Goal: Communication & Community: Answer question/provide support

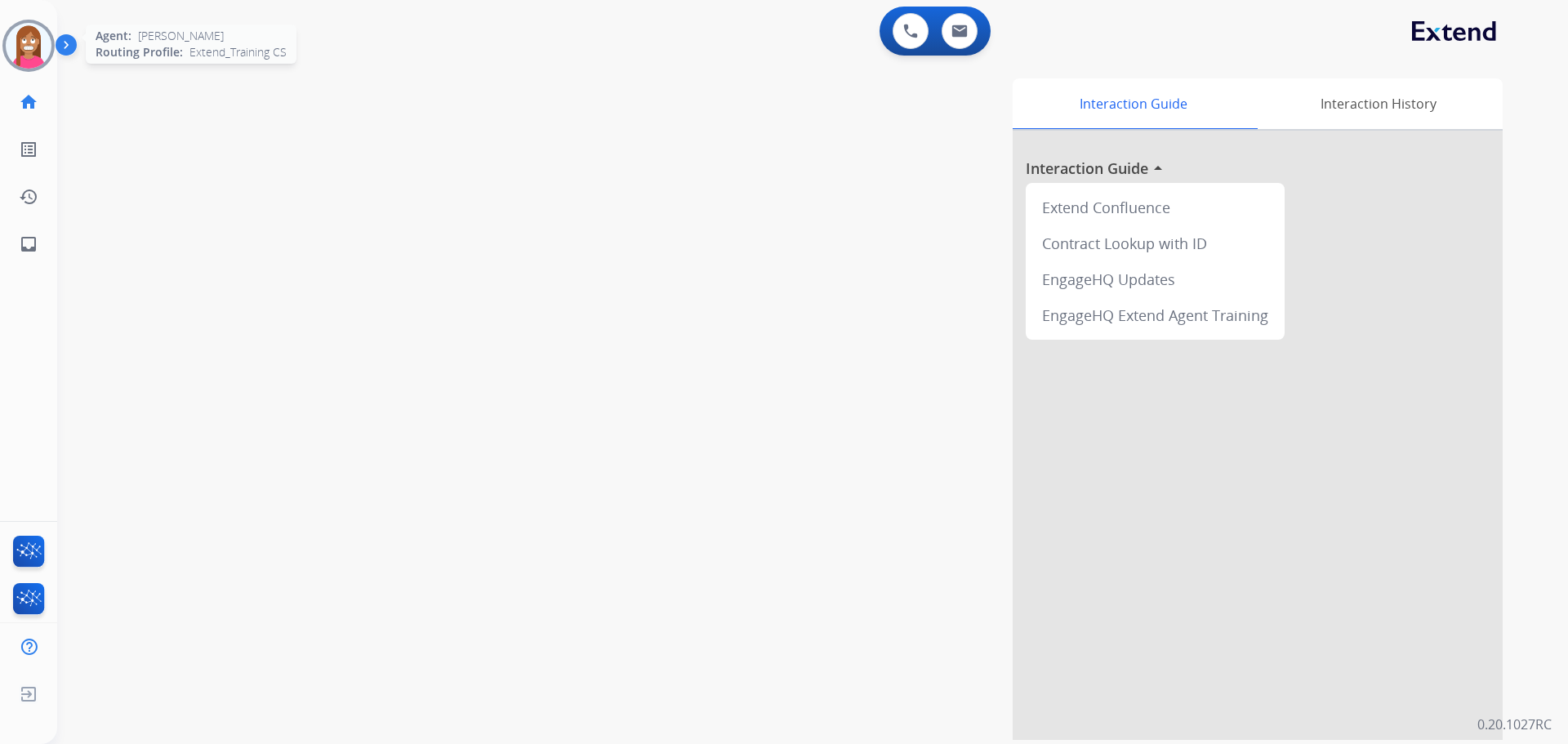
click at [14, 48] on img at bounding box center [29, 46] width 46 height 46
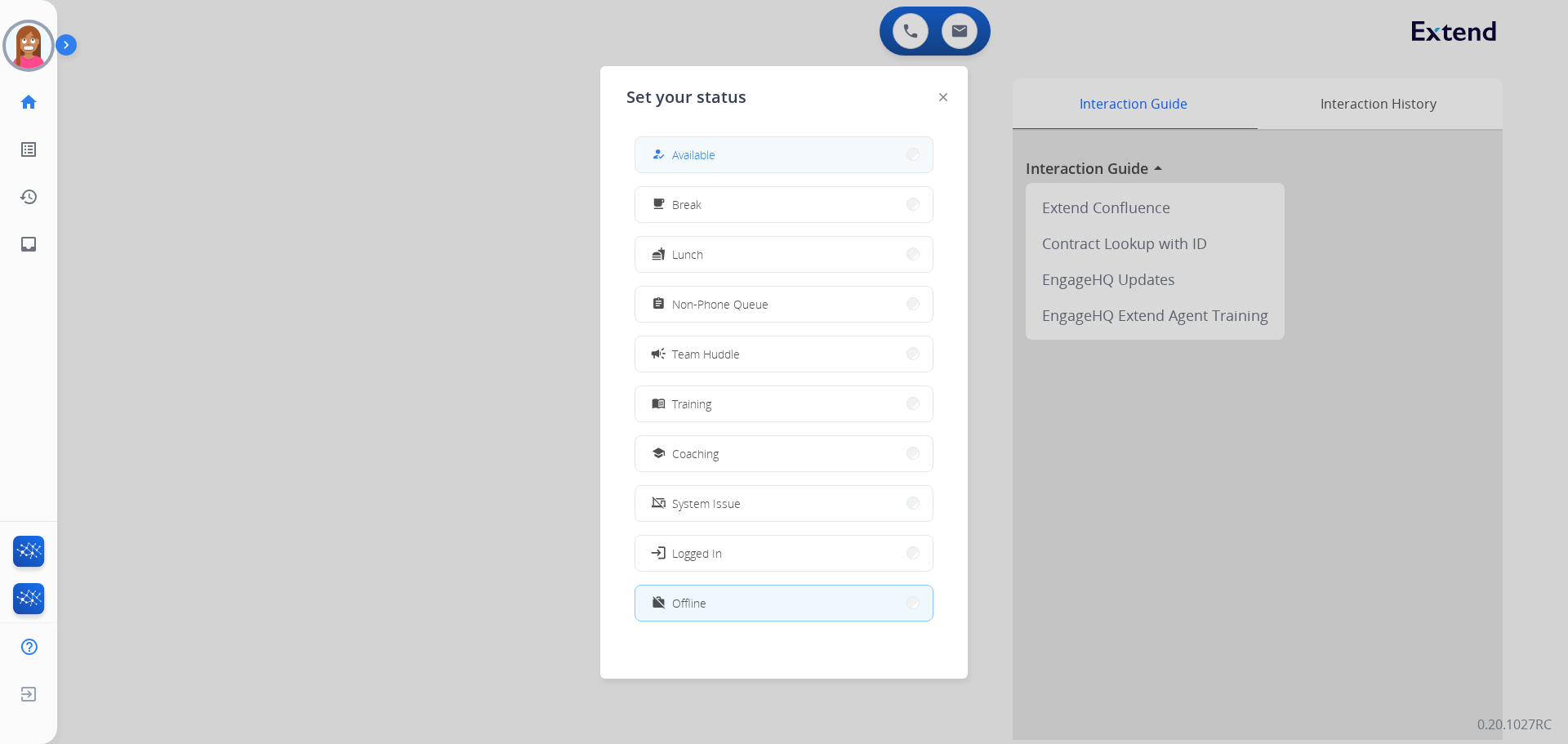
click at [656, 161] on div "how_to_reg" at bounding box center [661, 155] width 24 height 20
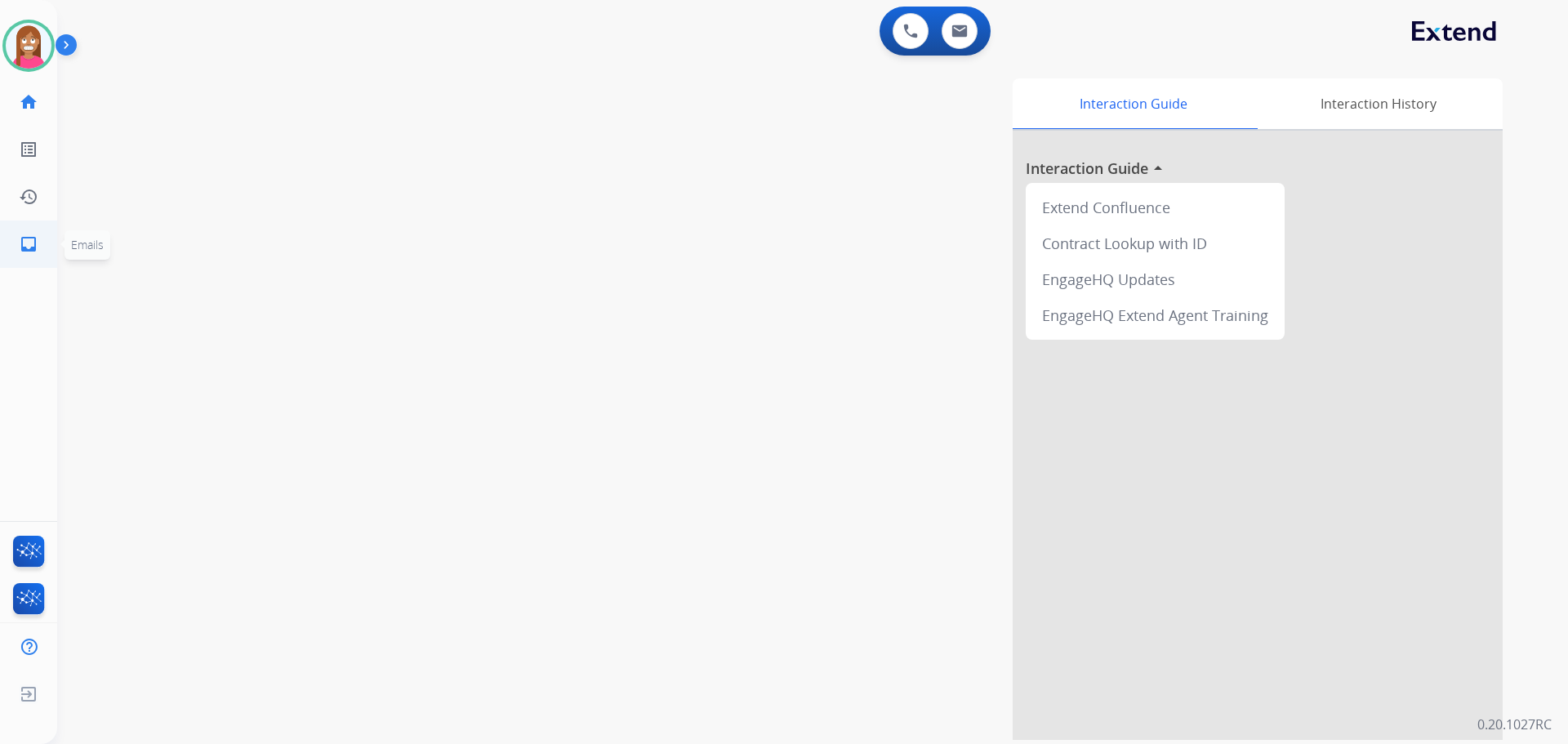
click at [42, 247] on link "inbox Emails" at bounding box center [29, 244] width 46 height 46
select select "**********"
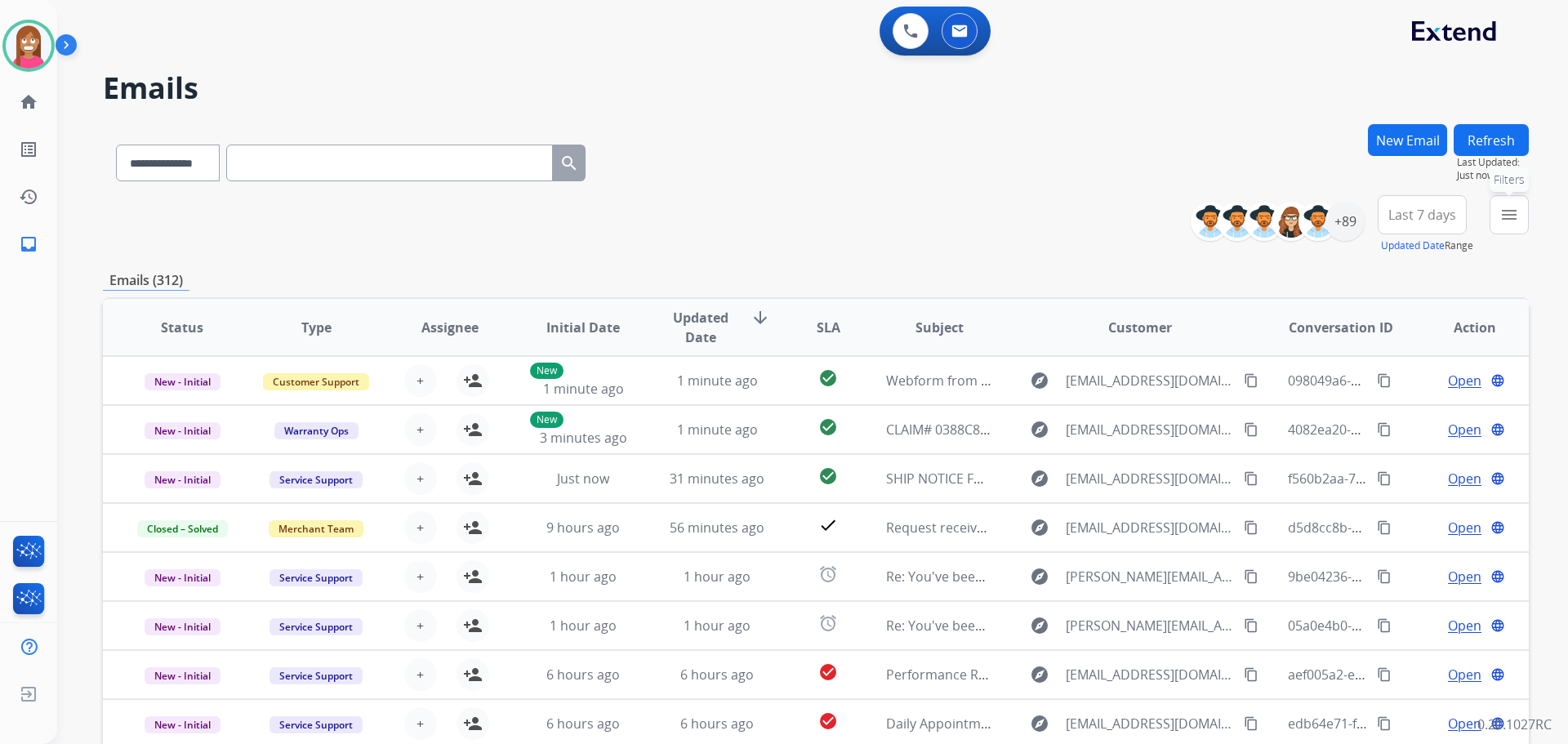
click at [1497, 216] on button "menu Filters" at bounding box center [1509, 215] width 40 height 40
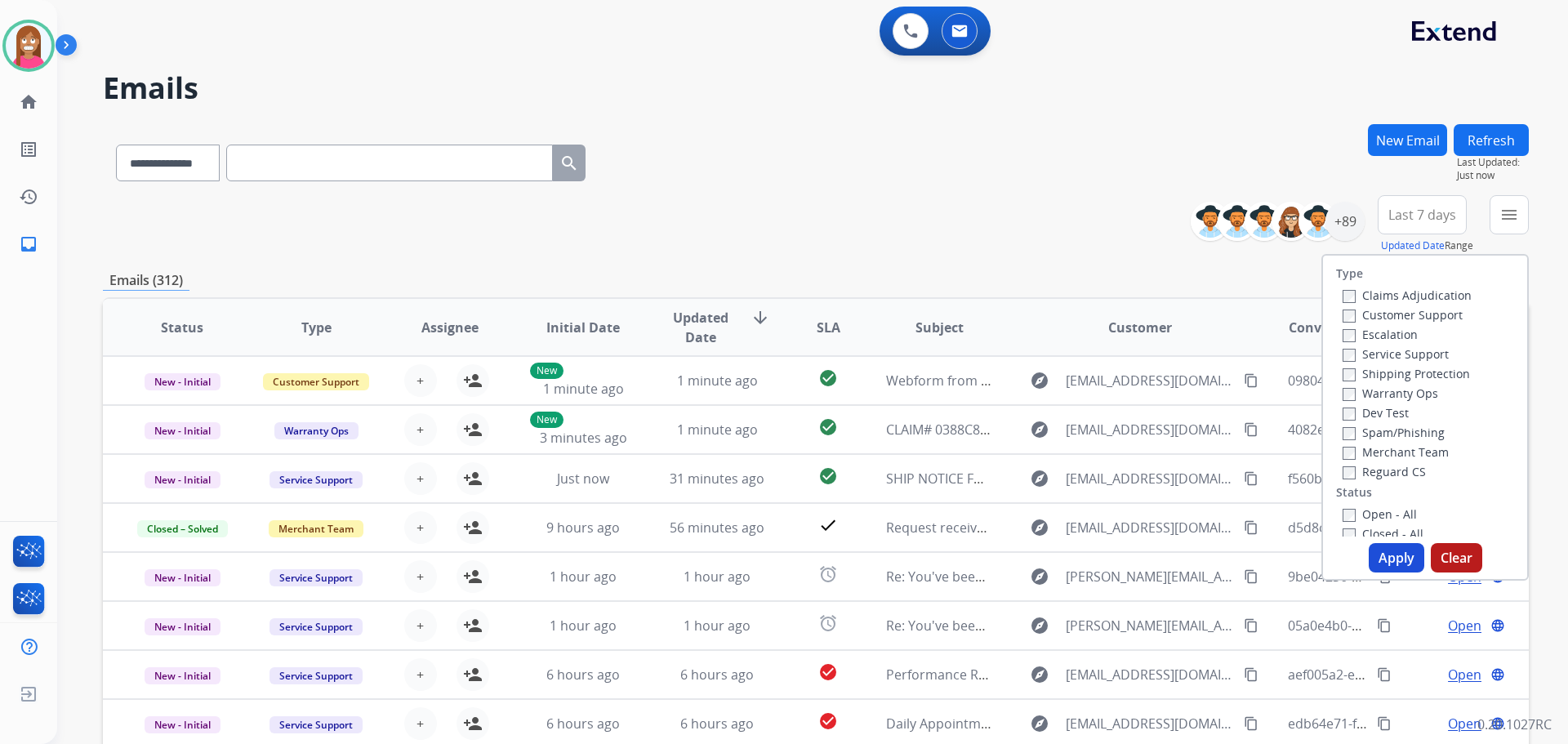
click at [1354, 311] on label "Customer Support" at bounding box center [1402, 315] width 120 height 16
click at [1360, 374] on label "Shipping Protection" at bounding box center [1406, 374] width 127 height 16
click at [1350, 470] on label "Reguard CS" at bounding box center [1385, 472] width 83 height 16
click at [1367, 508] on label "Open - All" at bounding box center [1380, 514] width 74 height 16
click at [1375, 549] on button "Apply" at bounding box center [1396, 558] width 56 height 30
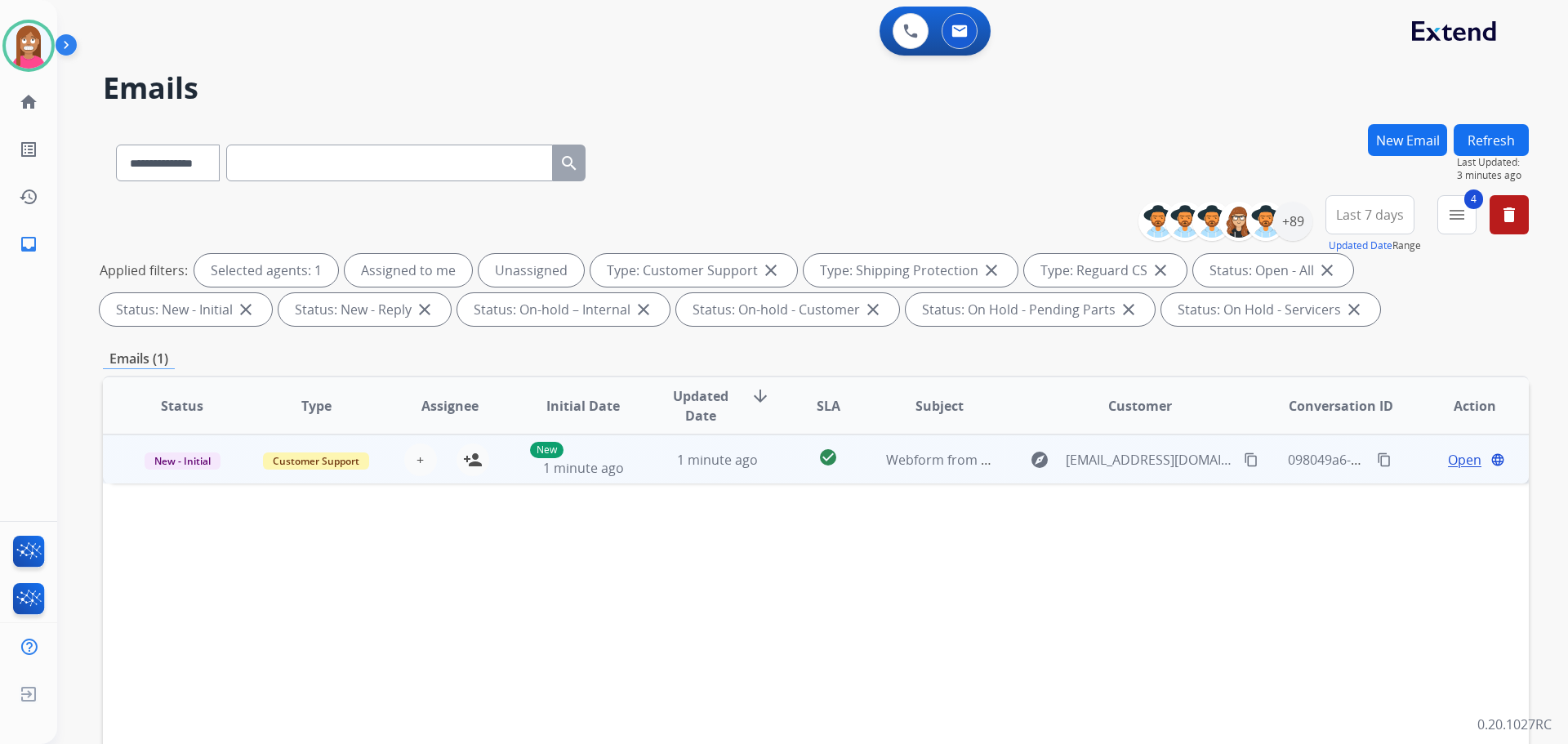
click at [650, 469] on td "1 minute ago" at bounding box center [704, 458] width 134 height 49
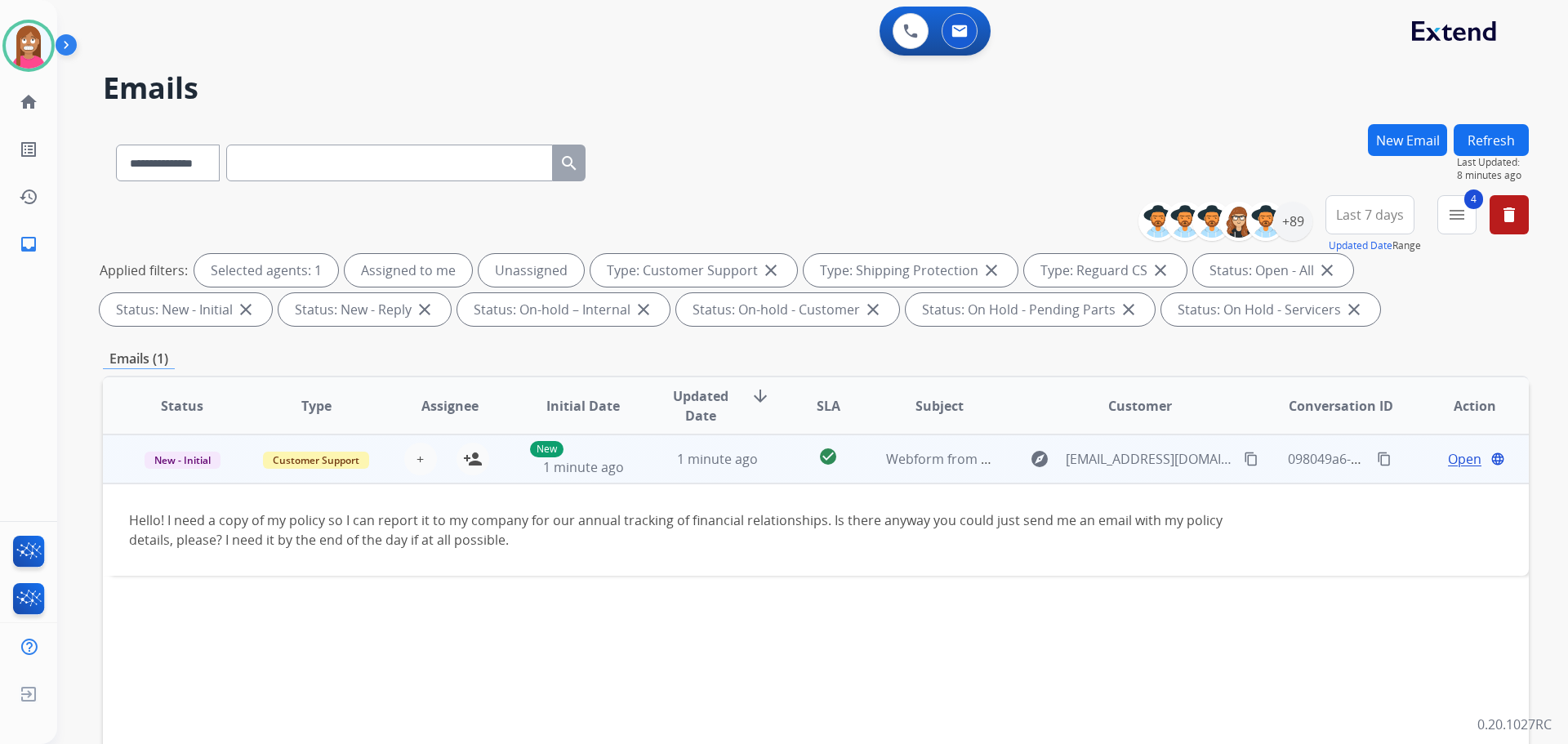
click at [1244, 461] on mat-icon "content_copy" at bounding box center [1251, 458] width 15 height 15
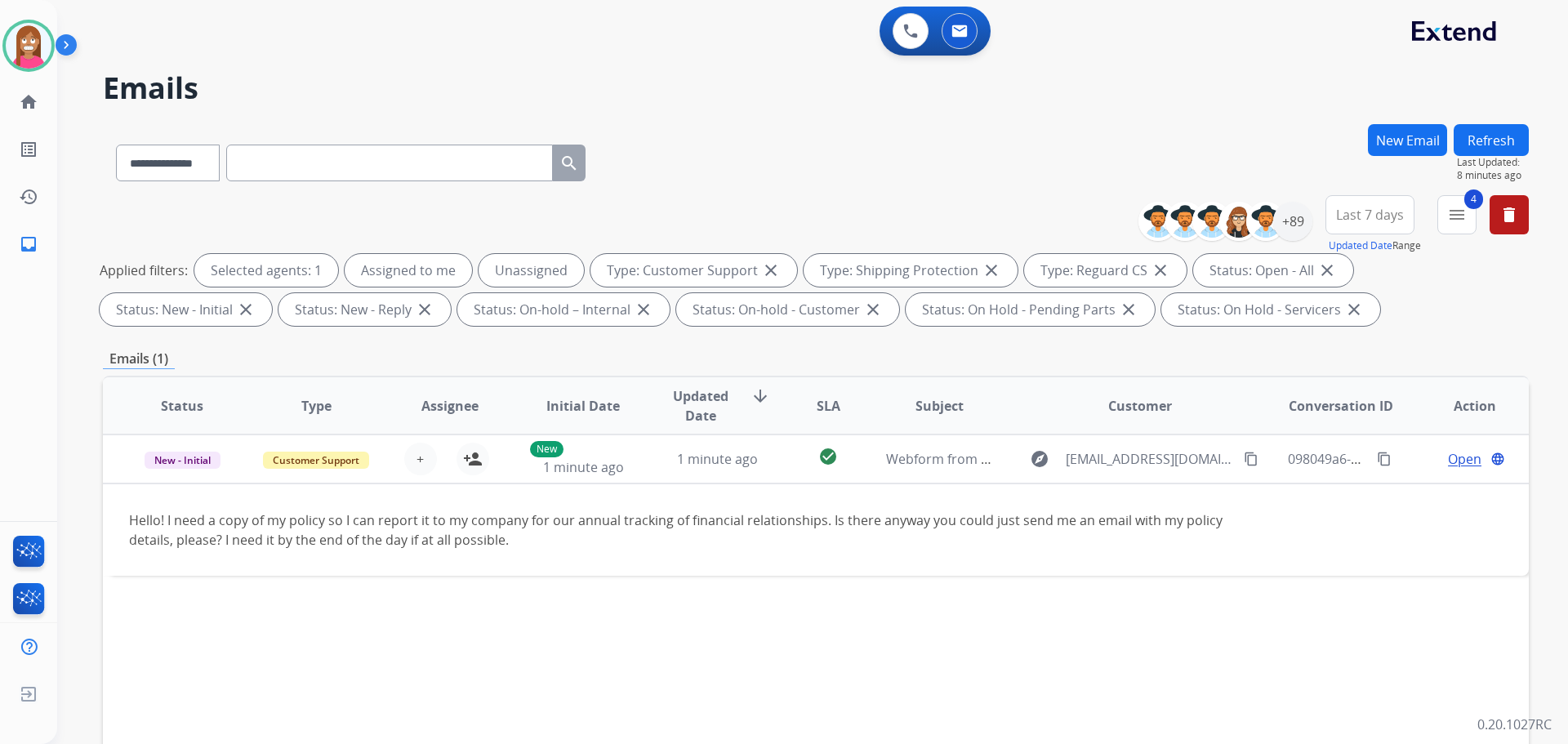
drag, startPoint x: 1522, startPoint y: 137, endPoint x: 1508, endPoint y: 139, distance: 14.1
click at [1516, 137] on button "Refresh" at bounding box center [1492, 140] width 75 height 32
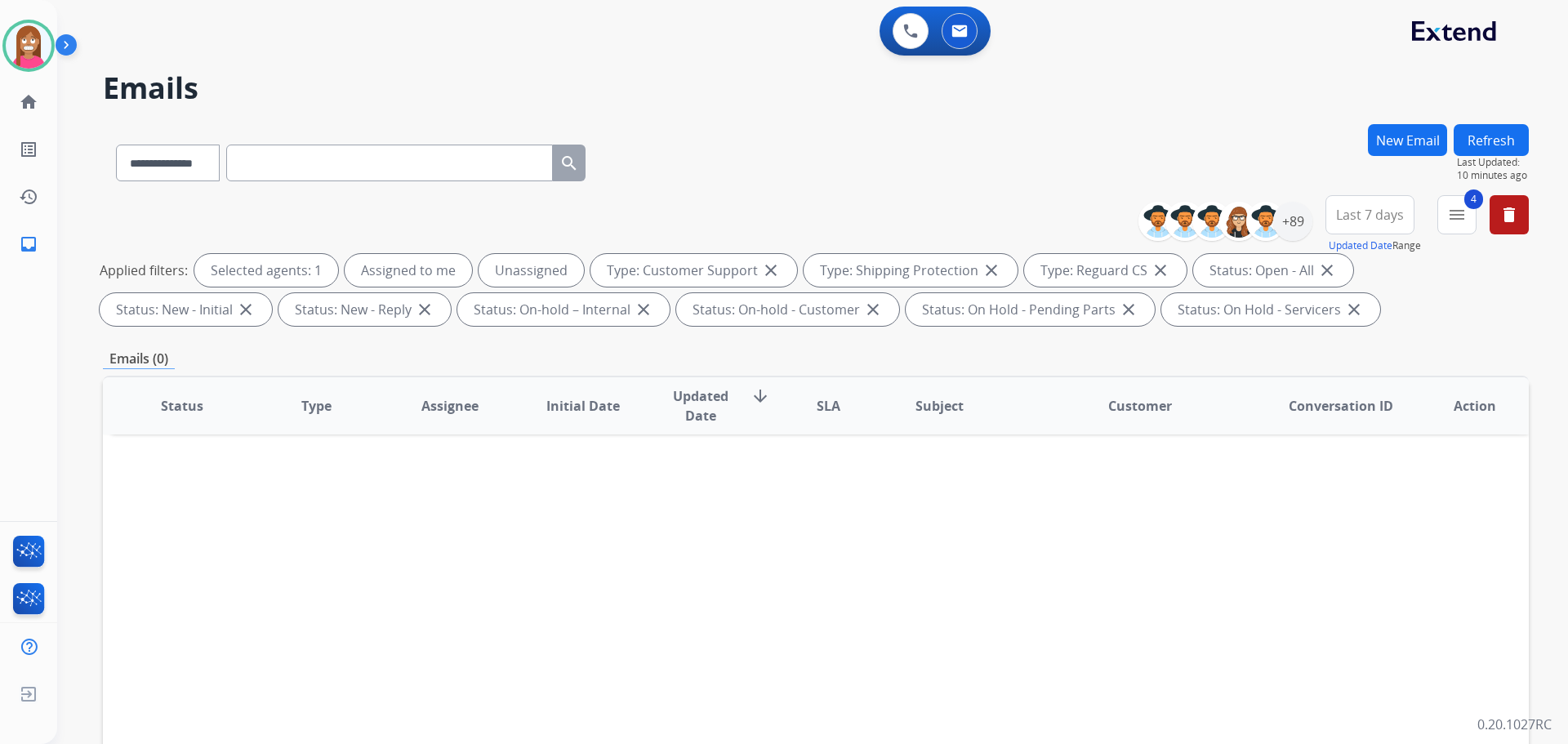
click at [1484, 140] on button "Refresh" at bounding box center [1492, 140] width 75 height 32
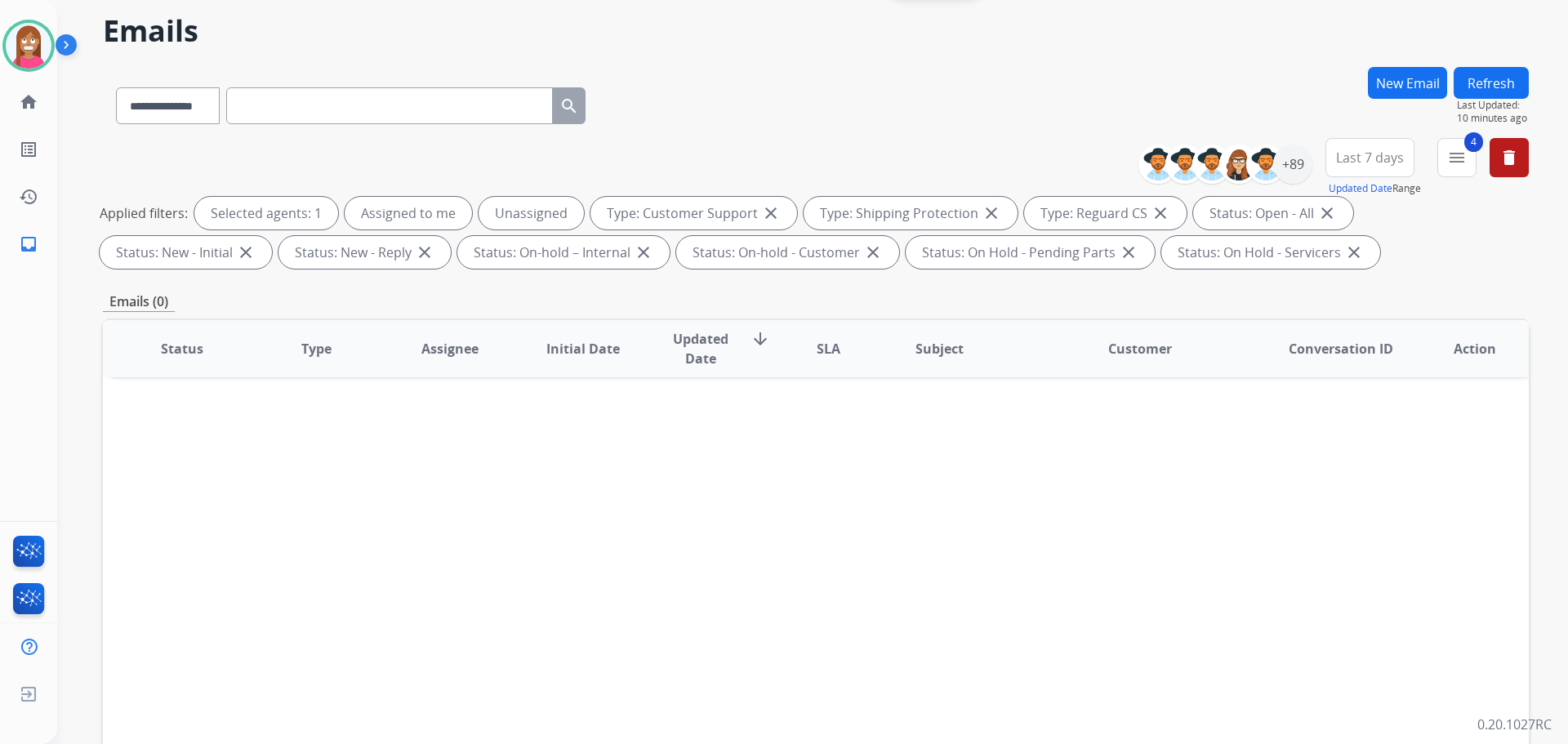
scroll to position [81, 0]
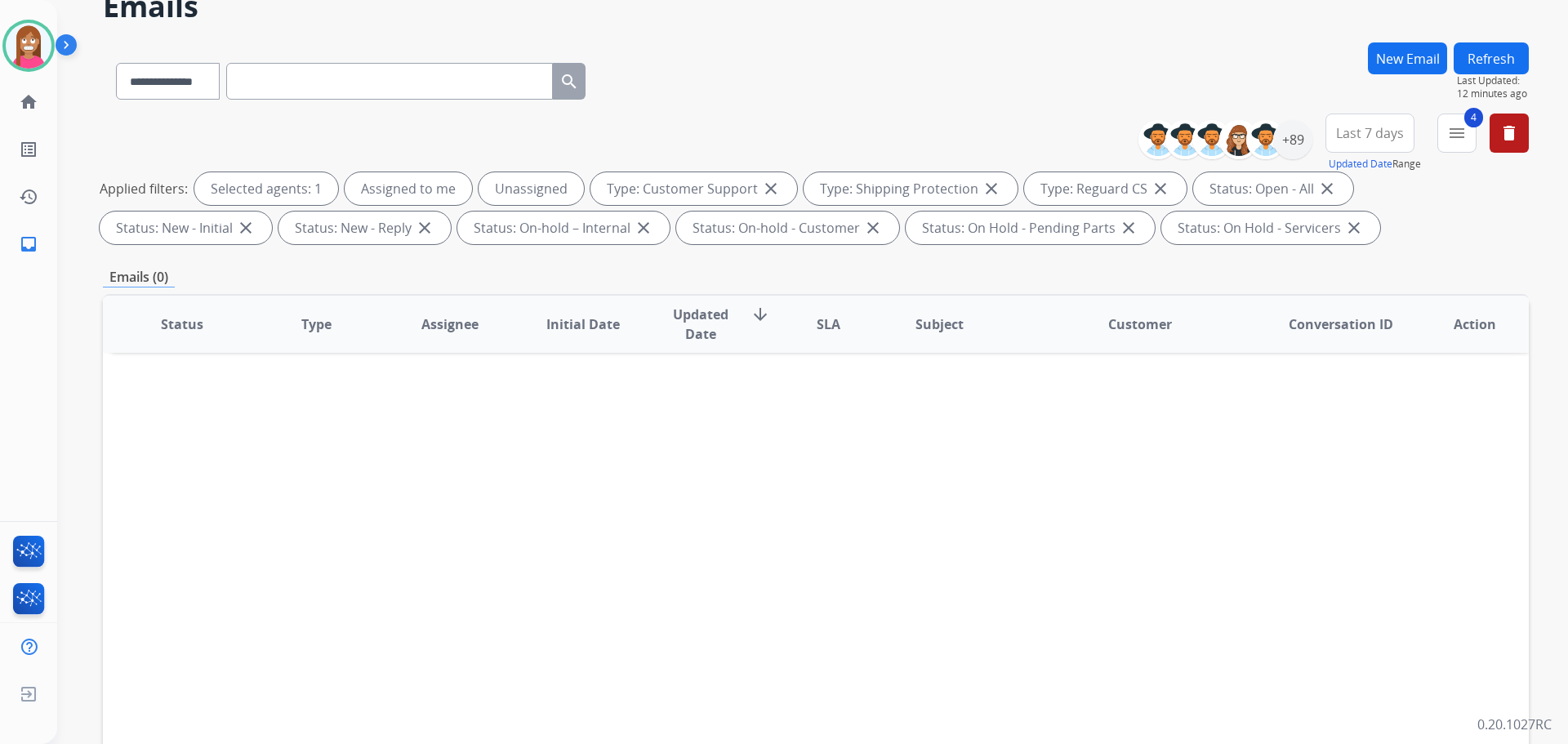
click at [1502, 65] on button "Refresh" at bounding box center [1492, 59] width 75 height 32
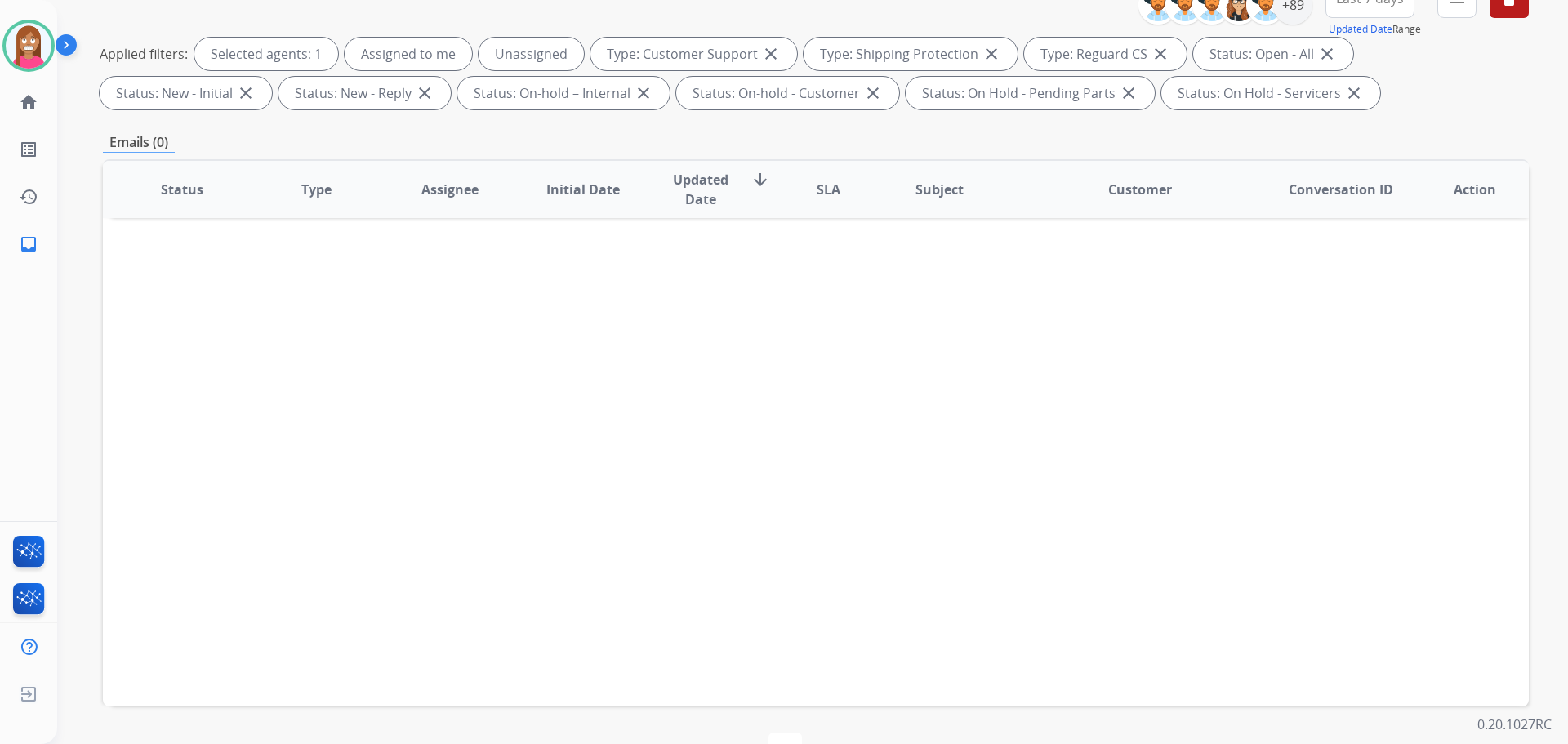
scroll to position [245, 0]
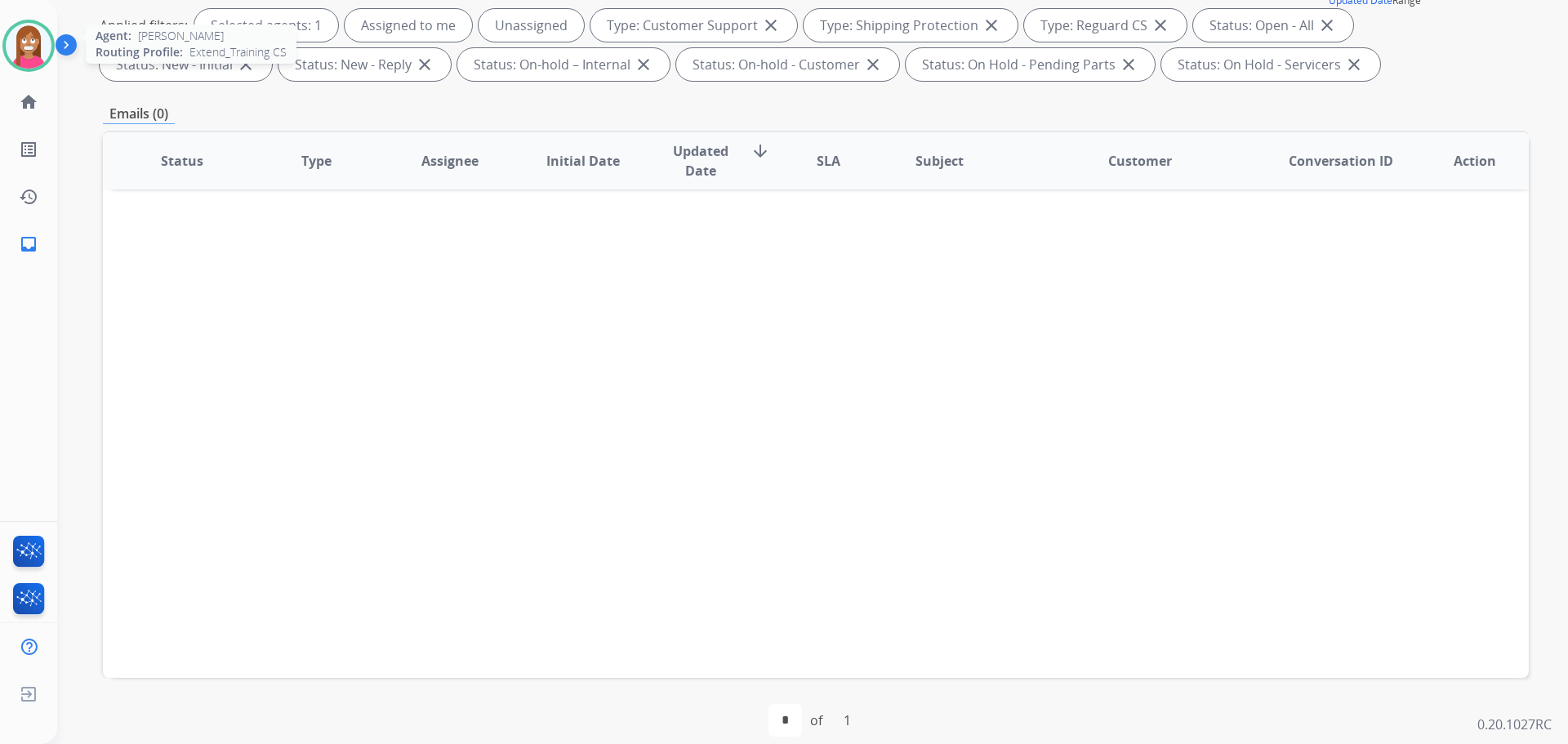
click at [30, 53] on img at bounding box center [29, 46] width 46 height 46
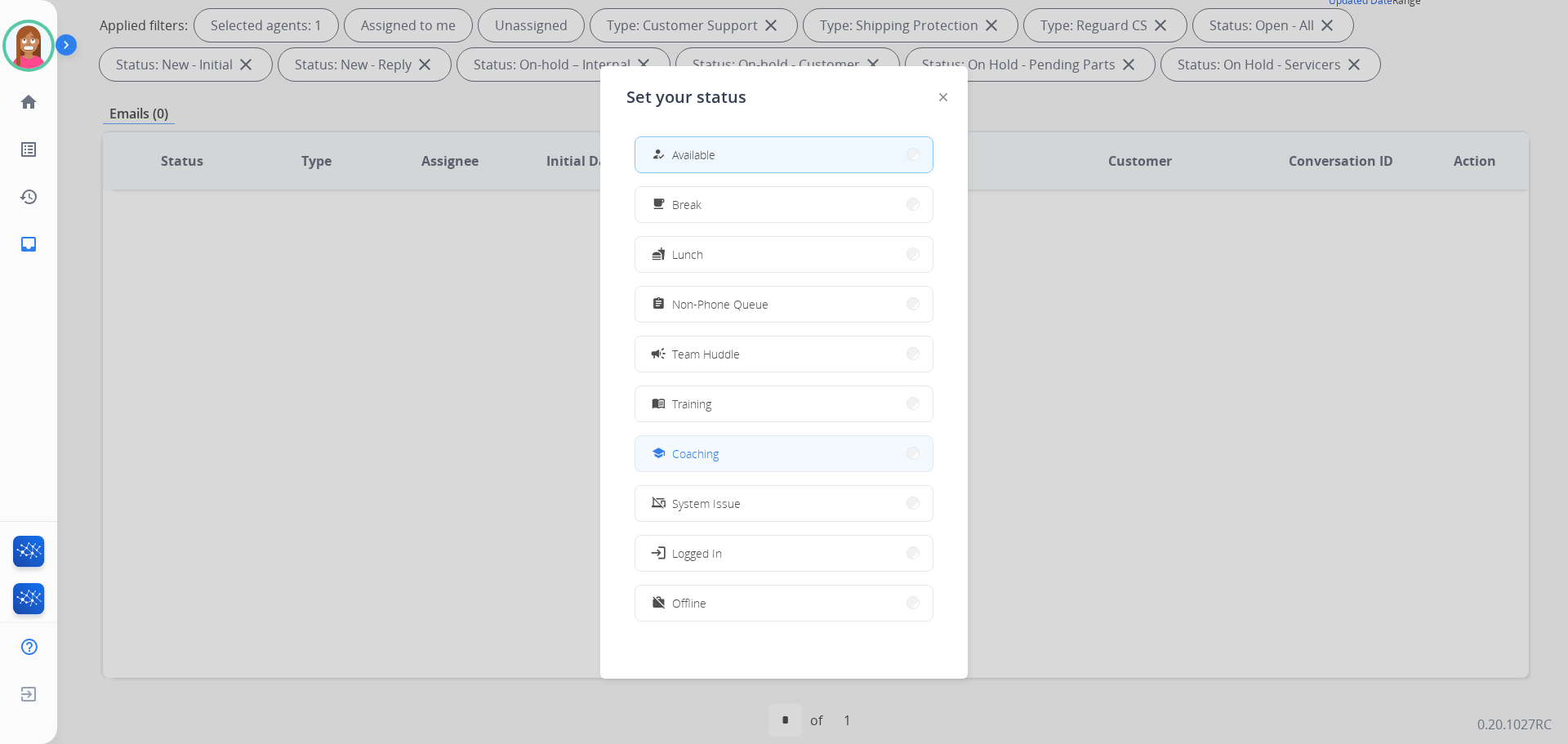
click at [663, 441] on button "school Coaching" at bounding box center [784, 453] width 298 height 35
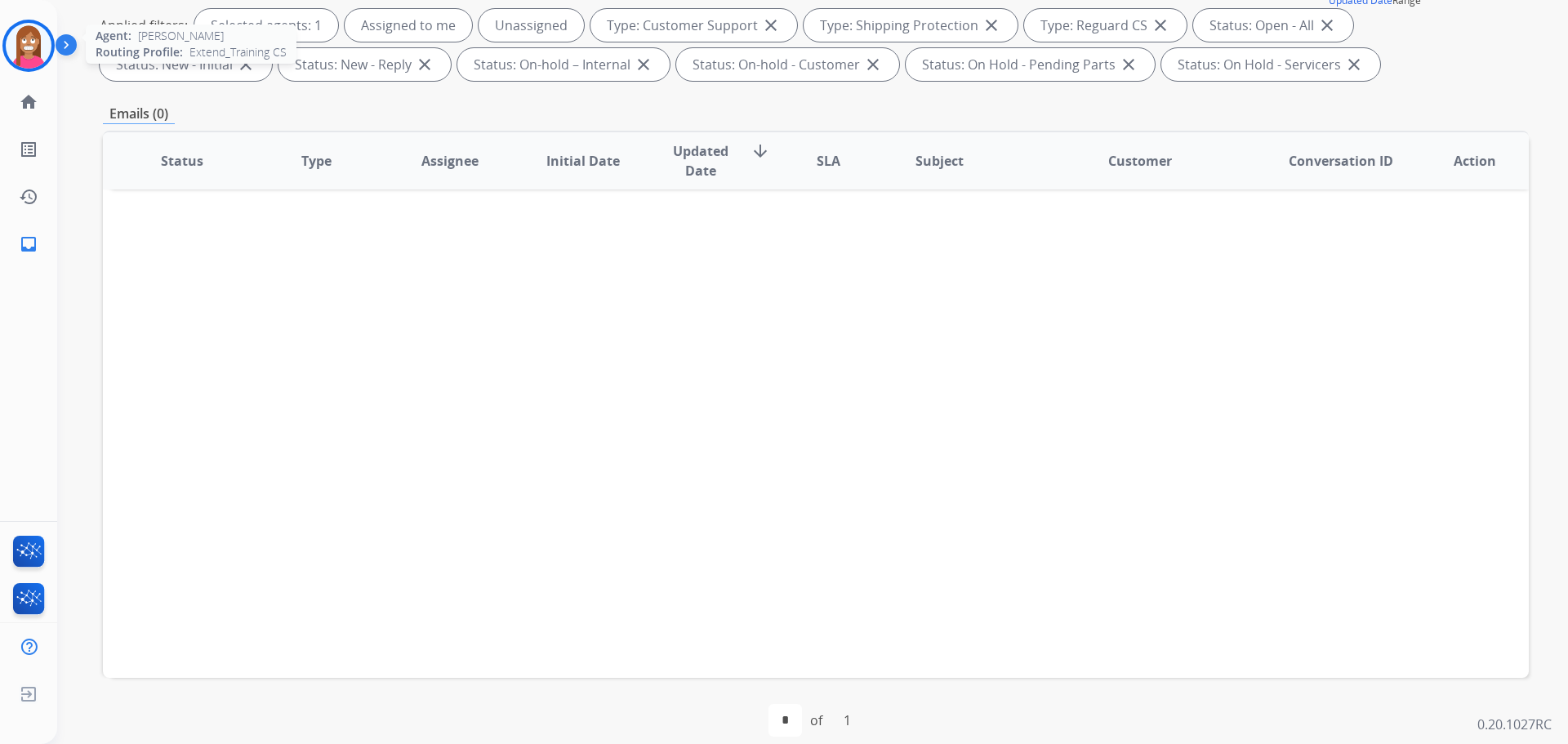
click at [24, 38] on img at bounding box center [29, 46] width 46 height 46
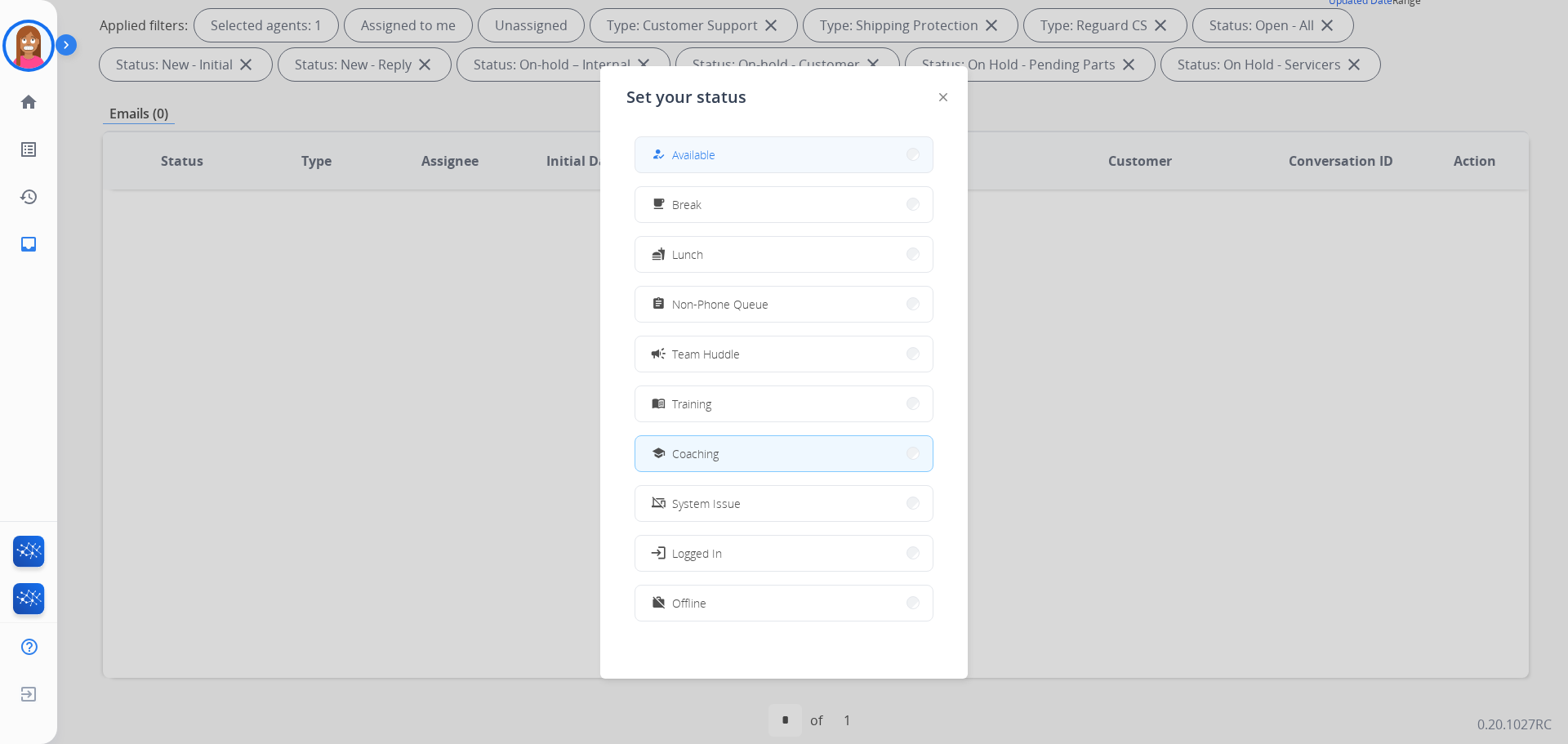
click at [700, 166] on button "how_to_reg Available" at bounding box center [784, 154] width 298 height 35
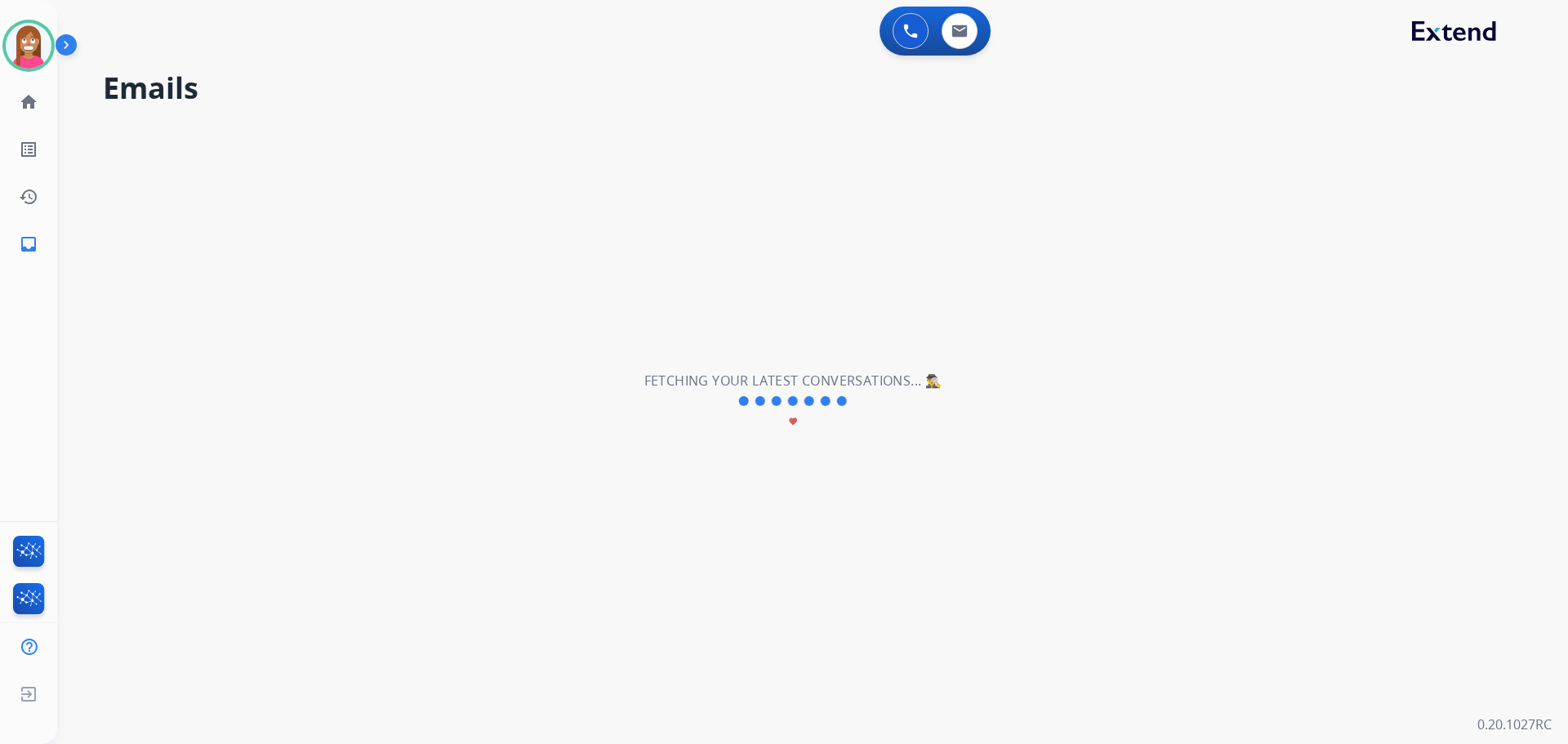
scroll to position [0, 0]
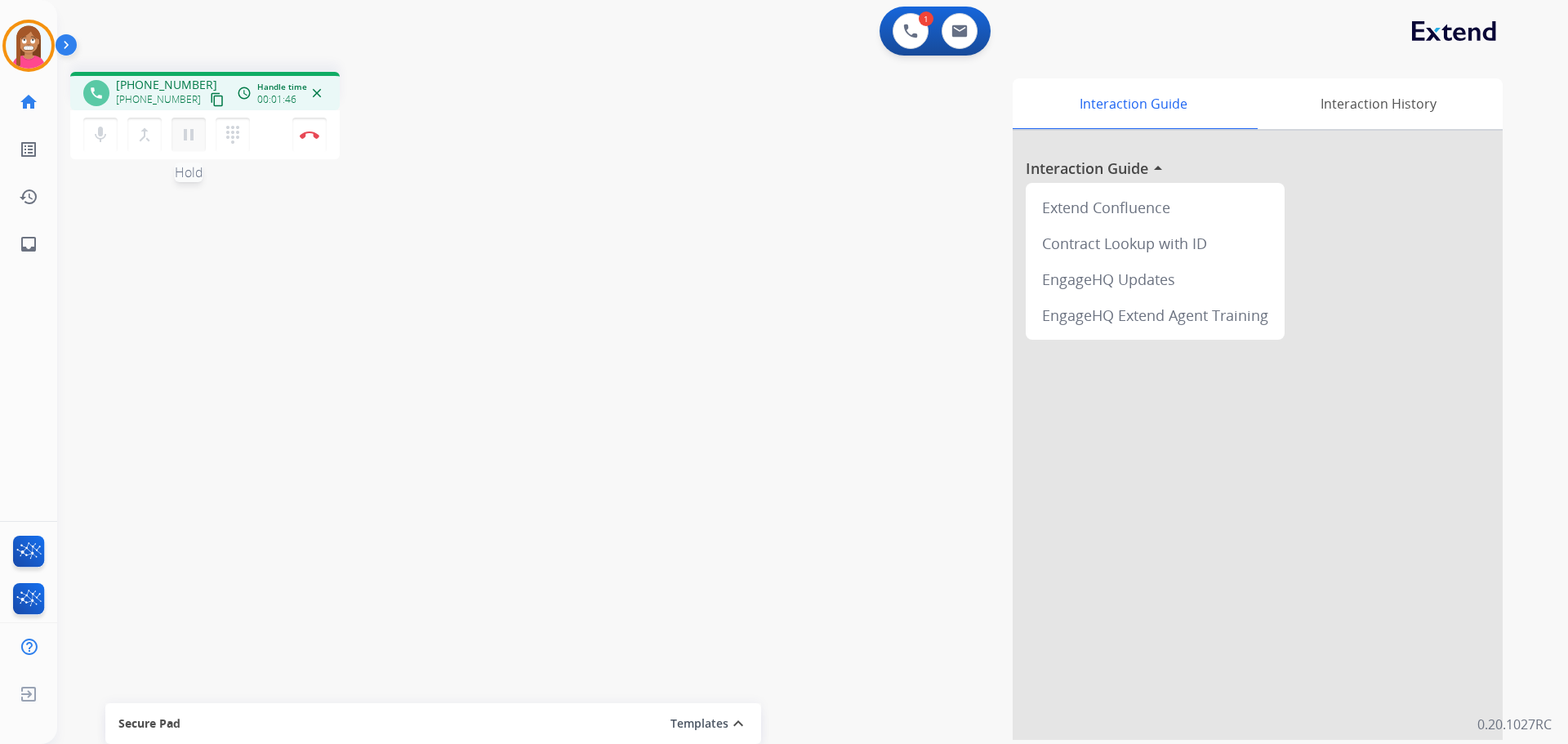
click at [192, 133] on mat-icon "pause" at bounding box center [188, 135] width 20 height 20
click at [178, 135] on button "play_arrow Hold" at bounding box center [188, 135] width 35 height 35
click at [304, 134] on img at bounding box center [309, 135] width 20 height 8
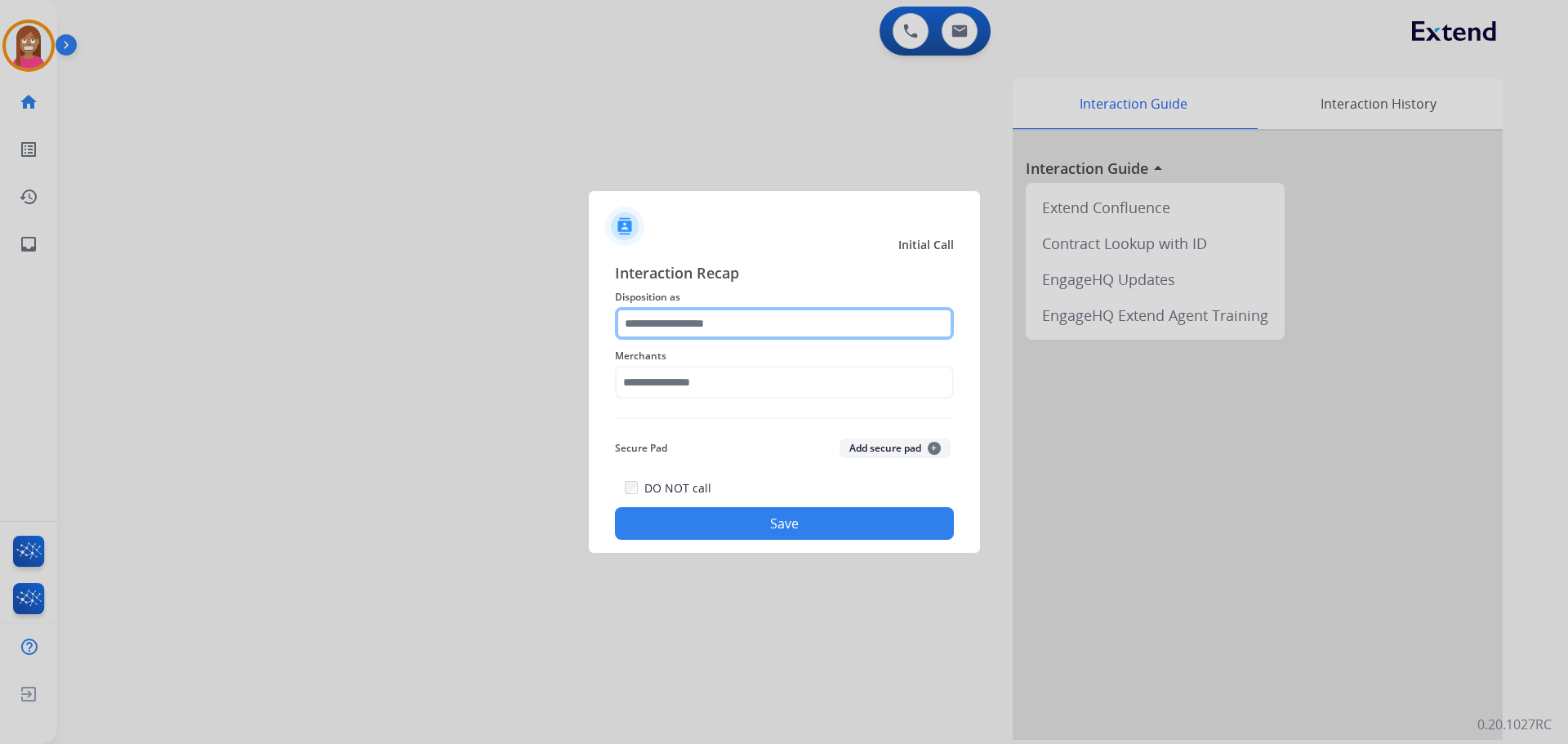
click at [678, 322] on input "text" at bounding box center [784, 323] width 339 height 33
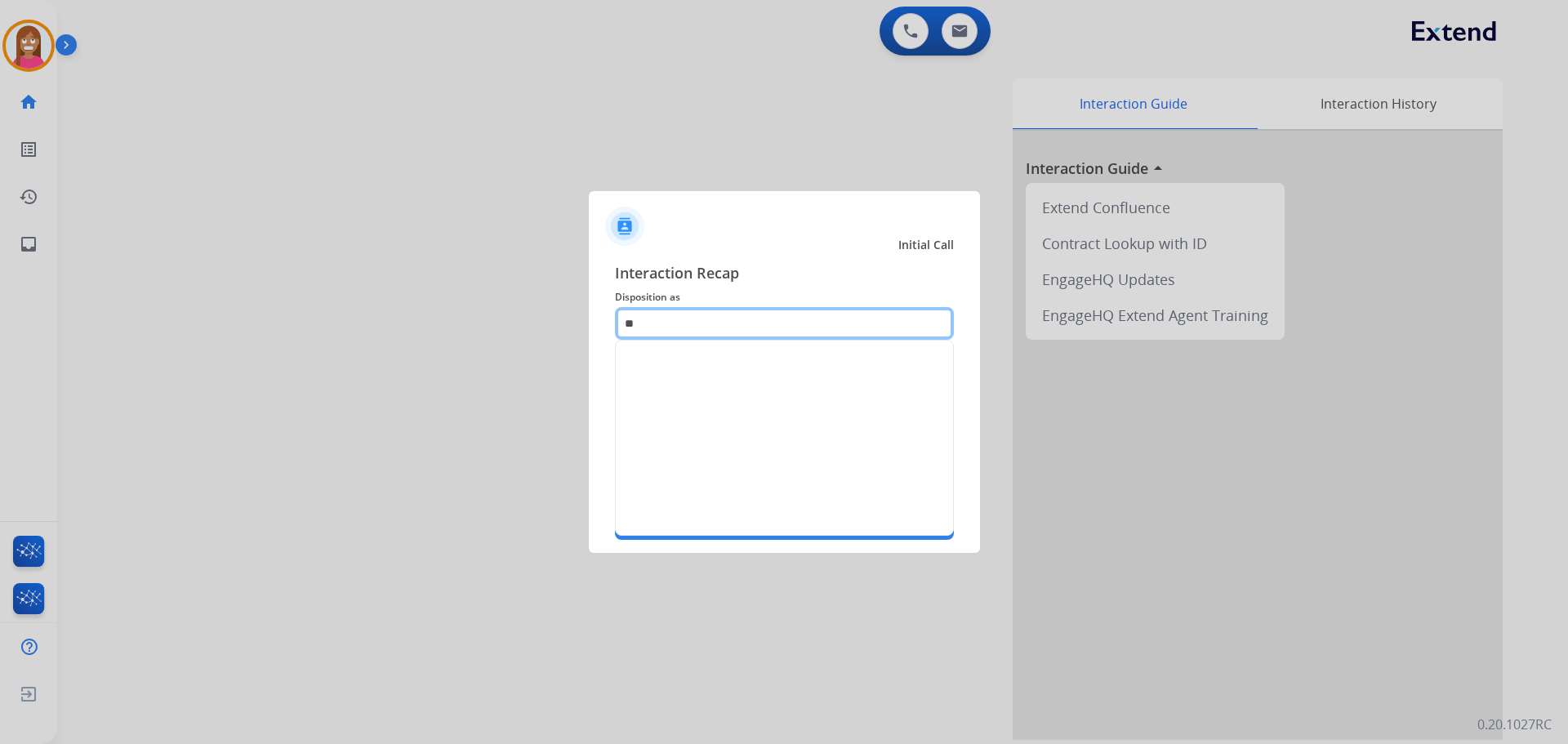
type input "*"
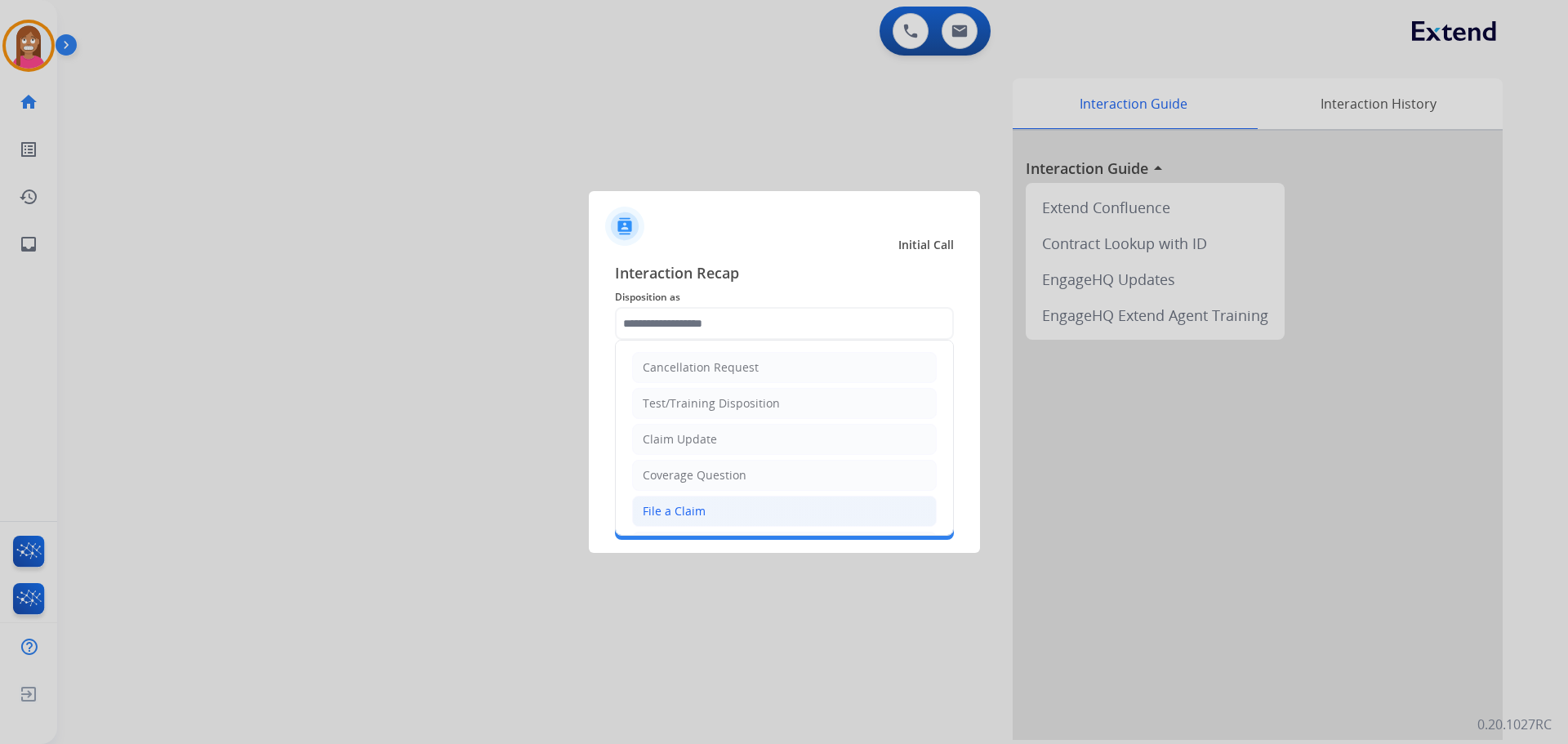
click at [663, 500] on li "File a Claim" at bounding box center [784, 511] width 304 height 31
type input "**********"
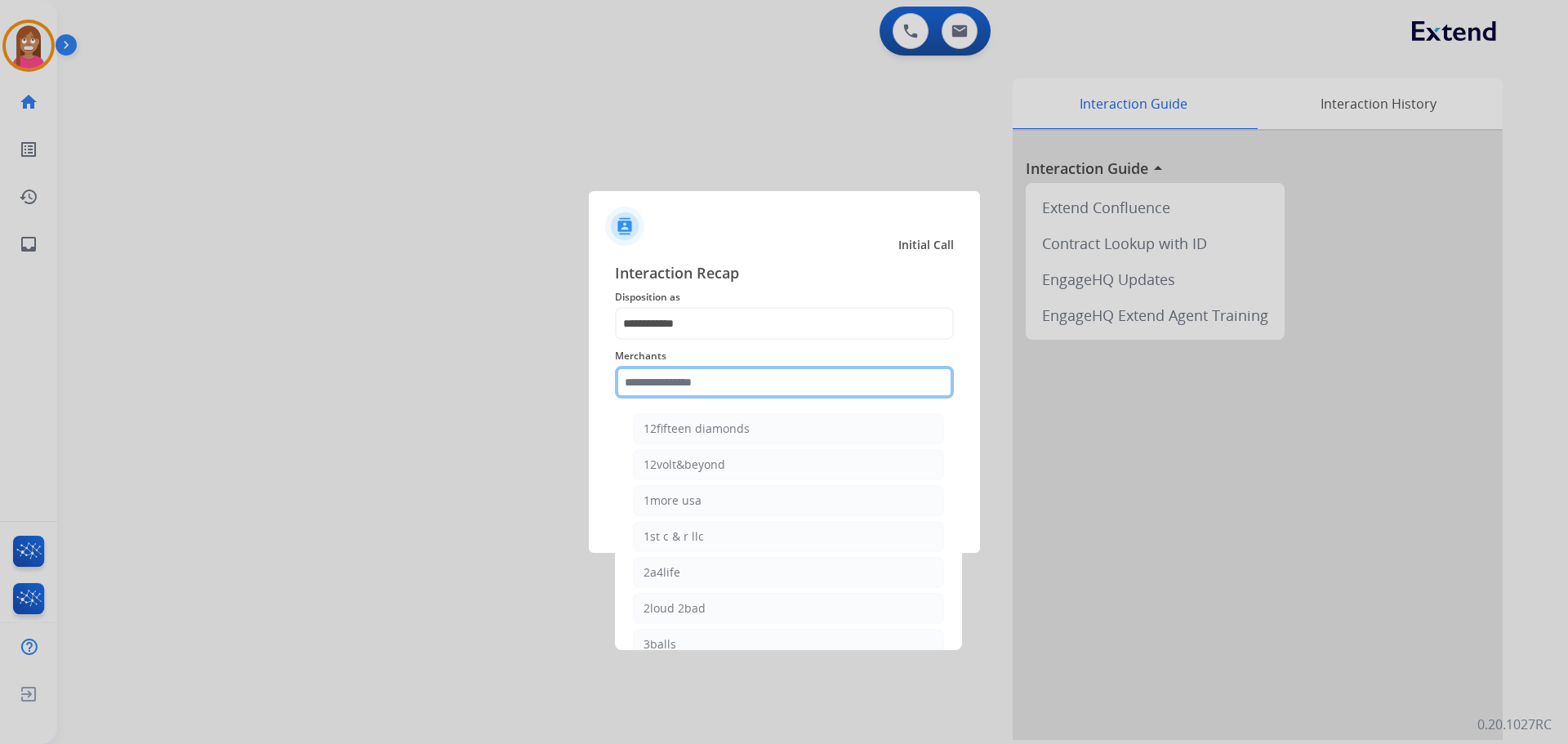
click at [654, 385] on input "text" at bounding box center [784, 382] width 339 height 33
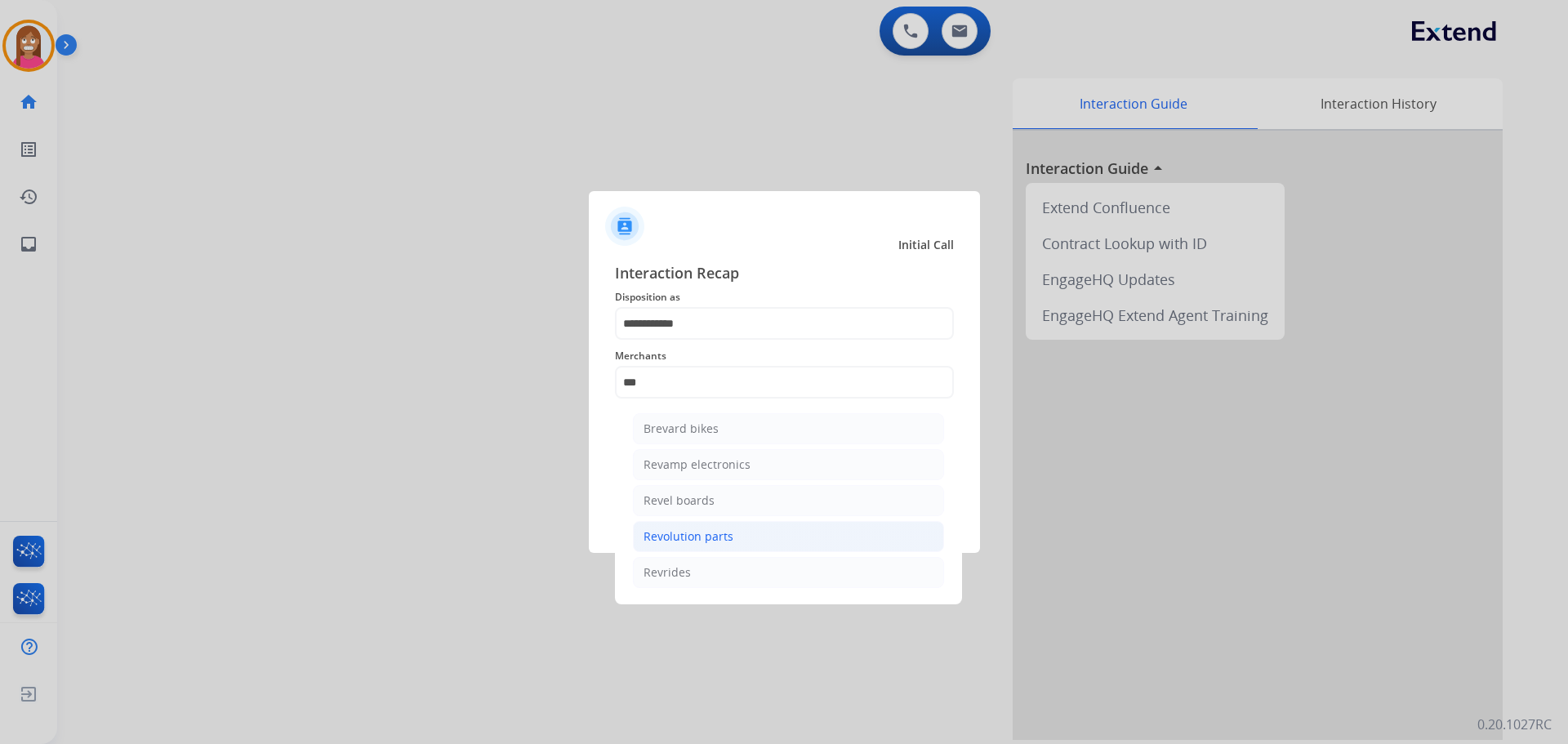
click at [728, 544] on div "Revolution parts" at bounding box center [688, 537] width 90 height 16
type input "**********"
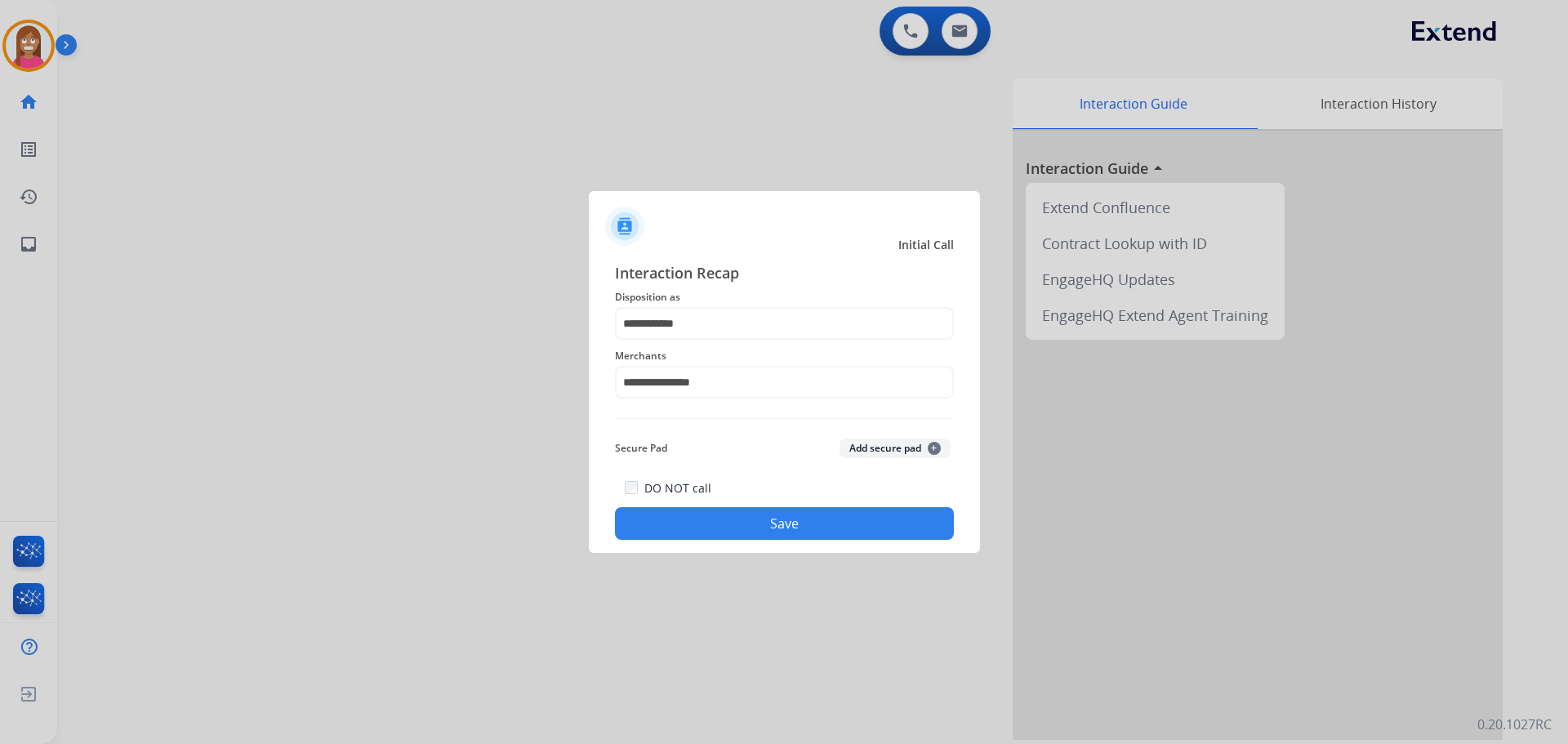
click at [736, 525] on button "Save" at bounding box center [784, 523] width 339 height 33
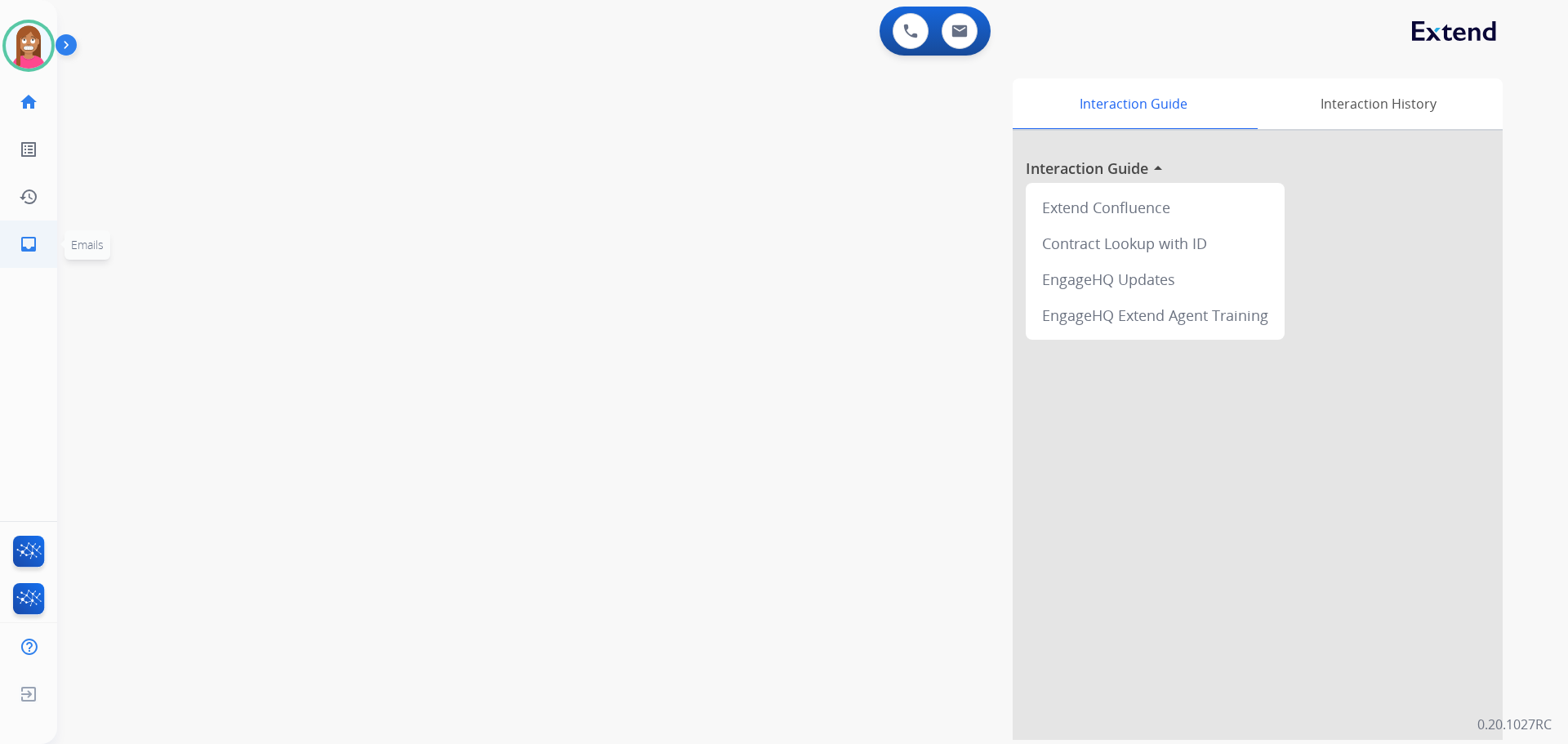
click at [19, 233] on link "inbox Emails" at bounding box center [29, 244] width 46 height 46
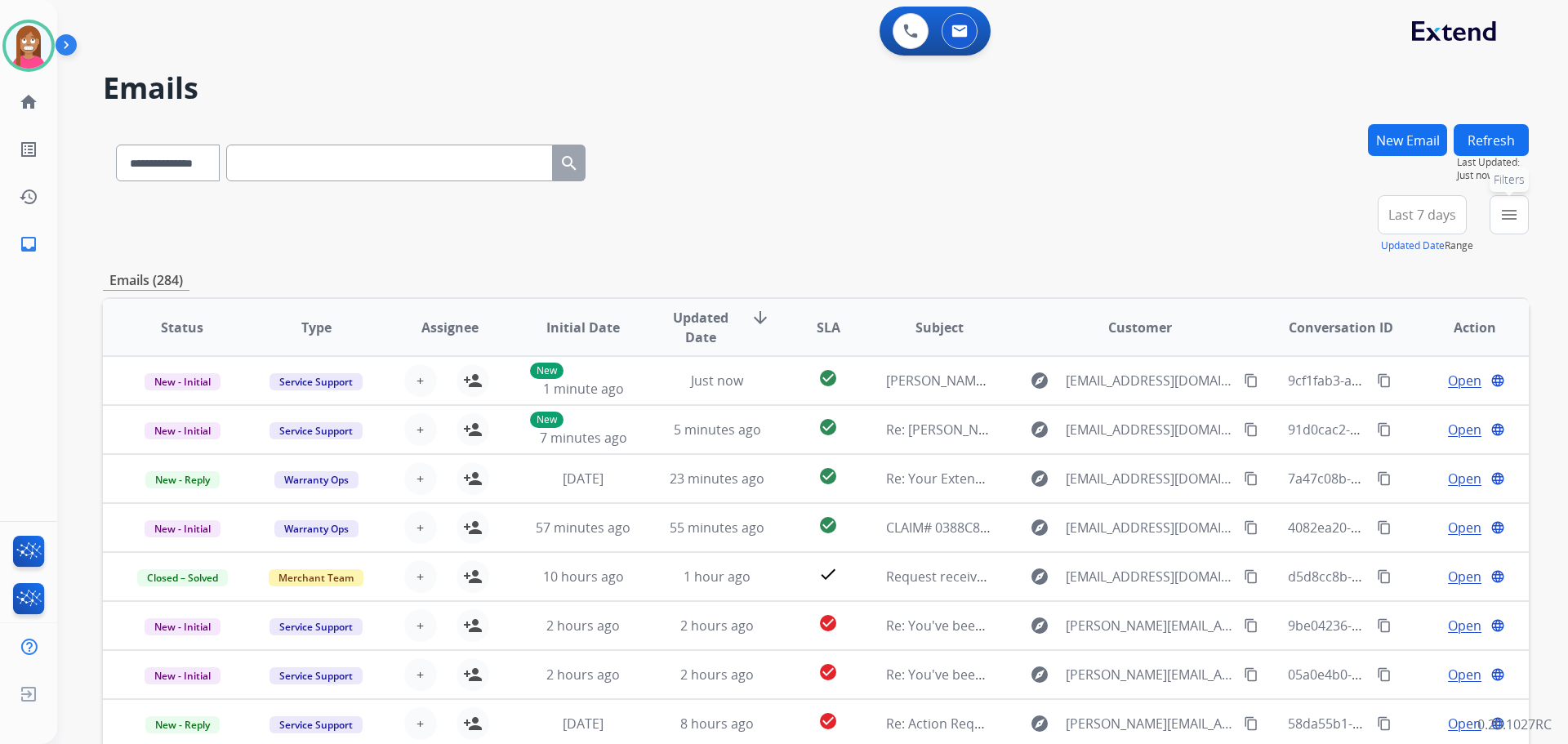
click at [1507, 223] on mat-icon "menu" at bounding box center [1509, 215] width 20 height 20
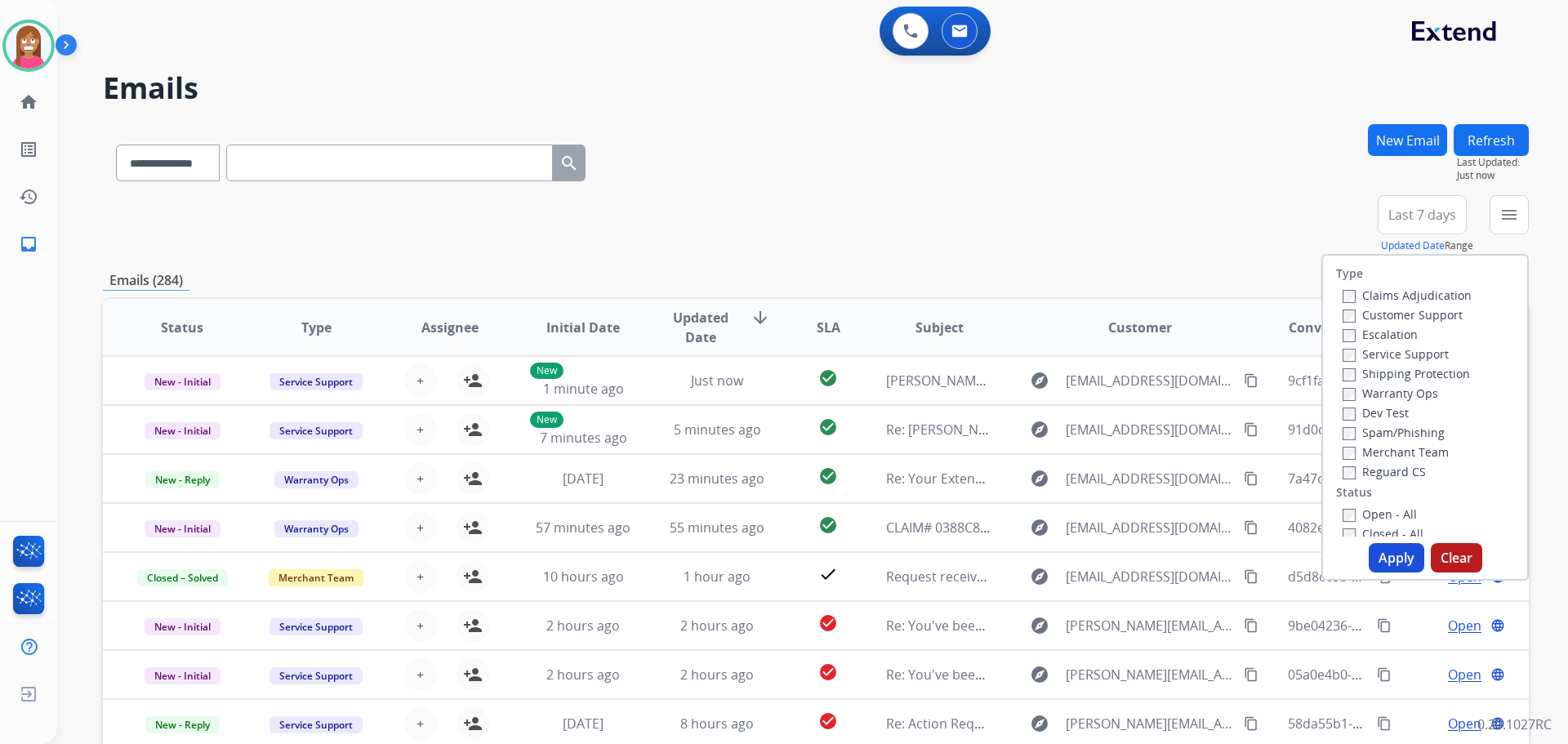
drag, startPoint x: 1362, startPoint y: 314, endPoint x: 1369, endPoint y: 344, distance: 30.8
click at [1362, 314] on label "Customer Support" at bounding box center [1402, 315] width 120 height 16
click at [1371, 372] on label "Shipping Protection" at bounding box center [1406, 374] width 127 height 16
click at [1353, 471] on label "Reguard CS" at bounding box center [1385, 472] width 83 height 16
click at [1359, 506] on div "Open - All" at bounding box center [1428, 514] width 172 height 20
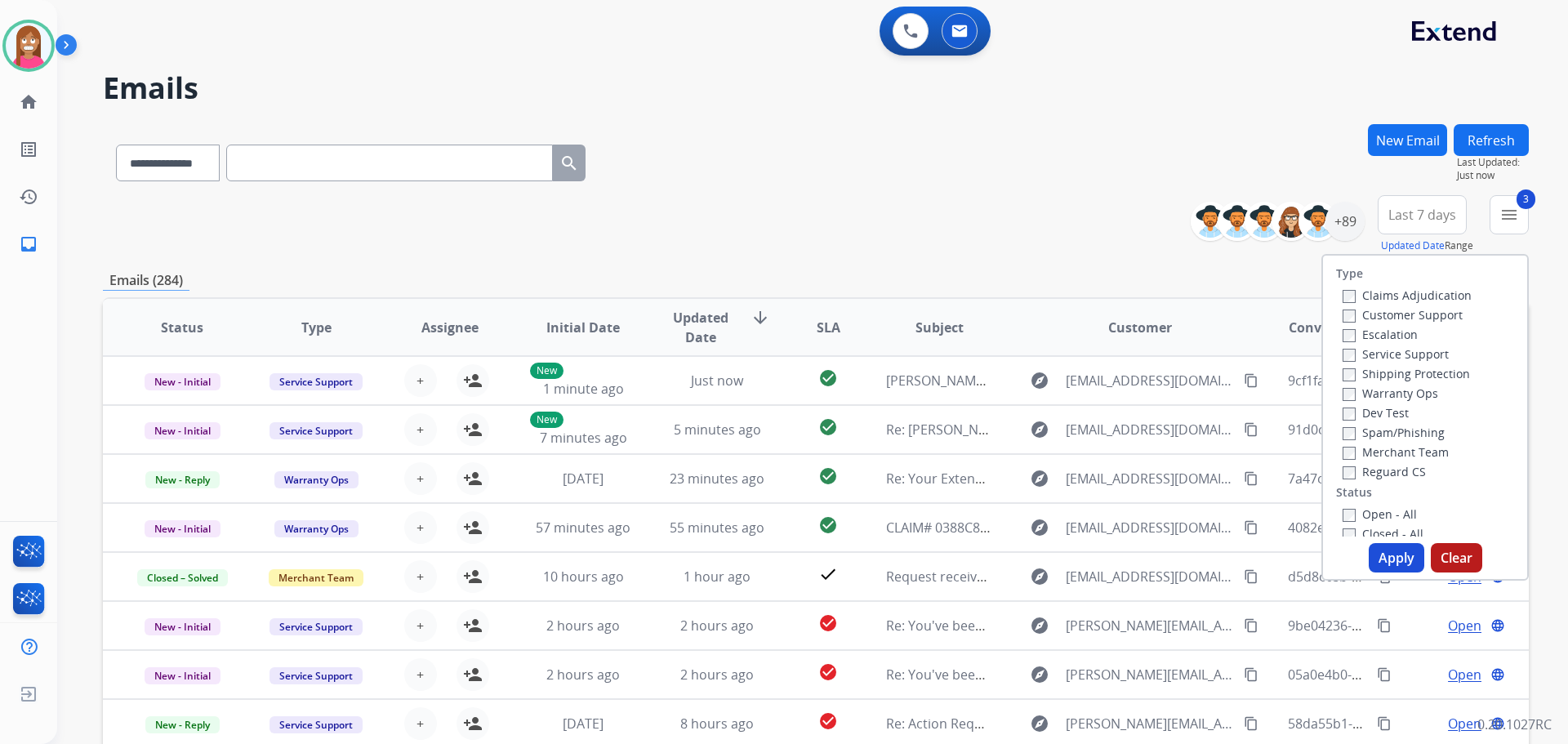
click at [1359, 512] on label "Open - All" at bounding box center [1380, 514] width 74 height 16
click at [1379, 566] on button "Apply" at bounding box center [1396, 558] width 56 height 30
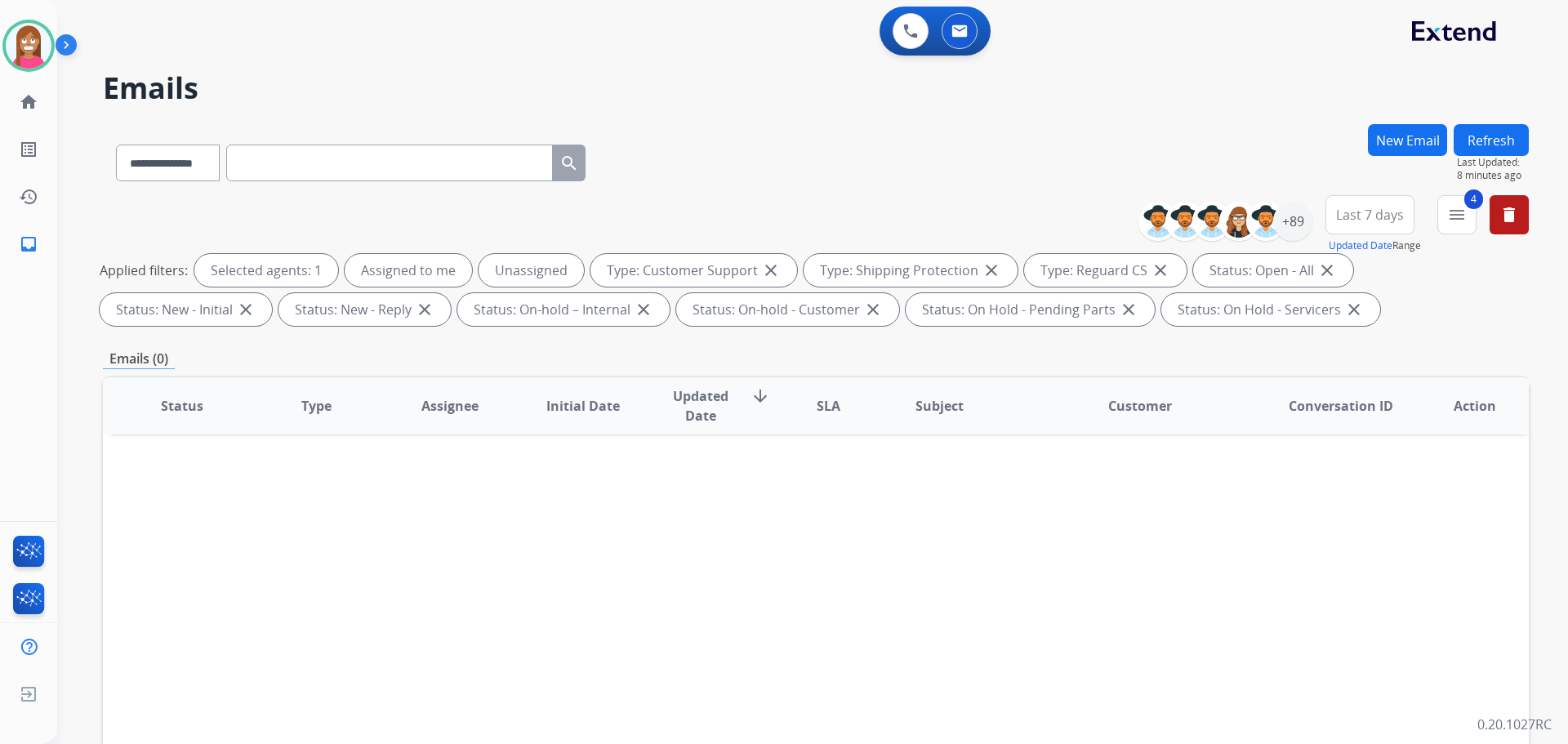
drag, startPoint x: 1500, startPoint y: 132, endPoint x: 1495, endPoint y: 141, distance: 10.3
click at [1498, 136] on button "Refresh" at bounding box center [1492, 140] width 75 height 32
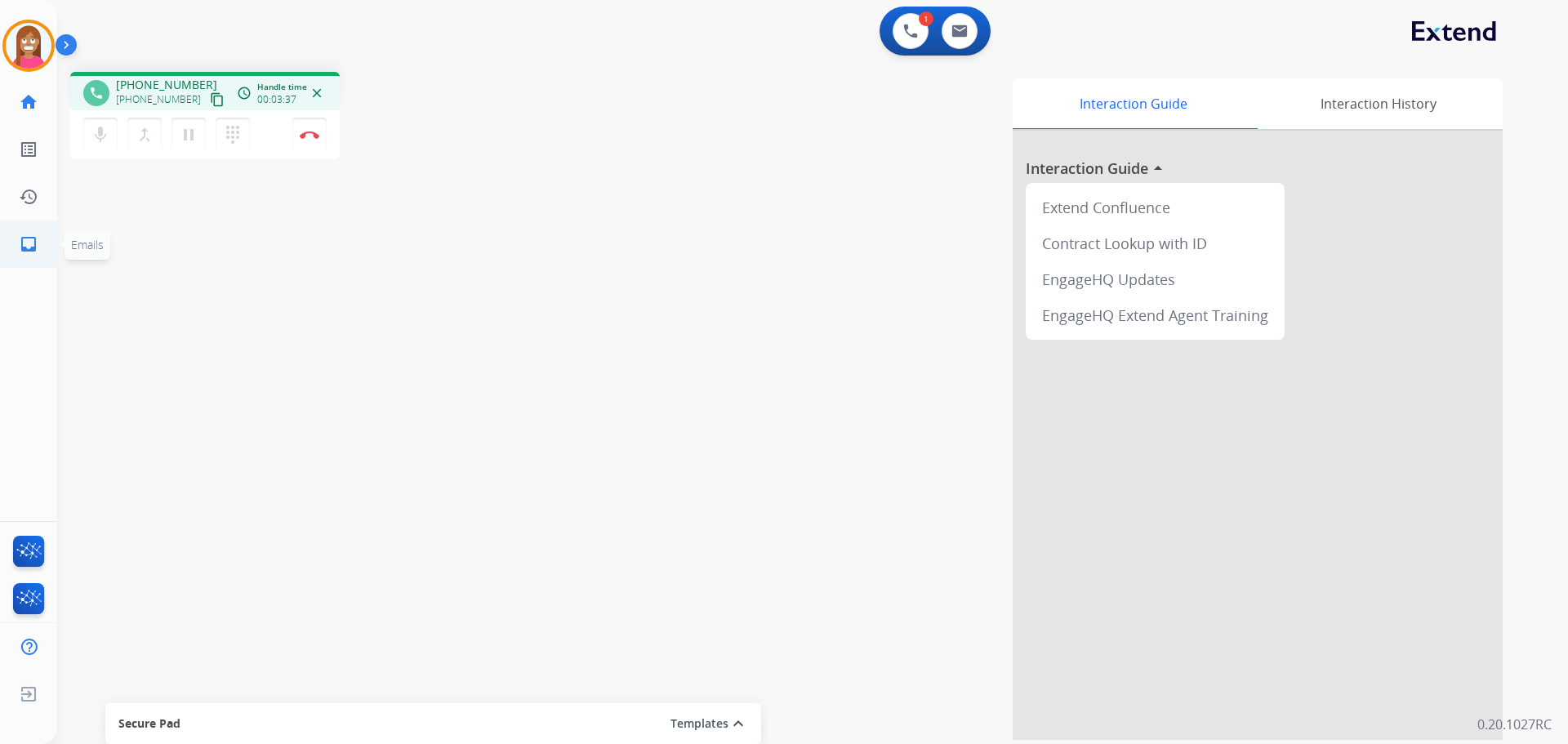
click at [16, 239] on link "inbox Emails" at bounding box center [29, 244] width 46 height 46
select select "**********"
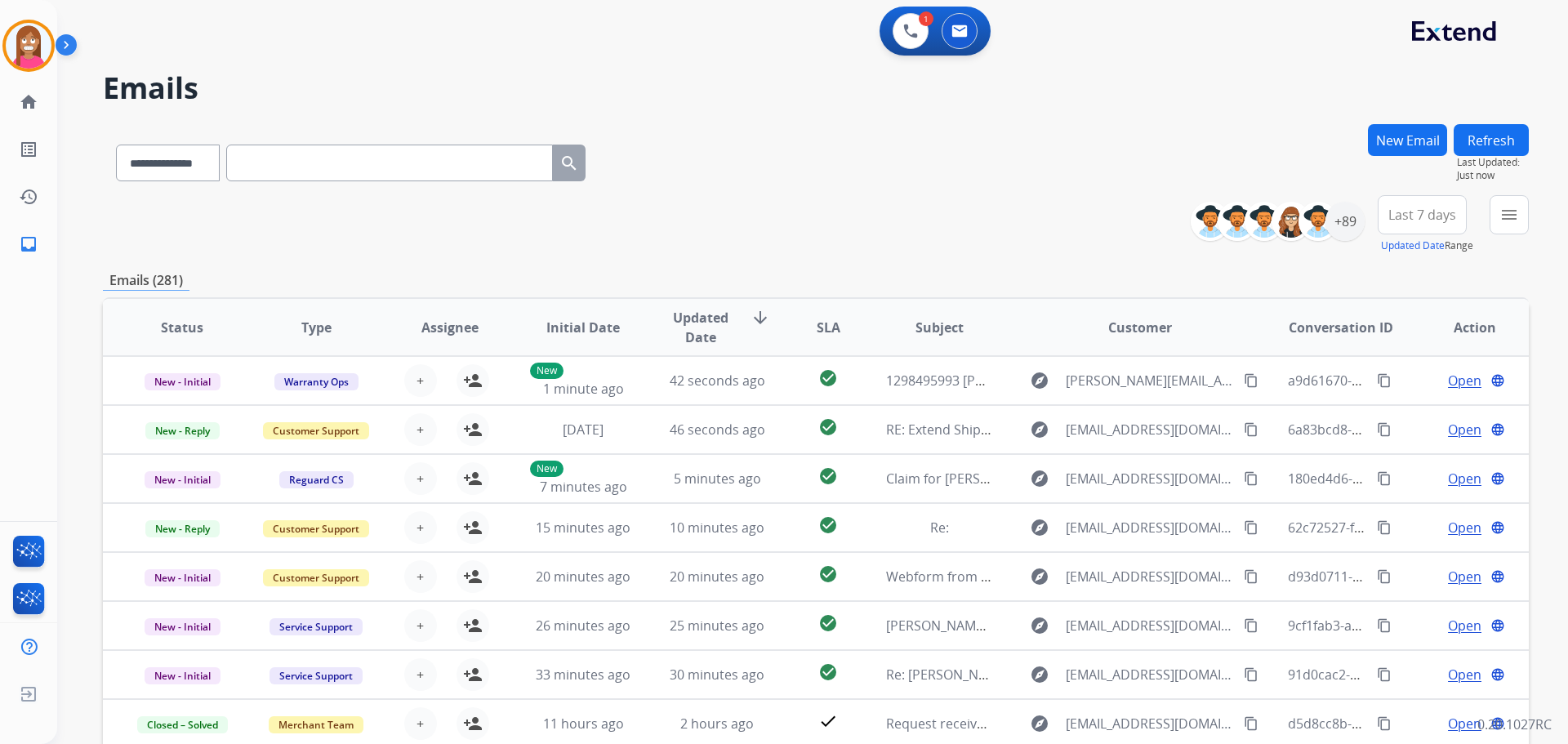
click at [1399, 129] on button "New Email" at bounding box center [1407, 140] width 79 height 32
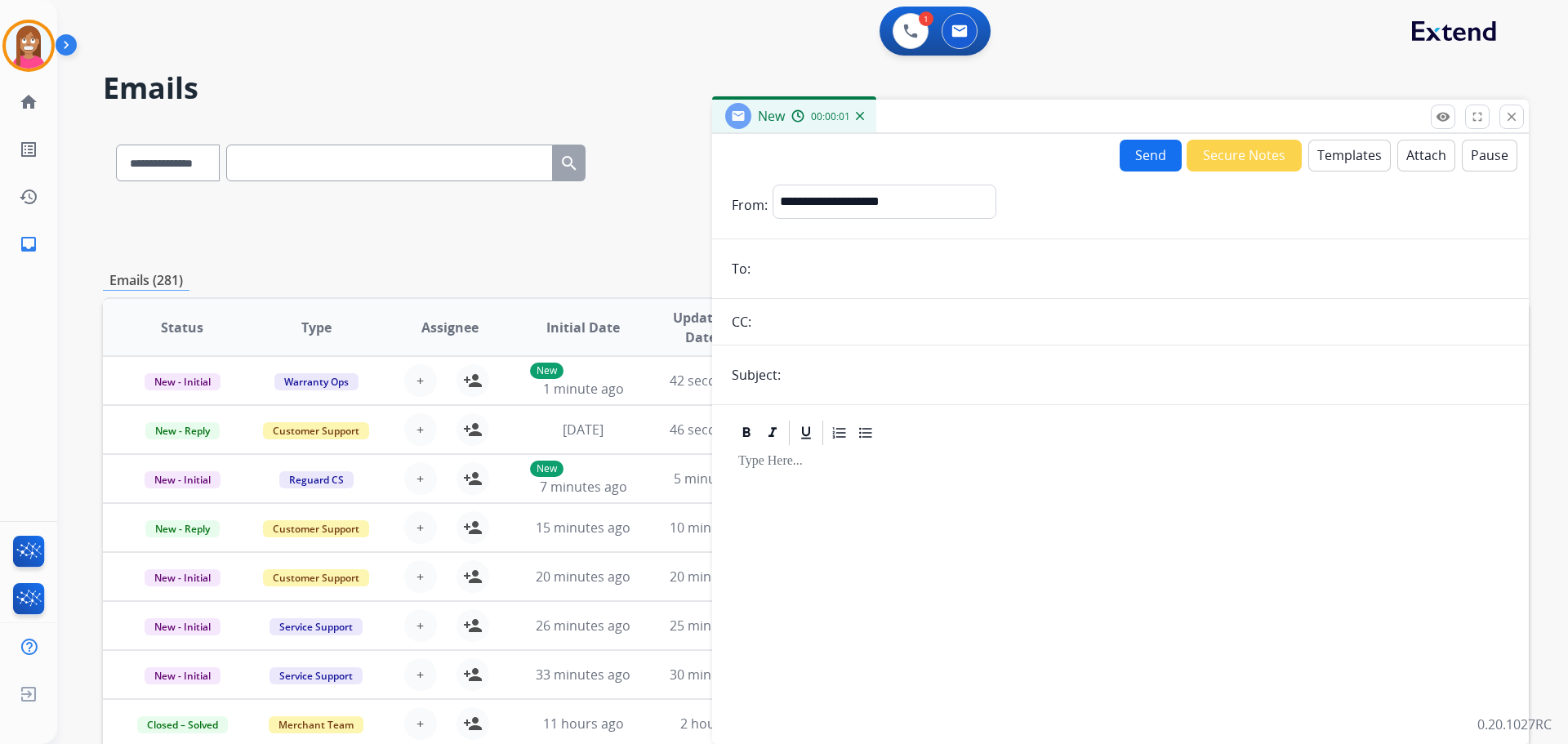
paste input "**********"
type input "**********"
click at [837, 198] on select "**********" at bounding box center [884, 200] width 222 height 33
select select "**********"
click at [773, 185] on select "**********" at bounding box center [884, 200] width 222 height 33
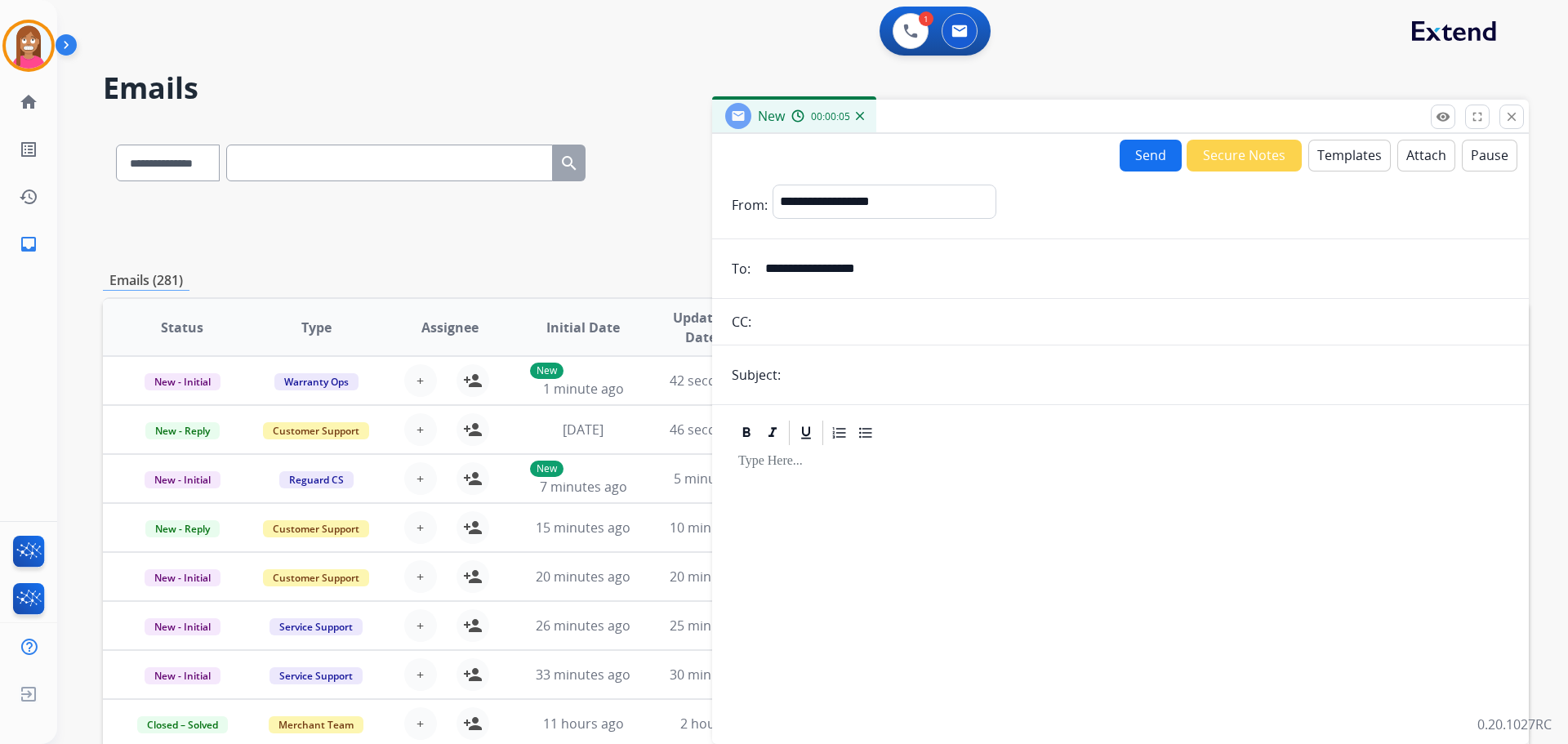
click at [1342, 160] on button "Templates" at bounding box center [1349, 156] width 82 height 32
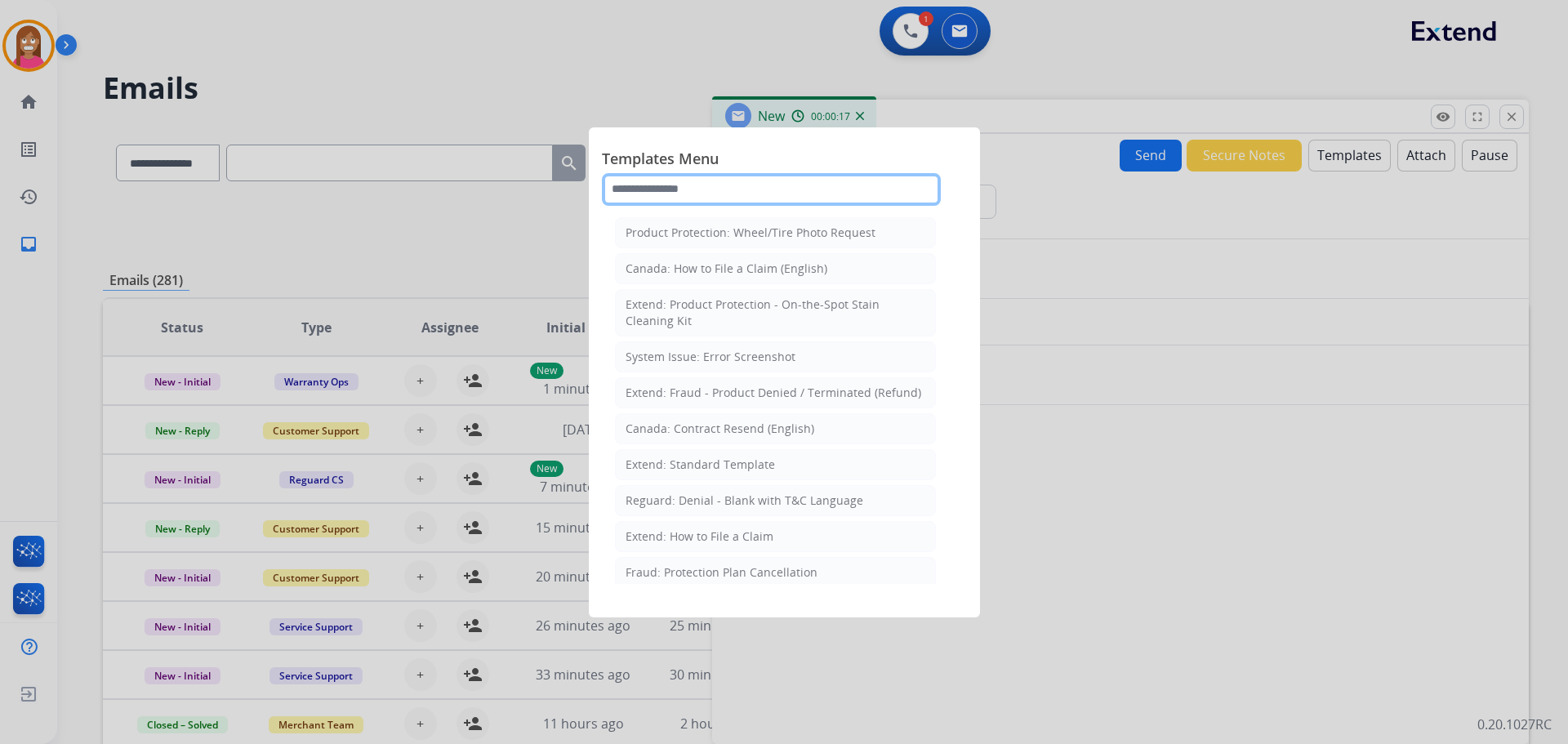
click at [655, 198] on input "text" at bounding box center [772, 189] width 339 height 33
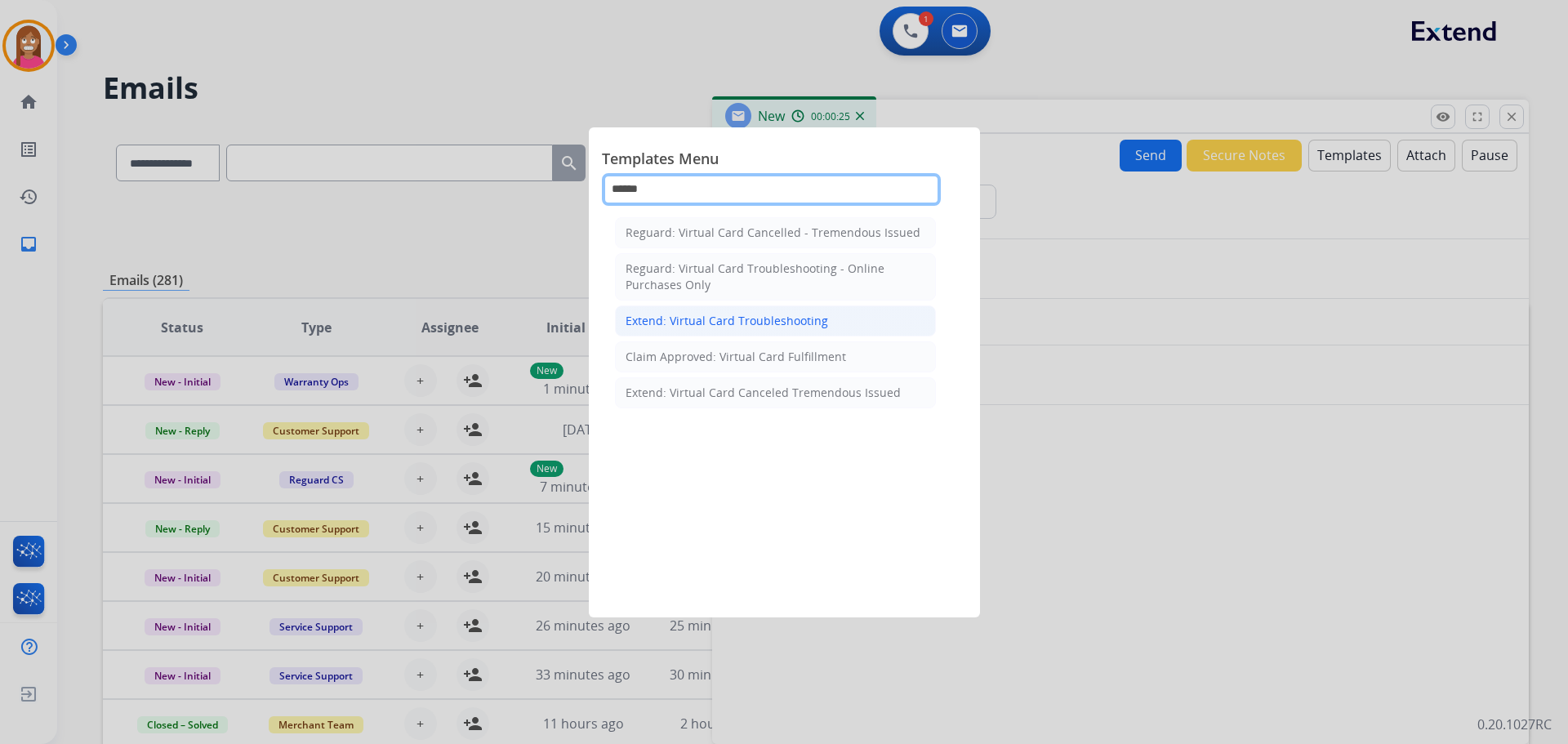
type input "******"
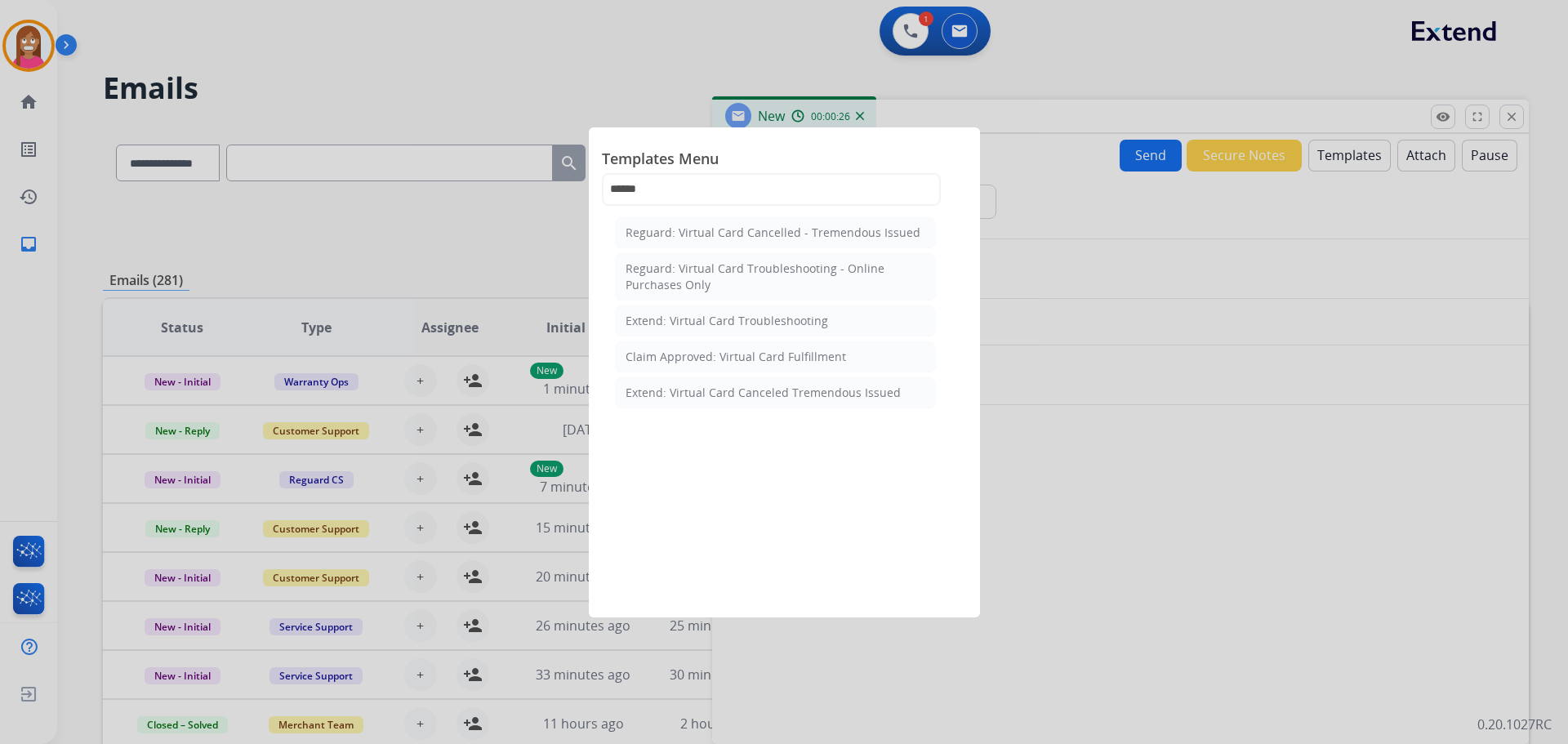
click at [734, 323] on div "Extend: Virtual Card Troubleshooting" at bounding box center [727, 320] width 202 height 16
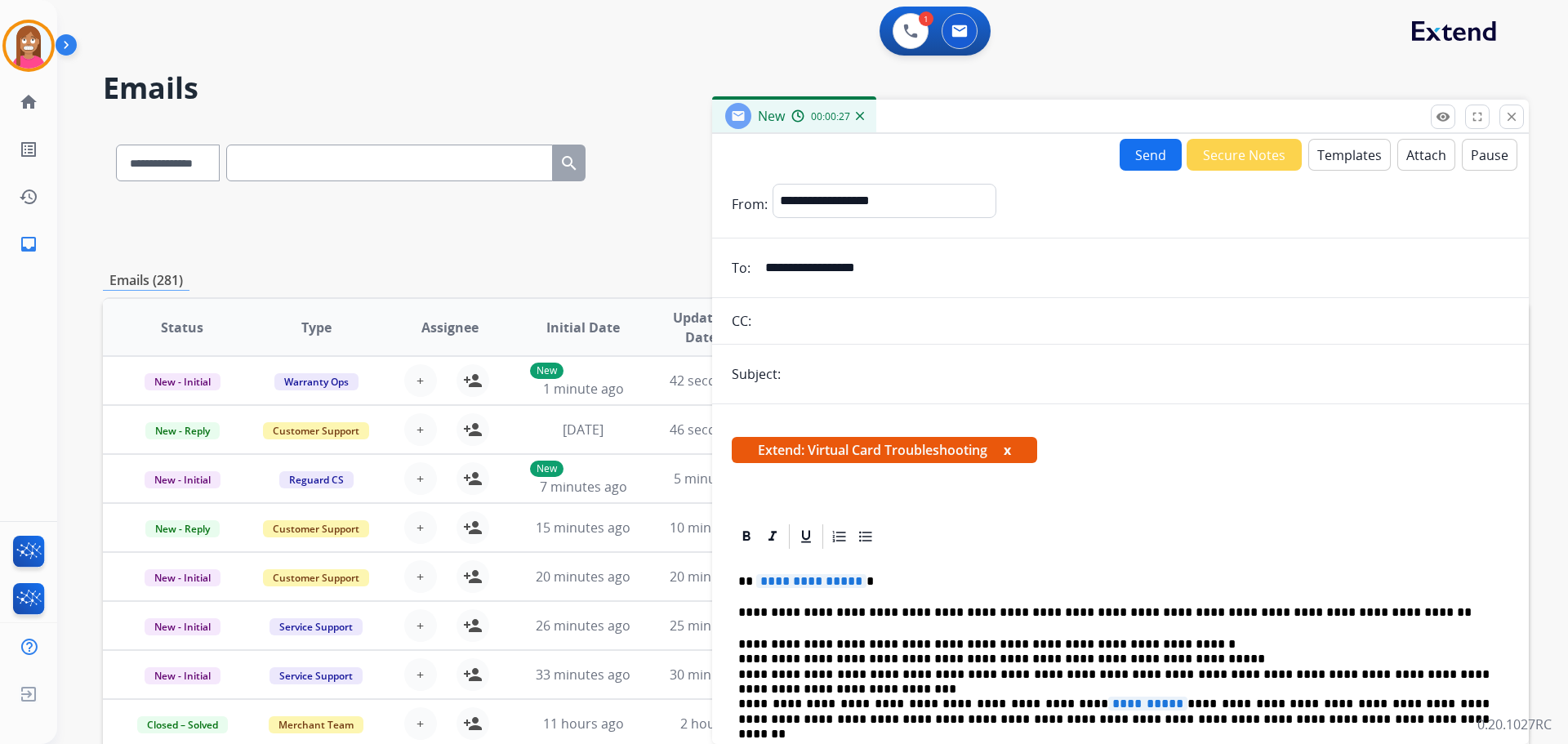
click at [817, 580] on span "**********" at bounding box center [810, 581] width 110 height 14
click at [1108, 705] on span "**********" at bounding box center [1147, 703] width 79 height 14
click at [1022, 699] on p "**********" at bounding box center [1113, 689] width 751 height 105
click at [1144, 149] on button "Send" at bounding box center [1150, 155] width 62 height 32
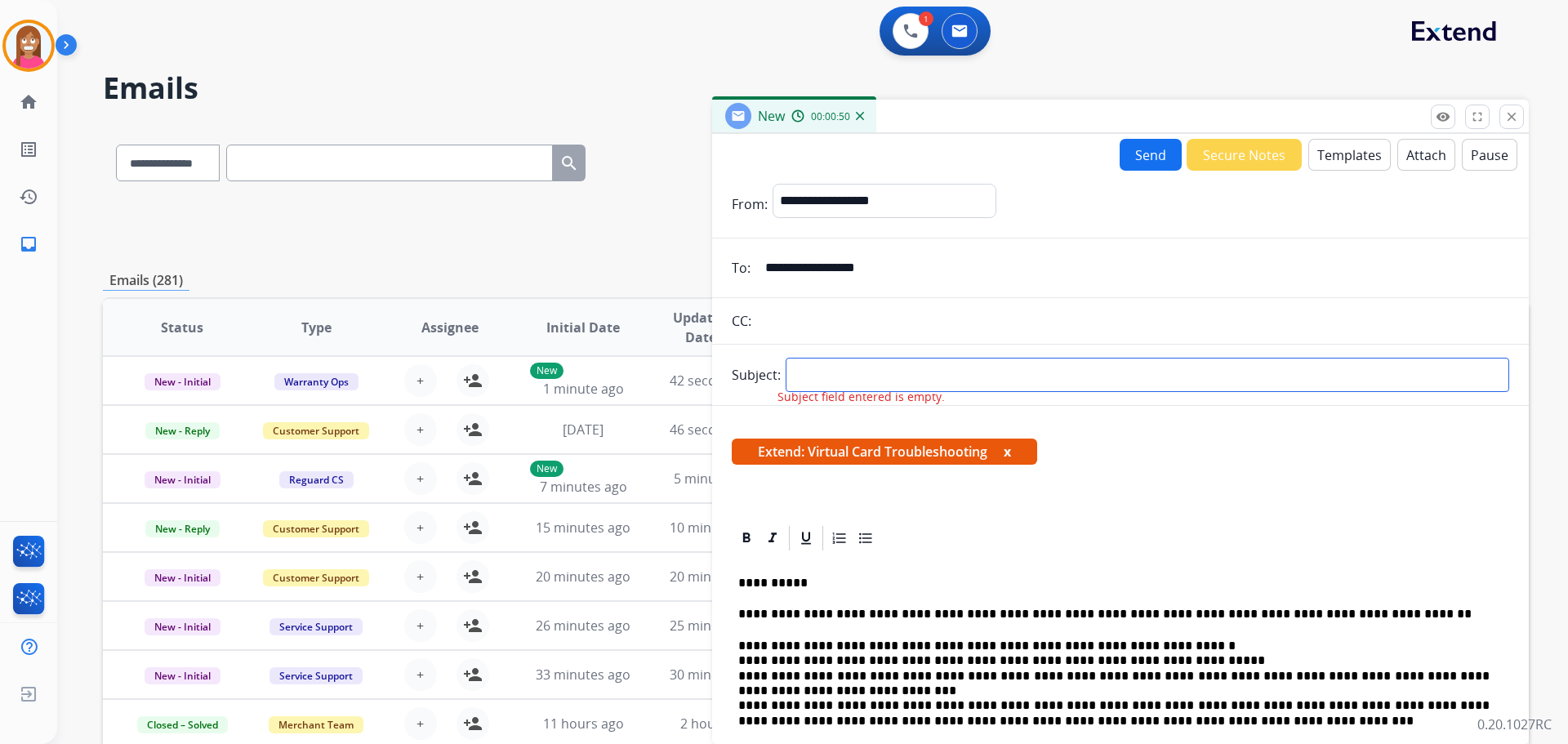
click at [810, 387] on input "text" at bounding box center [1146, 375] width 723 height 35
type input "**********"
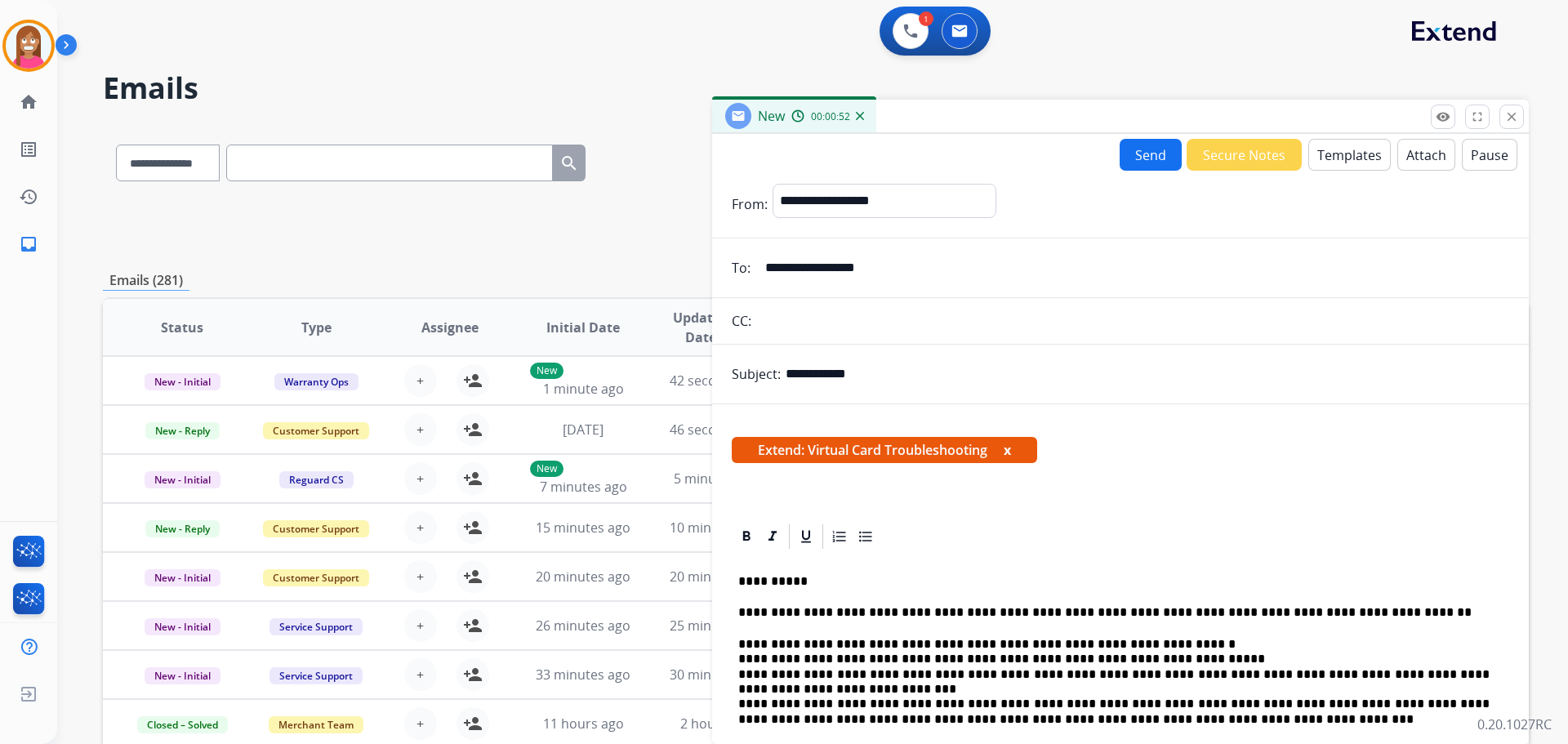
click at [1138, 148] on button "Send" at bounding box center [1150, 155] width 62 height 32
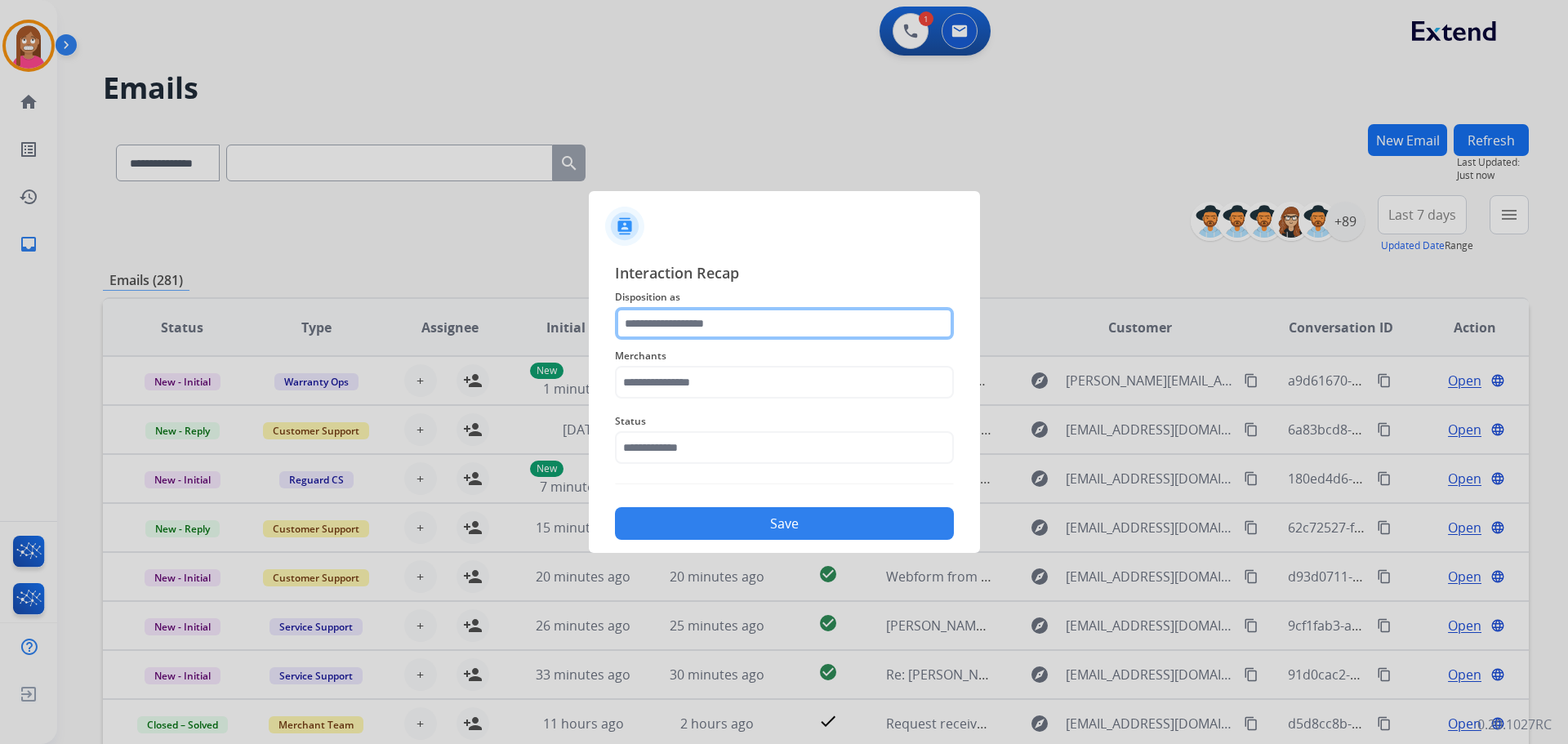
click at [645, 335] on input "text" at bounding box center [784, 323] width 339 height 33
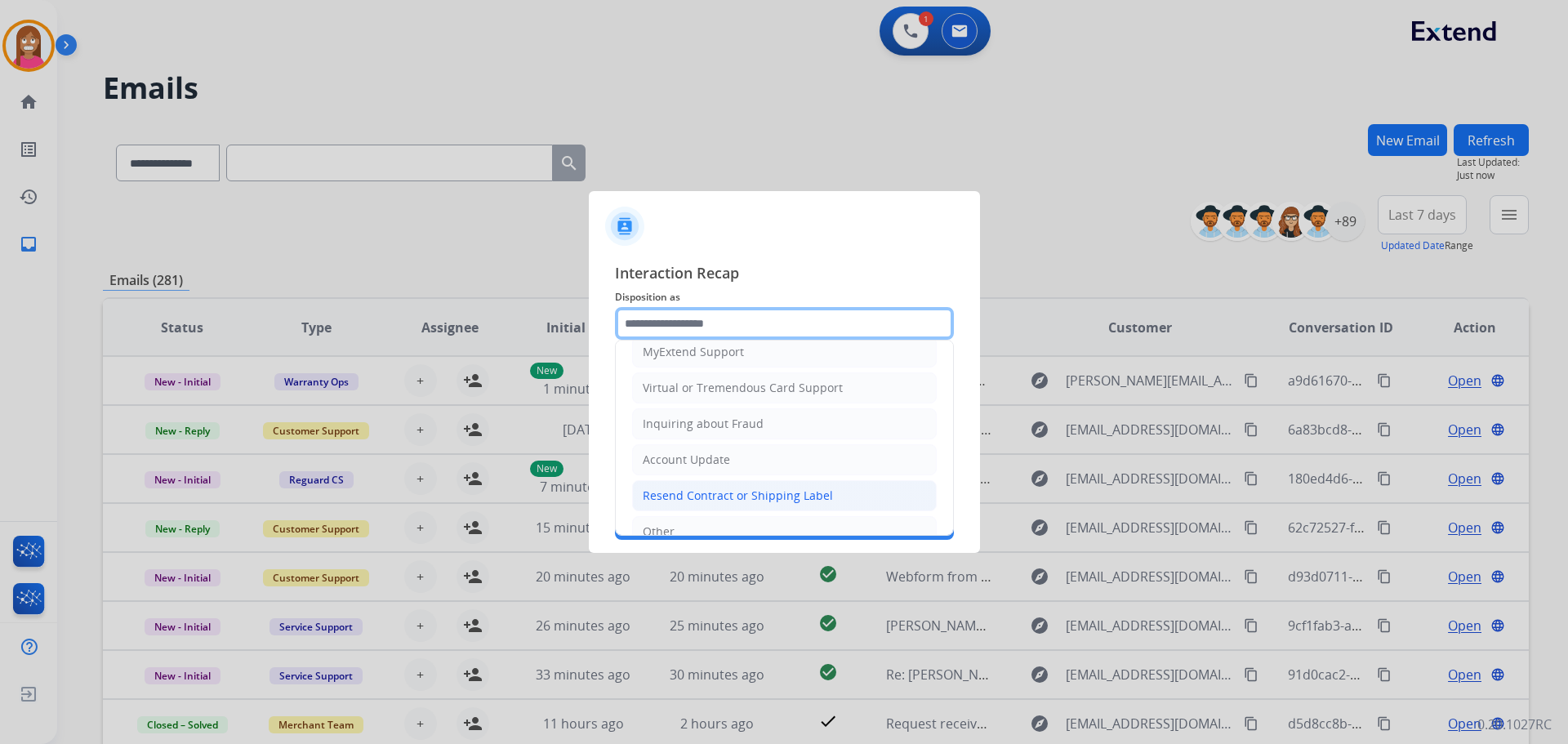
scroll to position [81, 0]
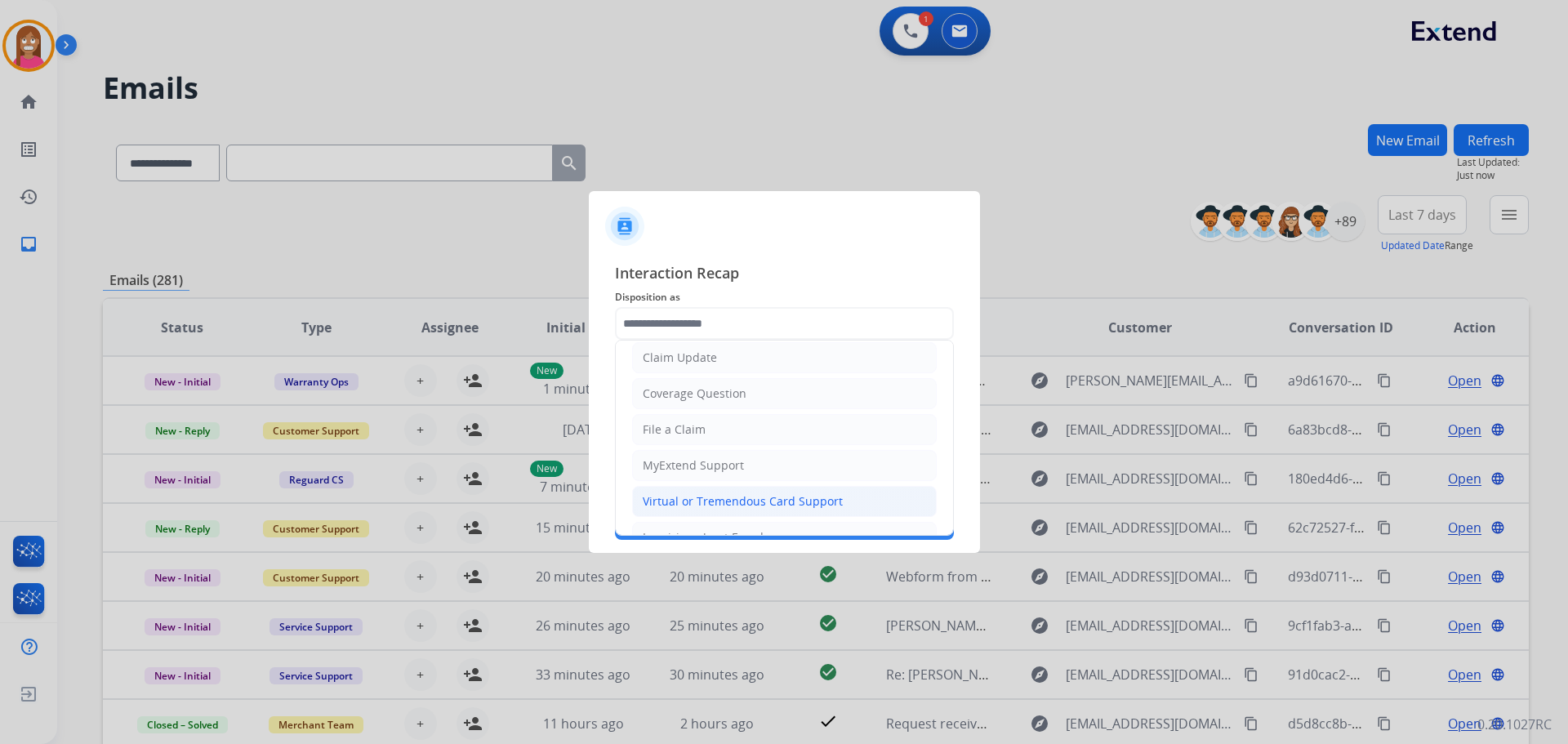
click at [684, 490] on li "Virtual or Tremendous Card Support" at bounding box center [784, 501] width 304 height 31
type input "**********"
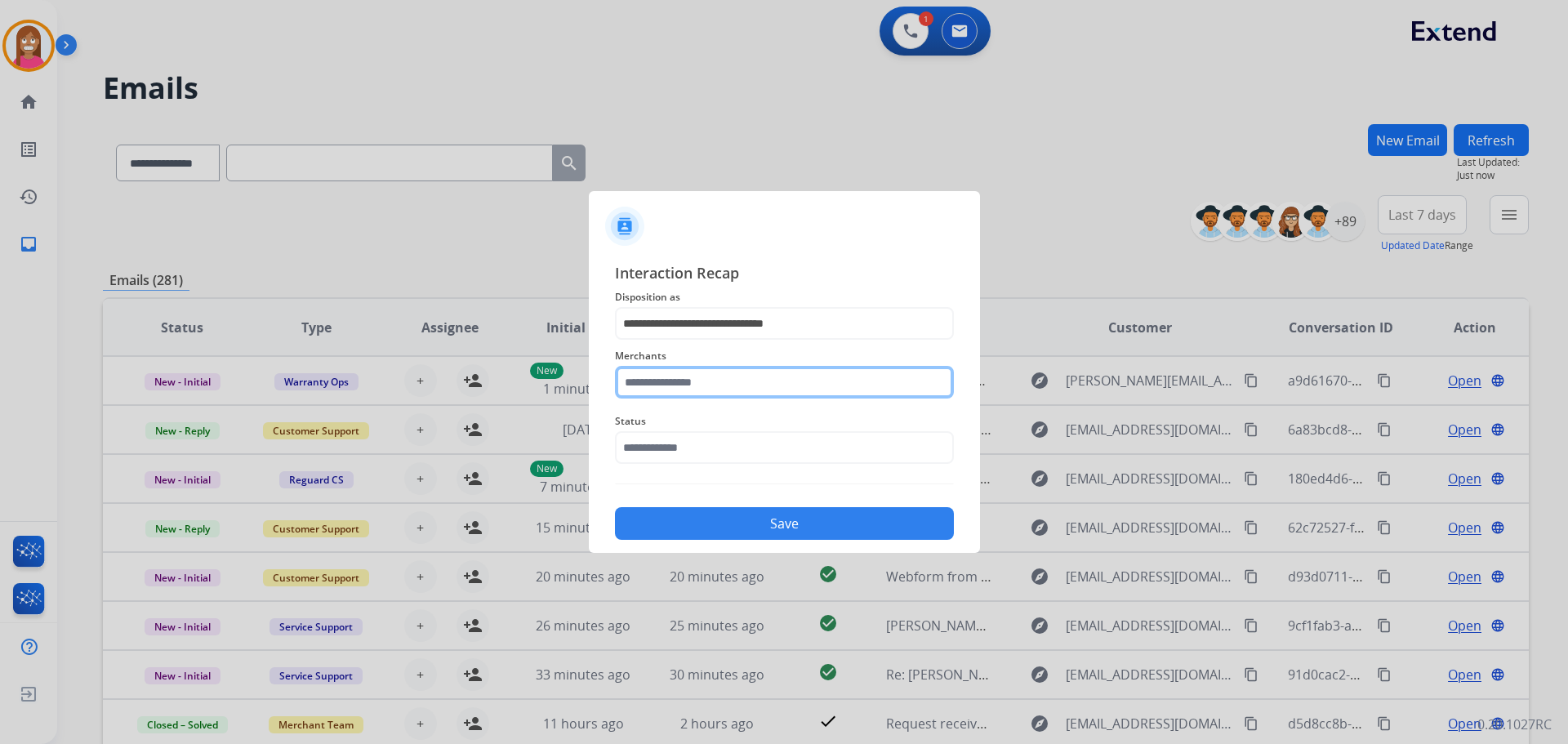
click at [665, 369] on input "text" at bounding box center [784, 382] width 339 height 33
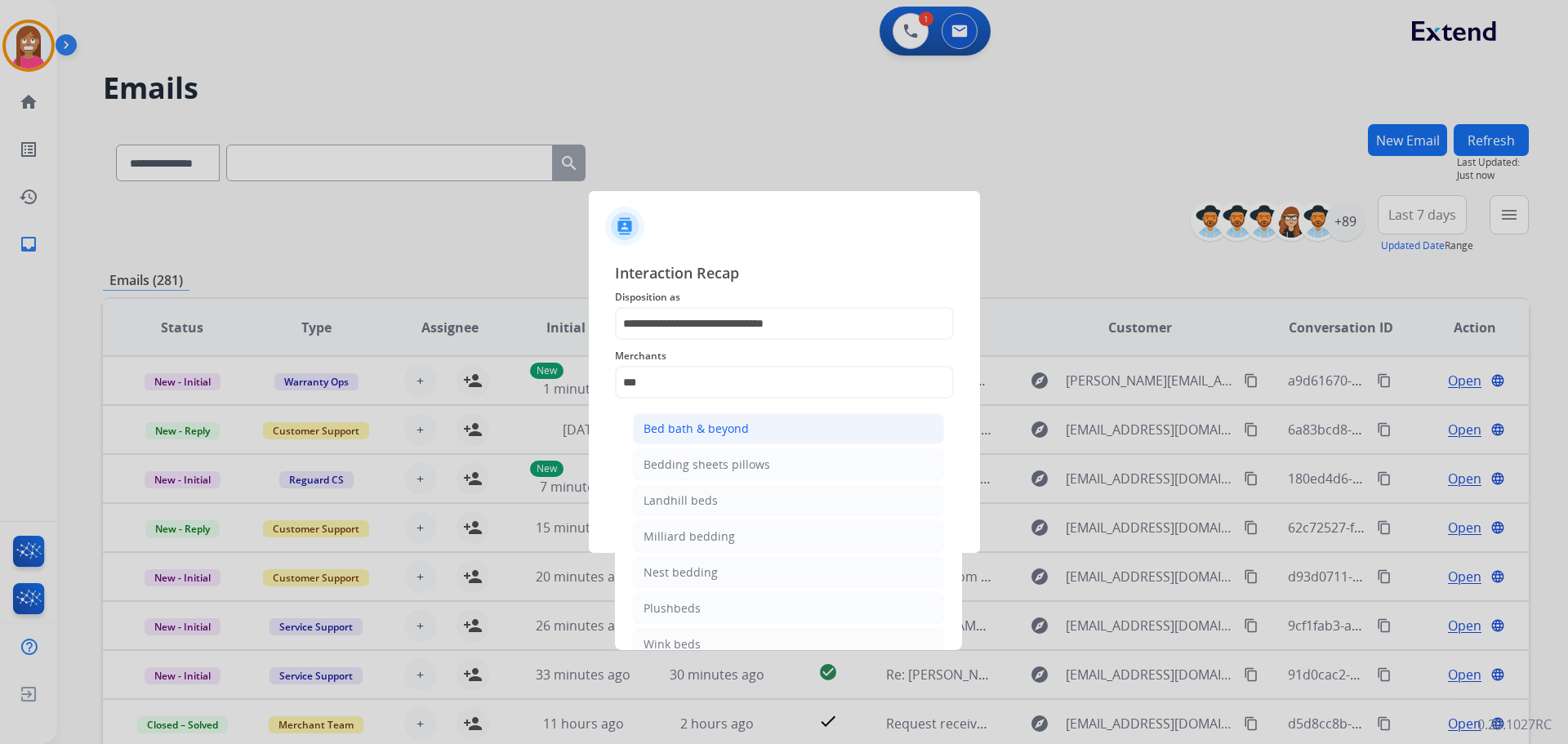
click at [659, 433] on div "Bed bath & beyond" at bounding box center [696, 429] width 105 height 16
type input "**********"
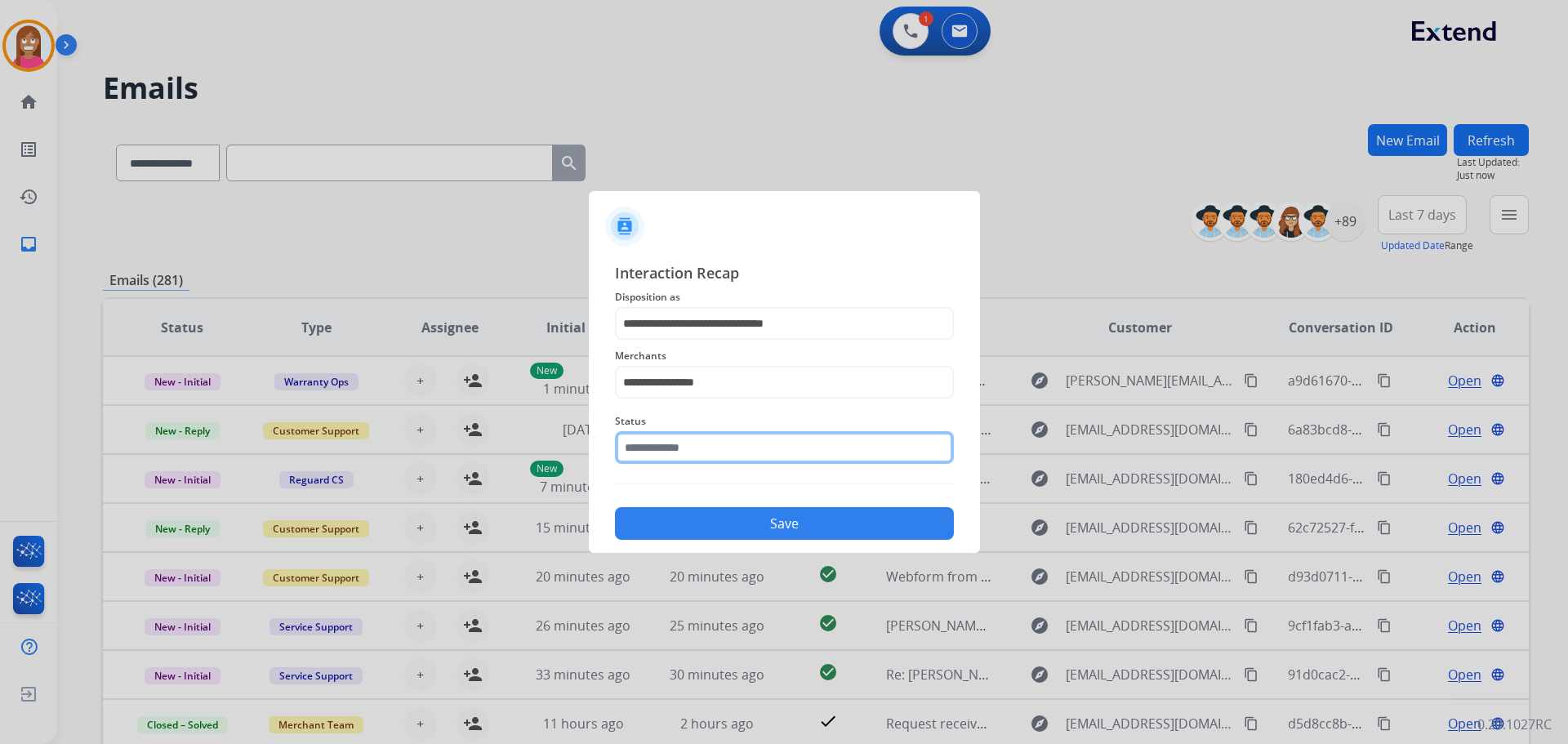
click at [691, 451] on input "text" at bounding box center [784, 447] width 339 height 33
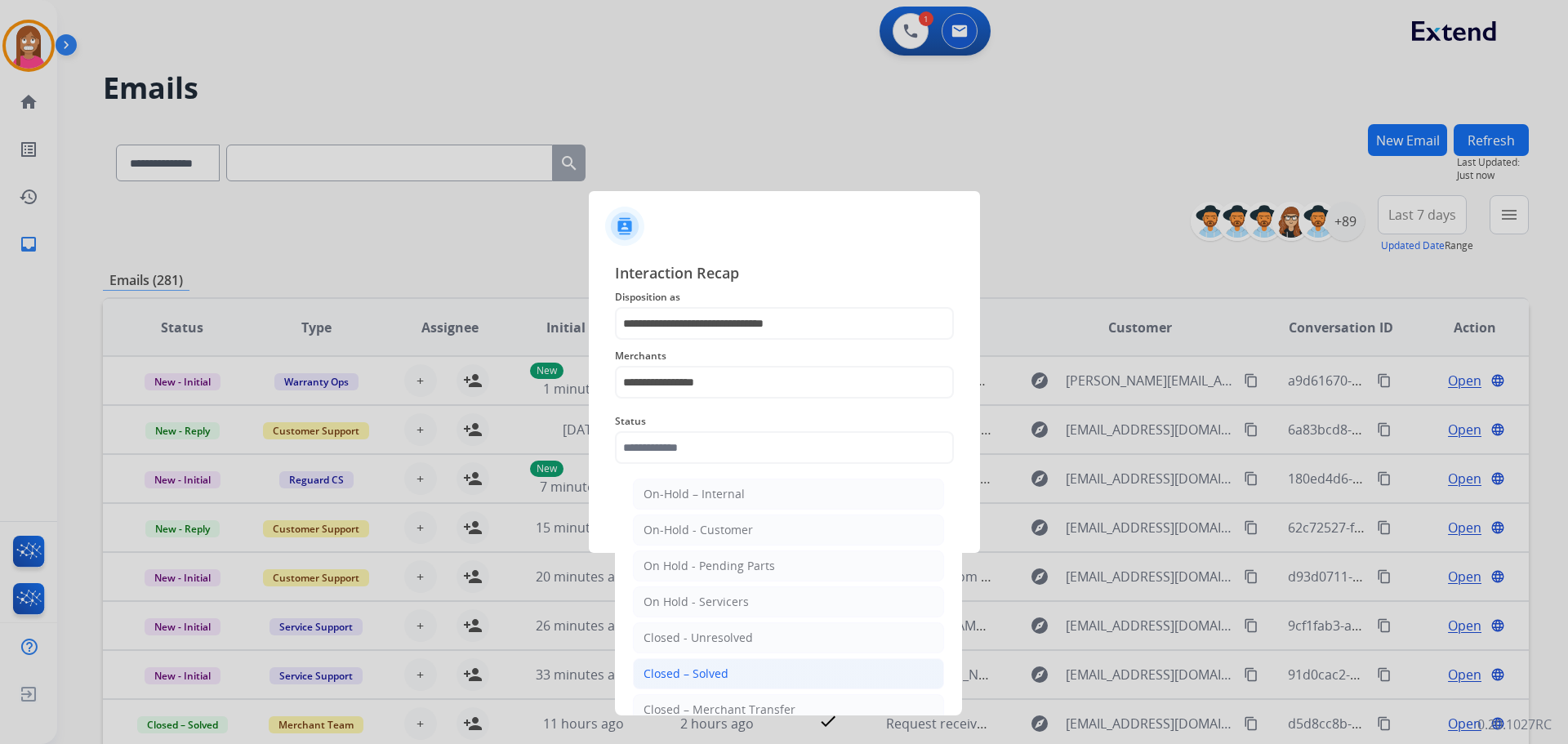
drag, startPoint x: 683, startPoint y: 673, endPoint x: 689, endPoint y: 660, distance: 14.3
click at [683, 672] on div "Closed – Solved" at bounding box center [686, 674] width 85 height 16
type input "**********"
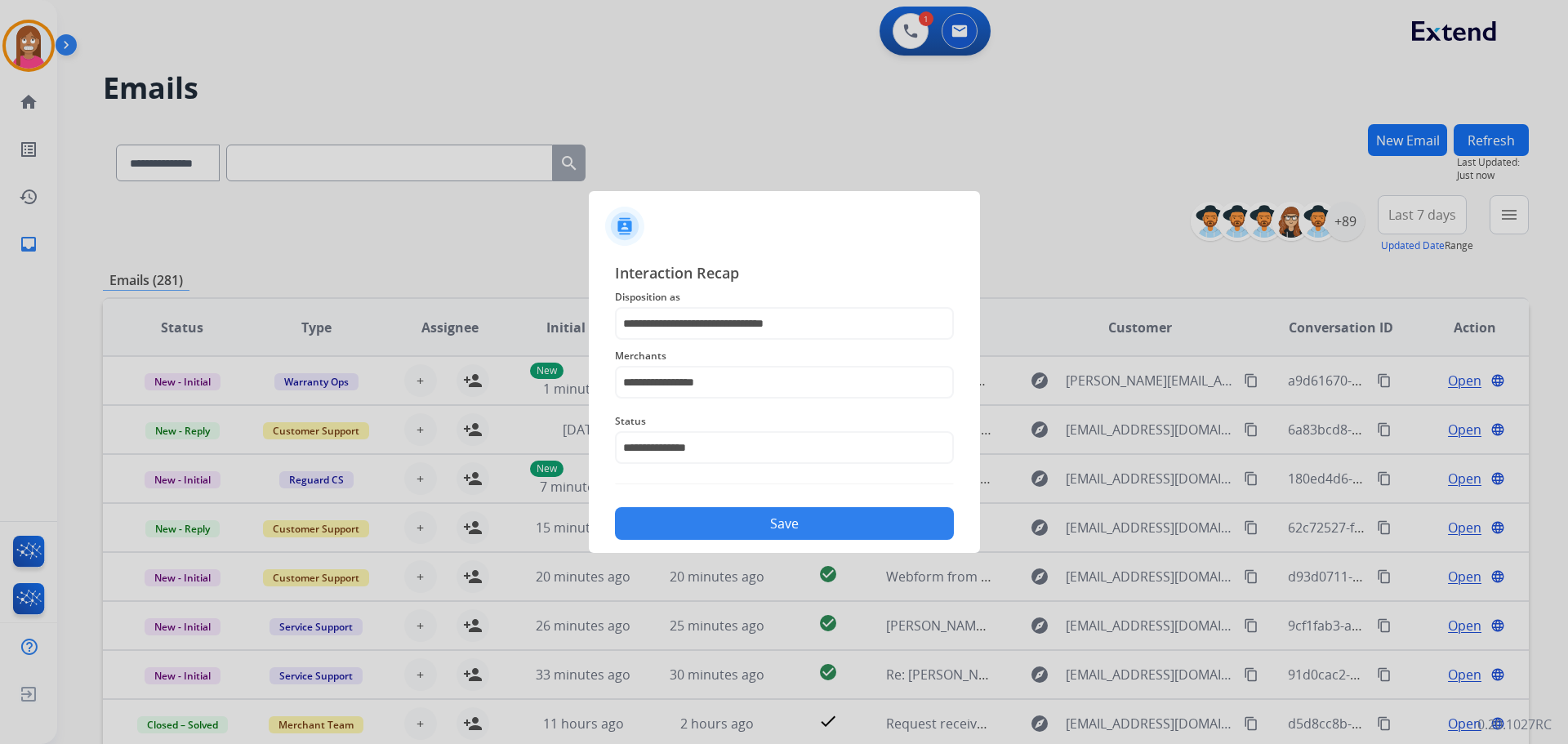
drag, startPoint x: 702, startPoint y: 525, endPoint x: 718, endPoint y: 511, distance: 21.3
click at [705, 530] on button "Save" at bounding box center [784, 523] width 339 height 33
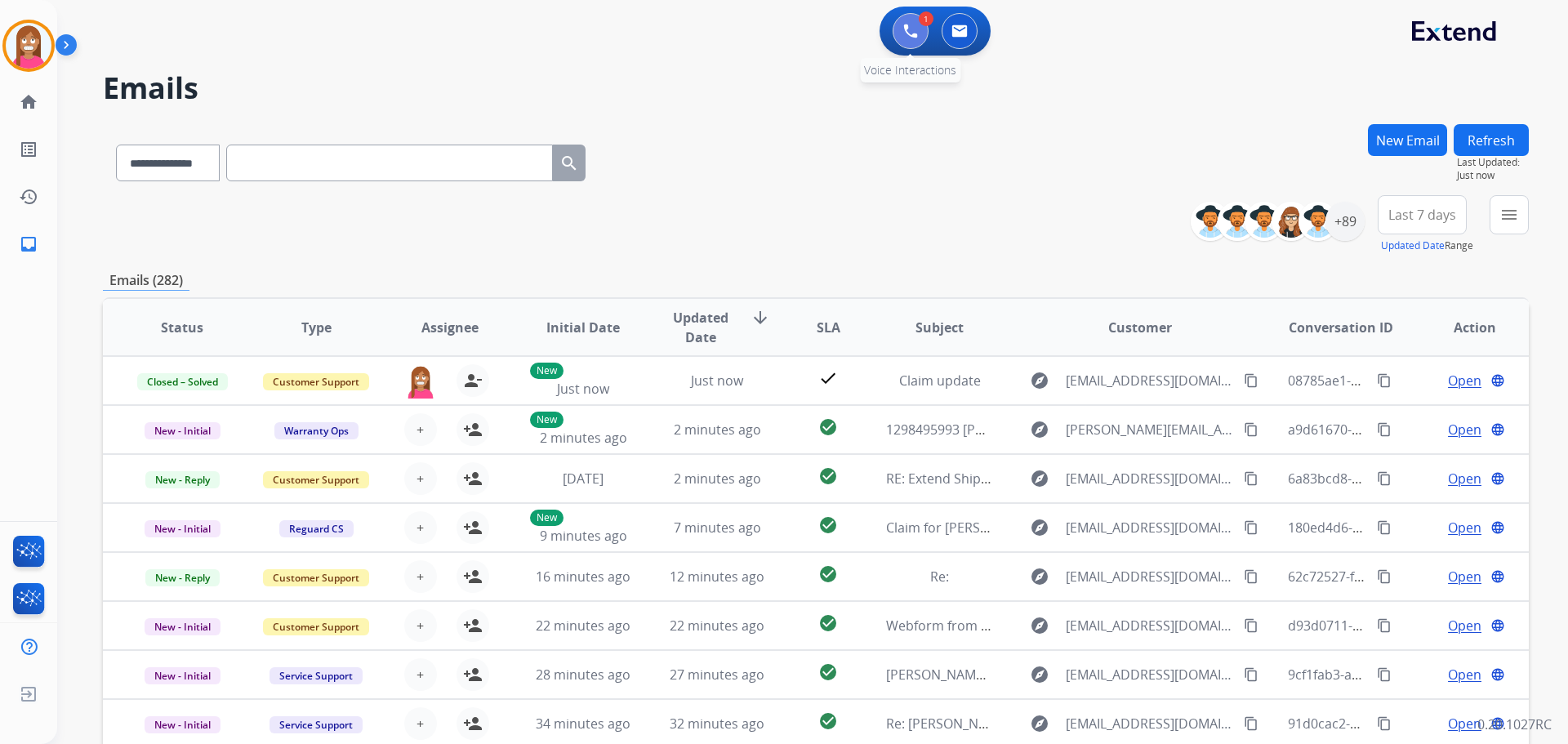
click at [905, 43] on button at bounding box center [910, 31] width 36 height 36
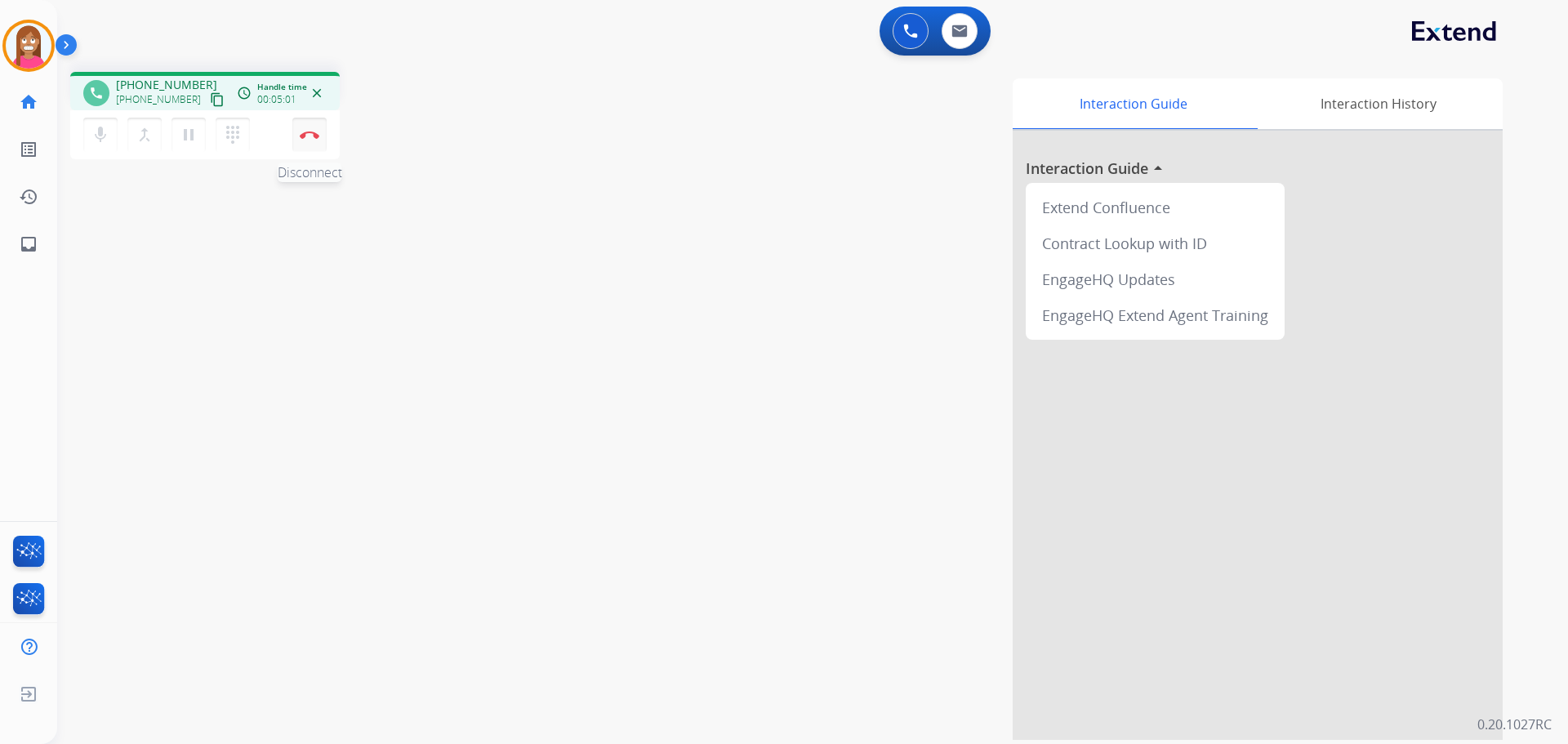
click at [311, 144] on button "Disconnect" at bounding box center [309, 135] width 35 height 35
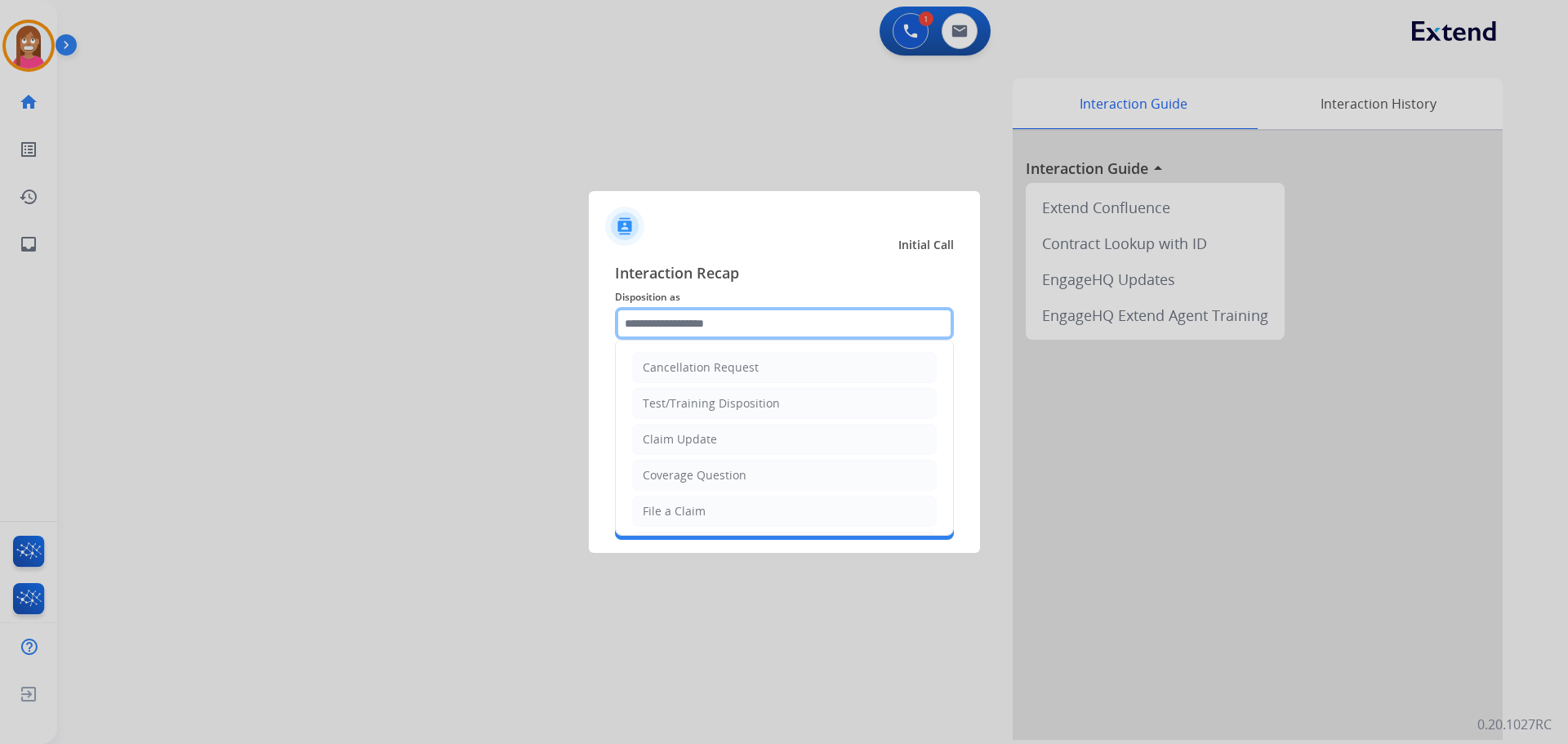
click at [706, 334] on input "text" at bounding box center [784, 323] width 339 height 33
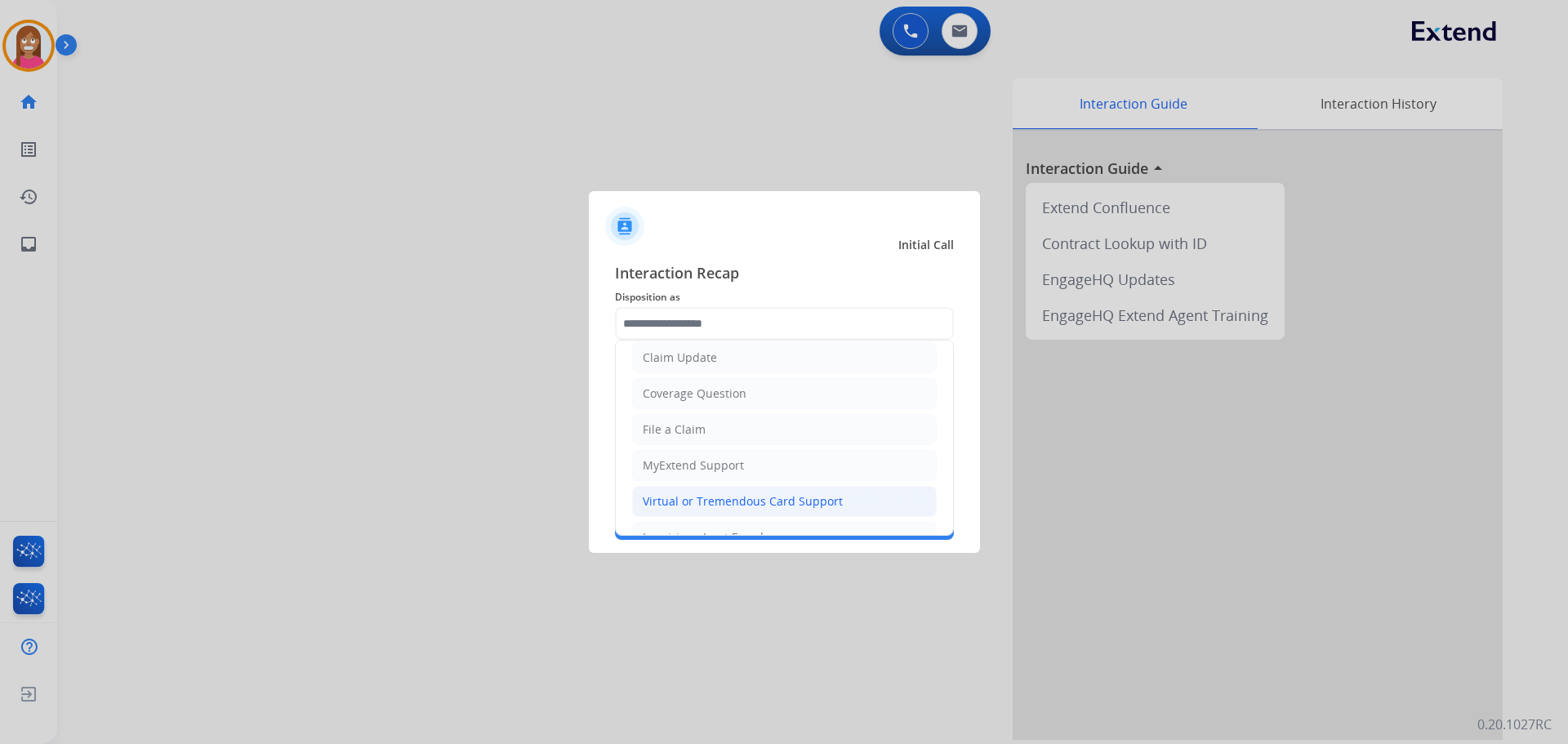
click at [666, 500] on div "Virtual or Tremendous Card Support" at bounding box center [743, 501] width 200 height 16
type input "**********"
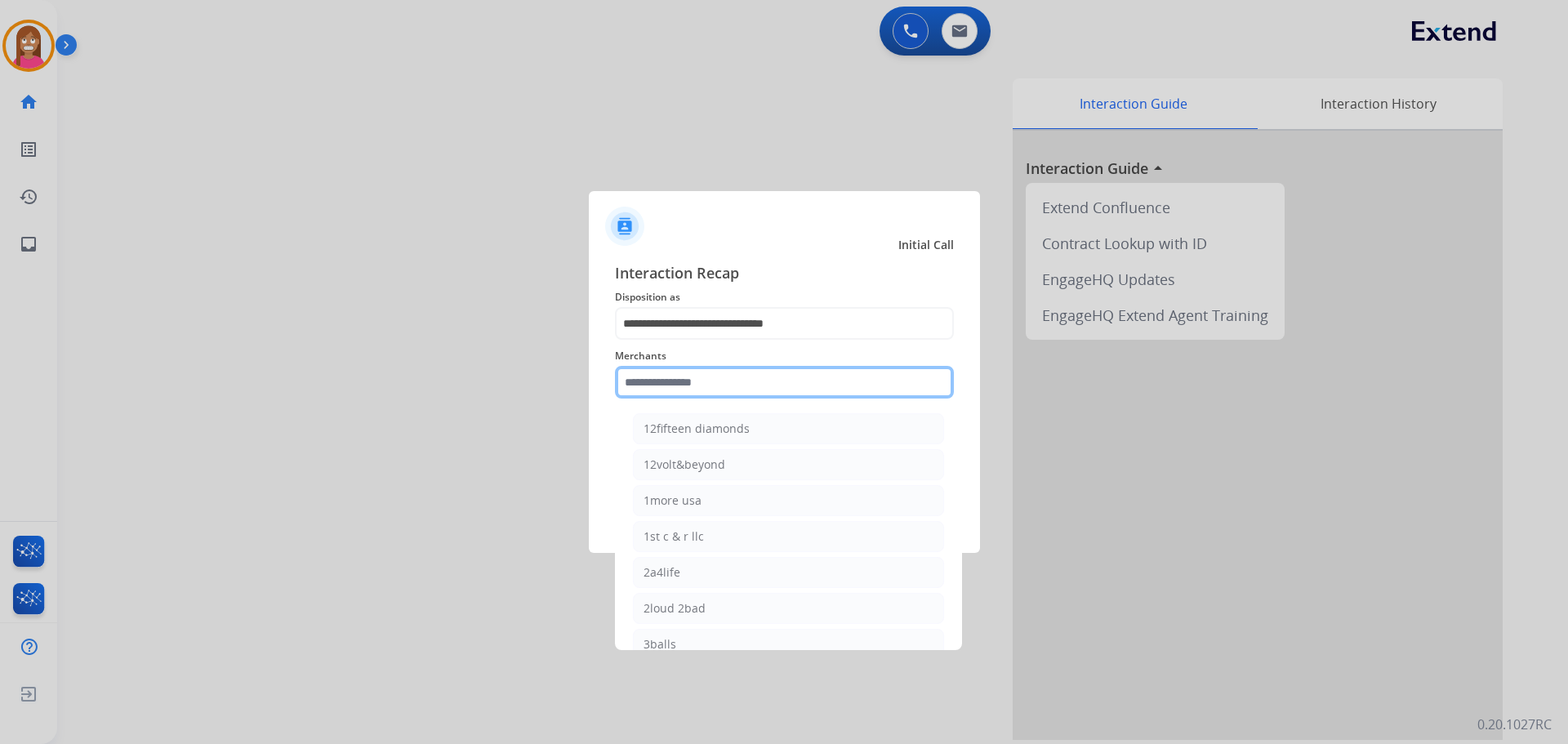
click at [677, 374] on input "text" at bounding box center [784, 382] width 339 height 33
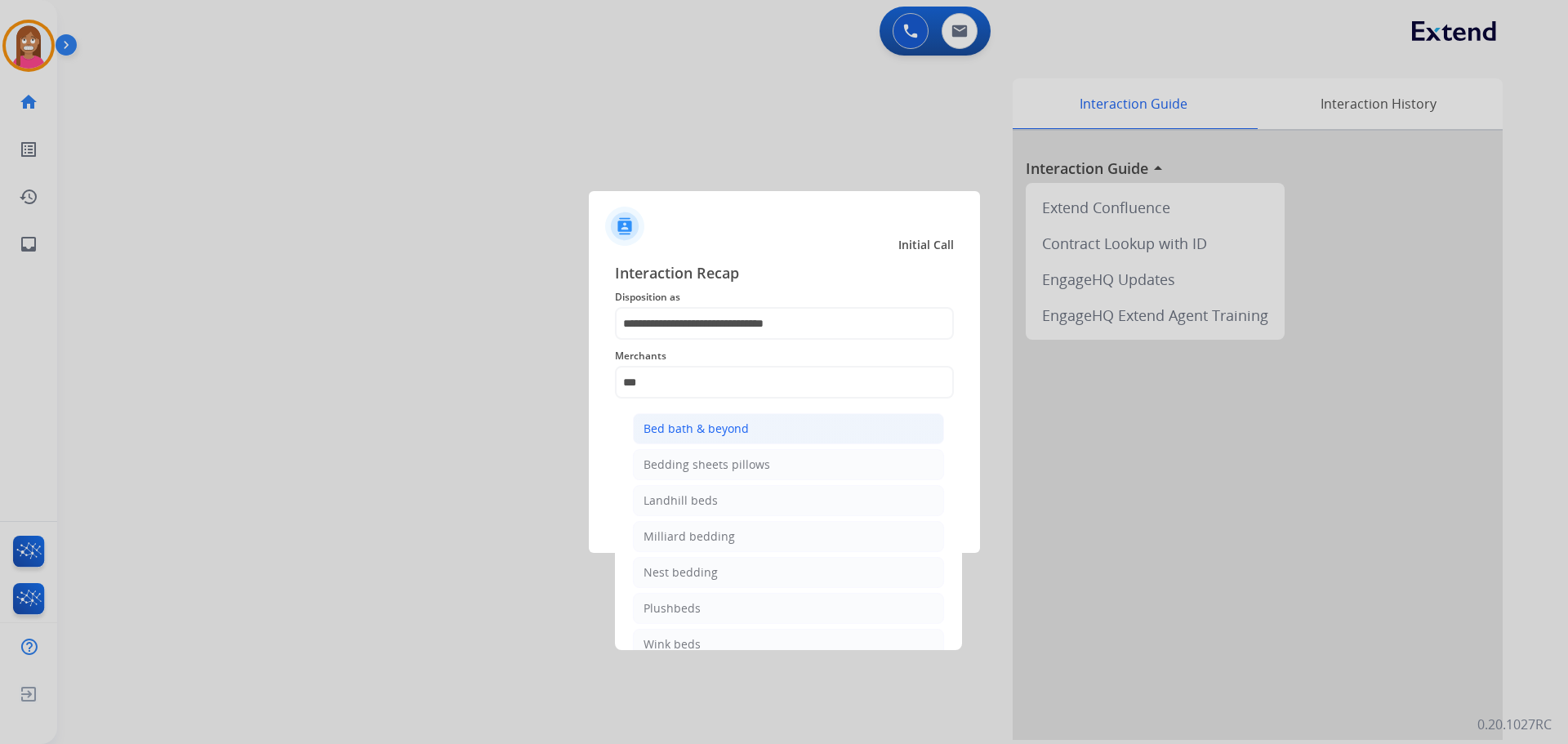
click at [672, 433] on div "Bed bath & beyond" at bounding box center [696, 429] width 105 height 16
type input "**********"
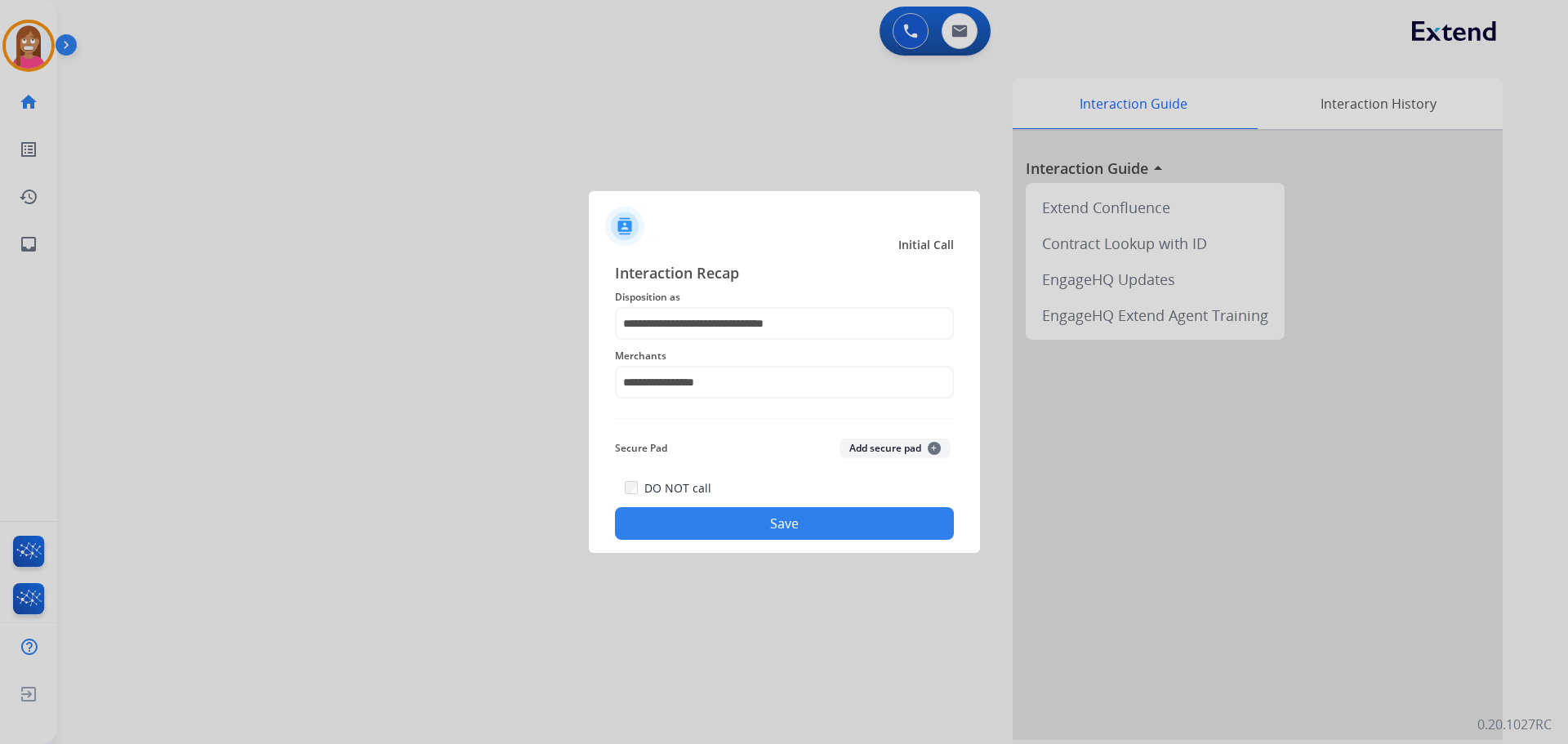
click at [702, 516] on button "Save" at bounding box center [784, 523] width 339 height 33
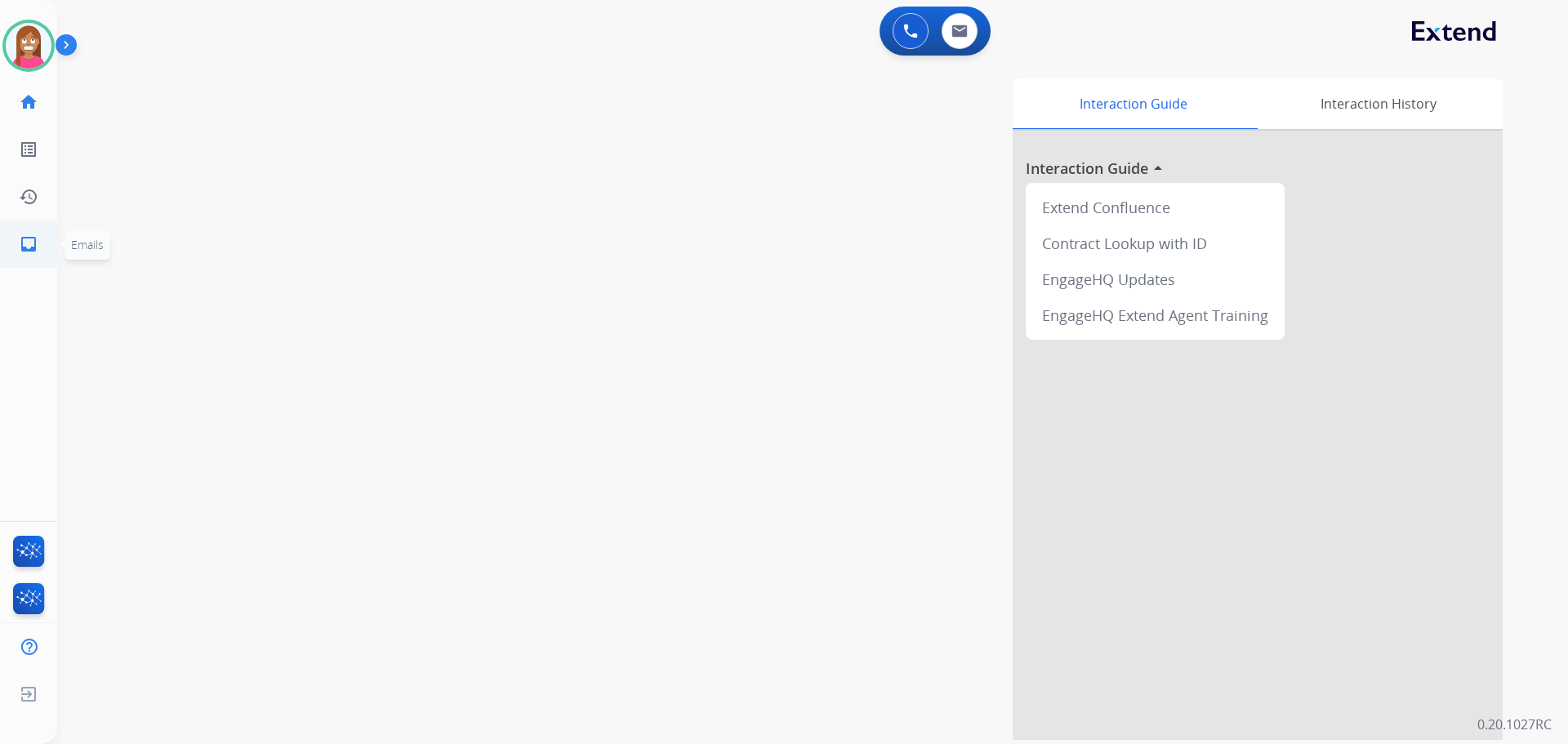
click at [21, 239] on mat-icon "inbox" at bounding box center [29, 244] width 20 height 20
select select "**********"
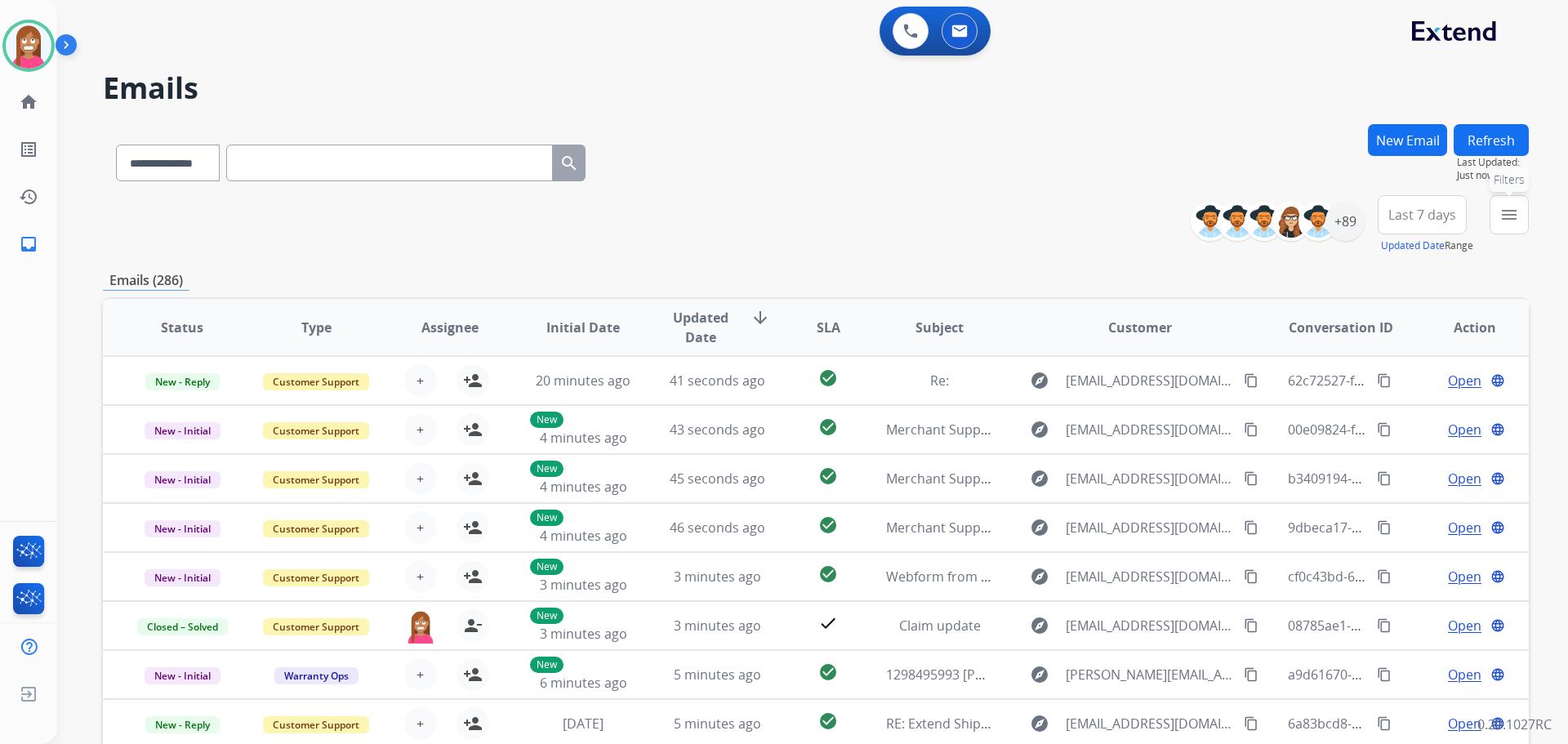
click at [1508, 219] on mat-icon "menu" at bounding box center [1509, 215] width 20 height 20
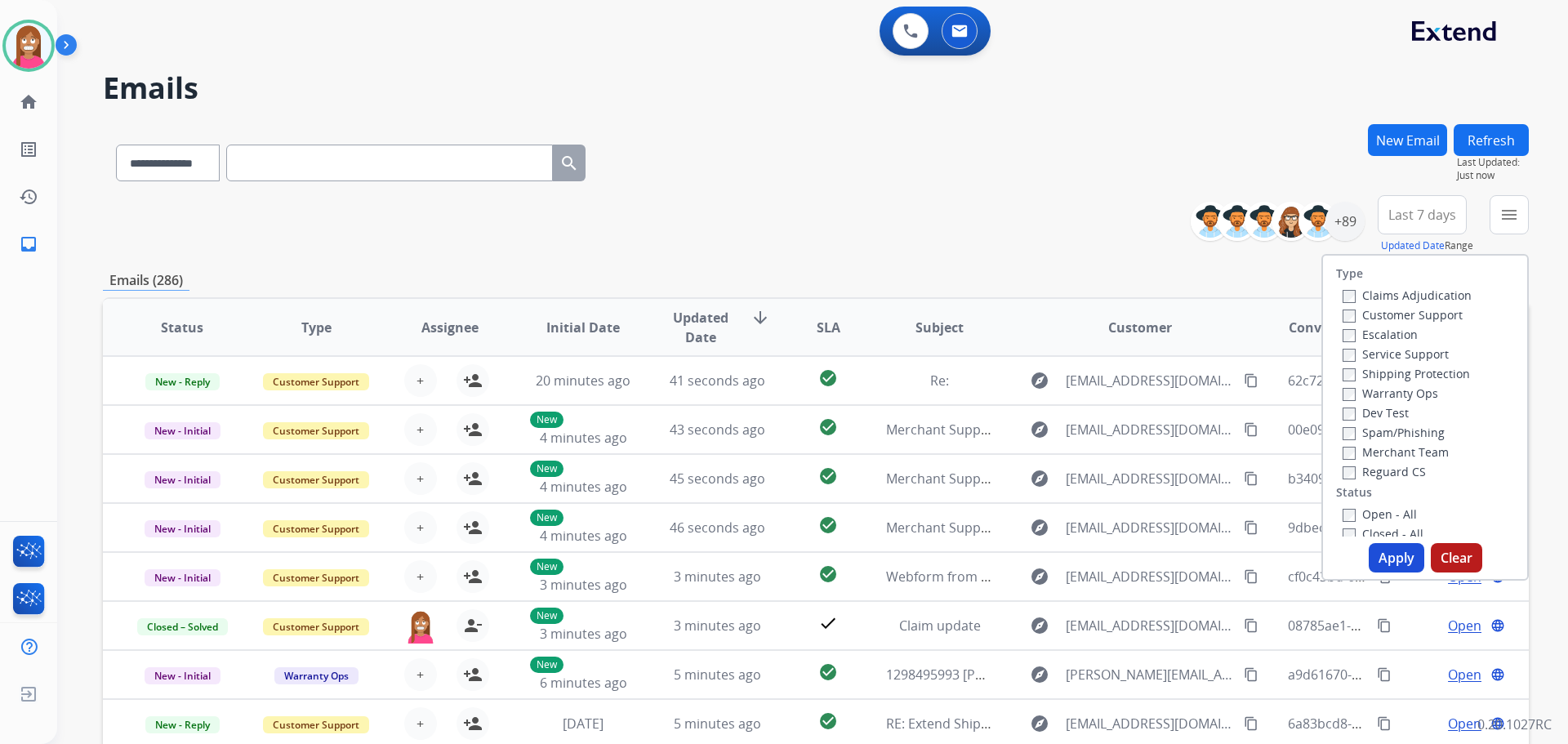
click at [1381, 315] on label "Customer Support" at bounding box center [1402, 315] width 120 height 16
click at [1368, 372] on label "Shipping Protection" at bounding box center [1406, 374] width 127 height 16
click at [1347, 375] on label "Shipping Protection" at bounding box center [1406, 374] width 127 height 16
click at [1356, 472] on label "Reguard CS" at bounding box center [1385, 472] width 83 height 16
click at [1369, 515] on label "Open - All" at bounding box center [1380, 514] width 74 height 16
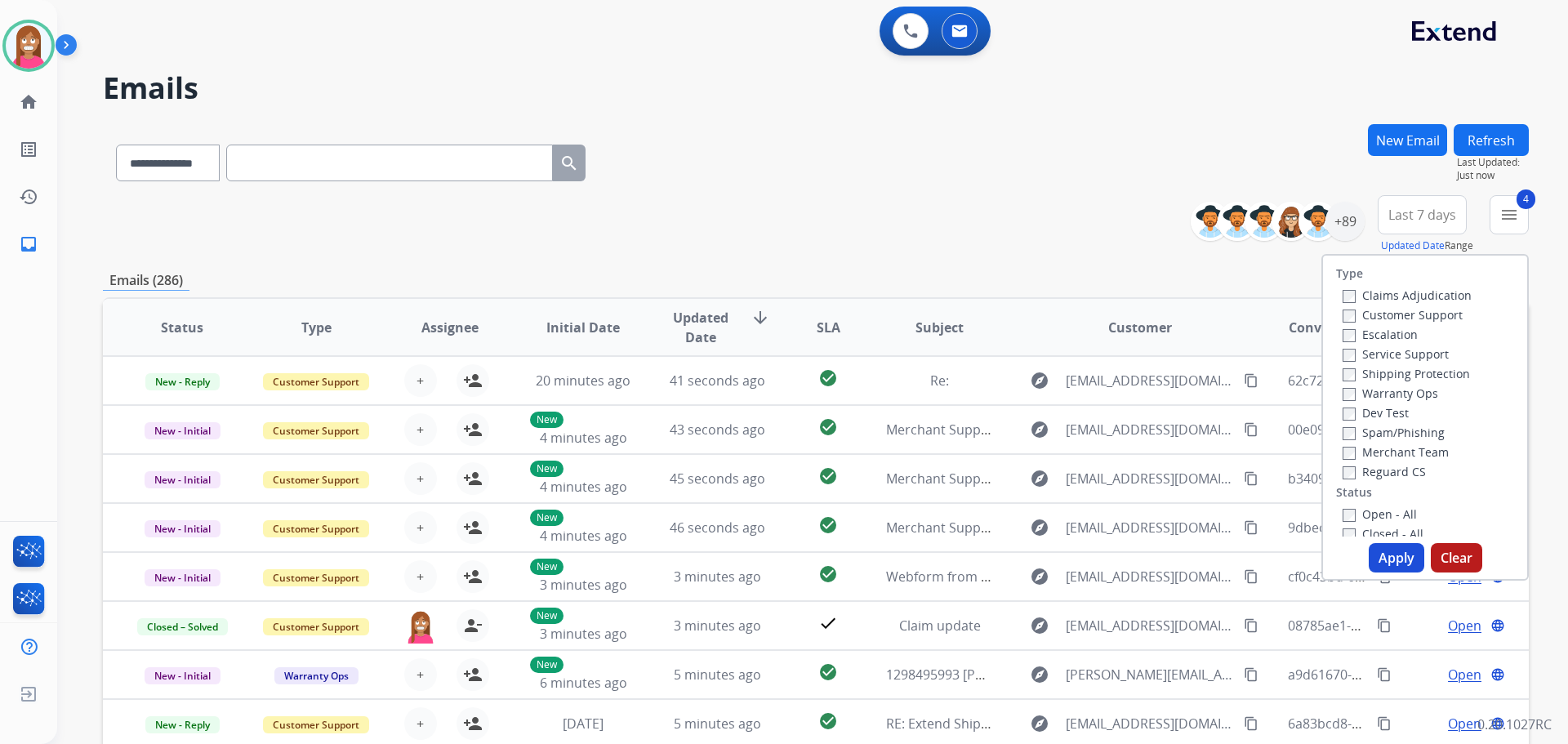
click at [1393, 560] on button "Apply" at bounding box center [1396, 558] width 56 height 30
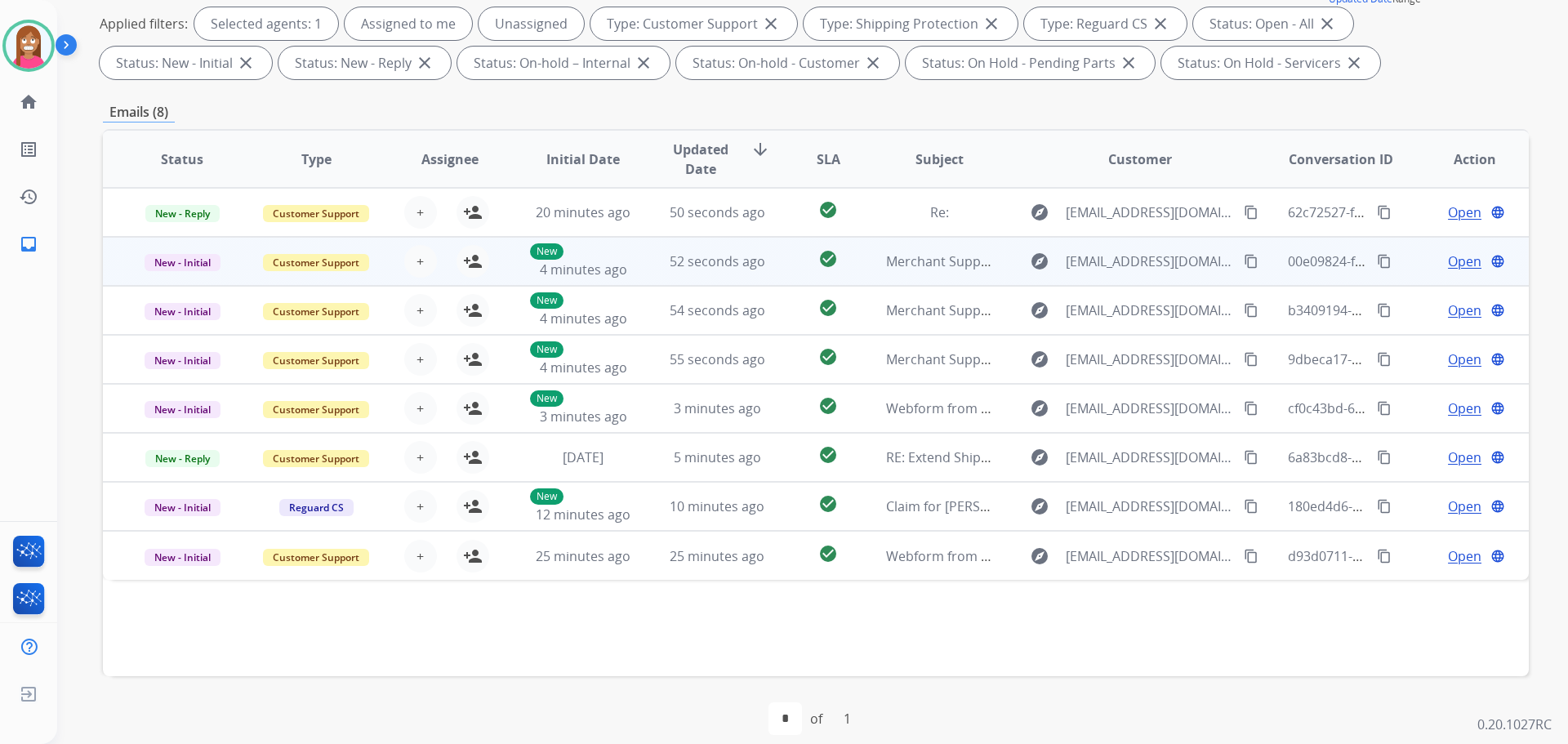
scroll to position [264, 0]
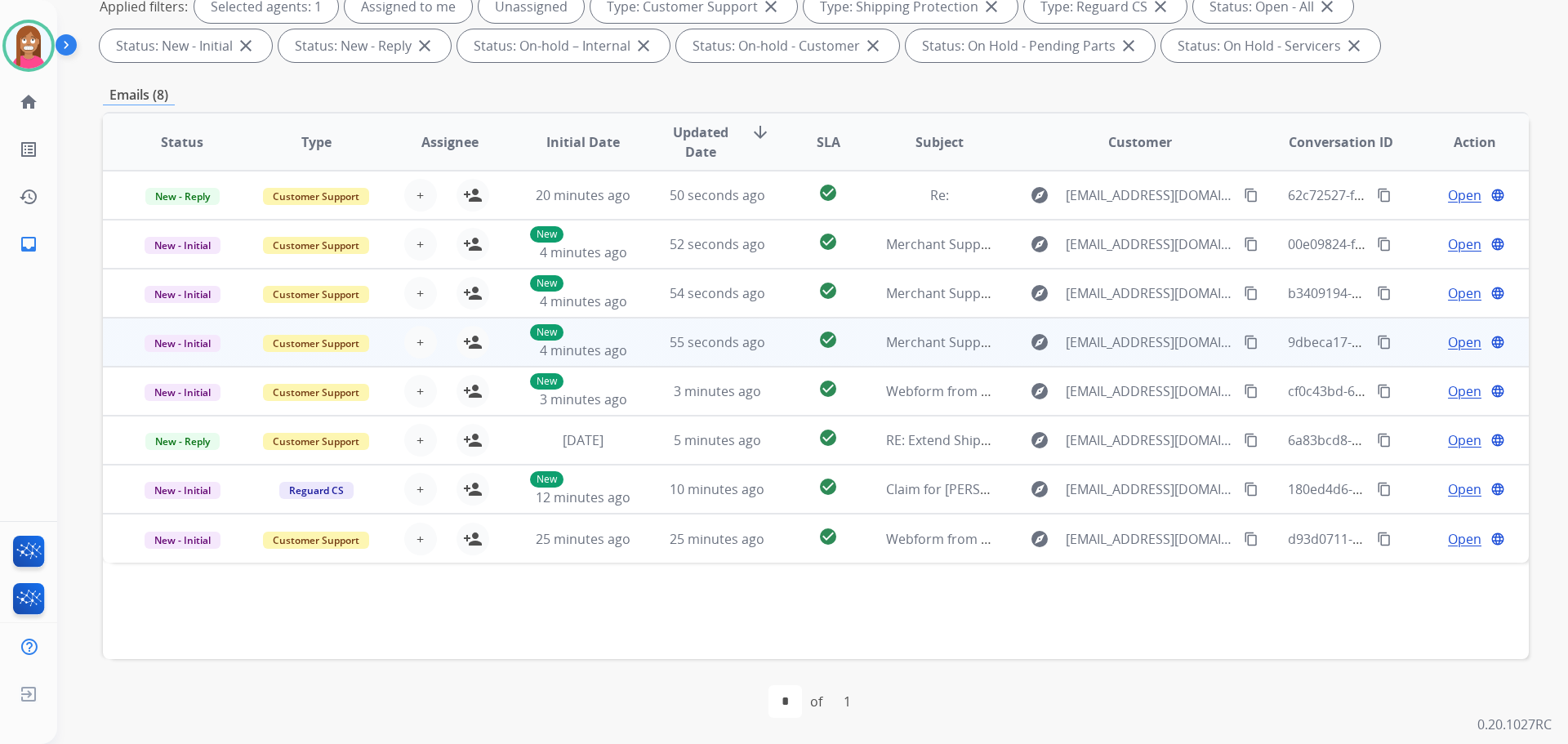
click at [638, 358] on td "55 seconds ago" at bounding box center [704, 341] width 134 height 49
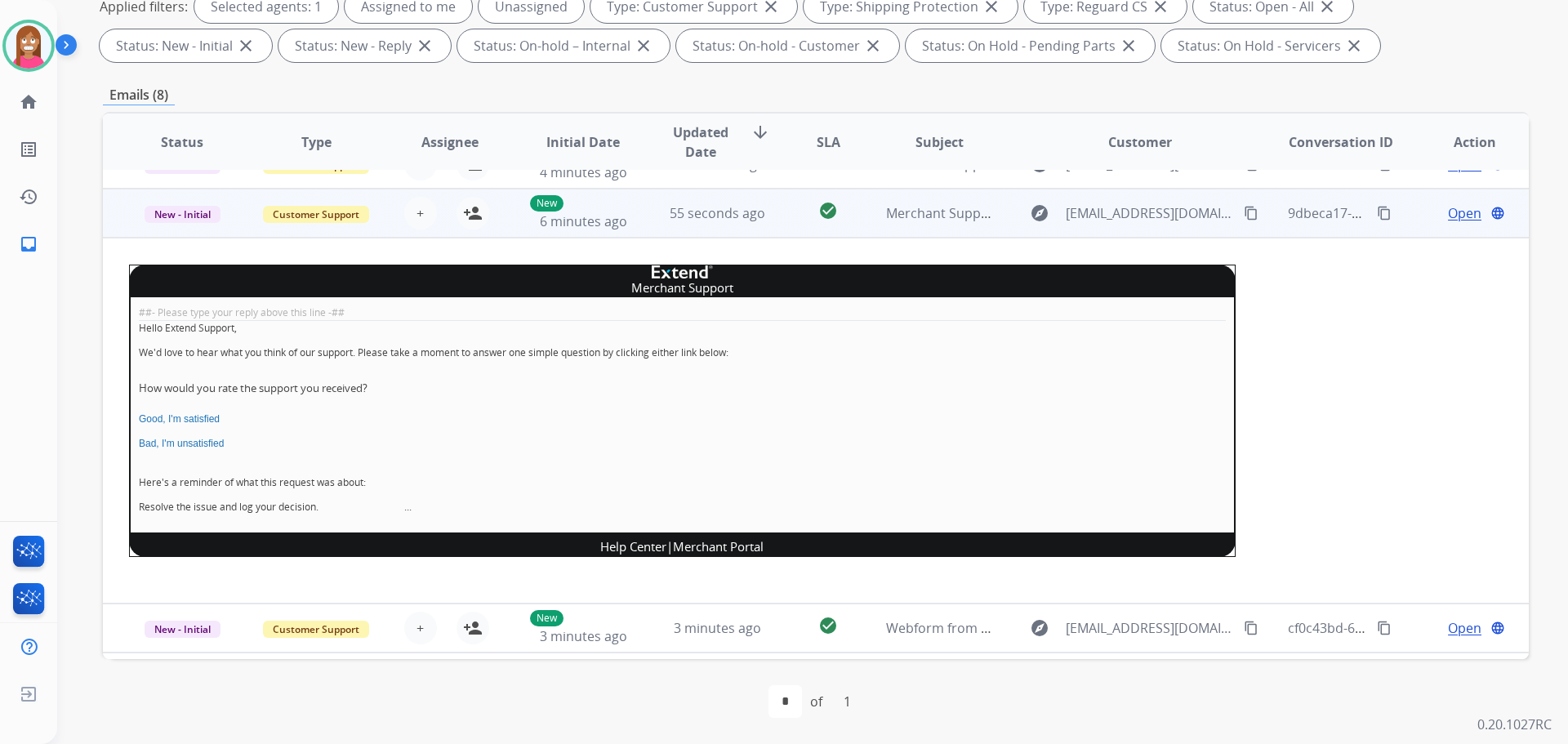
scroll to position [147, 0]
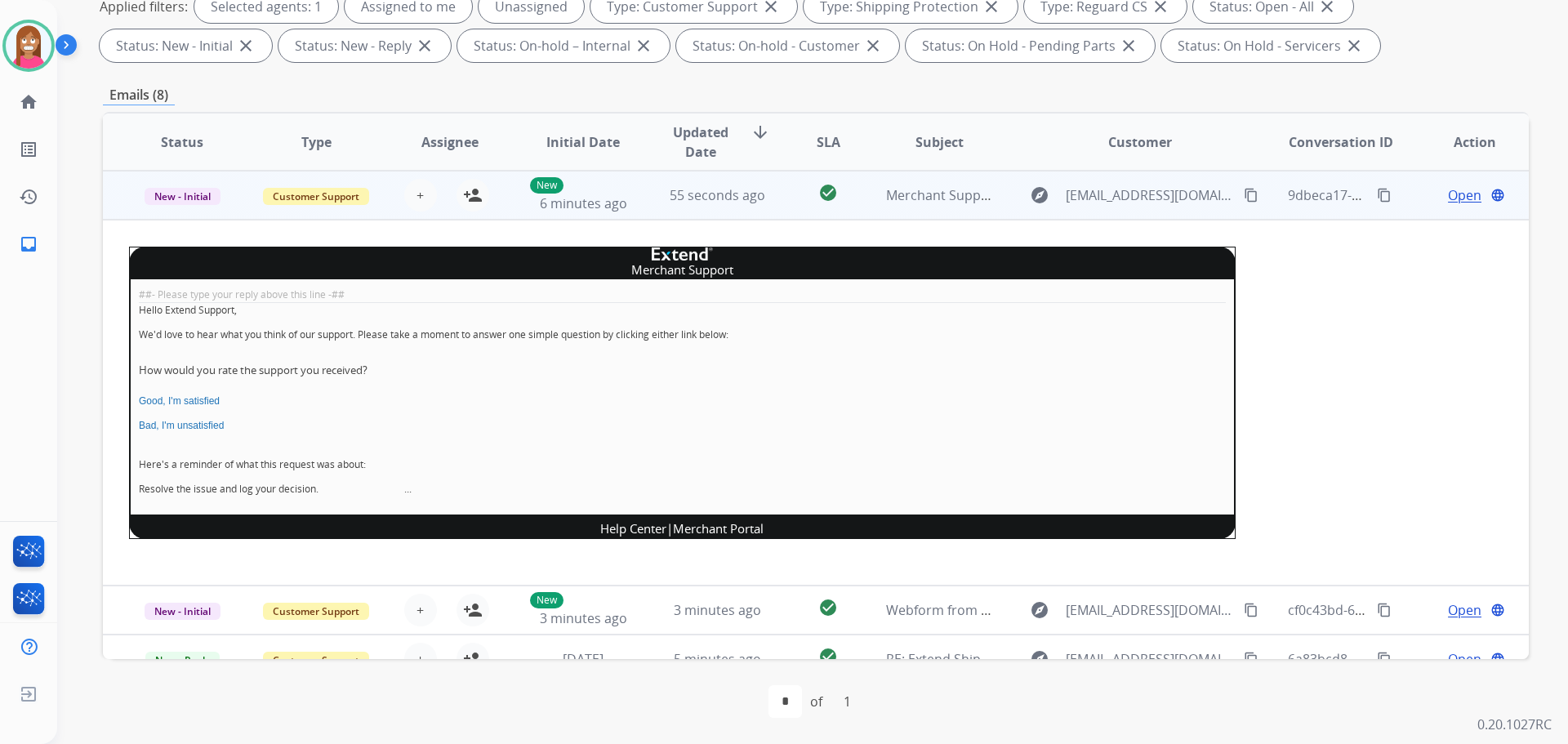
drag, startPoint x: 470, startPoint y: 193, endPoint x: 437, endPoint y: 200, distance: 33.7
click at [469, 193] on mat-icon "person_add" at bounding box center [473, 195] width 20 height 20
click at [160, 195] on span "New - Initial" at bounding box center [182, 195] width 76 height 17
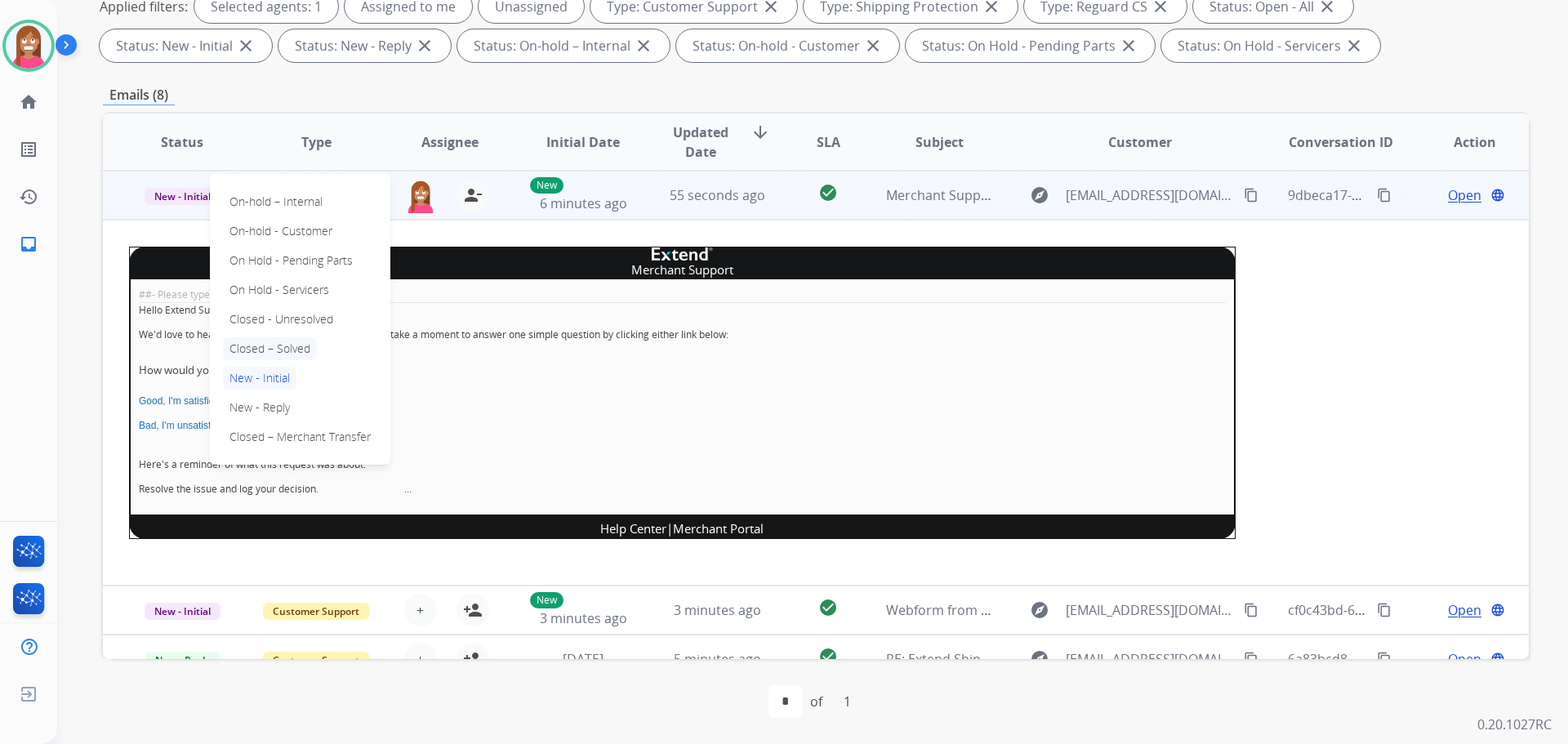
click at [241, 341] on p "Closed – Solved" at bounding box center [270, 348] width 94 height 23
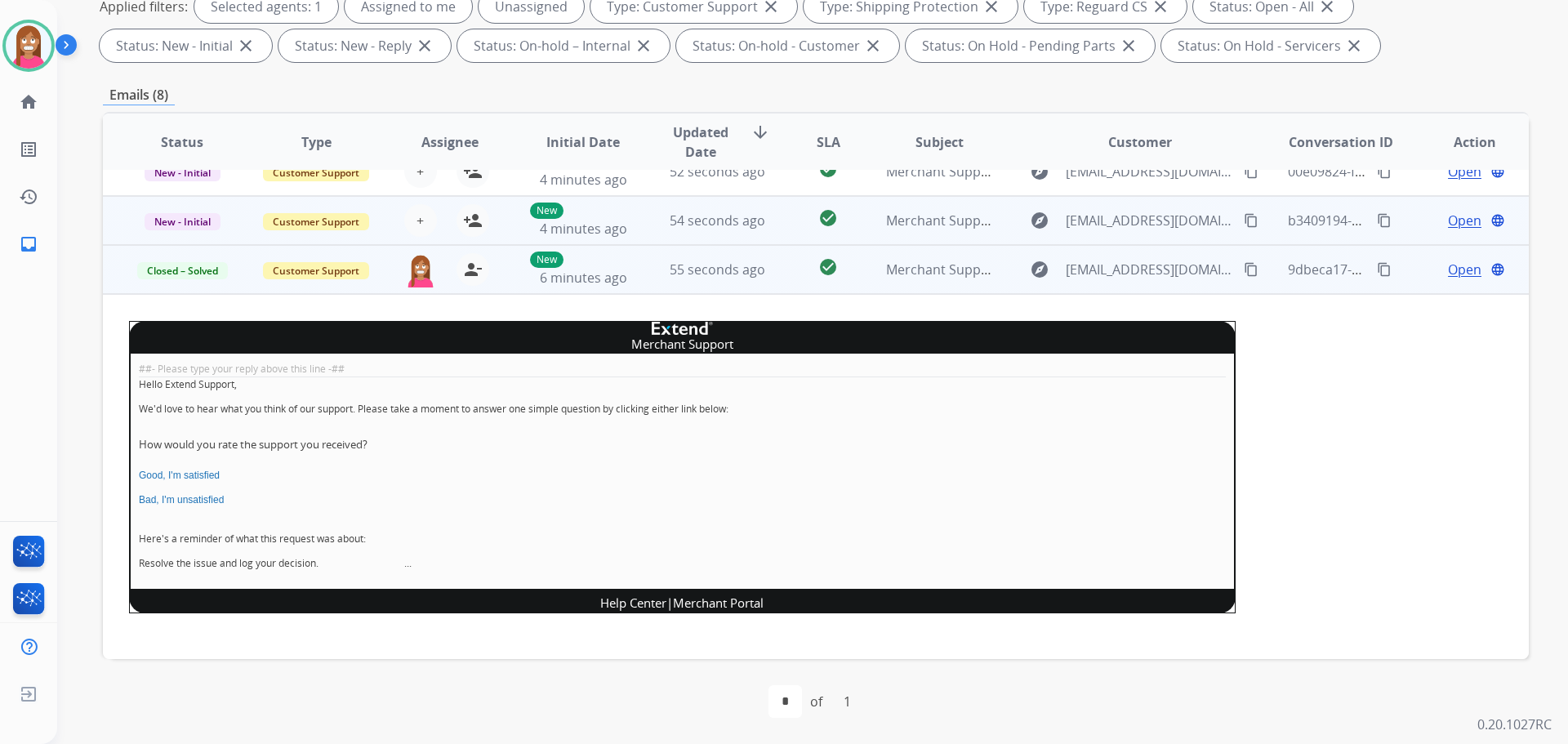
scroll to position [0, 0]
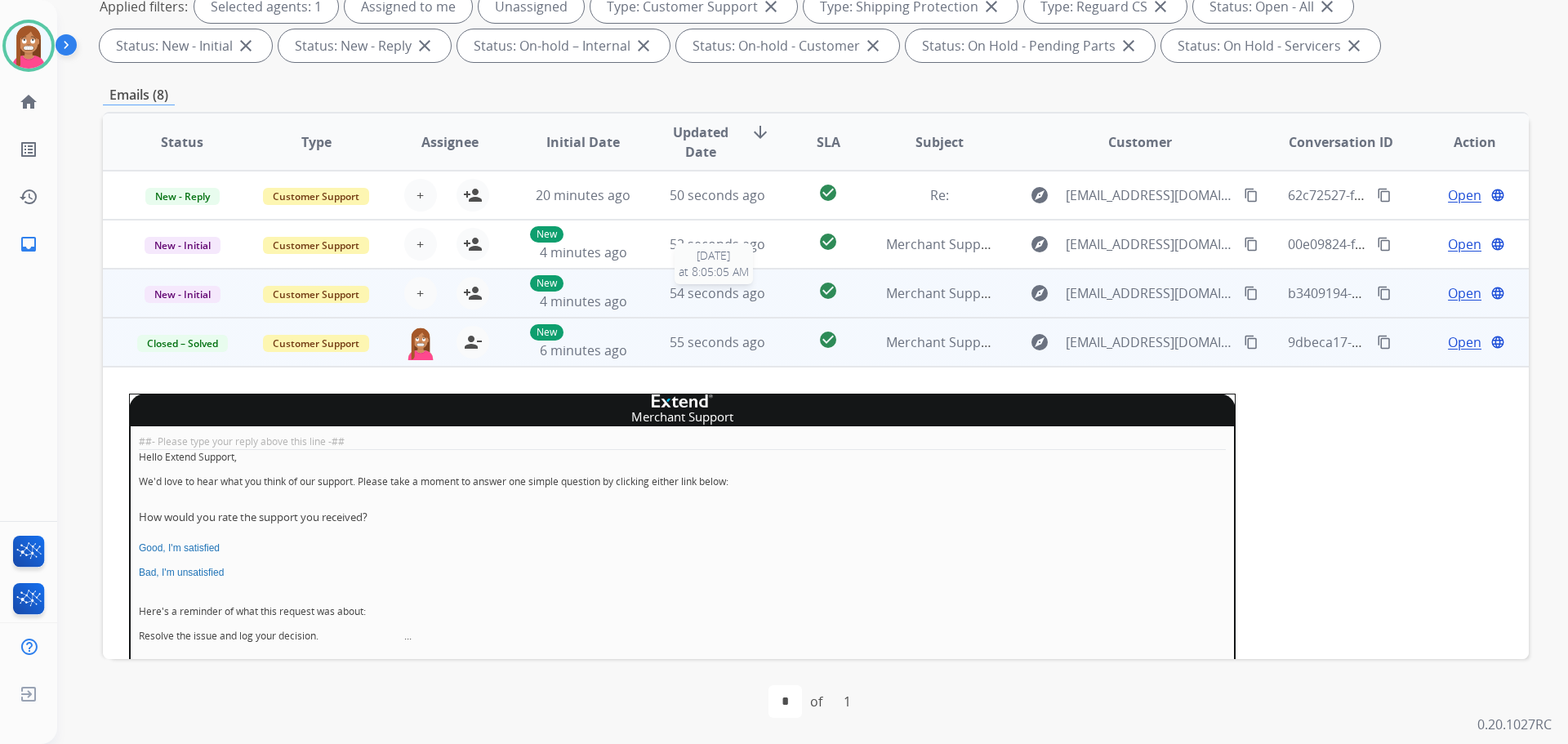
drag, startPoint x: 663, startPoint y: 296, endPoint x: 651, endPoint y: 295, distance: 12.0
click at [663, 297] on div "54 seconds ago" at bounding box center [717, 294] width 107 height 20
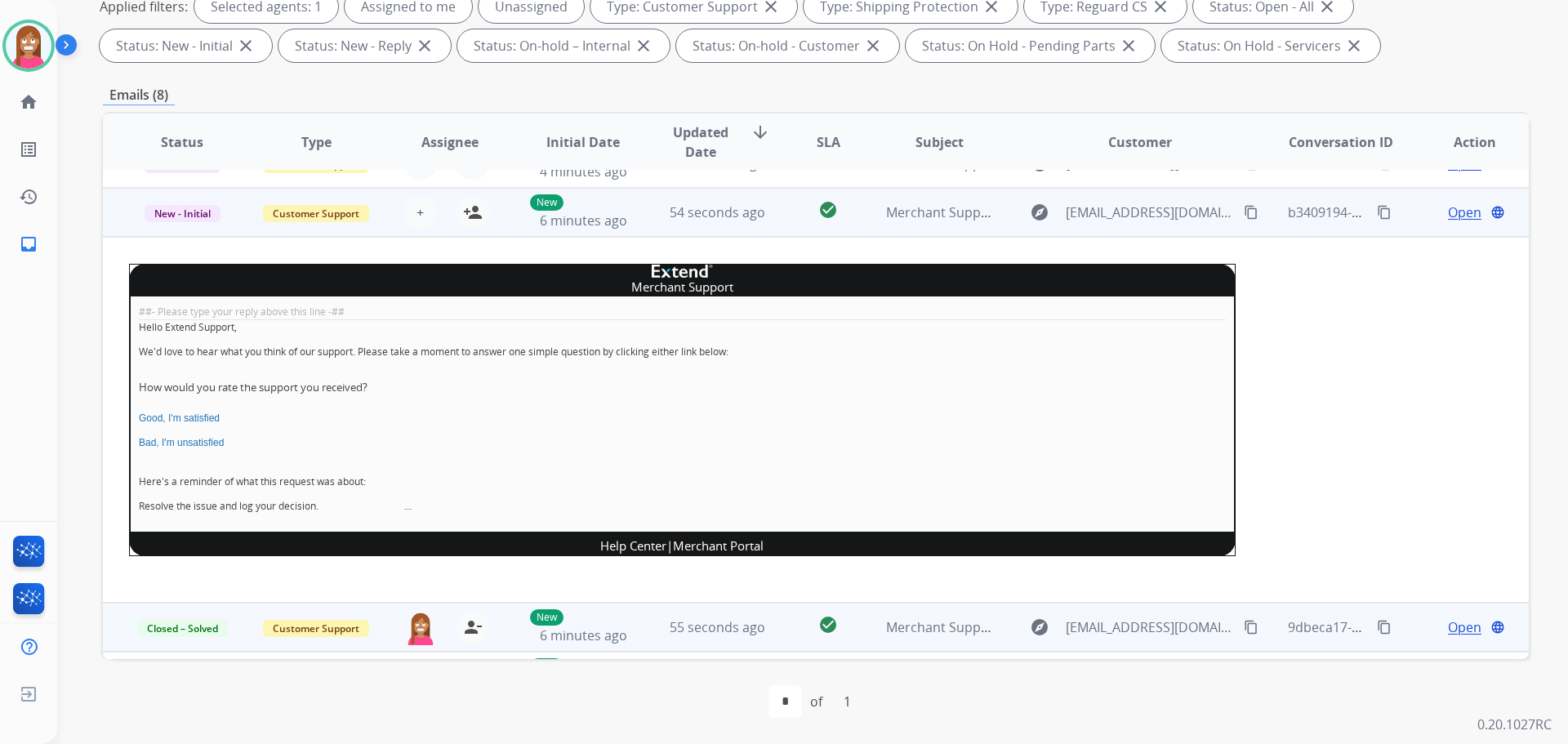
scroll to position [98, 0]
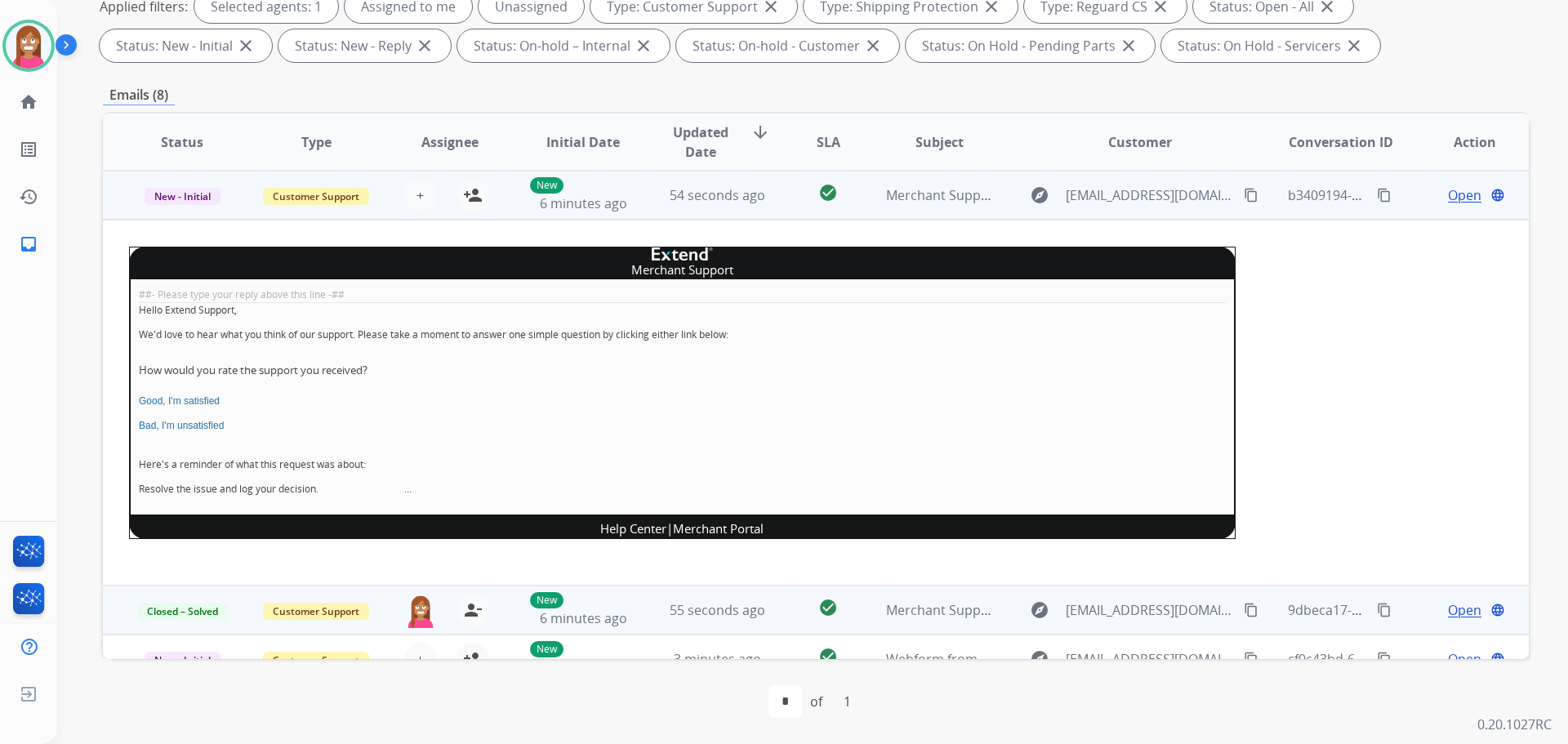
drag, startPoint x: 474, startPoint y: 196, endPoint x: 263, endPoint y: 205, distance: 211.2
click at [469, 196] on mat-icon "person_add" at bounding box center [473, 195] width 20 height 20
drag, startPoint x: 175, startPoint y: 191, endPoint x: 196, endPoint y: 253, distance: 65.5
click at [175, 192] on span "New - Initial" at bounding box center [182, 195] width 76 height 17
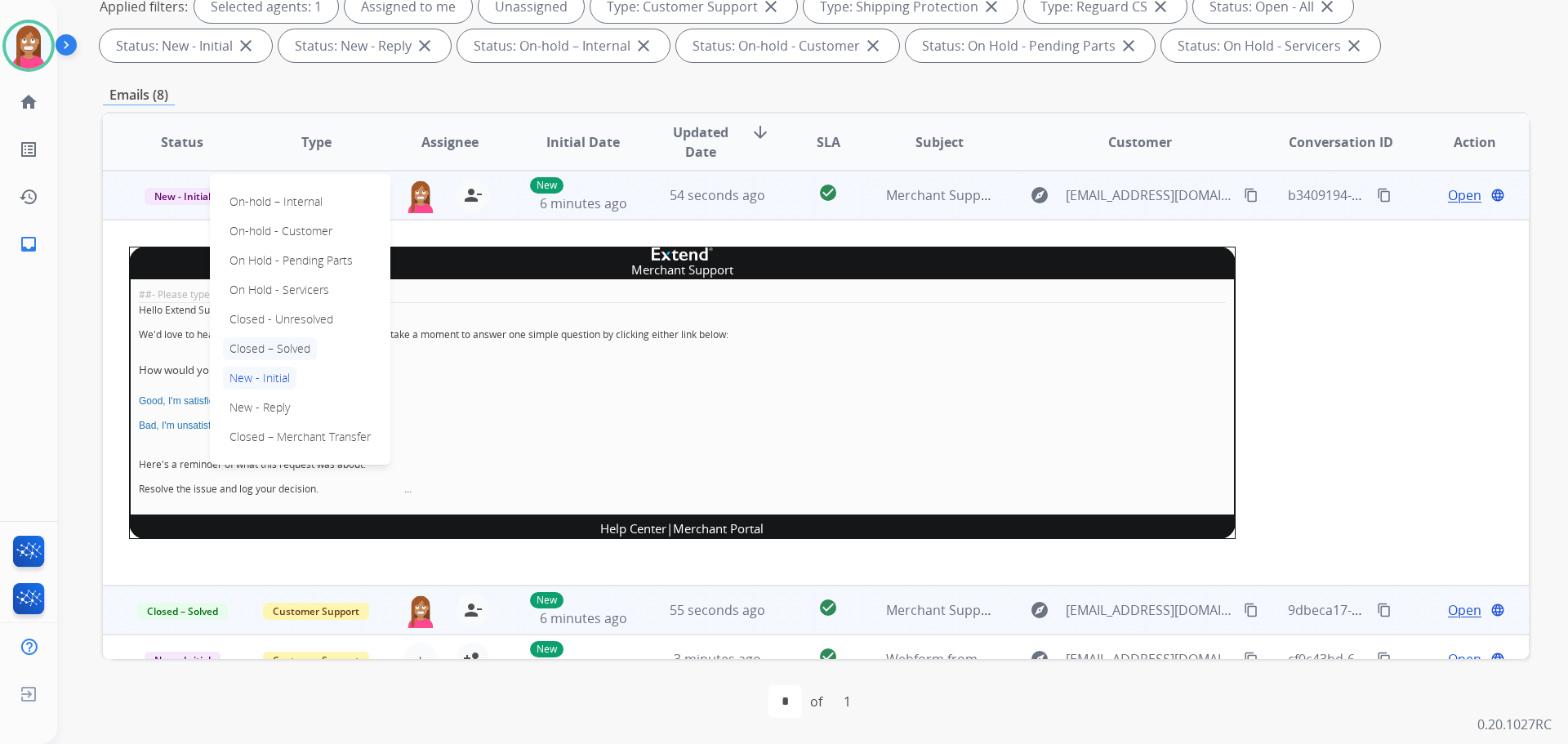
click at [257, 344] on p "Closed – Solved" at bounding box center [270, 348] width 94 height 23
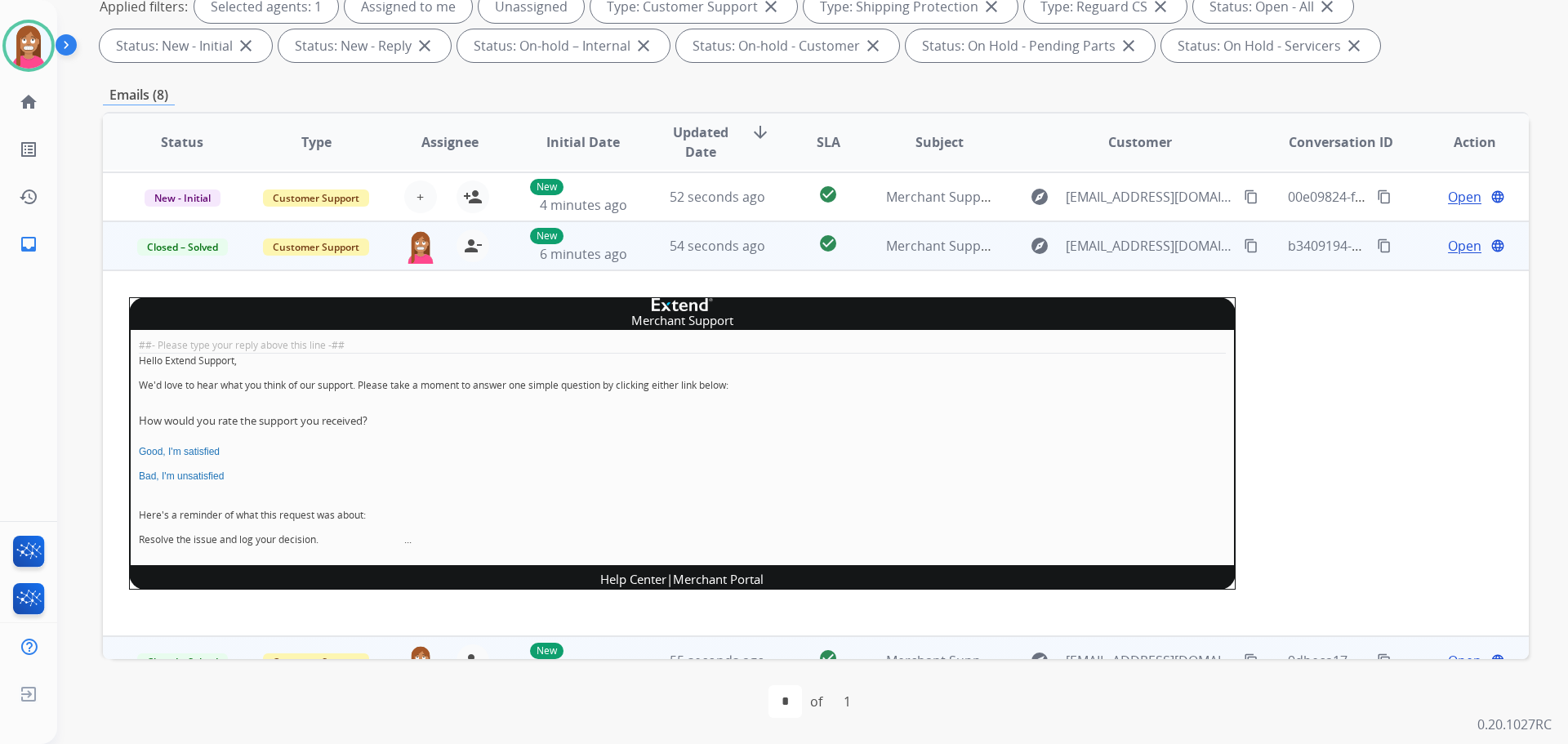
scroll to position [0, 0]
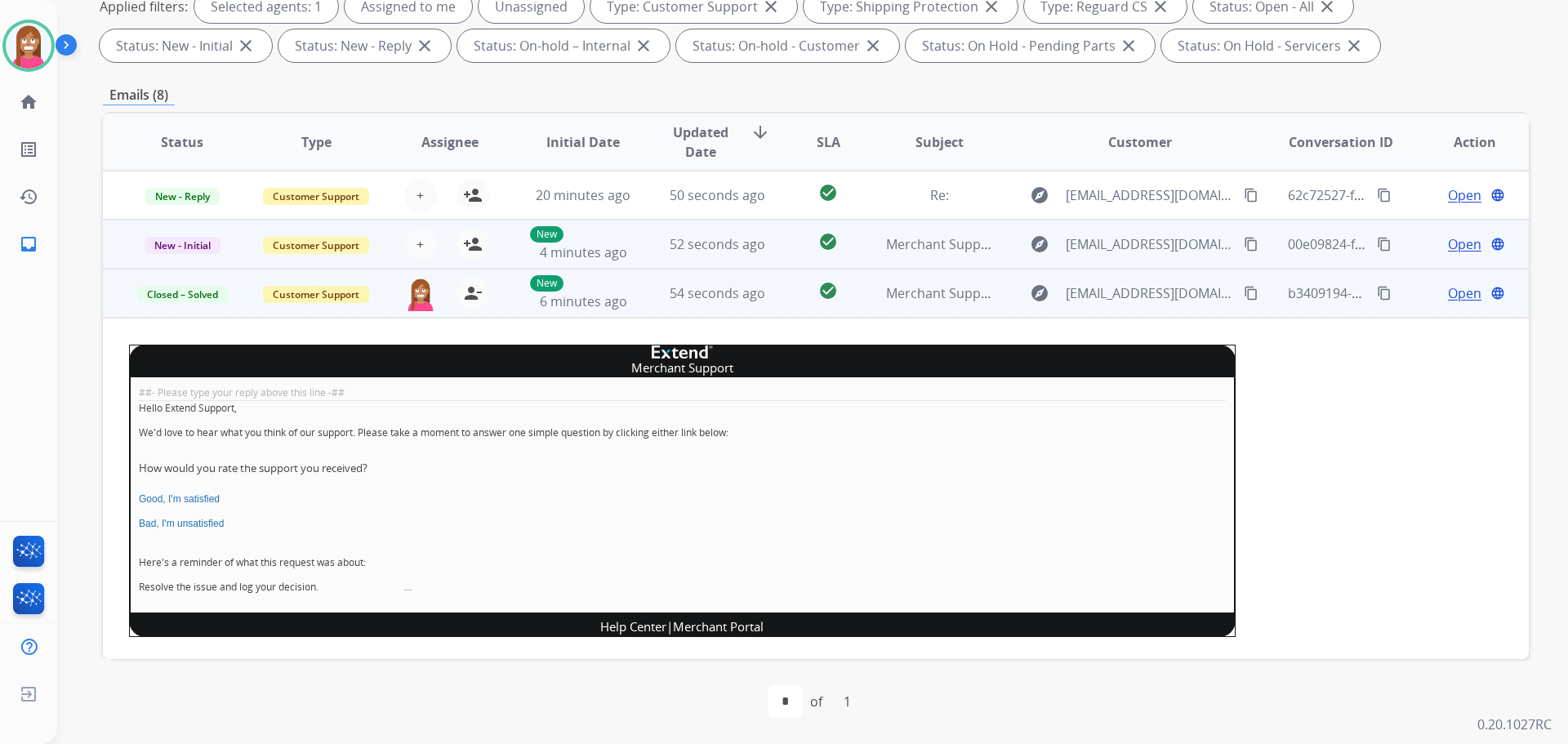
click at [510, 261] on td "New 4 minutes ago" at bounding box center [570, 243] width 134 height 49
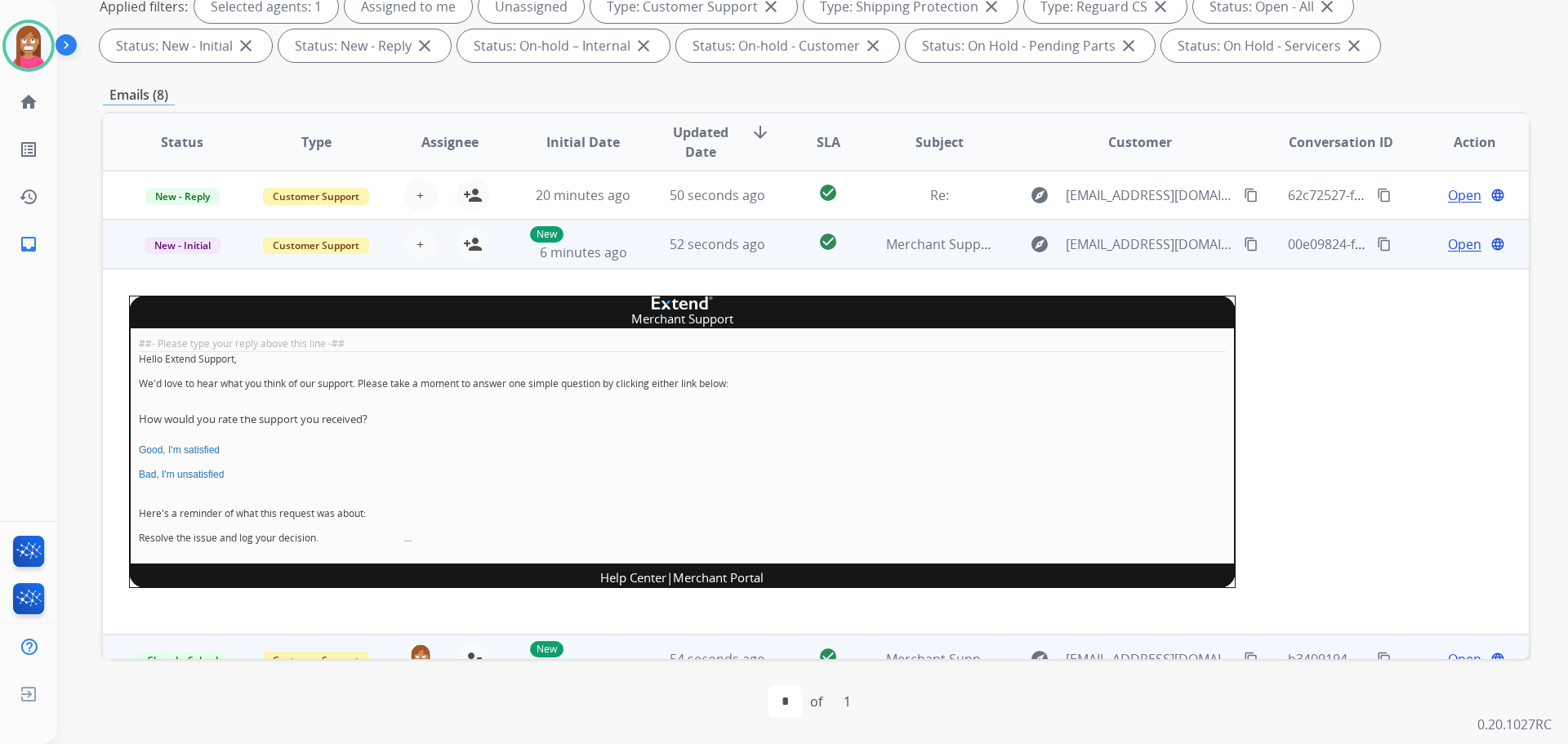
scroll to position [49, 0]
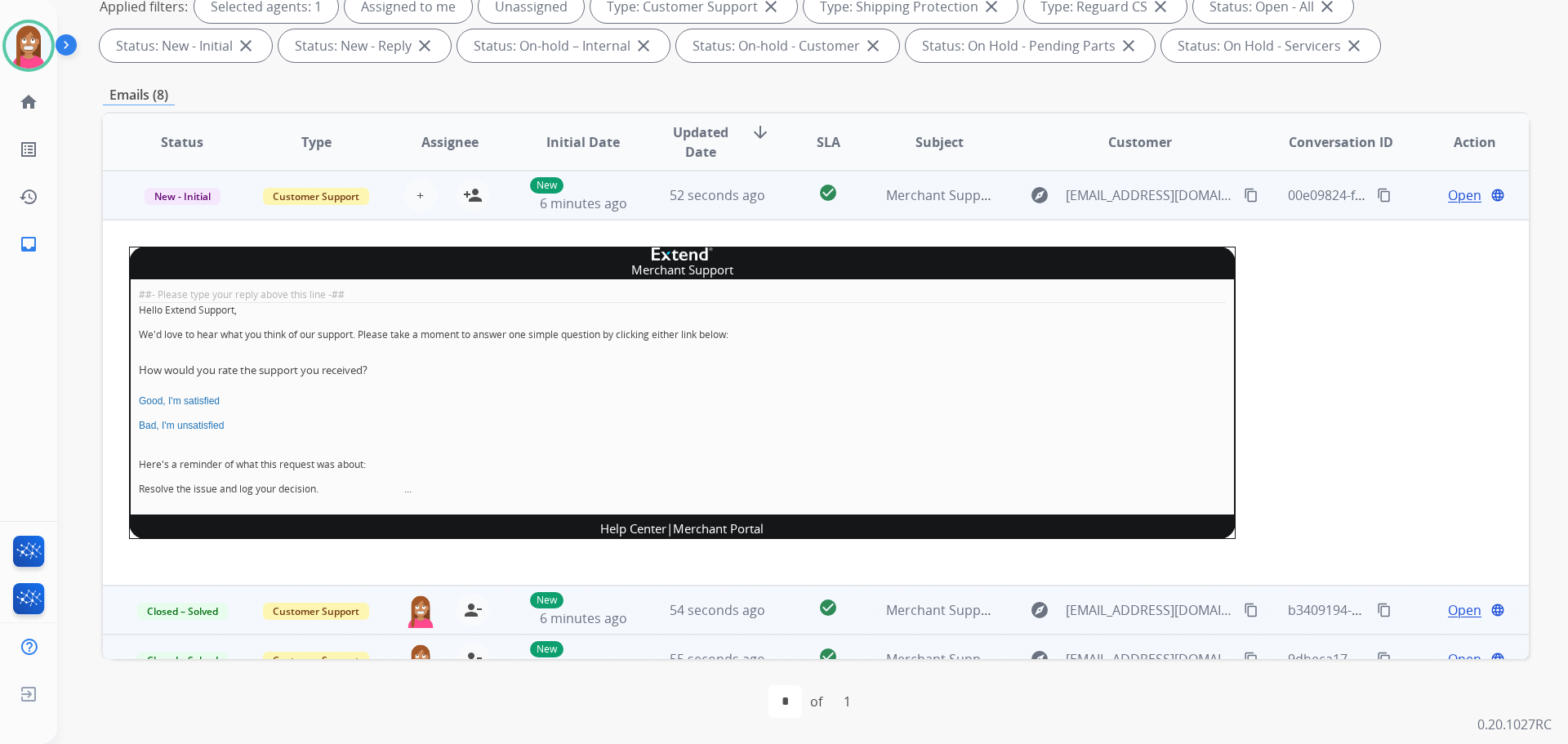
drag, startPoint x: 471, startPoint y: 201, endPoint x: 339, endPoint y: 211, distance: 132.4
click at [468, 203] on mat-icon "person_add" at bounding box center [473, 195] width 20 height 20
drag, startPoint x: 179, startPoint y: 199, endPoint x: 191, endPoint y: 216, distance: 20.8
click at [180, 199] on span "New - Initial" at bounding box center [182, 195] width 76 height 17
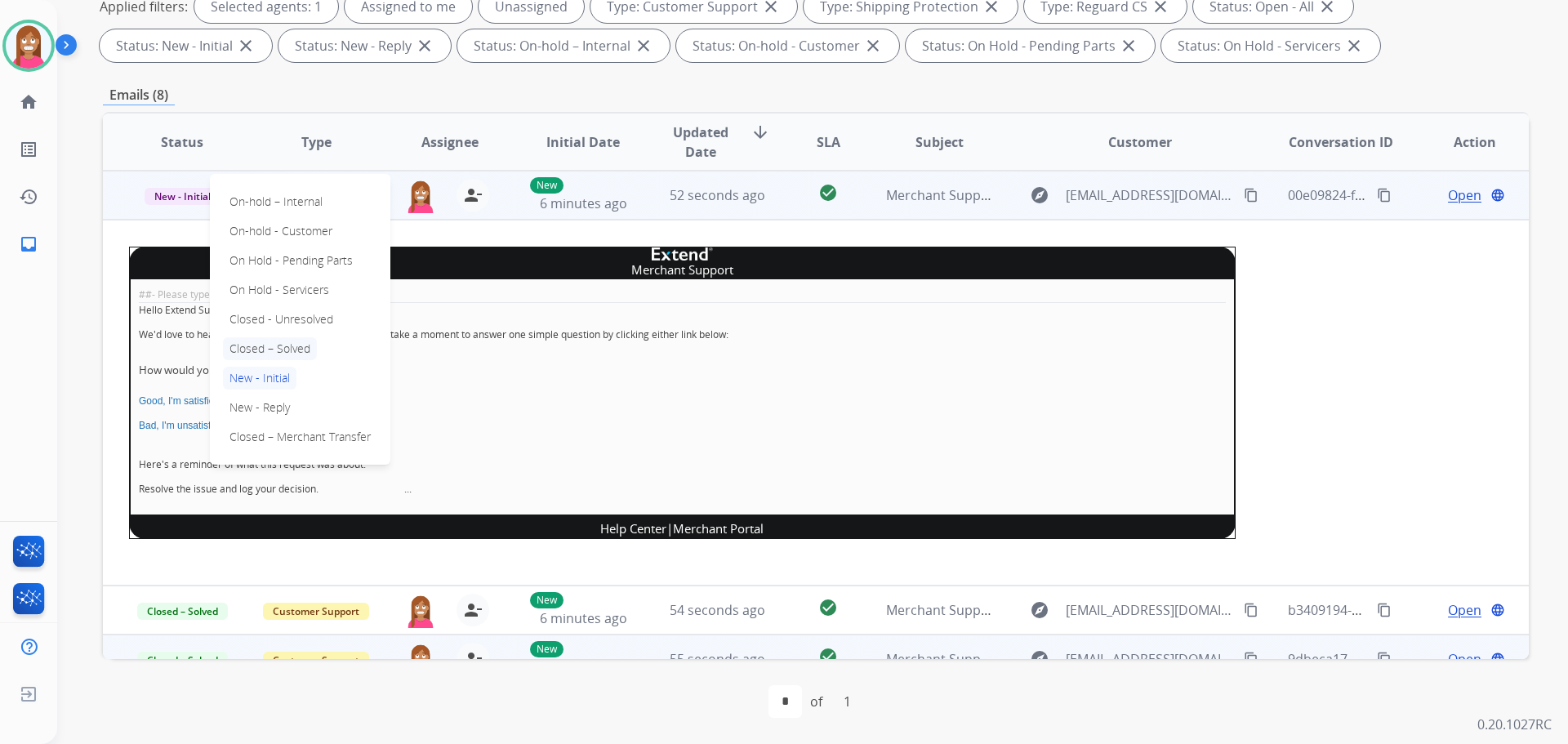
click at [268, 344] on p "Closed – Solved" at bounding box center [270, 348] width 94 height 23
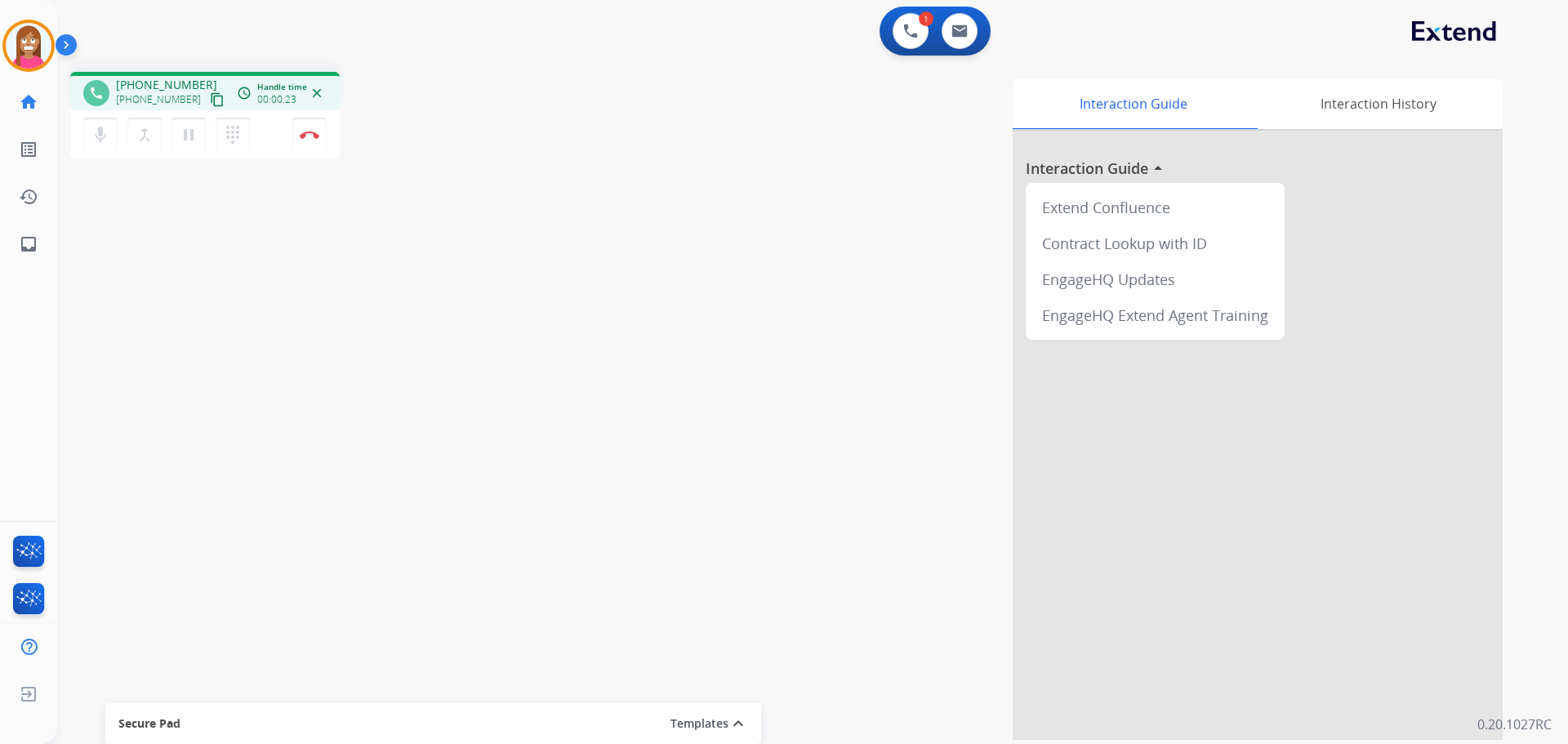
click at [210, 106] on mat-icon "content_copy" at bounding box center [217, 99] width 15 height 15
click at [193, 139] on mat-icon "pause" at bounding box center [188, 135] width 20 height 20
click at [182, 138] on mat-icon "play_arrow" at bounding box center [188, 135] width 20 height 20
click at [307, 135] on img at bounding box center [309, 135] width 20 height 8
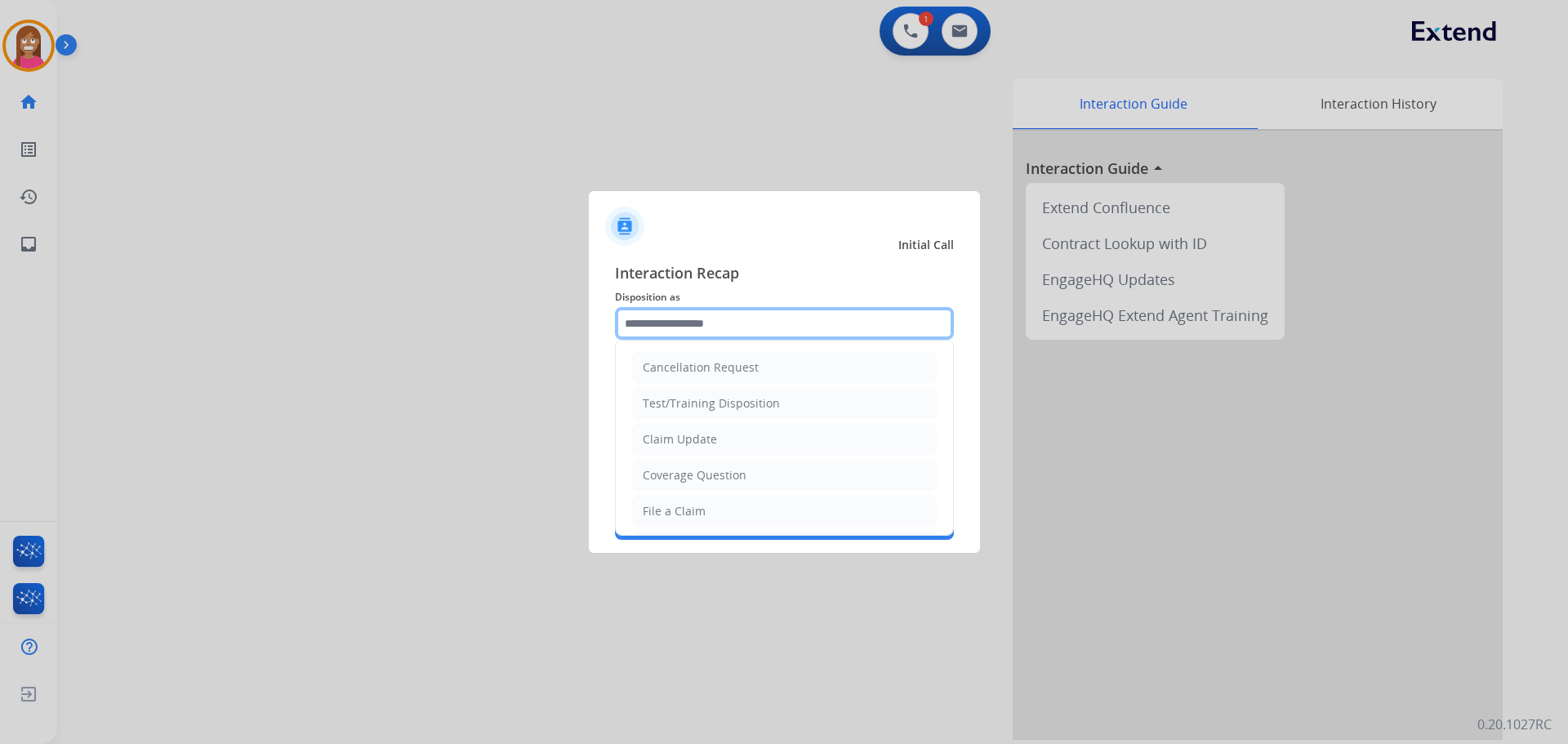
click at [680, 321] on input "text" at bounding box center [784, 323] width 339 height 33
click at [672, 509] on div "File a Claim" at bounding box center [673, 511] width 62 height 16
type input "**********"
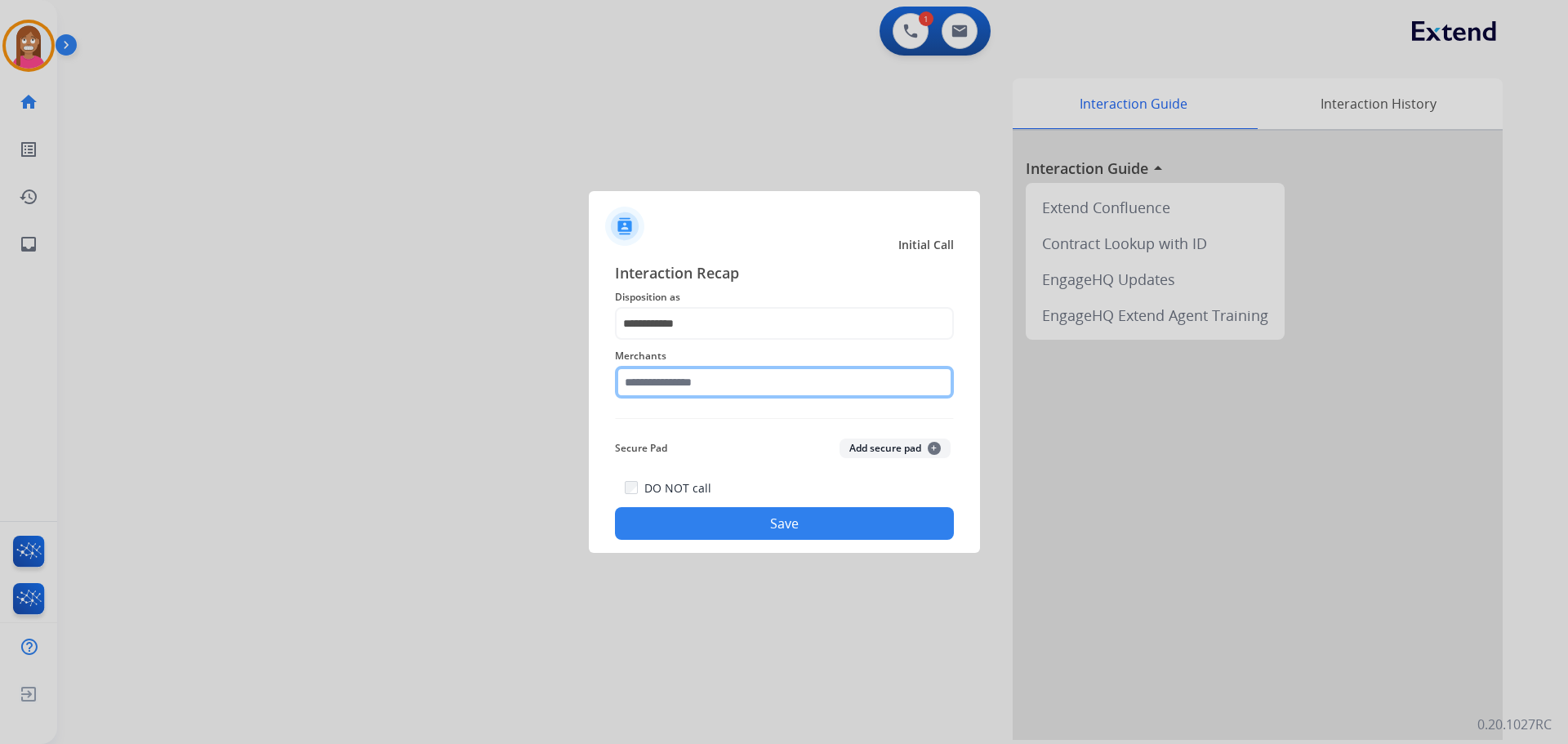
click at [686, 390] on input "text" at bounding box center [784, 382] width 339 height 33
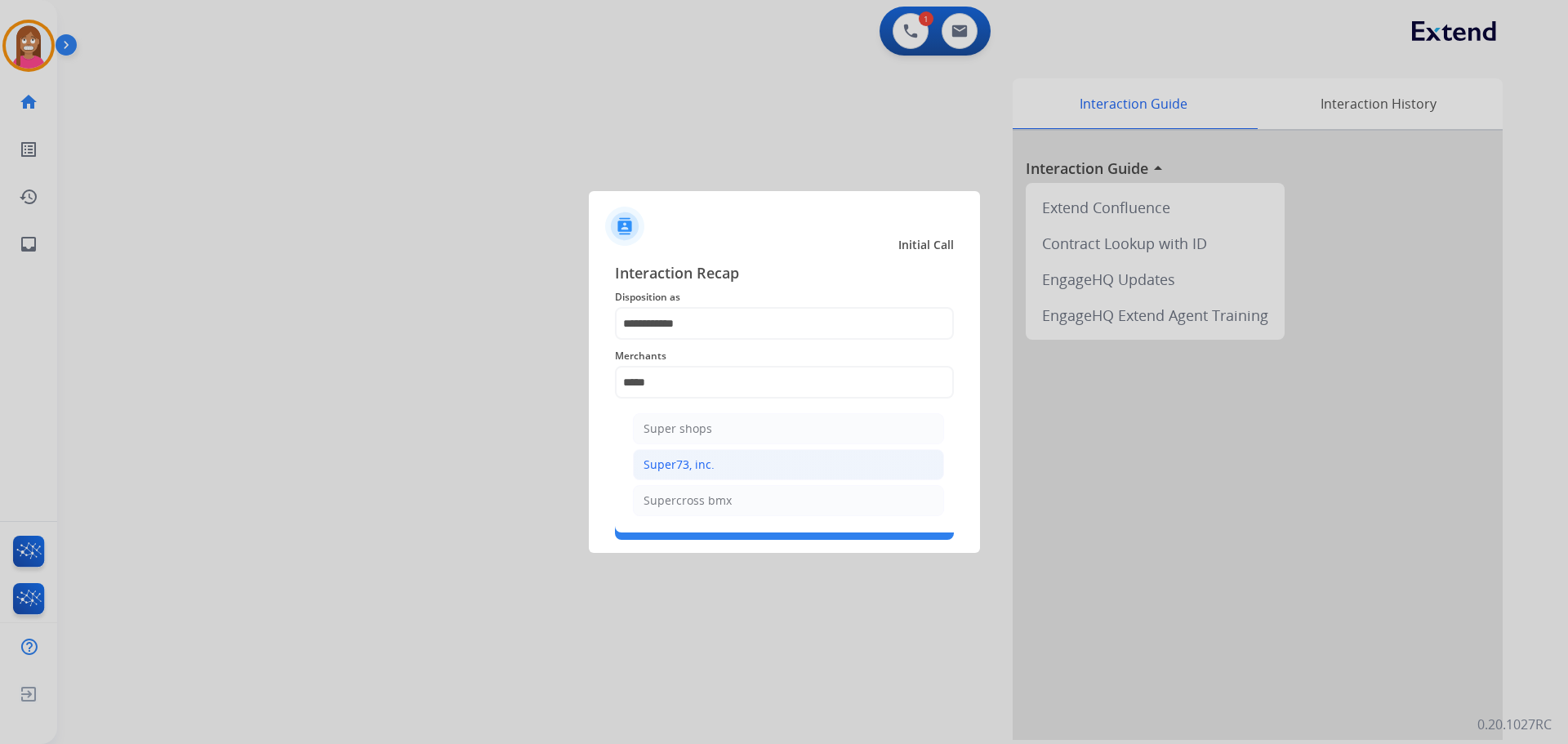
click at [659, 456] on div "Super73, inc." at bounding box center [679, 464] width 71 height 16
type input "**********"
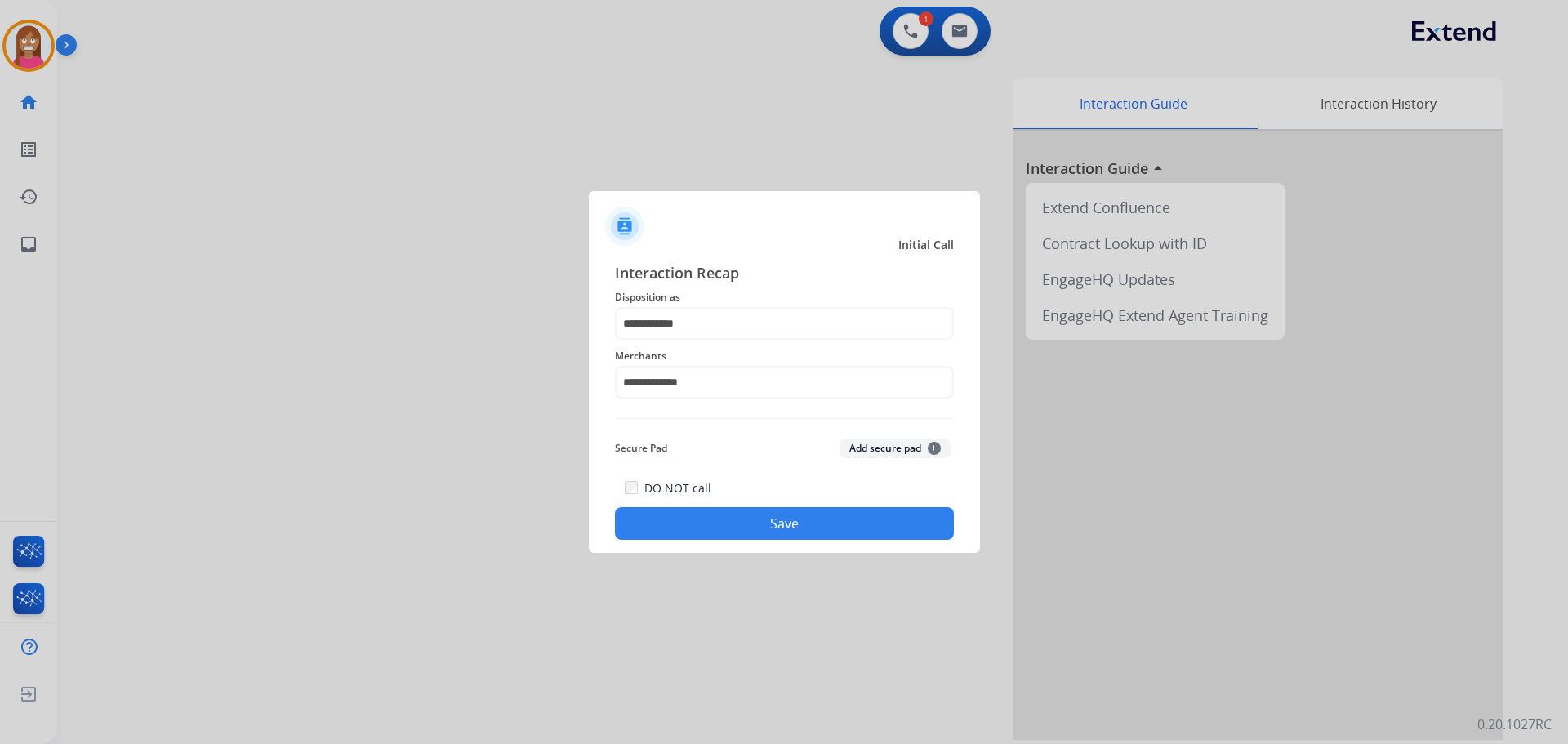
click at [672, 532] on button "Save" at bounding box center [784, 523] width 339 height 33
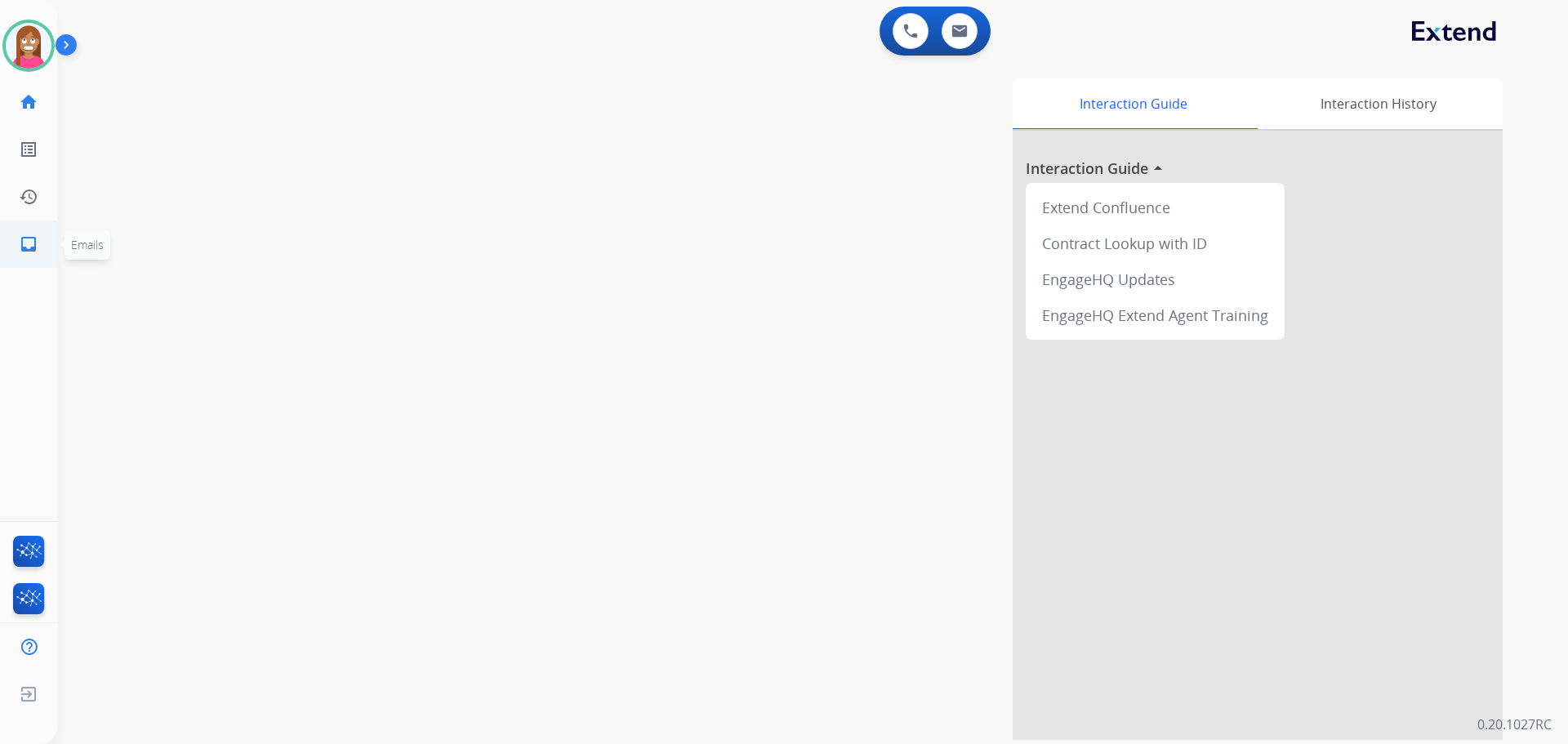
click at [37, 252] on mat-icon "inbox" at bounding box center [29, 244] width 20 height 20
select select "**********"
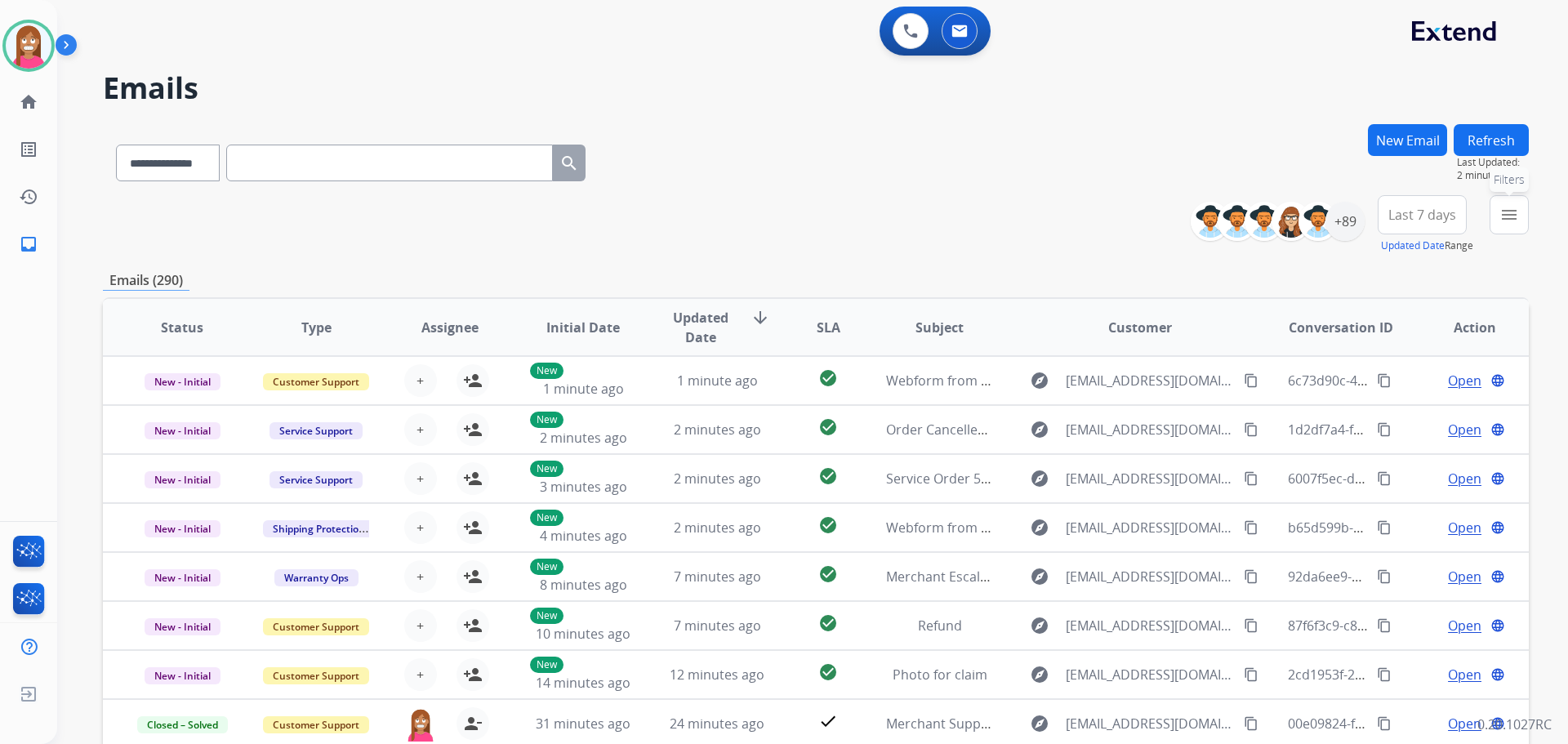
click at [1506, 216] on mat-icon "menu" at bounding box center [1509, 215] width 20 height 20
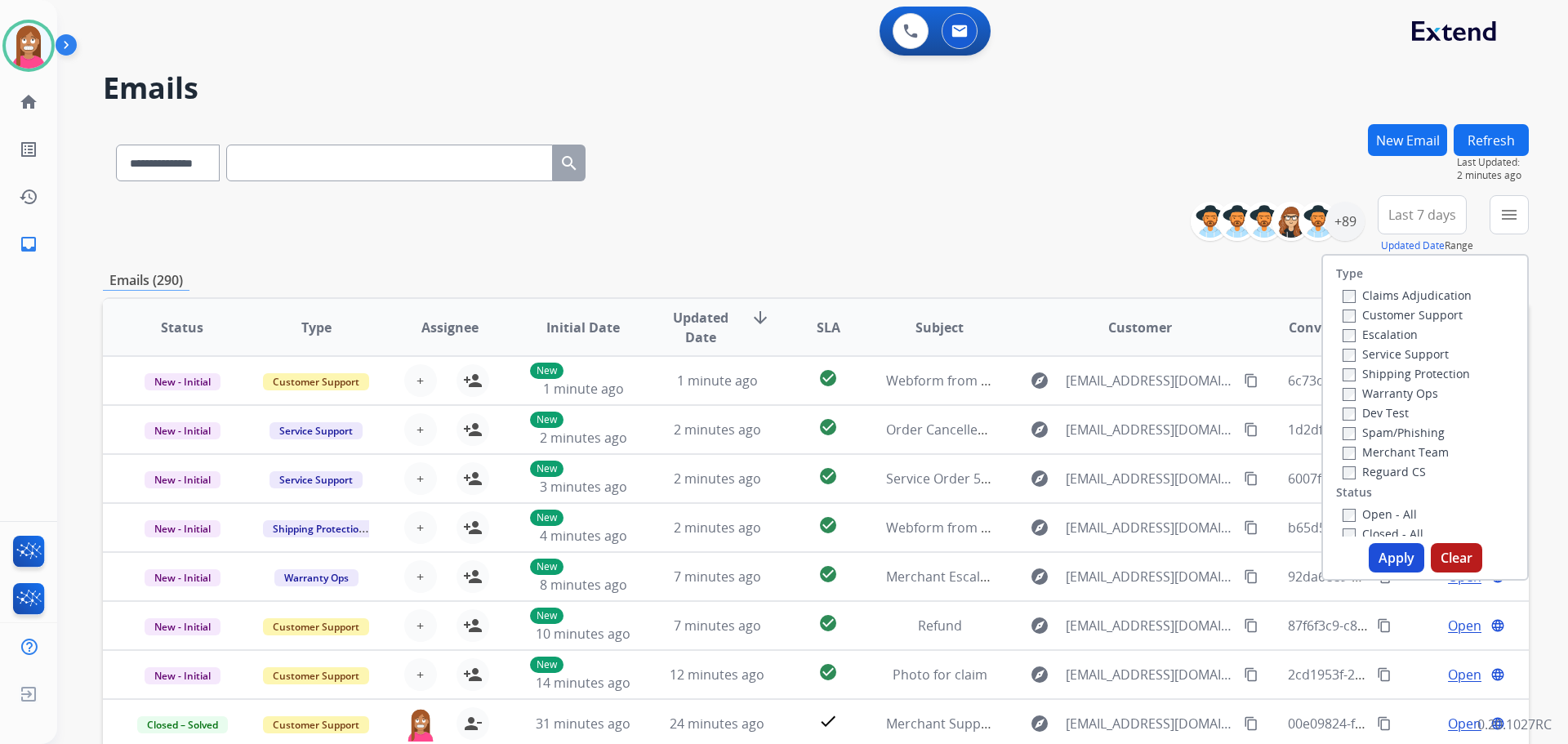
click at [1354, 310] on label "Customer Support" at bounding box center [1402, 315] width 120 height 16
click at [1360, 314] on label "Customer Support" at bounding box center [1402, 315] width 120 height 16
click at [1364, 375] on label "Shipping Protection" at bounding box center [1406, 374] width 127 height 16
click at [1346, 475] on label "Reguard CS" at bounding box center [1385, 472] width 83 height 16
click at [1358, 511] on label "Open - All" at bounding box center [1380, 514] width 74 height 16
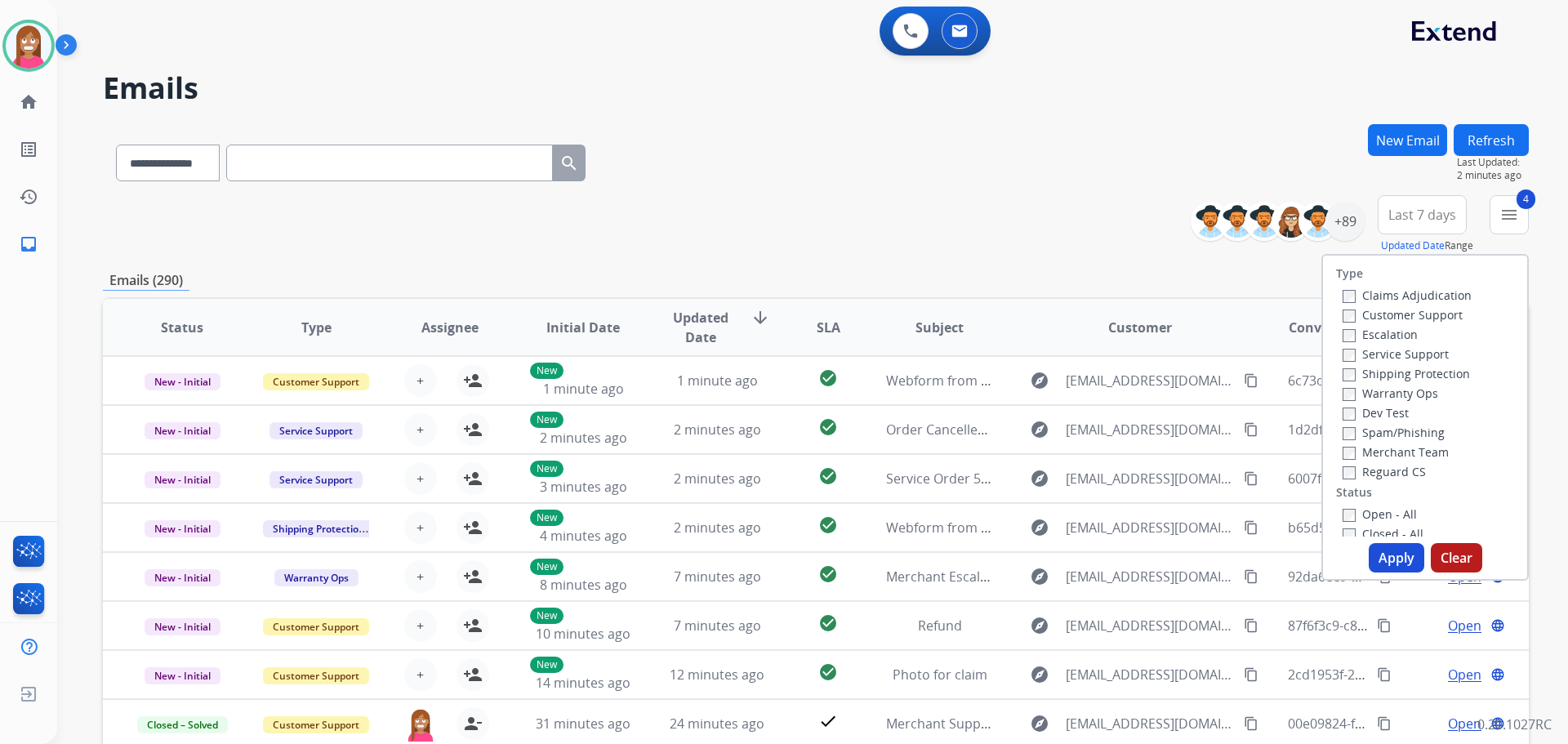
click at [1375, 558] on button "Apply" at bounding box center [1396, 558] width 56 height 30
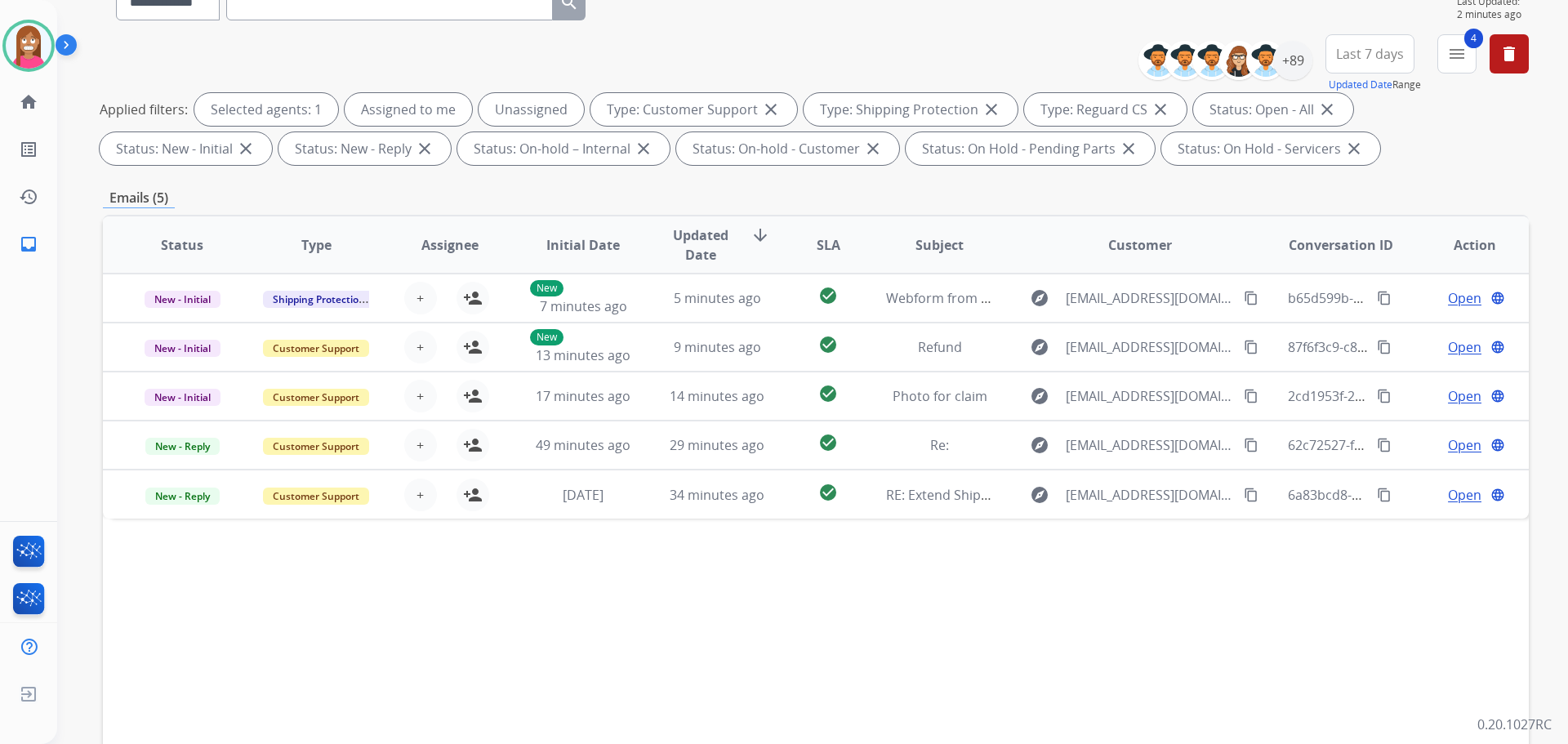
scroll to position [164, 0]
click at [40, 67] on div at bounding box center [28, 46] width 53 height 53
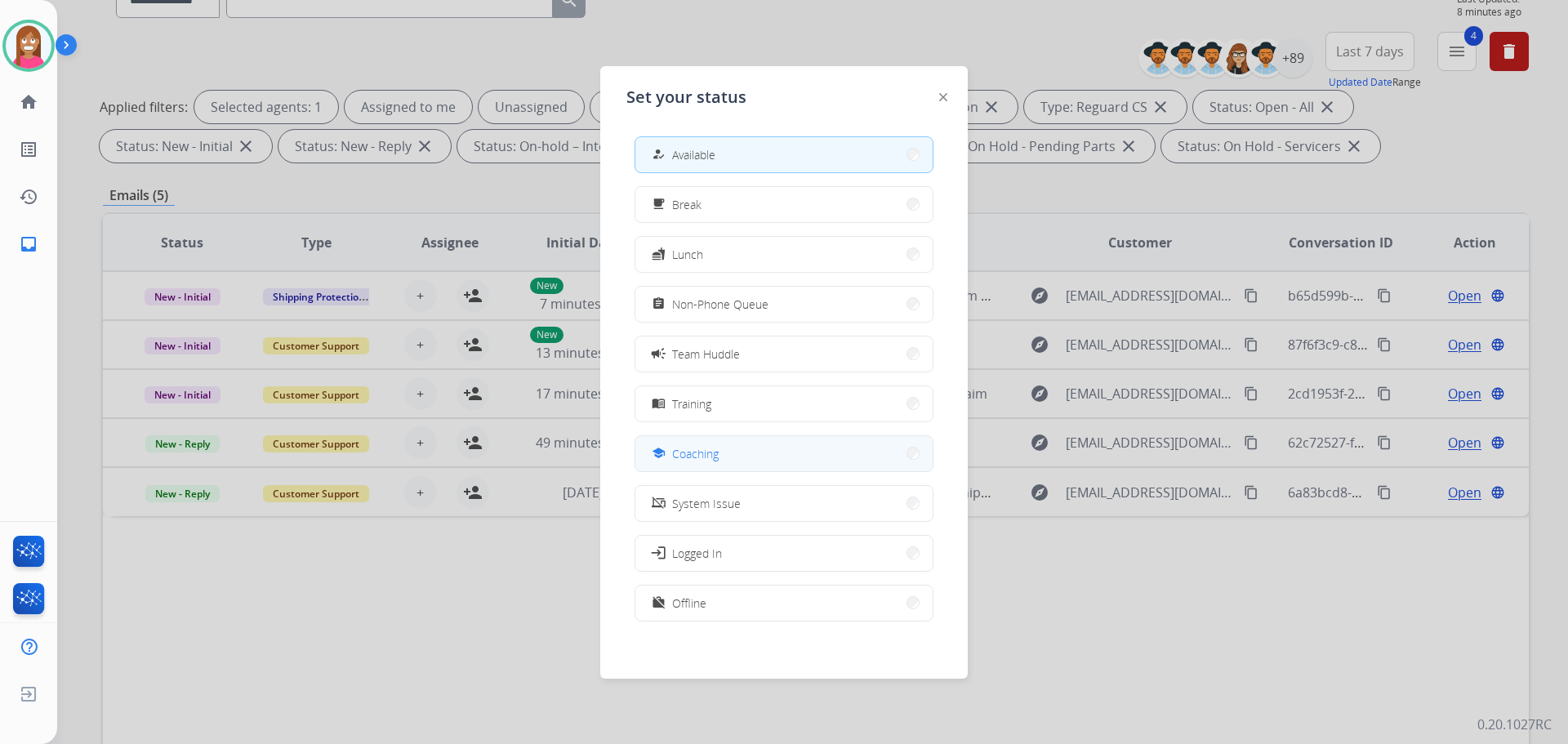
click at [696, 467] on button "school Coaching" at bounding box center [784, 453] width 298 height 35
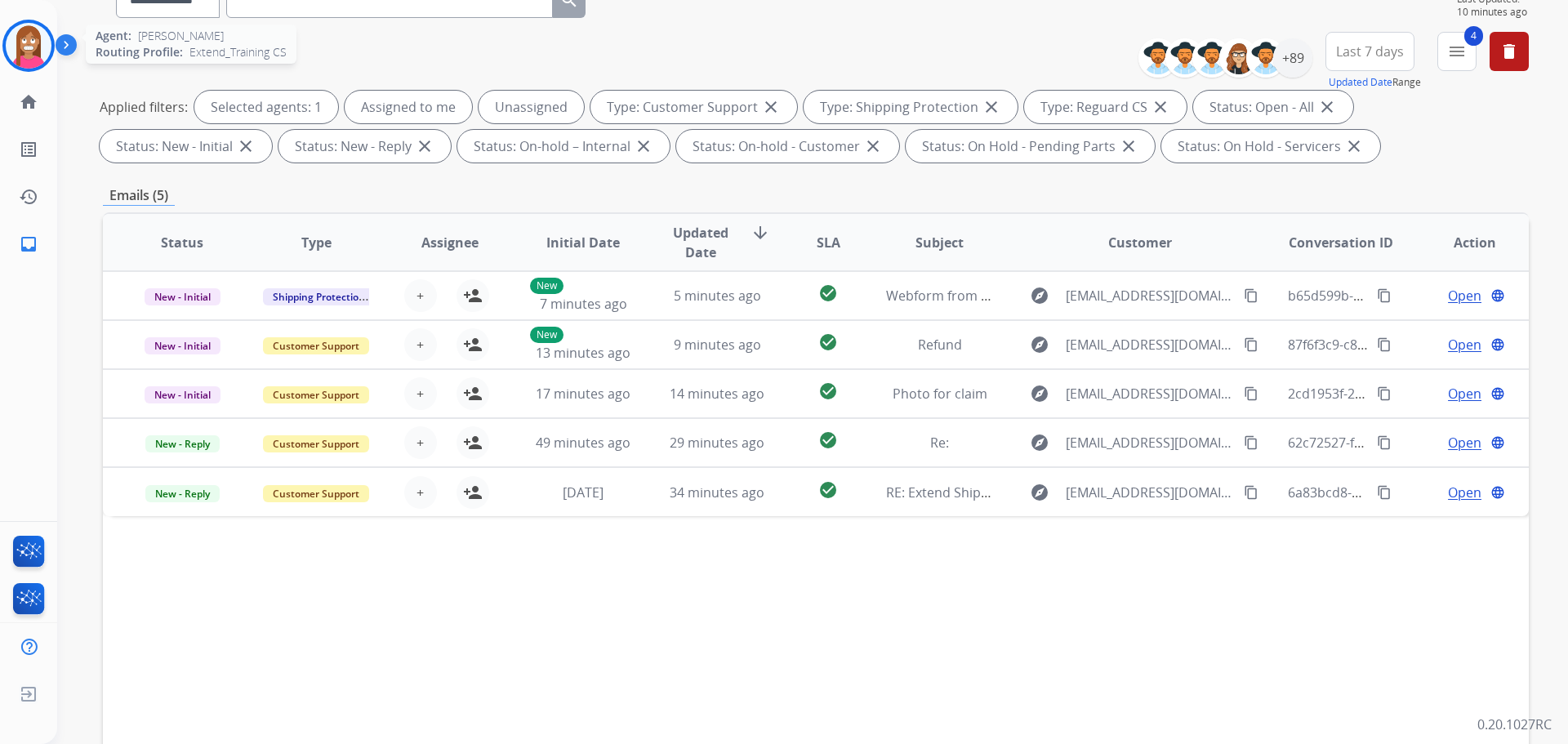
click at [35, 51] on img at bounding box center [29, 46] width 46 height 46
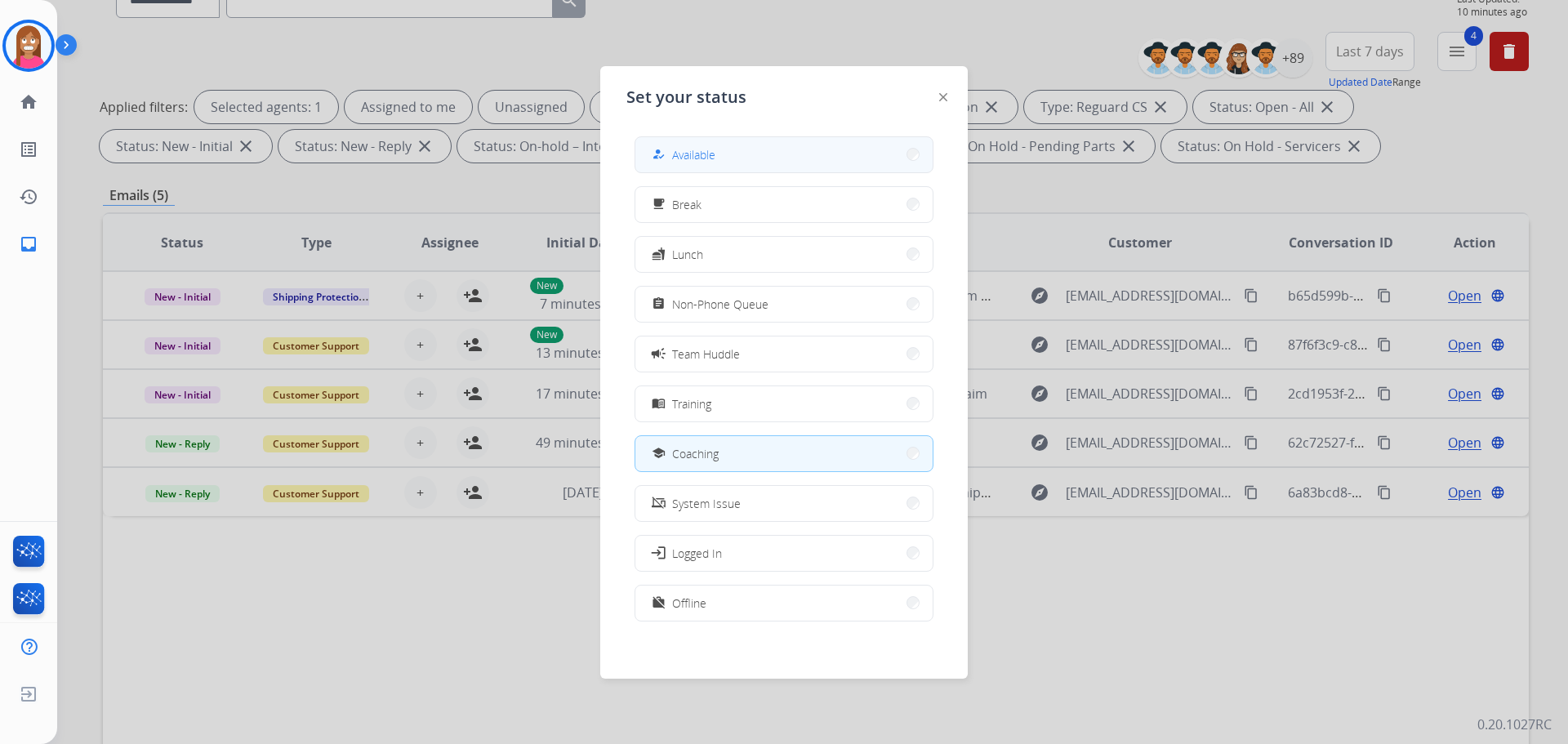
click at [648, 158] on button "how_to_reg Available" at bounding box center [784, 154] width 298 height 35
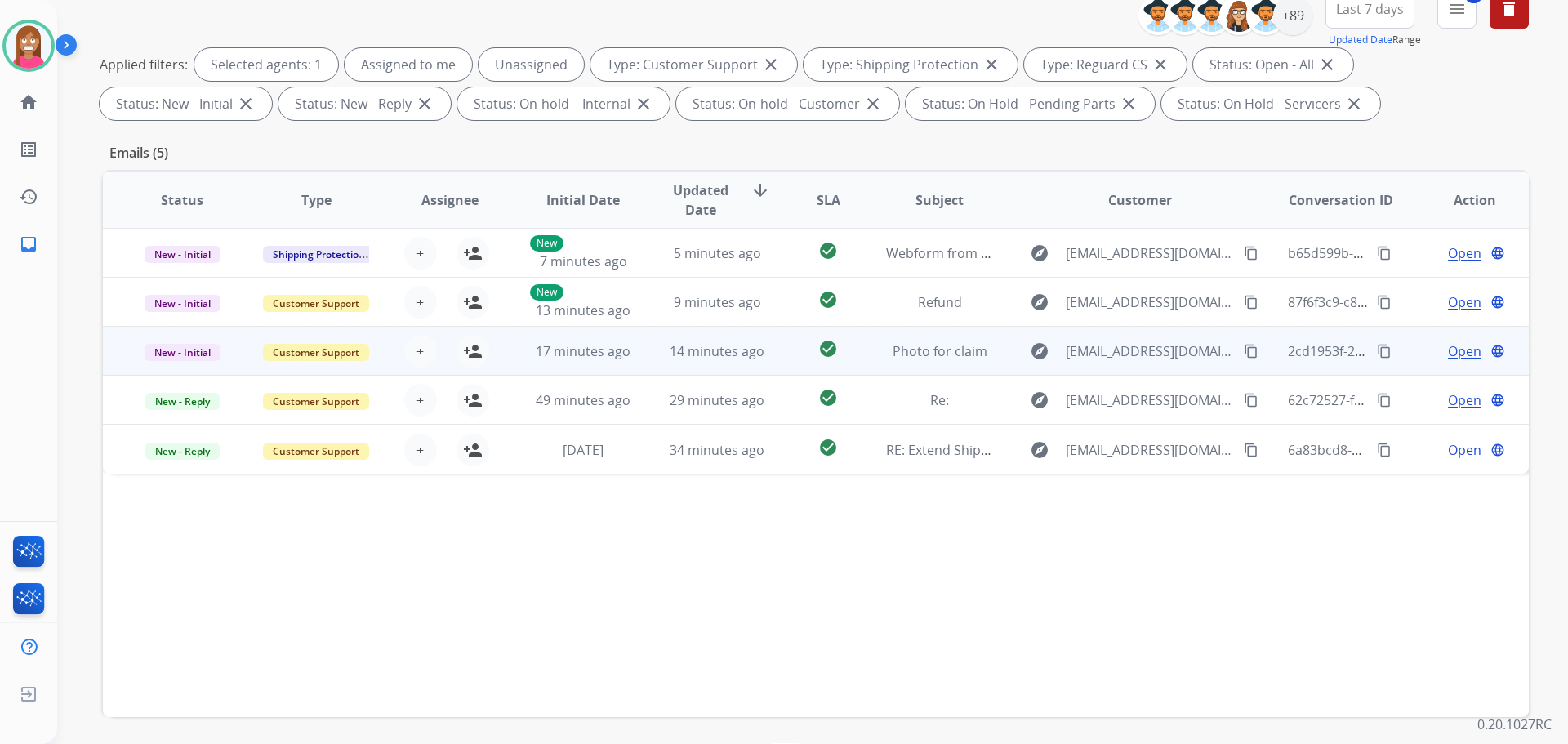
scroll to position [264, 0]
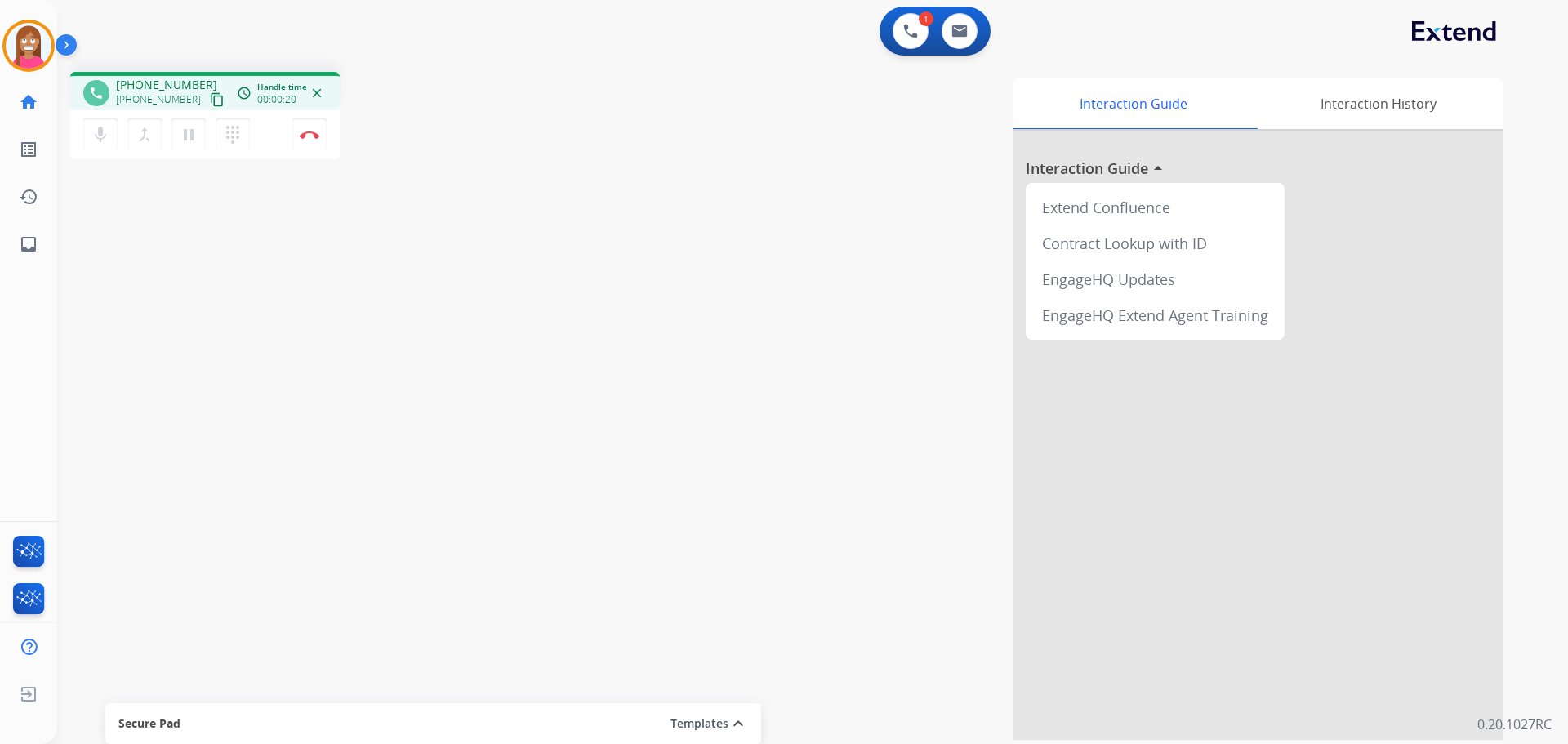
click at [210, 99] on mat-icon "content_copy" at bounding box center [217, 99] width 15 height 15
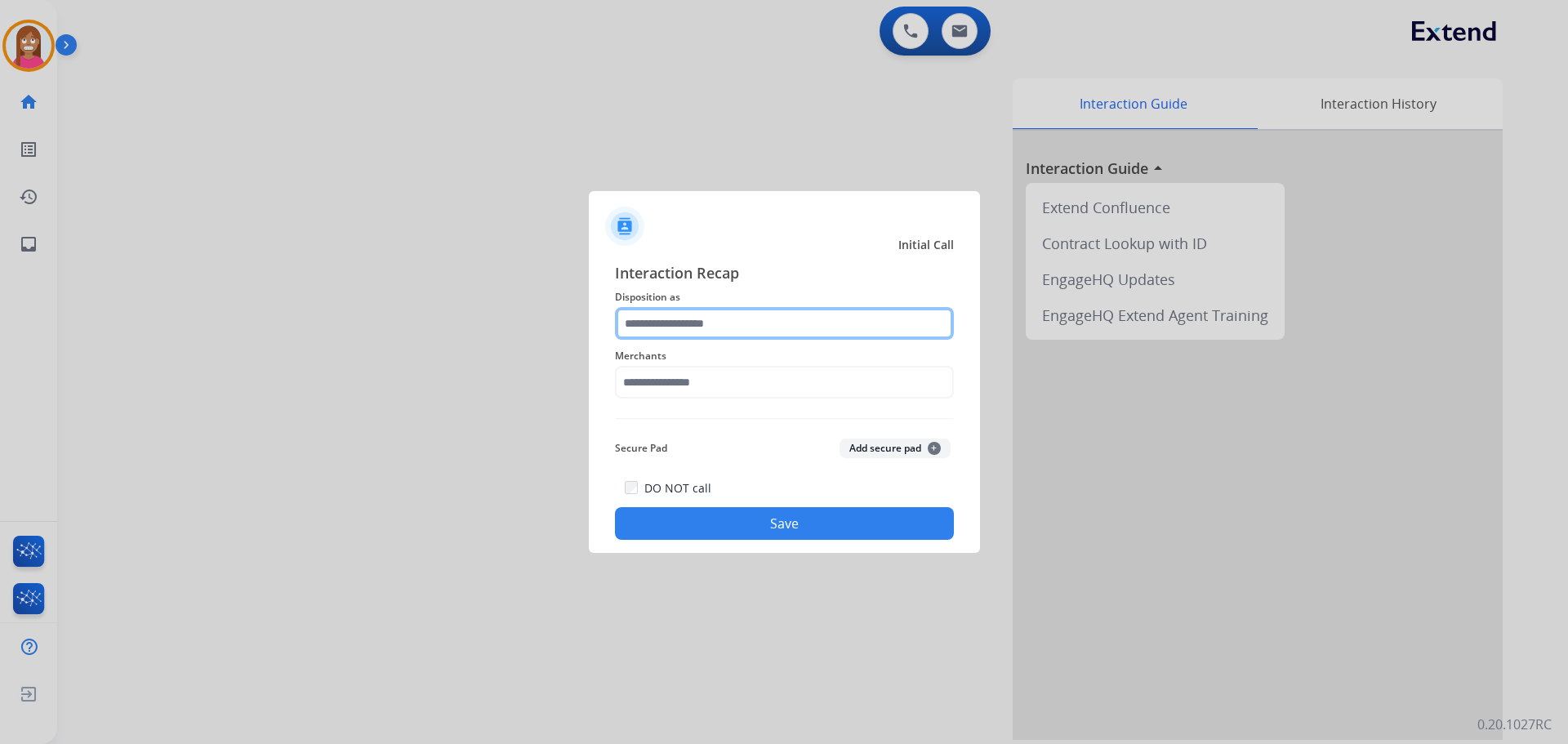
click at [706, 328] on input "text" at bounding box center [784, 323] width 339 height 33
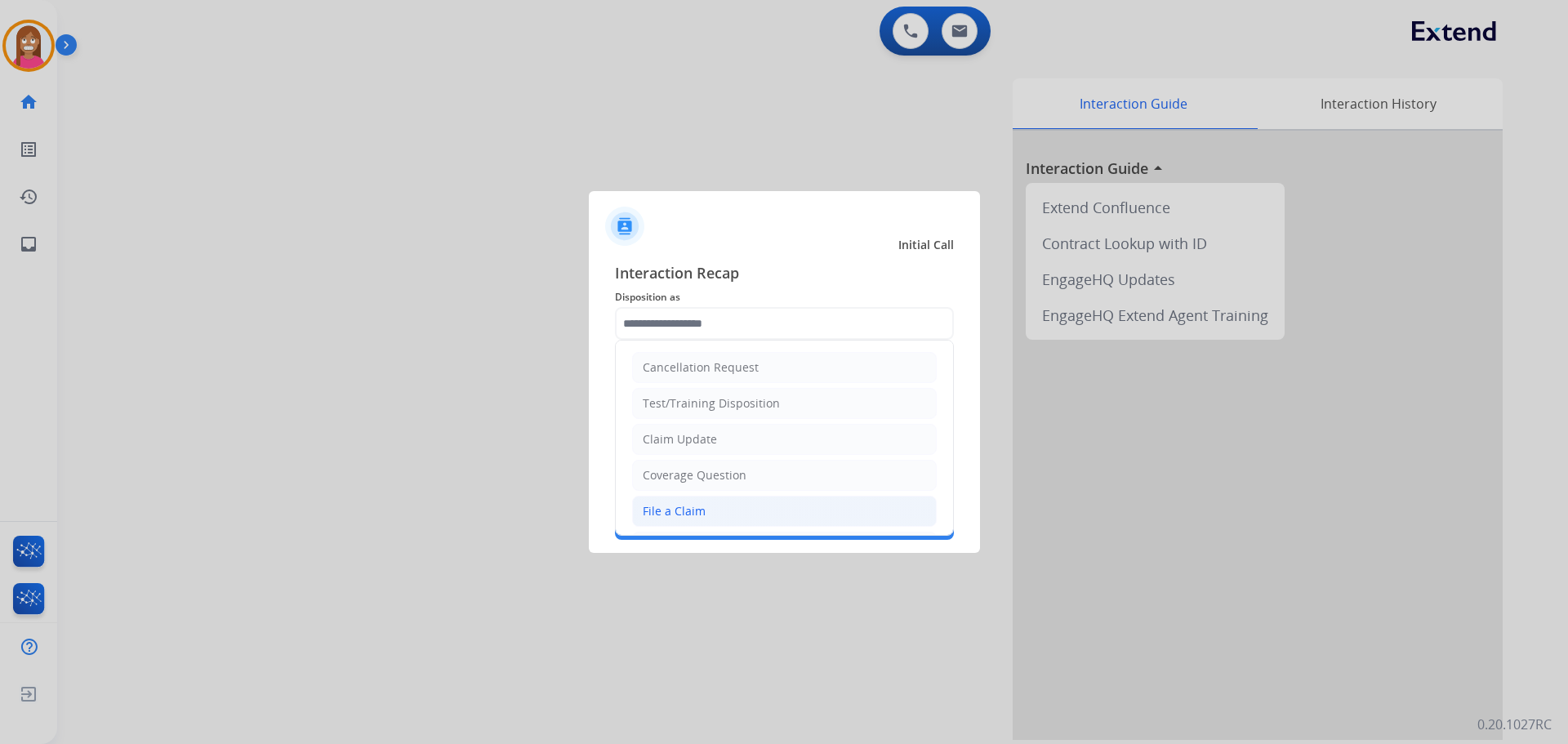
click at [687, 506] on div "File a Claim" at bounding box center [673, 511] width 62 height 16
type input "**********"
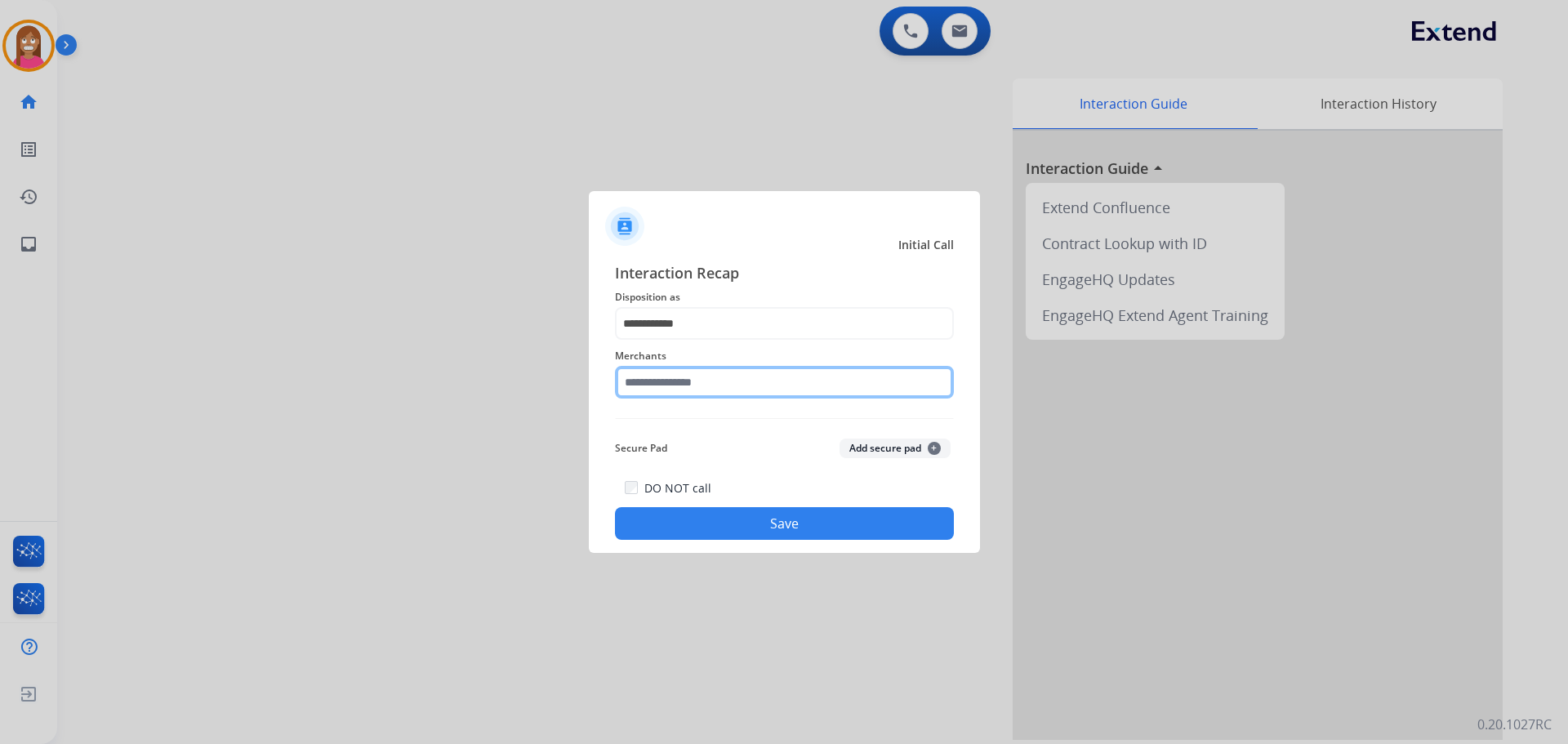
click at [662, 386] on input "text" at bounding box center [784, 382] width 339 height 33
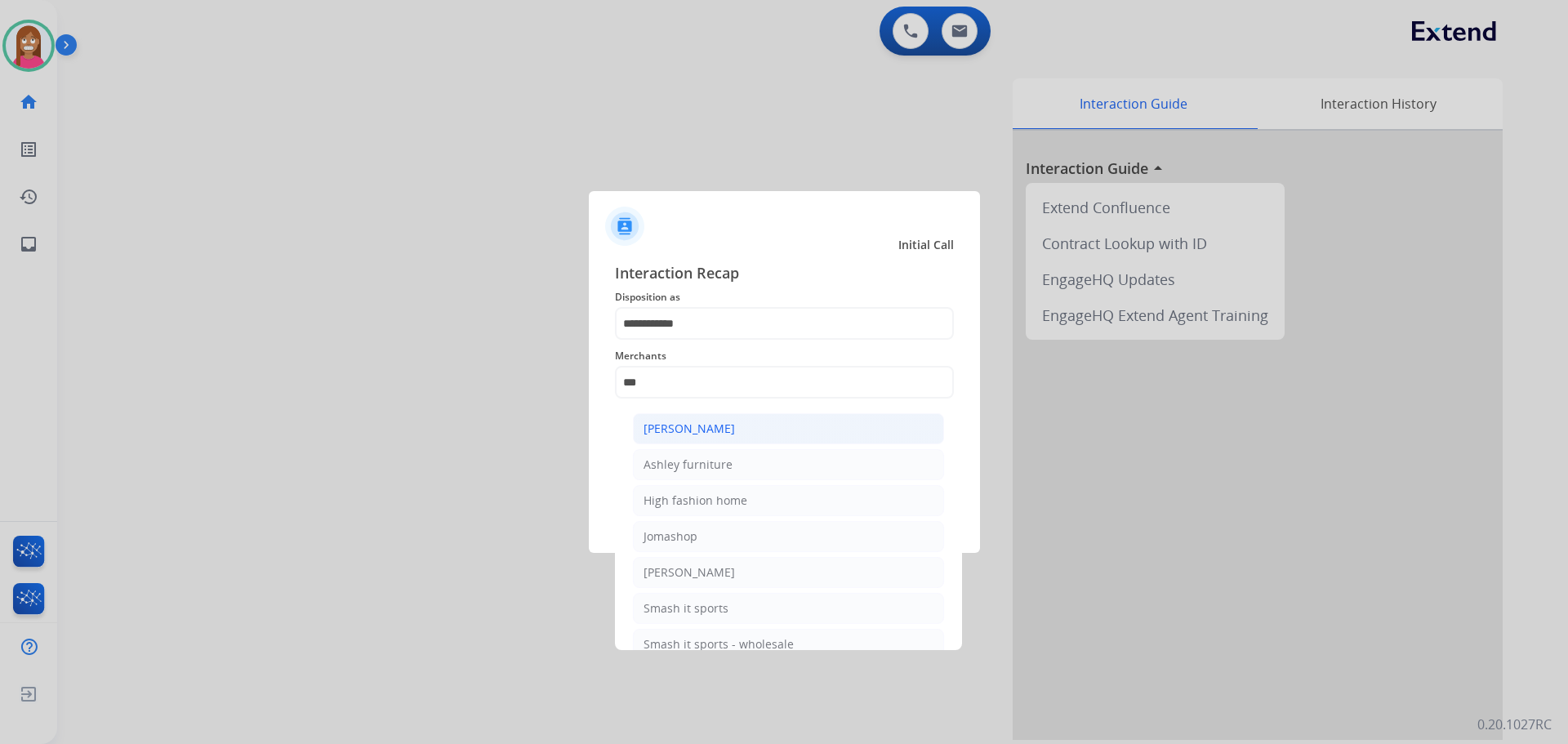
click at [654, 428] on div "[PERSON_NAME]" at bounding box center [689, 429] width 91 height 16
type input "**********"
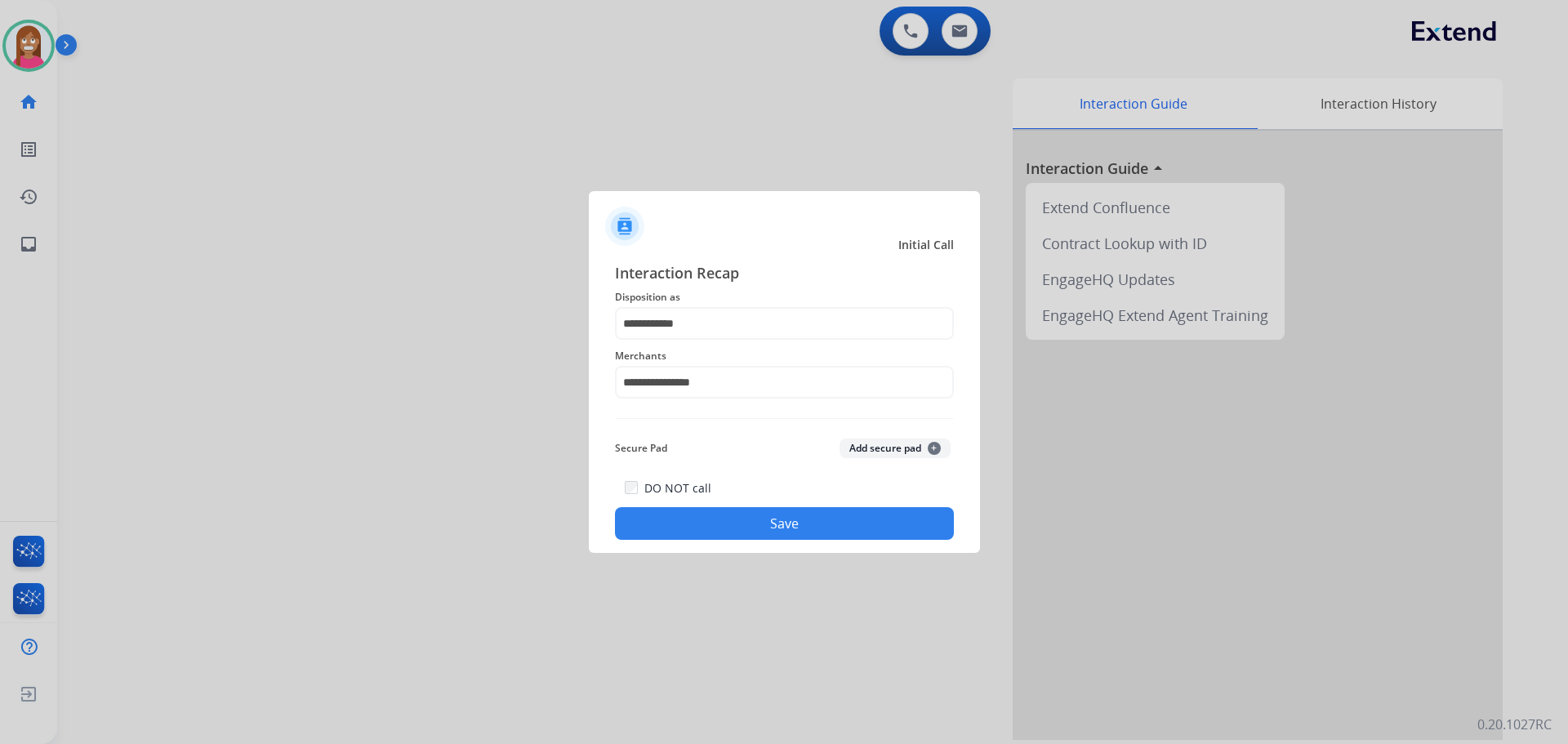
click at [698, 520] on button "Save" at bounding box center [784, 523] width 339 height 33
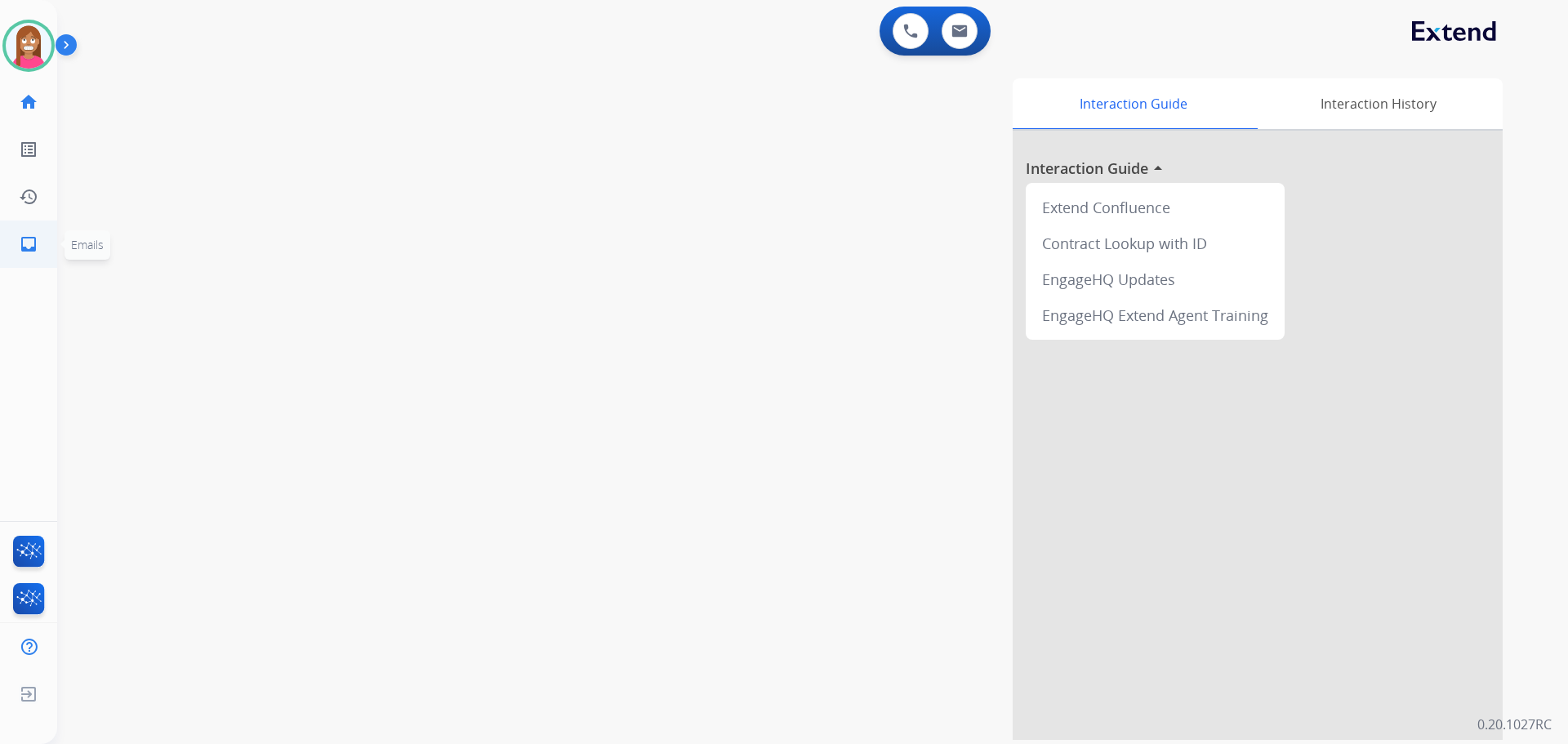
click at [29, 238] on mat-icon "inbox" at bounding box center [29, 244] width 20 height 20
select select "**********"
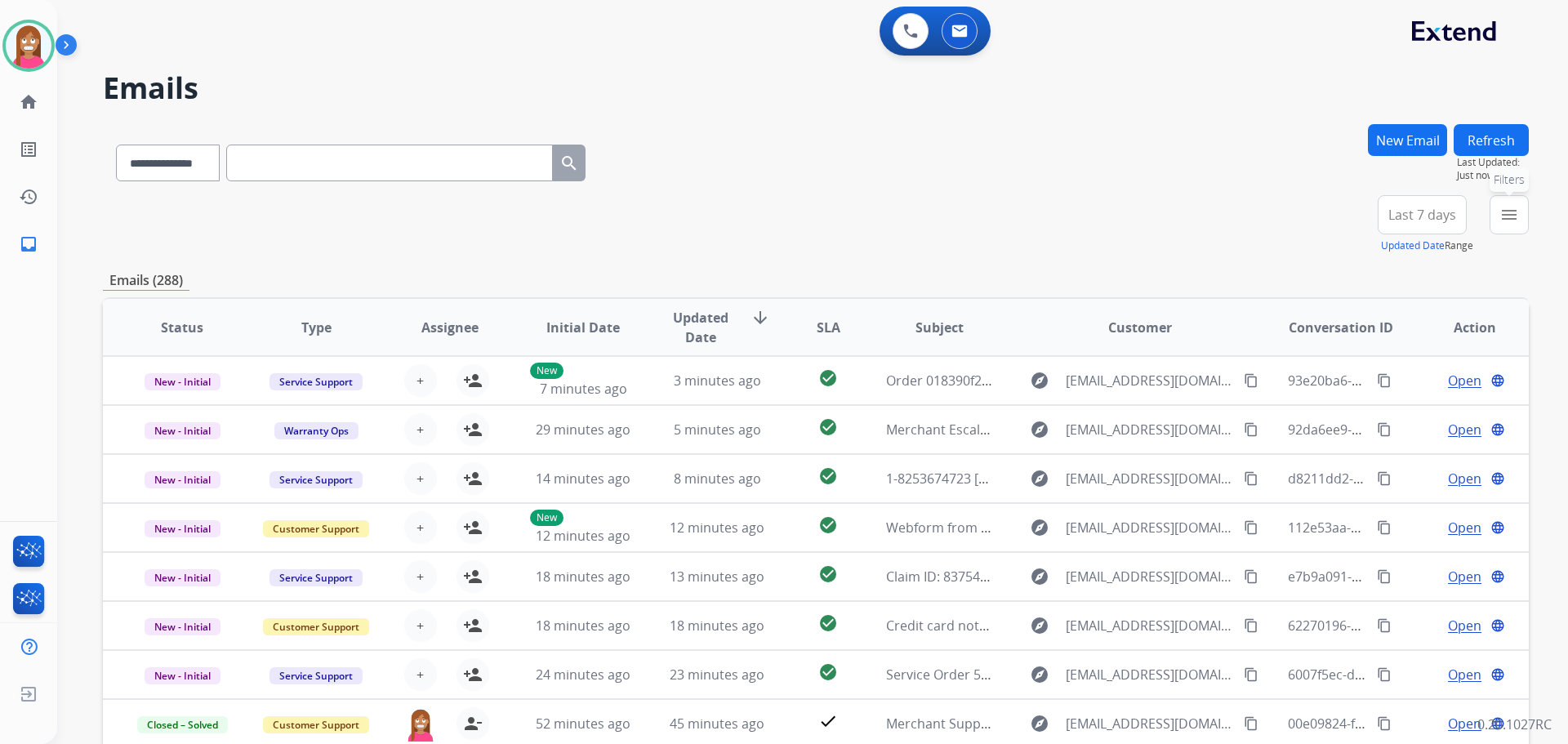
click at [1498, 218] on button "menu Filters" at bounding box center [1509, 215] width 40 height 40
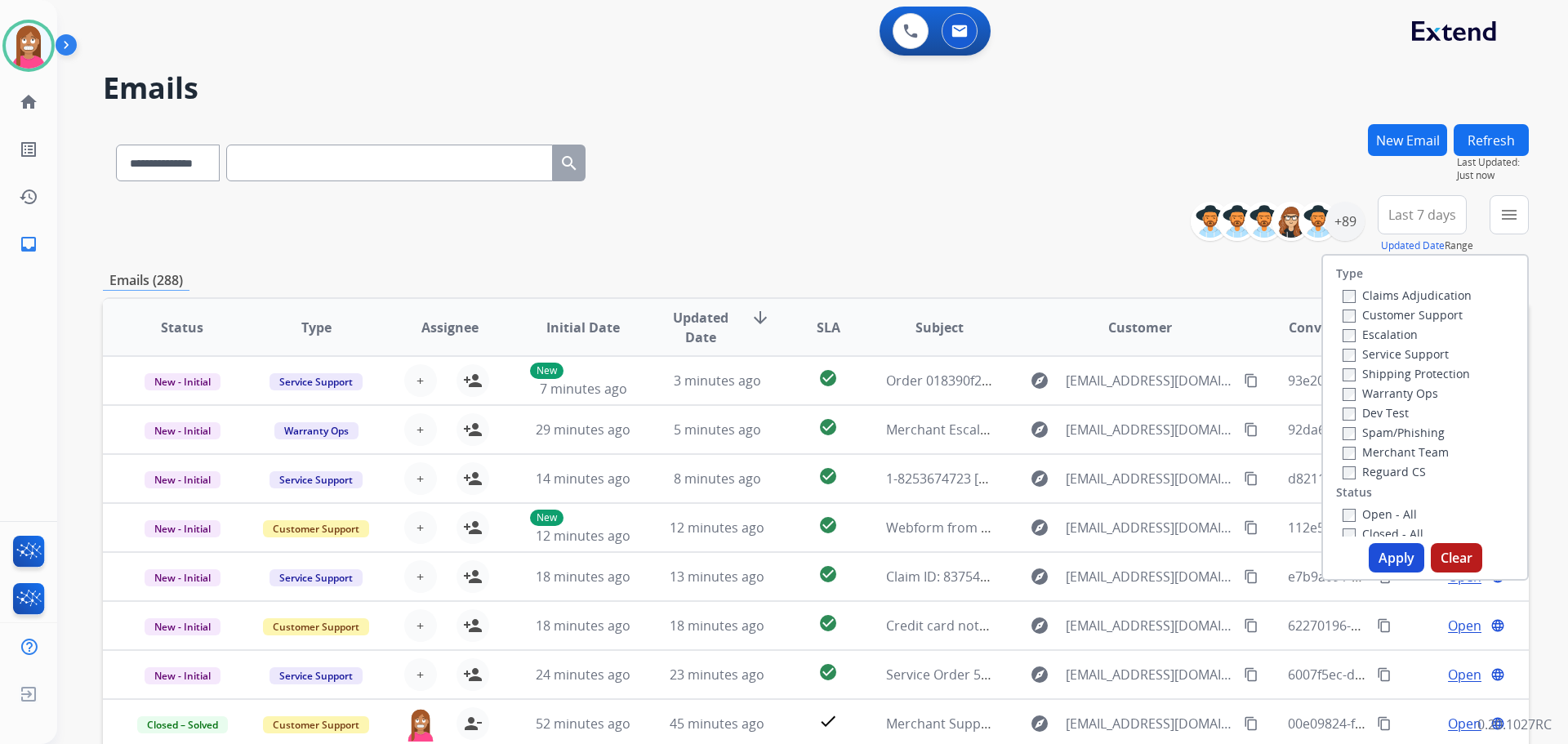
click at [1376, 316] on label "Customer Support" at bounding box center [1402, 315] width 120 height 16
click at [1373, 374] on label "Shipping Protection" at bounding box center [1406, 374] width 127 height 16
click at [1357, 471] on label "Reguard CS" at bounding box center [1385, 472] width 83 height 16
click at [1366, 511] on label "Open - All" at bounding box center [1380, 514] width 74 height 16
click at [1395, 556] on button "Apply" at bounding box center [1396, 558] width 56 height 30
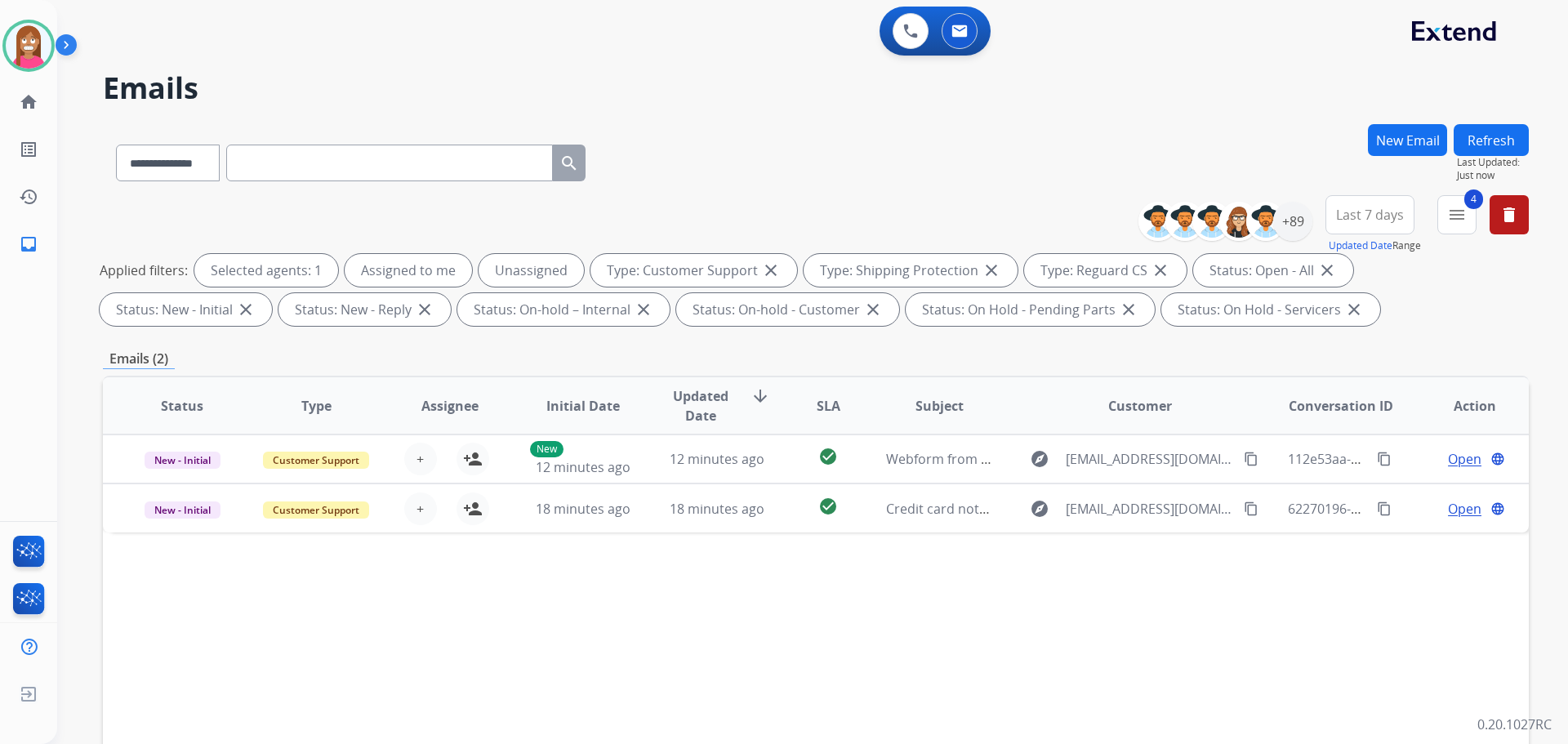
drag, startPoint x: 1065, startPoint y: 659, endPoint x: 1267, endPoint y: 709, distance: 208.1
click at [1068, 660] on div "Status Type Assignee Initial Date Updated Date arrow_downward SLA Subject Custo…" at bounding box center [816, 650] width 1426 height 548
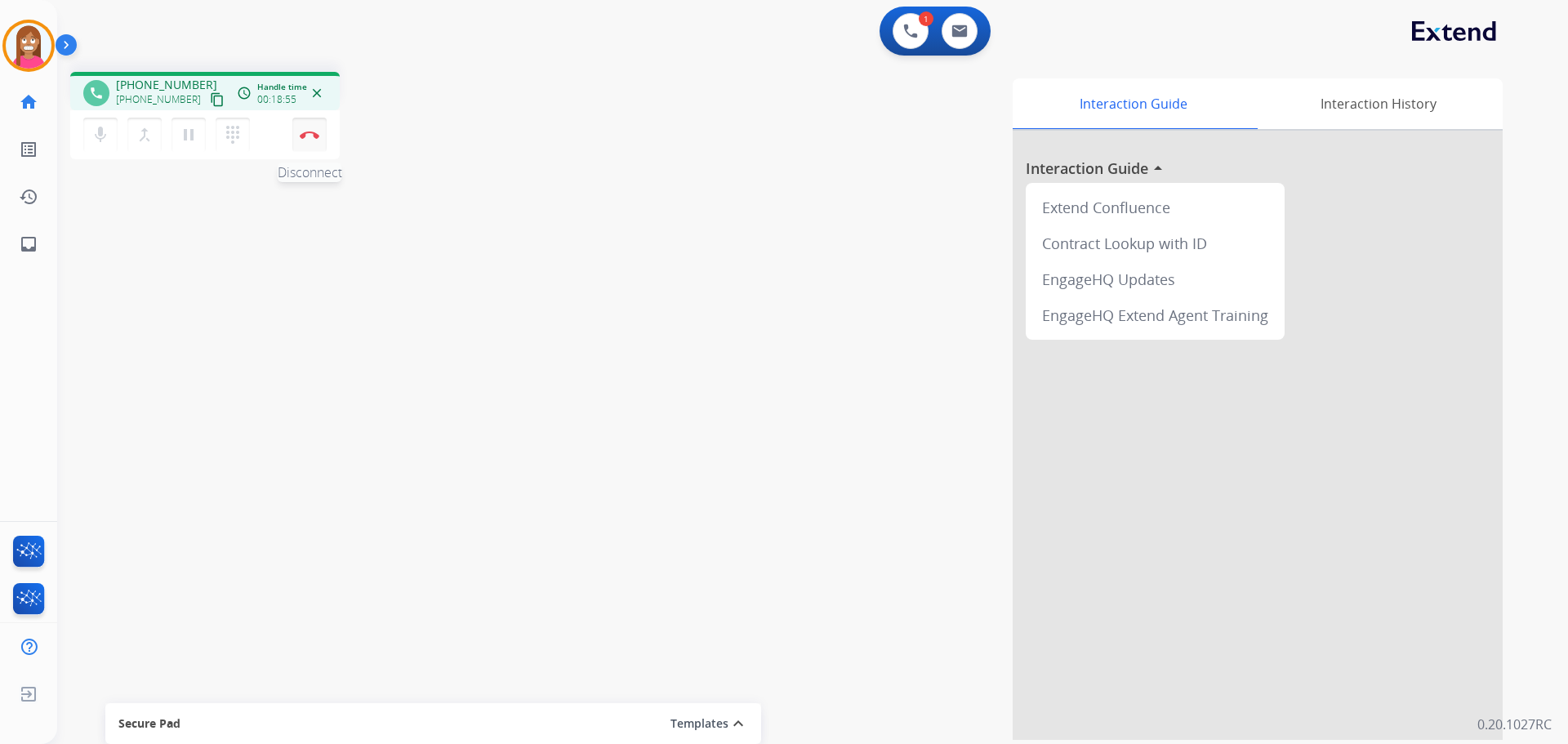
click at [322, 138] on button "Disconnect" at bounding box center [309, 135] width 35 height 35
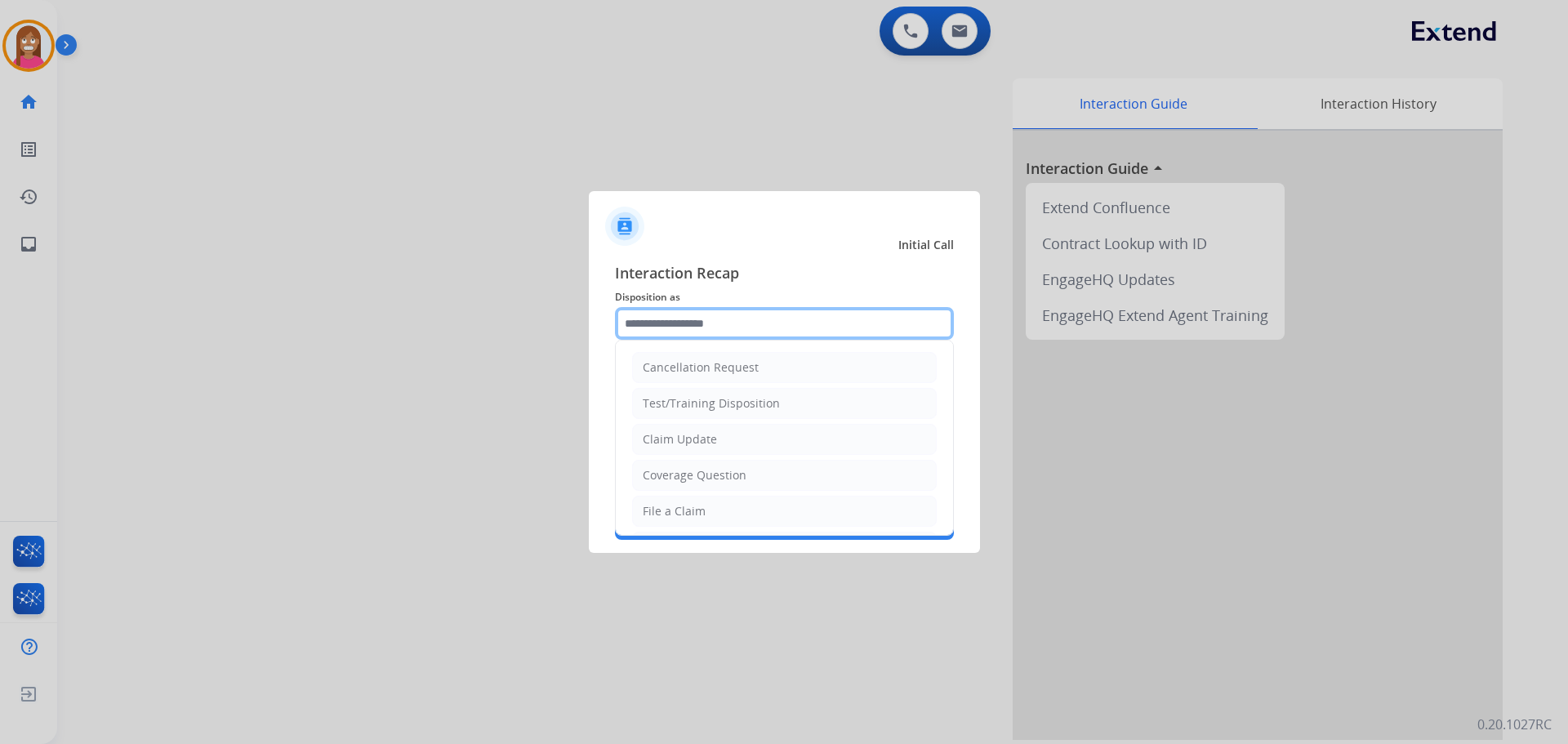
click at [638, 321] on input "text" at bounding box center [784, 323] width 339 height 33
click at [701, 510] on div "File a Claim" at bounding box center [673, 511] width 62 height 16
type input "**********"
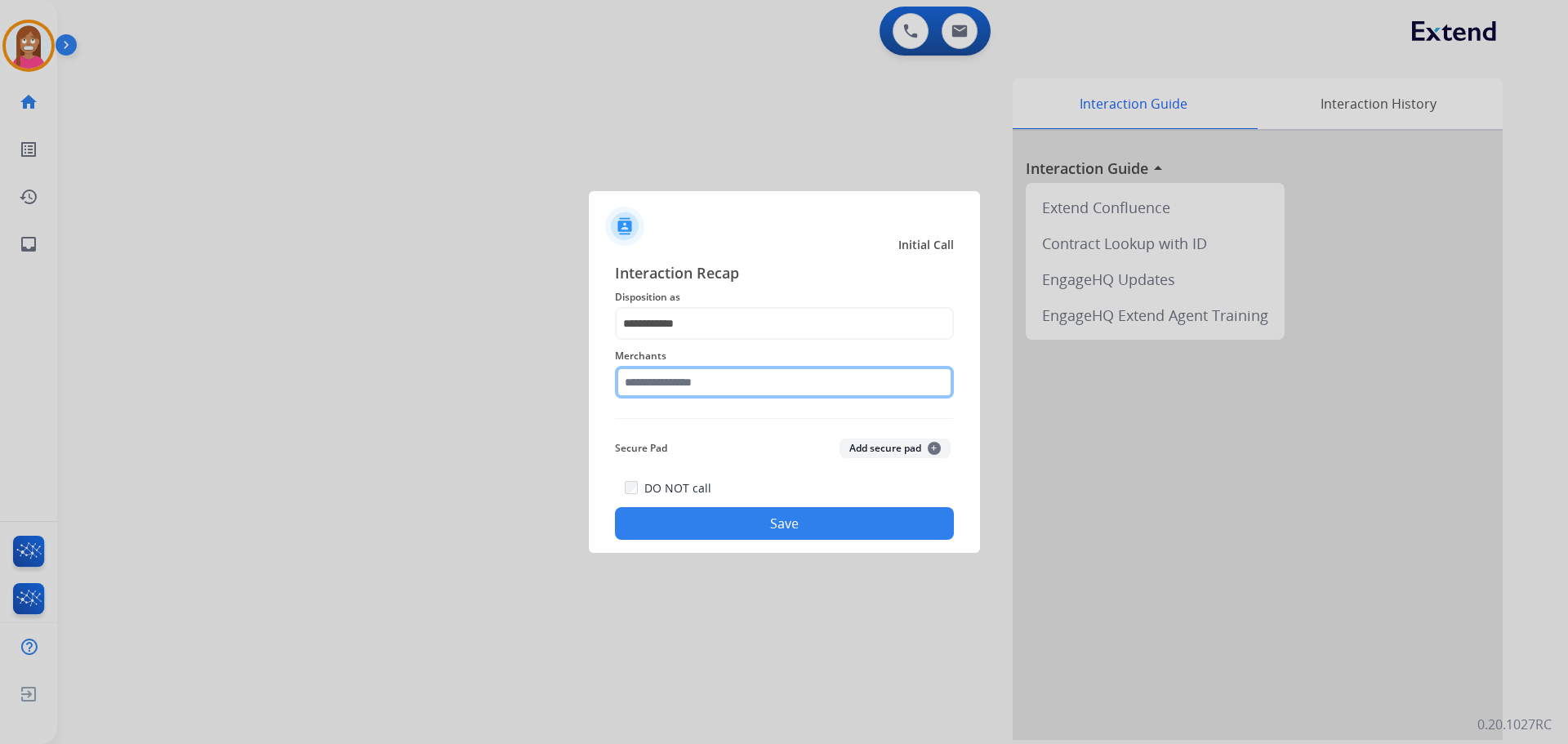
click at [659, 386] on input "text" at bounding box center [784, 382] width 339 height 33
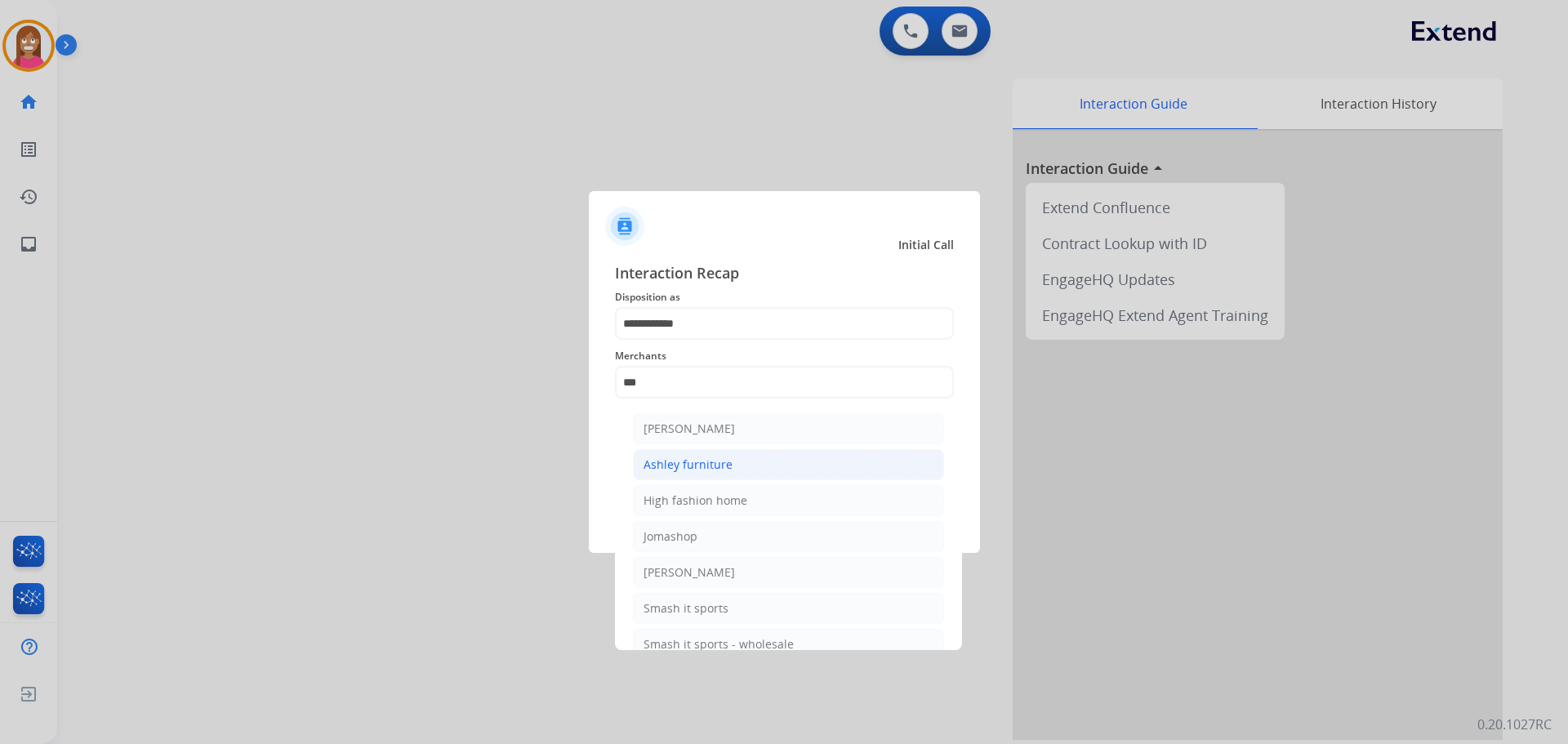
click at [680, 459] on div "Ashley furniture" at bounding box center [688, 464] width 89 height 16
type input "**********"
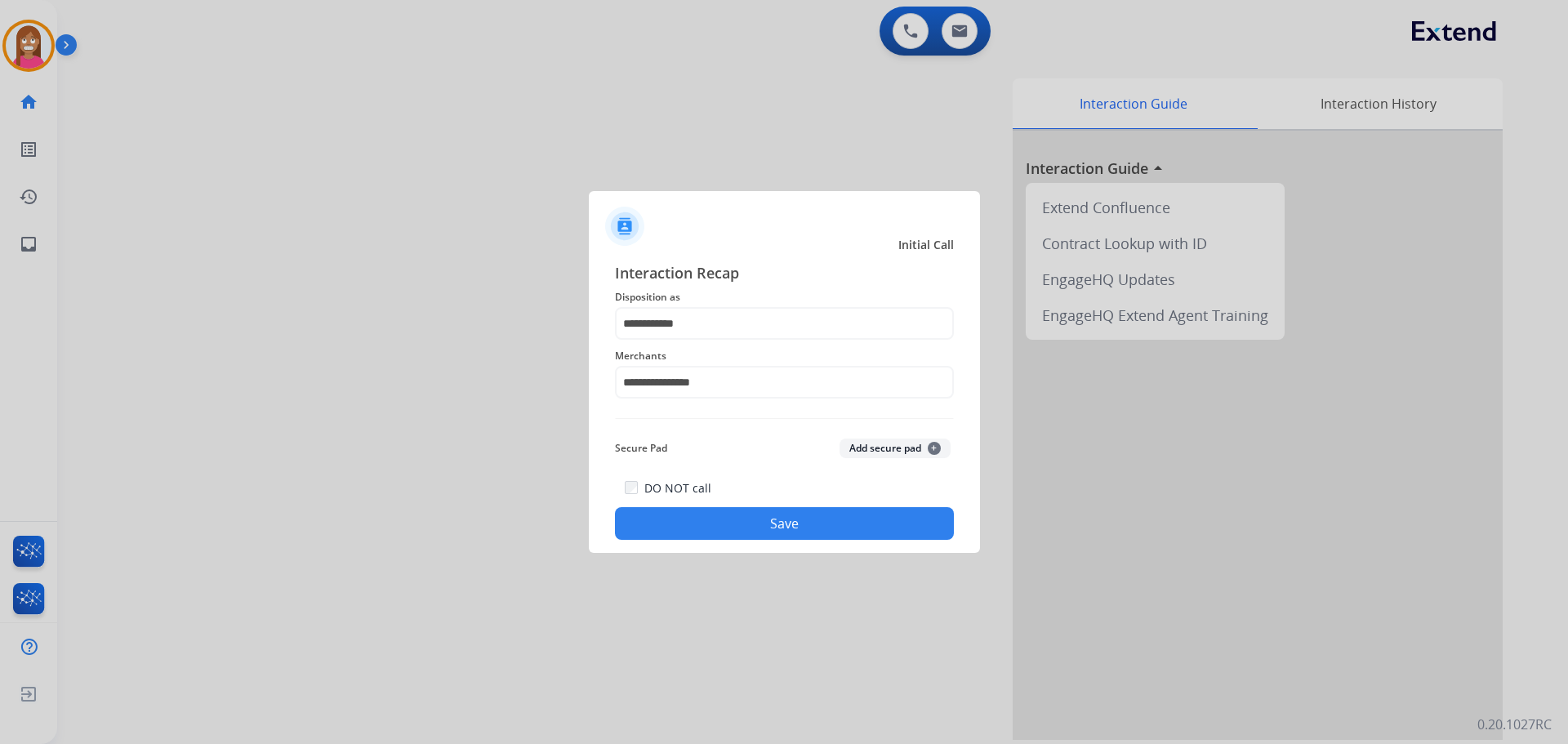
click at [684, 531] on button "Save" at bounding box center [784, 523] width 339 height 33
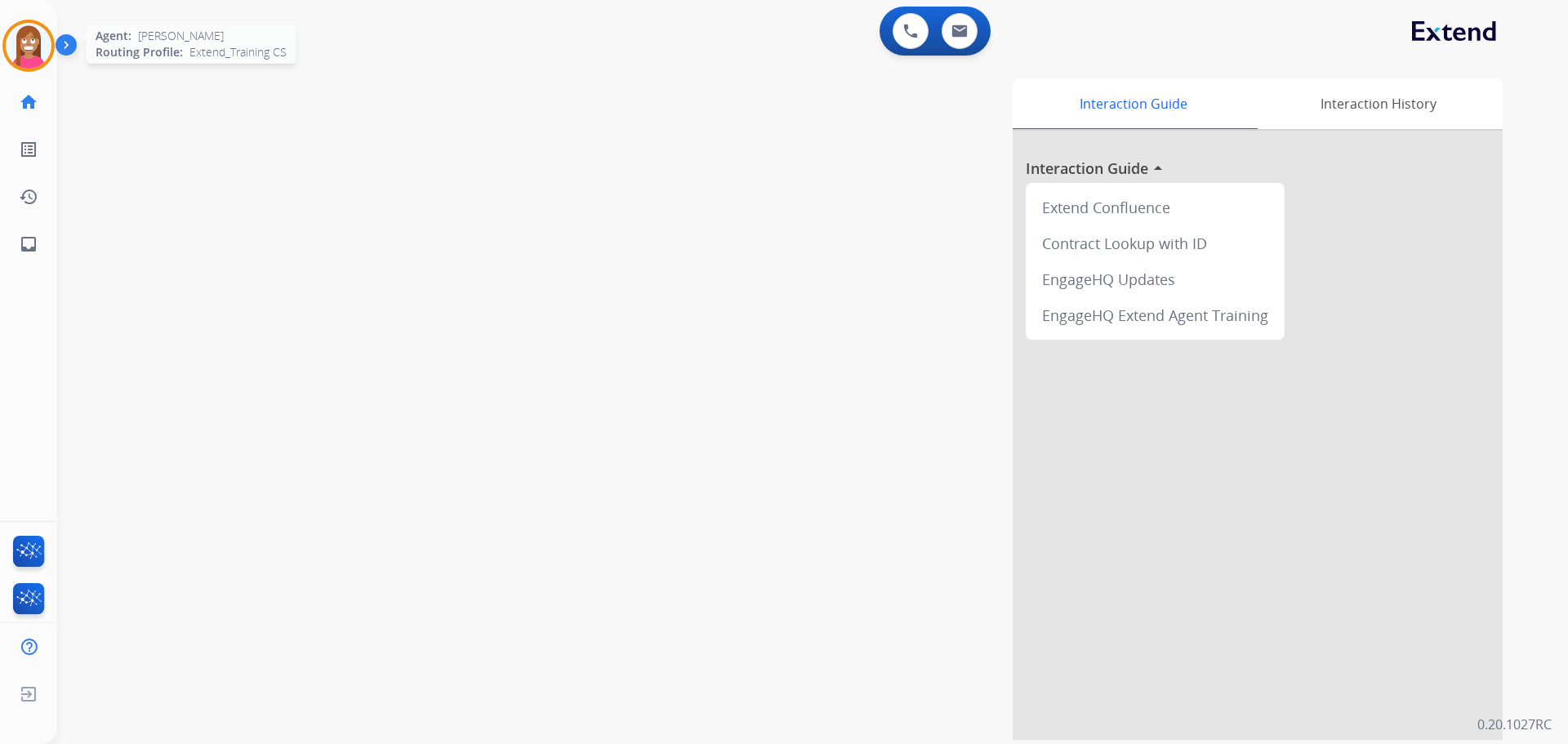
click at [24, 48] on img at bounding box center [29, 46] width 46 height 46
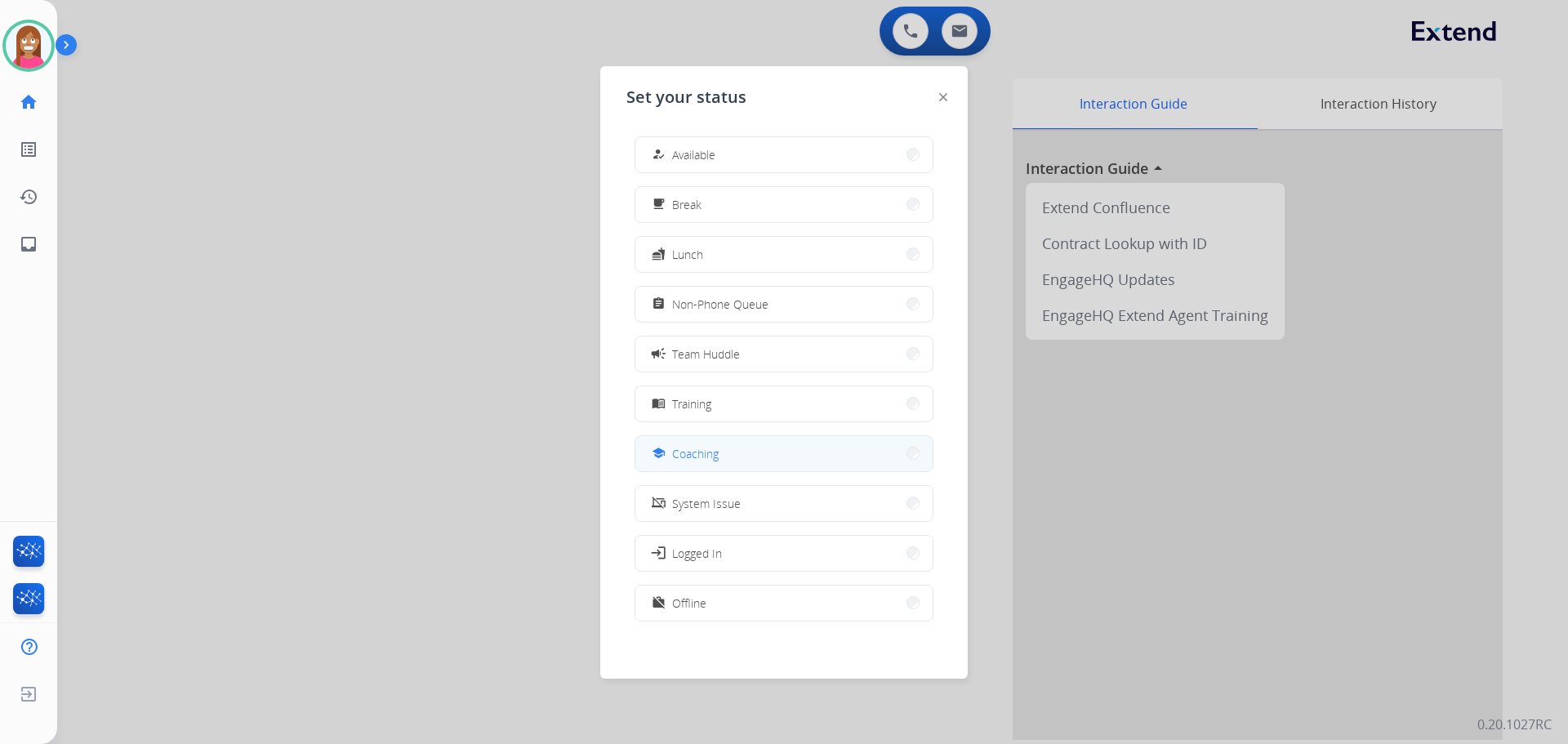
click at [663, 454] on mat-icon "school" at bounding box center [659, 453] width 14 height 14
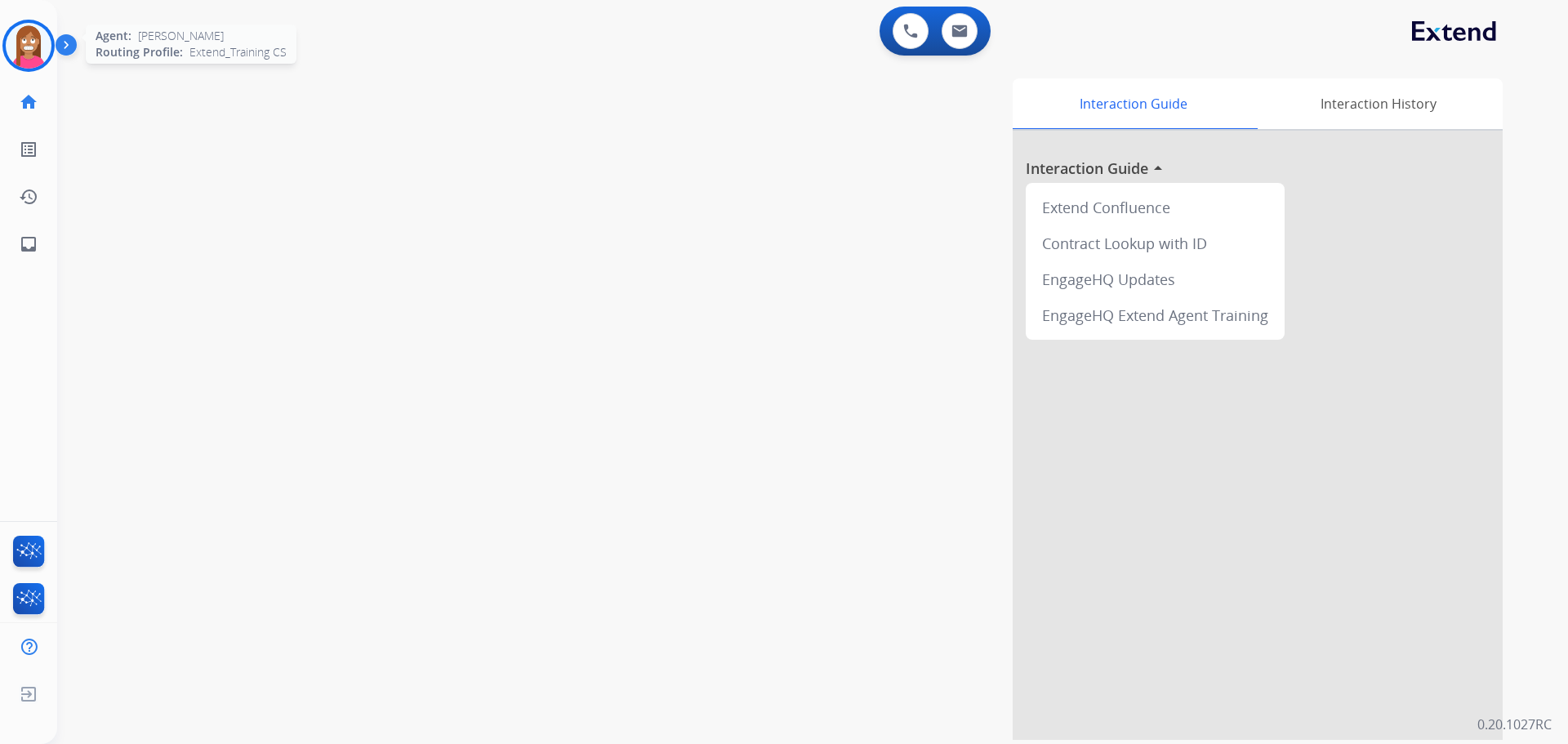
drag, startPoint x: 44, startPoint y: 38, endPoint x: 74, endPoint y: 50, distance: 32.3
click at [44, 39] on img at bounding box center [29, 46] width 46 height 46
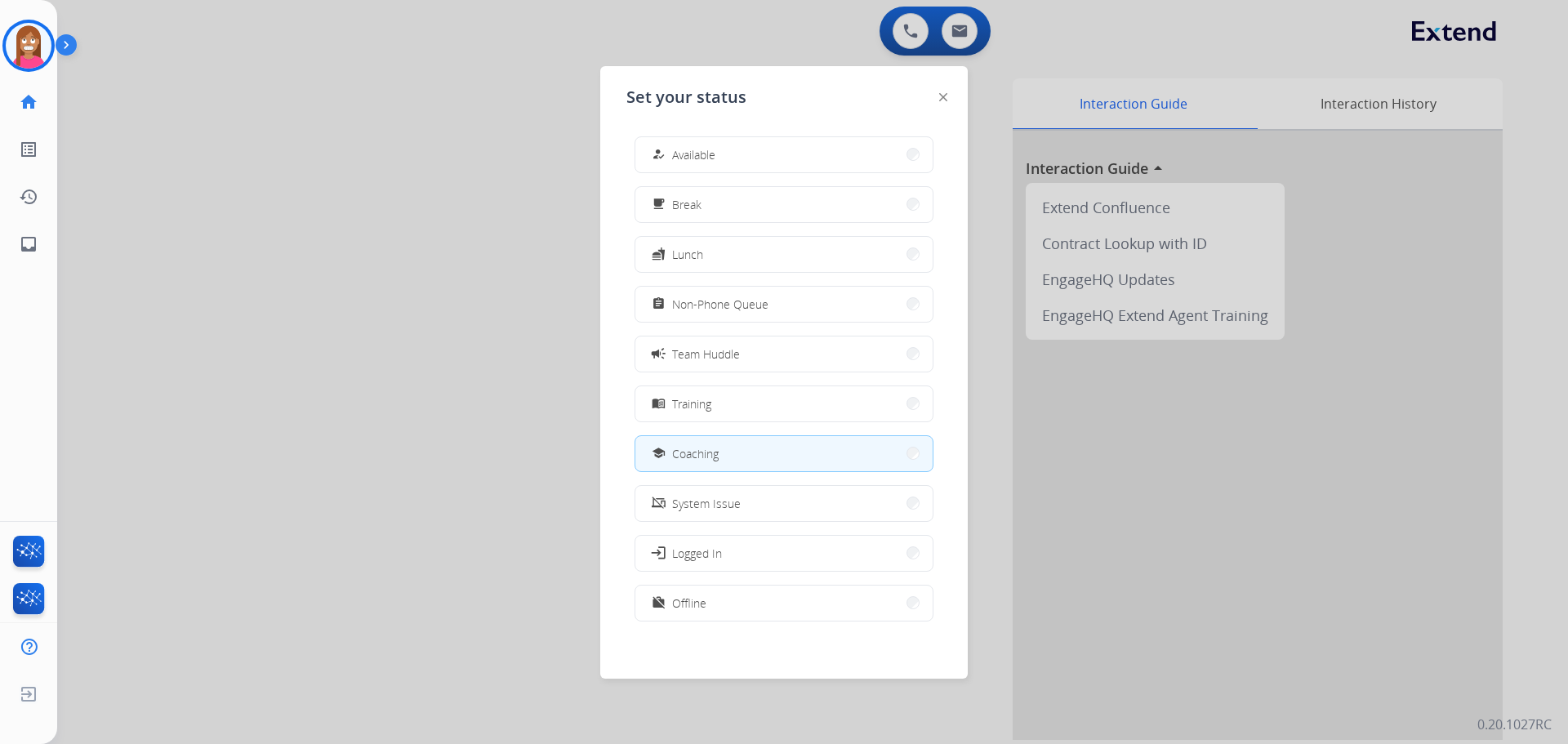
drag, startPoint x: 680, startPoint y: 159, endPoint x: 610, endPoint y: 128, distance: 76.6
click at [679, 160] on span "Available" at bounding box center [694, 154] width 44 height 17
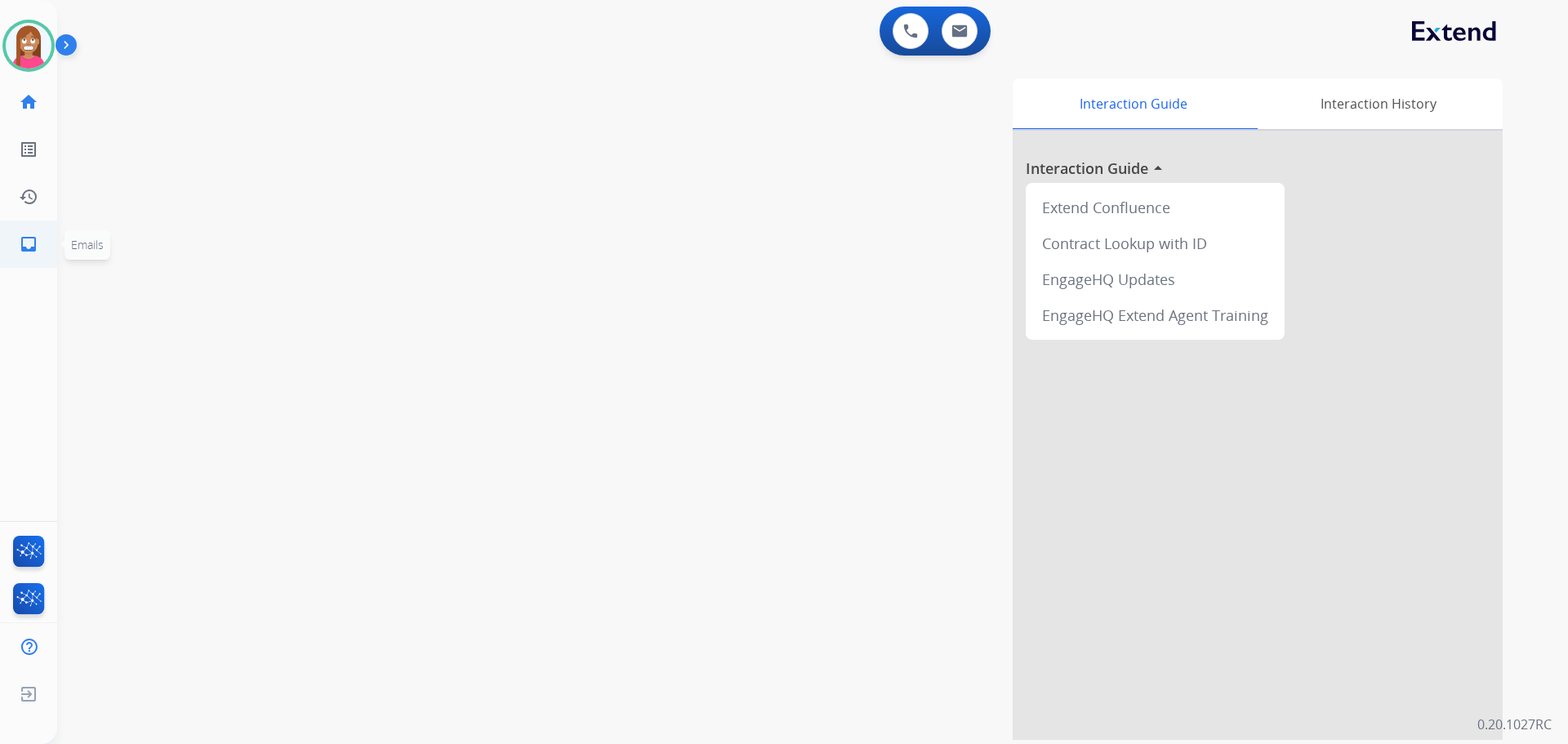
click at [16, 248] on link "inbox Emails" at bounding box center [29, 244] width 46 height 46
select select "**********"
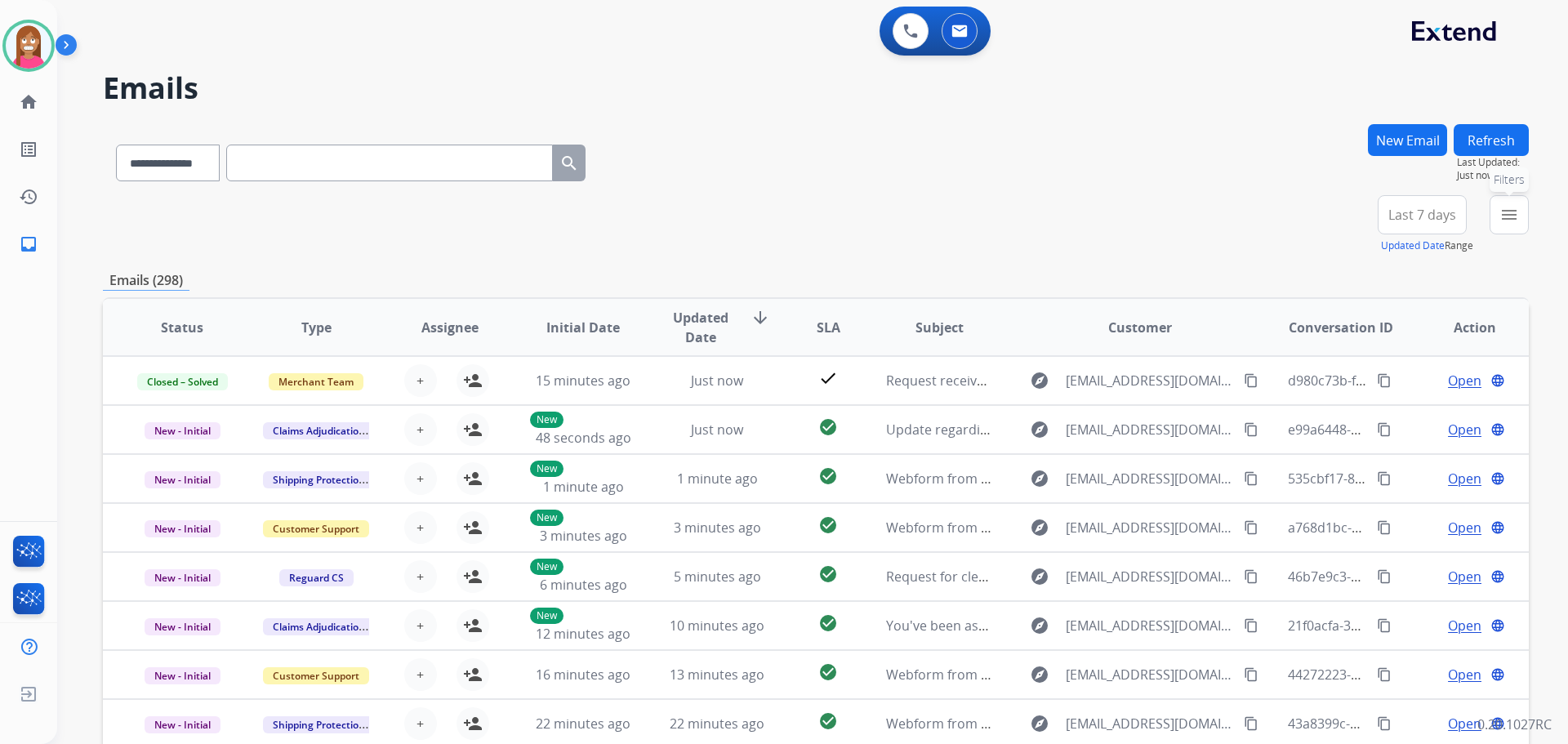
click at [1507, 203] on button "menu Filters" at bounding box center [1509, 215] width 40 height 40
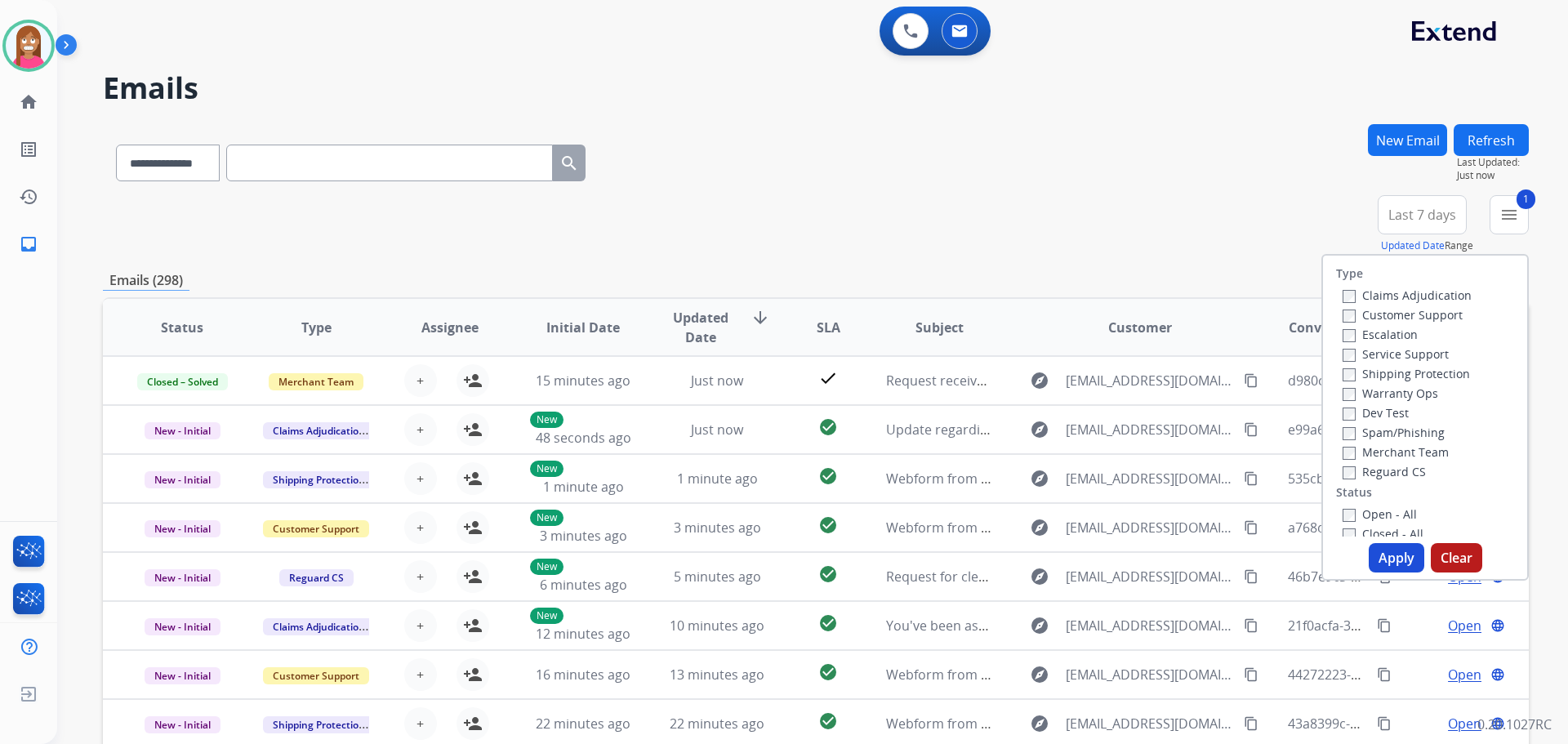
click at [1352, 377] on label "Shipping Protection" at bounding box center [1406, 374] width 127 height 16
click at [1359, 472] on label "Reguard CS" at bounding box center [1385, 472] width 83 height 16
click at [1366, 513] on label "Open - All" at bounding box center [1380, 514] width 74 height 16
click at [1391, 556] on button "Apply" at bounding box center [1396, 558] width 56 height 30
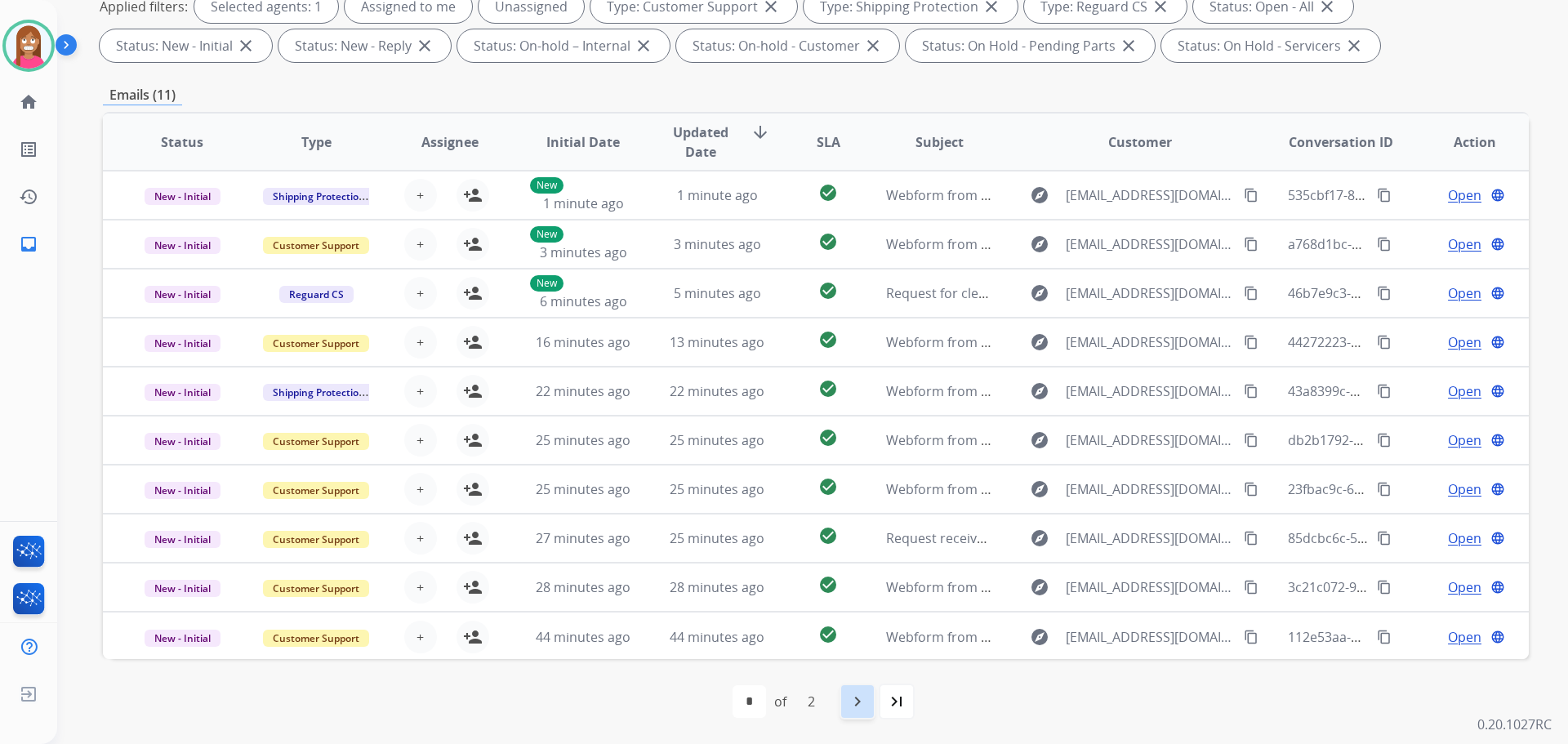
click at [857, 697] on mat-icon "navigate_next" at bounding box center [858, 701] width 20 height 20
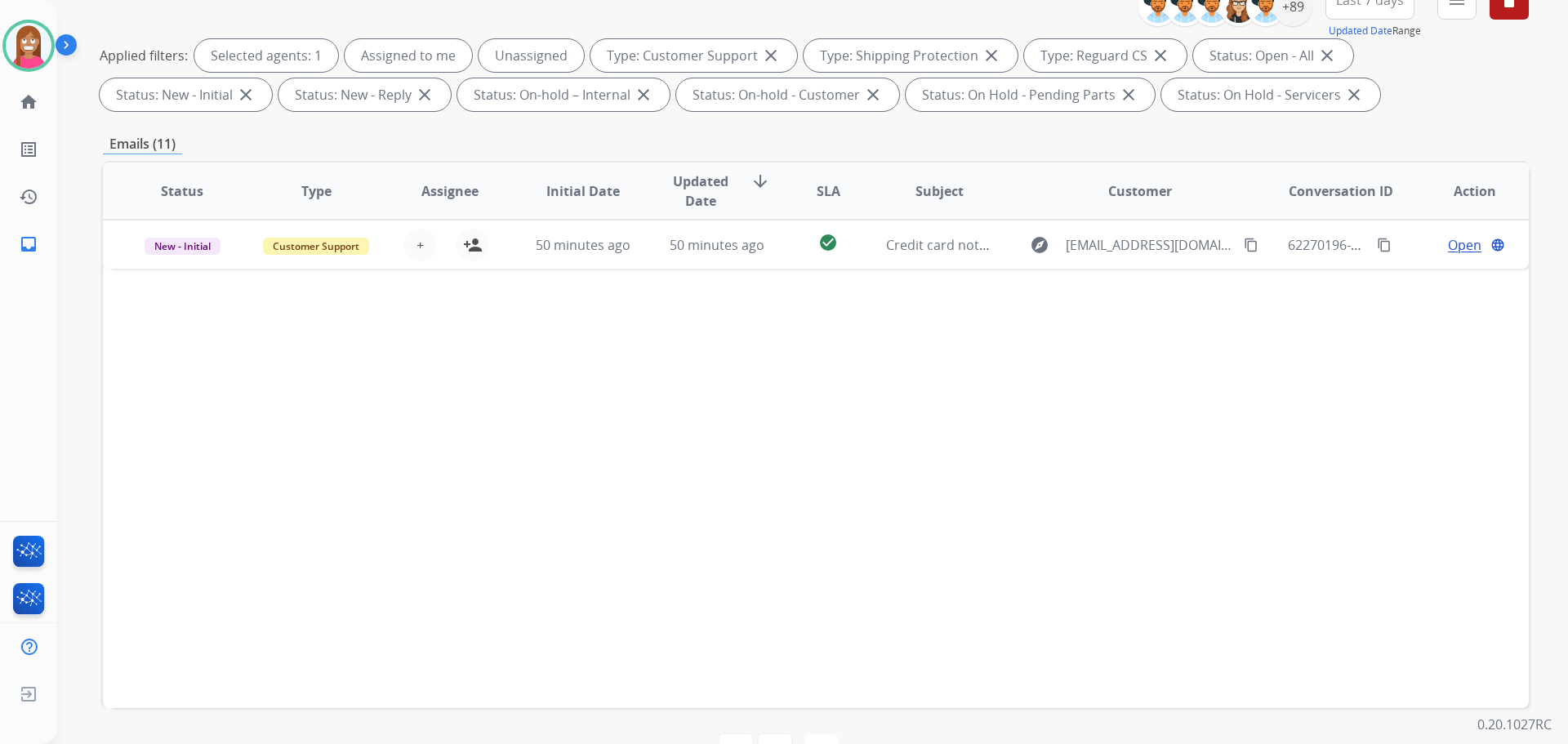
scroll to position [264, 0]
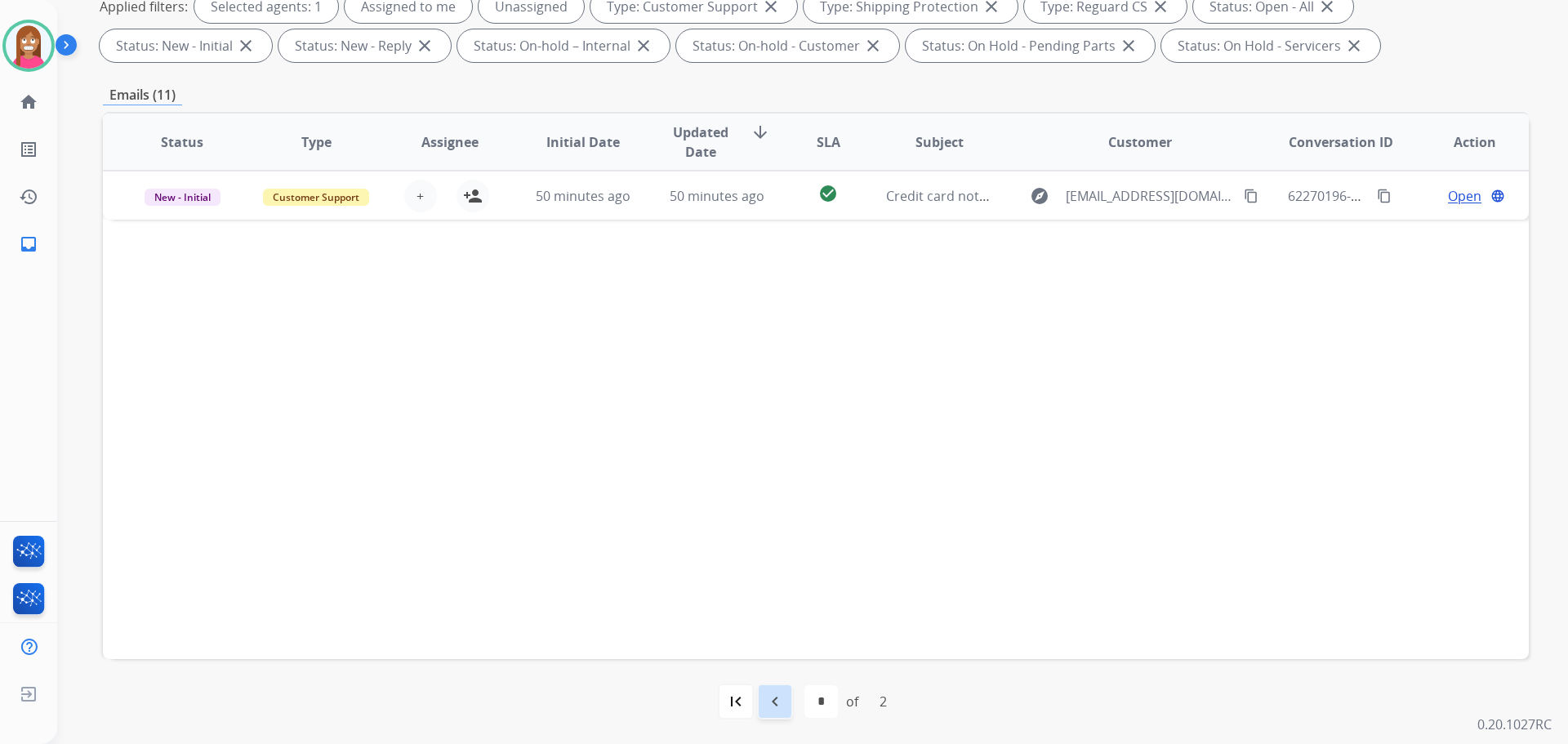
click at [773, 693] on mat-icon "navigate_before" at bounding box center [775, 701] width 20 height 20
select select "*"
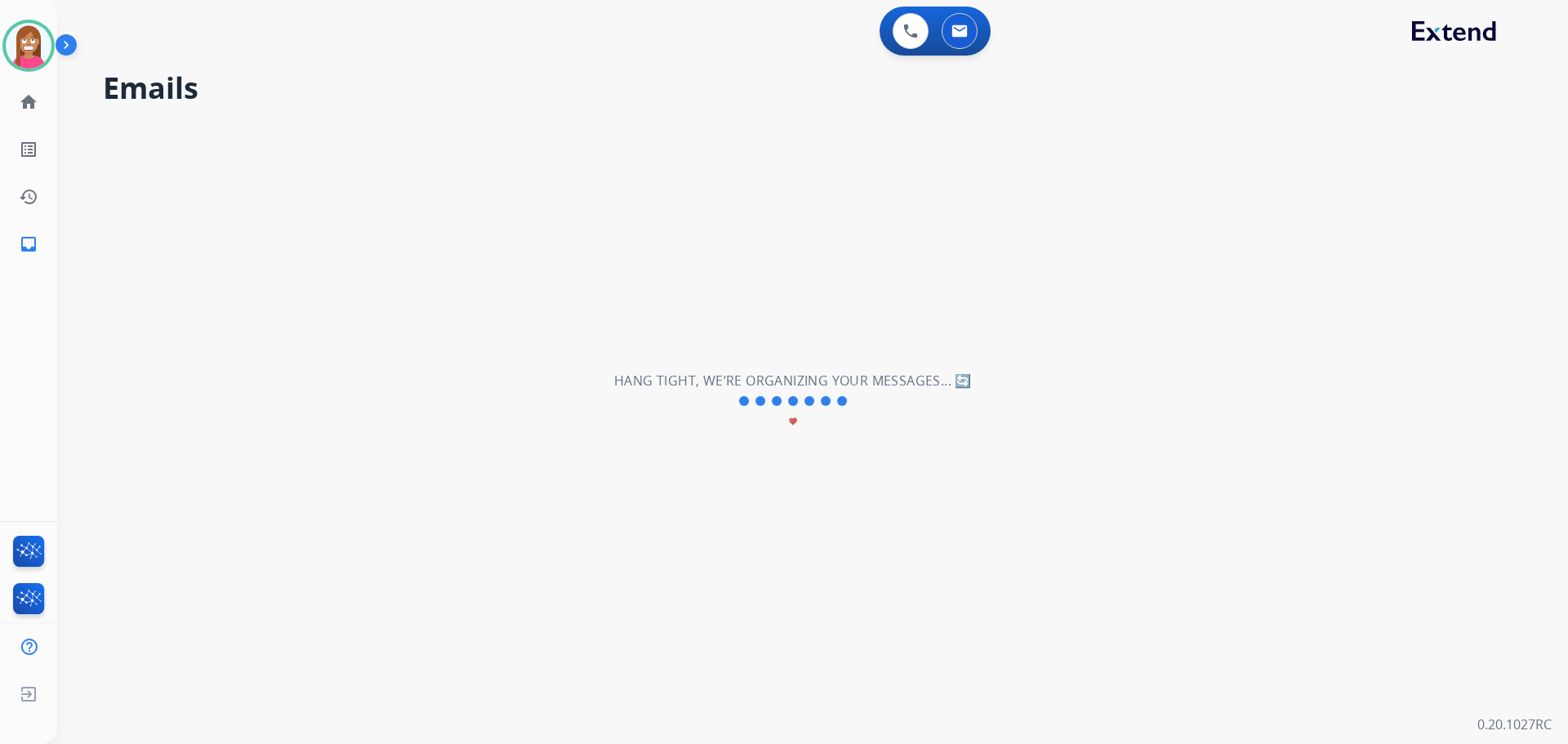
scroll to position [0, 0]
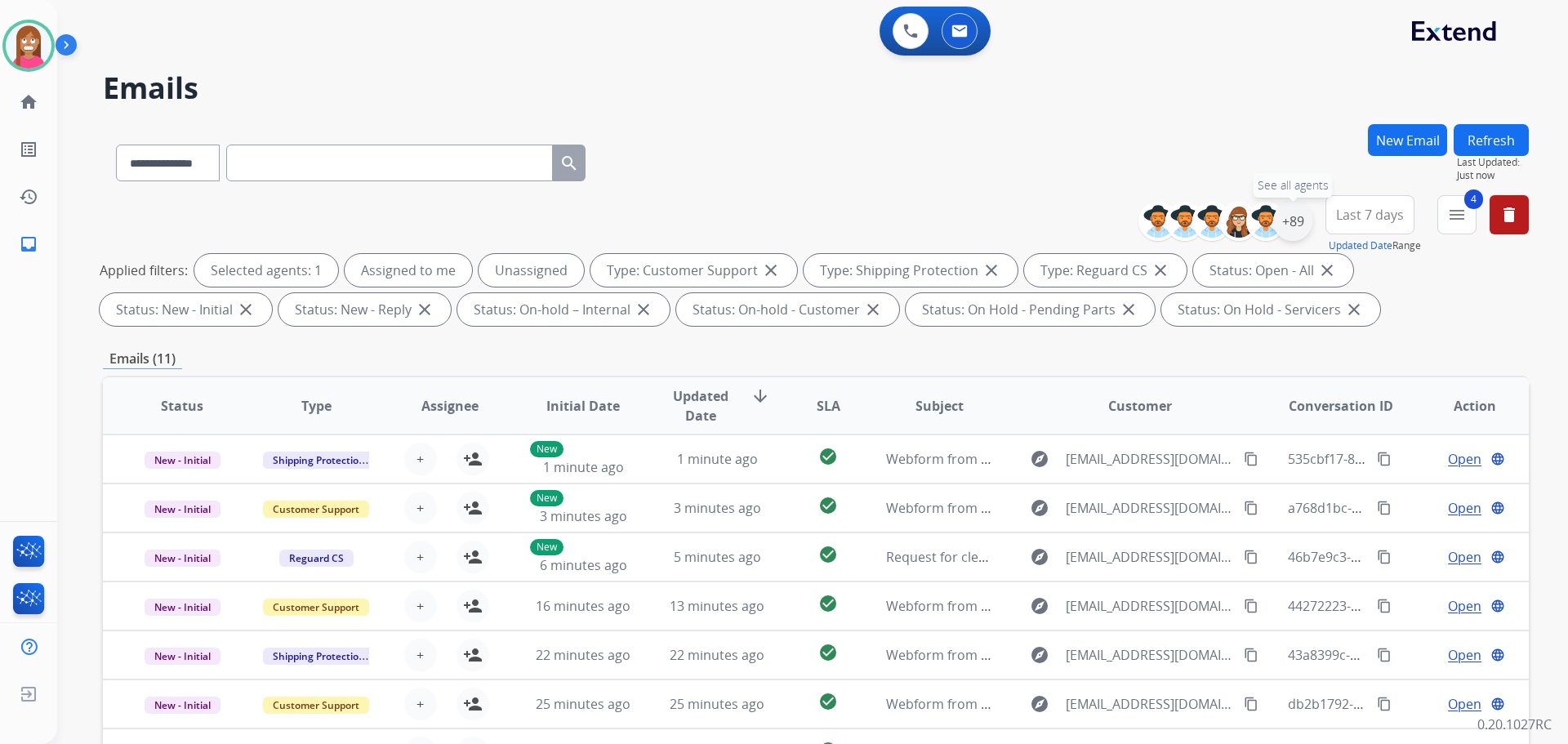
click at [1305, 218] on div "+89" at bounding box center [1293, 221] width 40 height 40
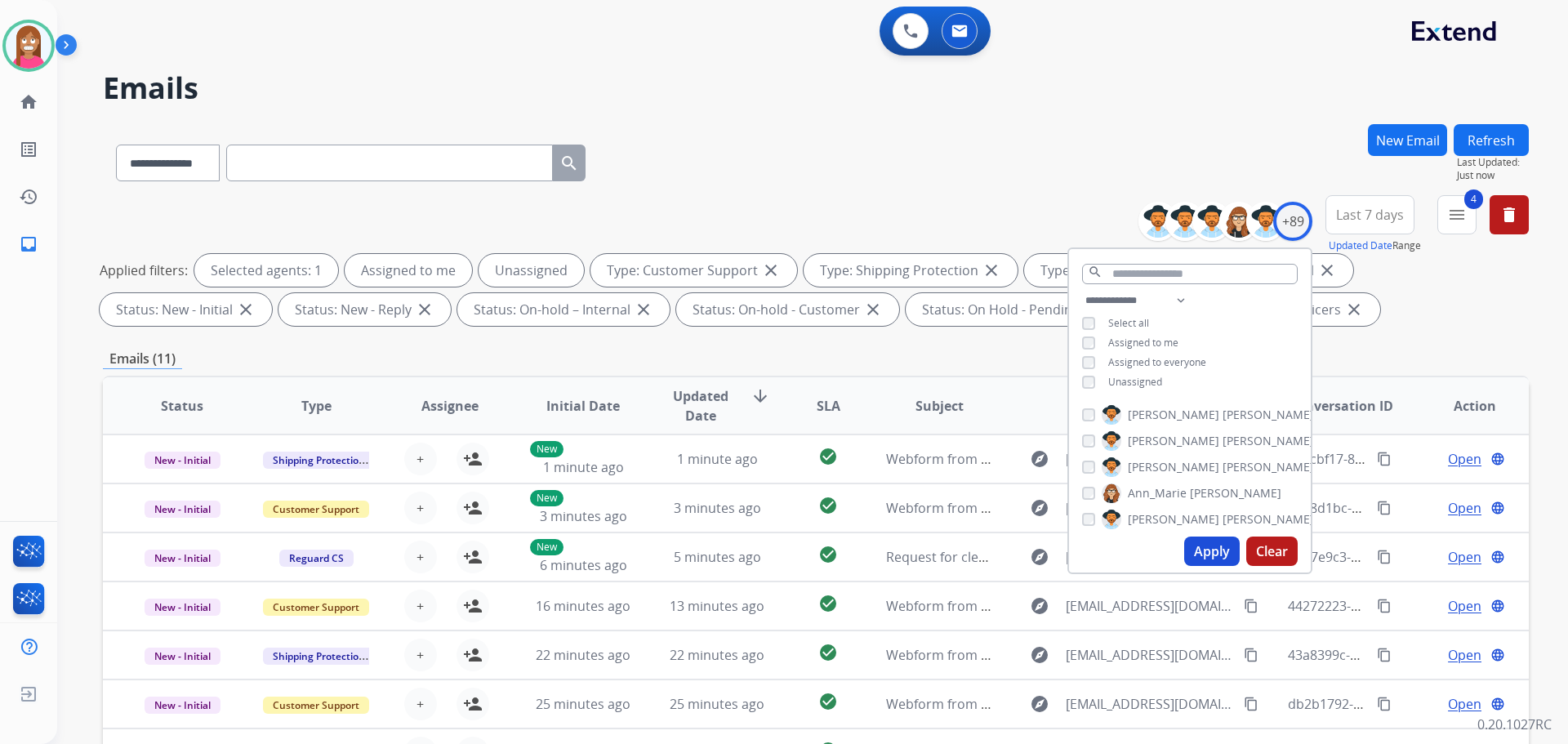
click at [1086, 373] on div "**********" at bounding box center [1190, 342] width 242 height 104
click at [1205, 547] on button "Apply" at bounding box center [1212, 552] width 56 height 30
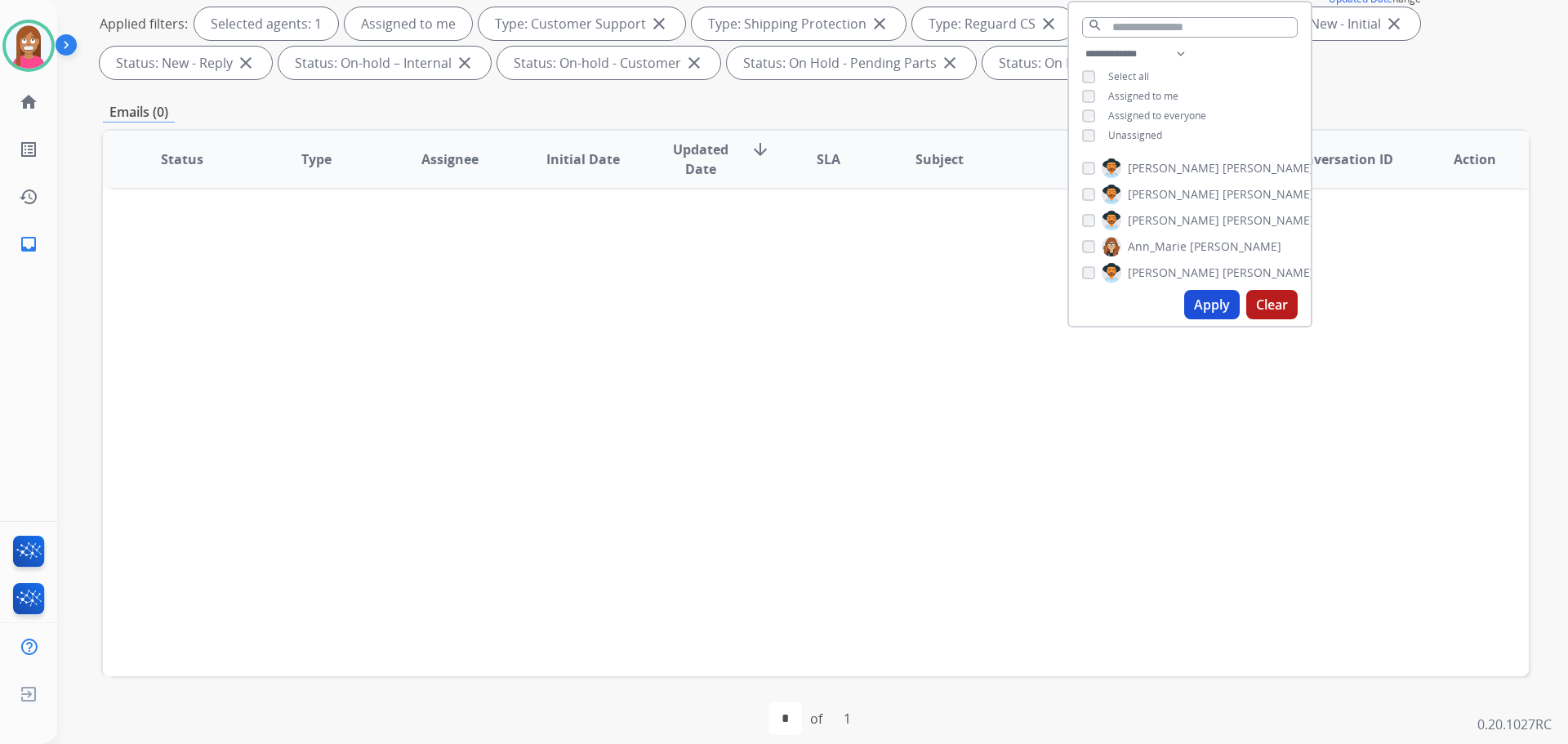
scroll to position [264, 0]
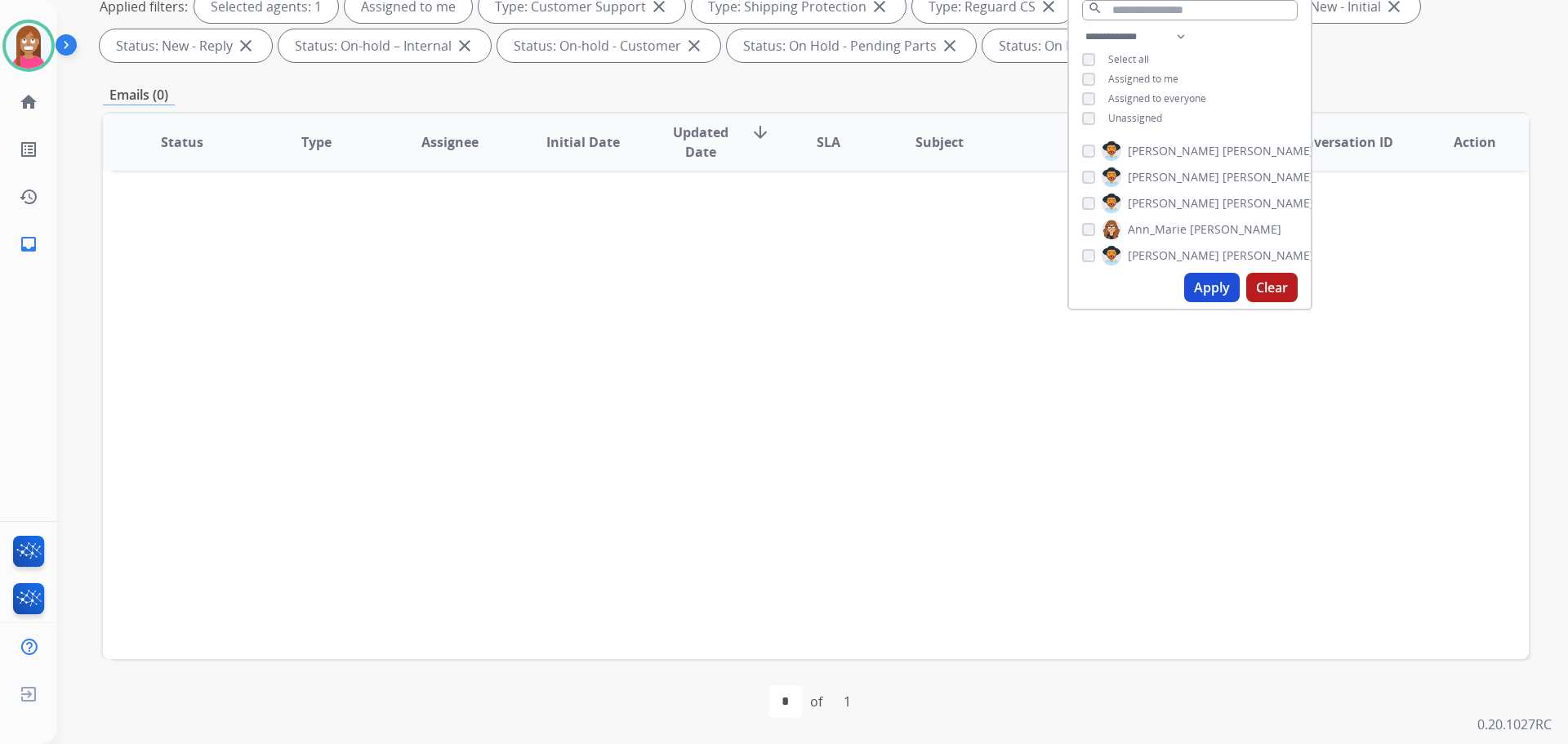
click at [511, 447] on div "Status Type Assignee Initial Date Updated Date arrow_downward SLA Subject Custo…" at bounding box center [816, 386] width 1426 height 548
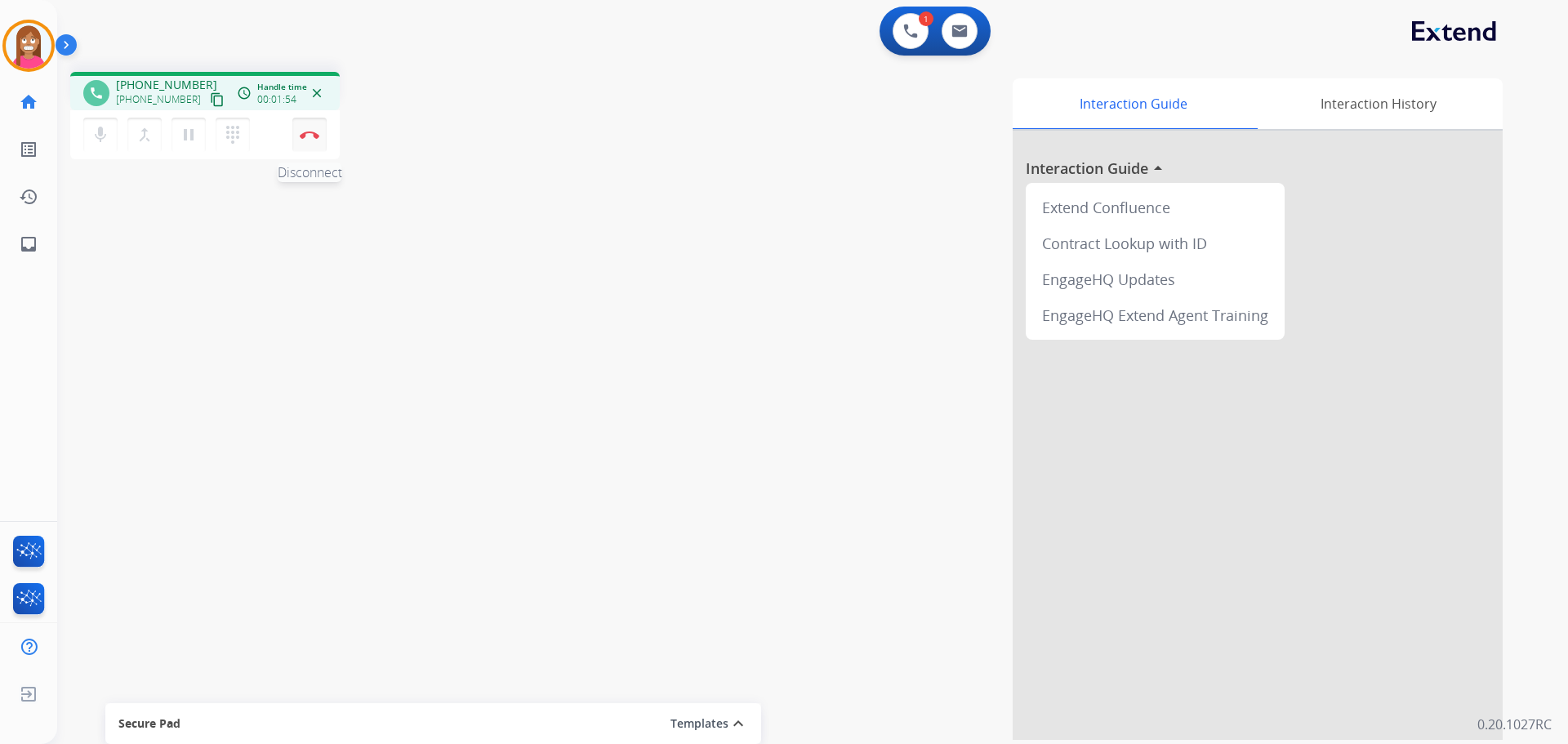
click at [308, 132] on img at bounding box center [309, 135] width 20 height 8
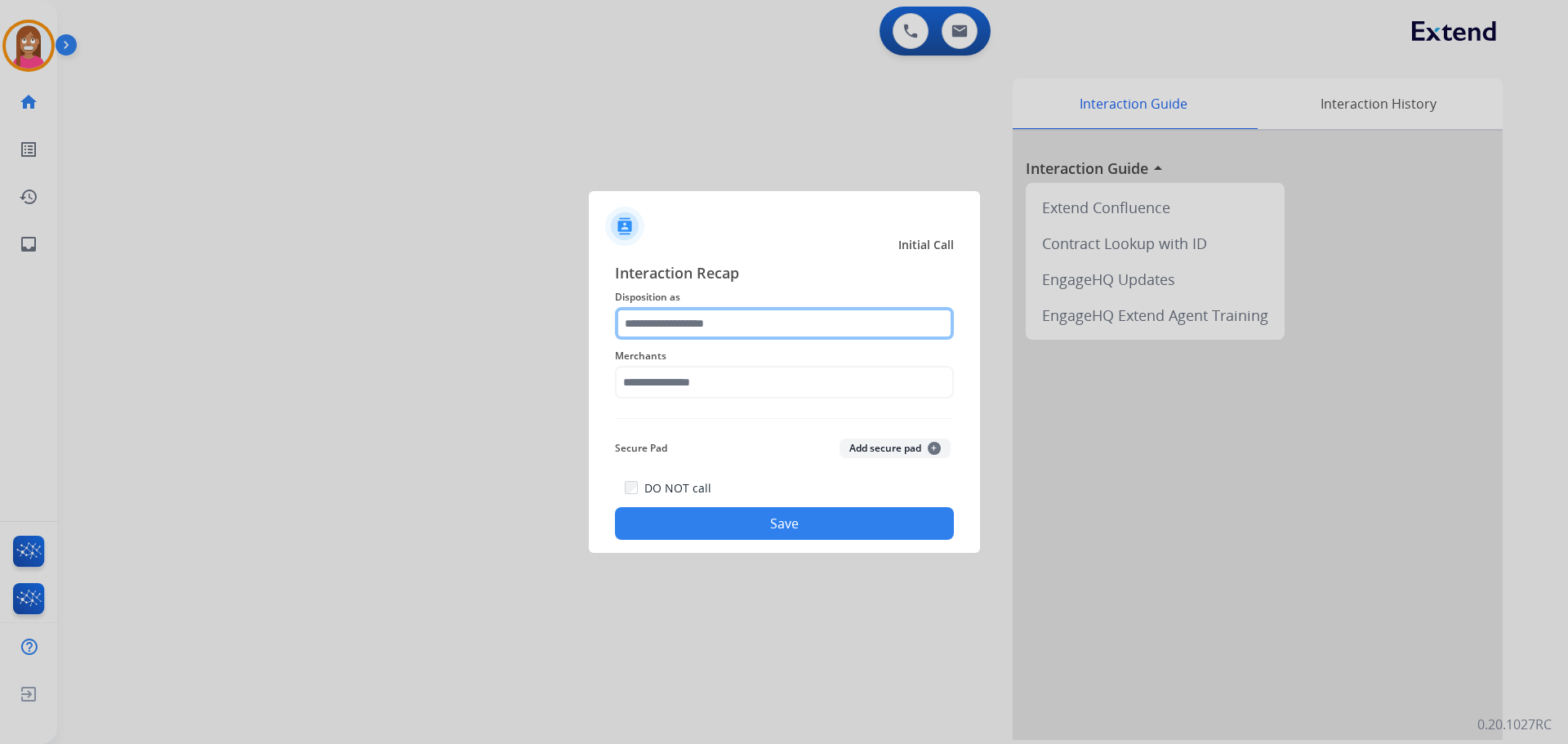
drag, startPoint x: 656, startPoint y: 321, endPoint x: 640, endPoint y: 312, distance: 18.4
click at [656, 321] on input "text" at bounding box center [784, 323] width 339 height 33
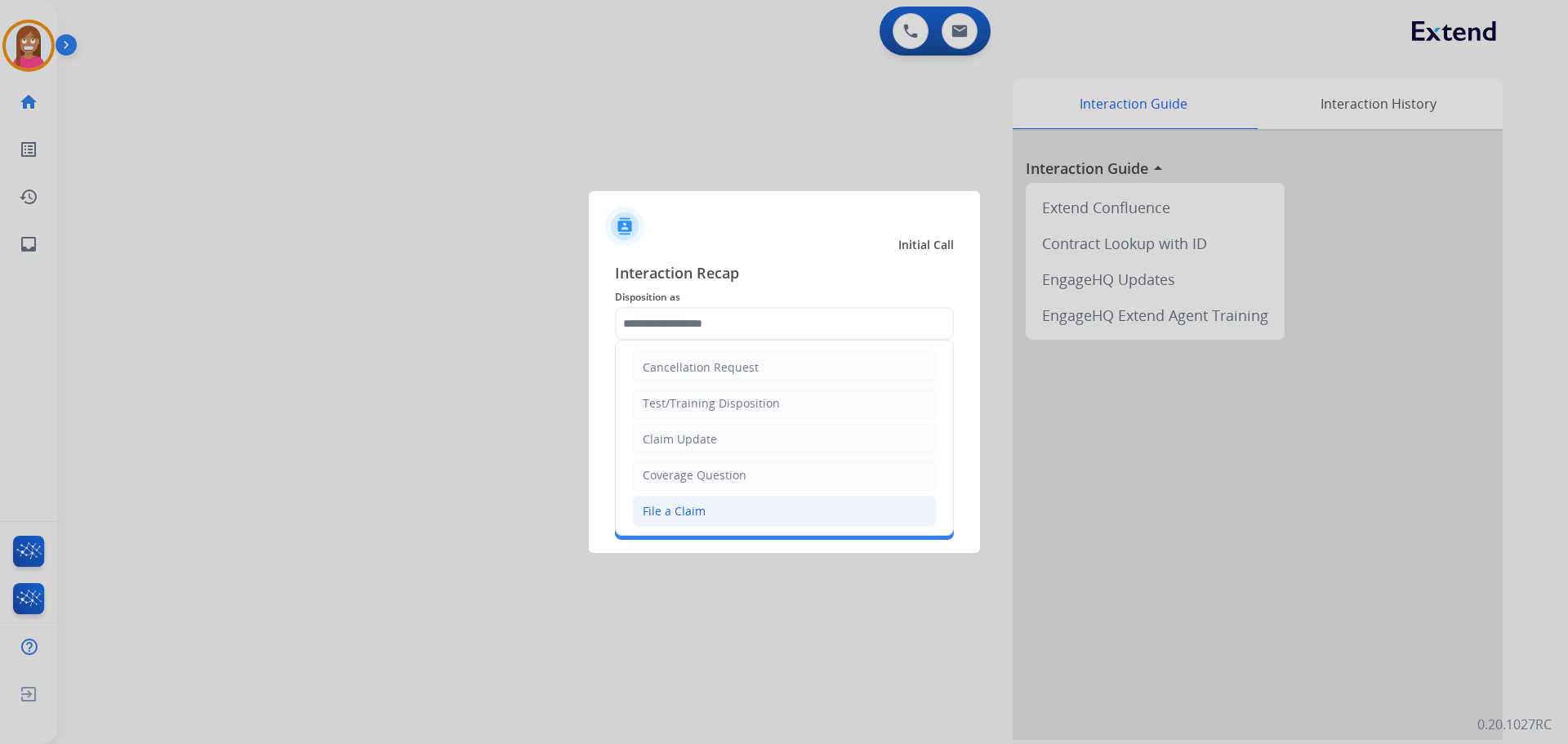
click at [663, 511] on div "File a Claim" at bounding box center [673, 511] width 62 height 16
type input "**********"
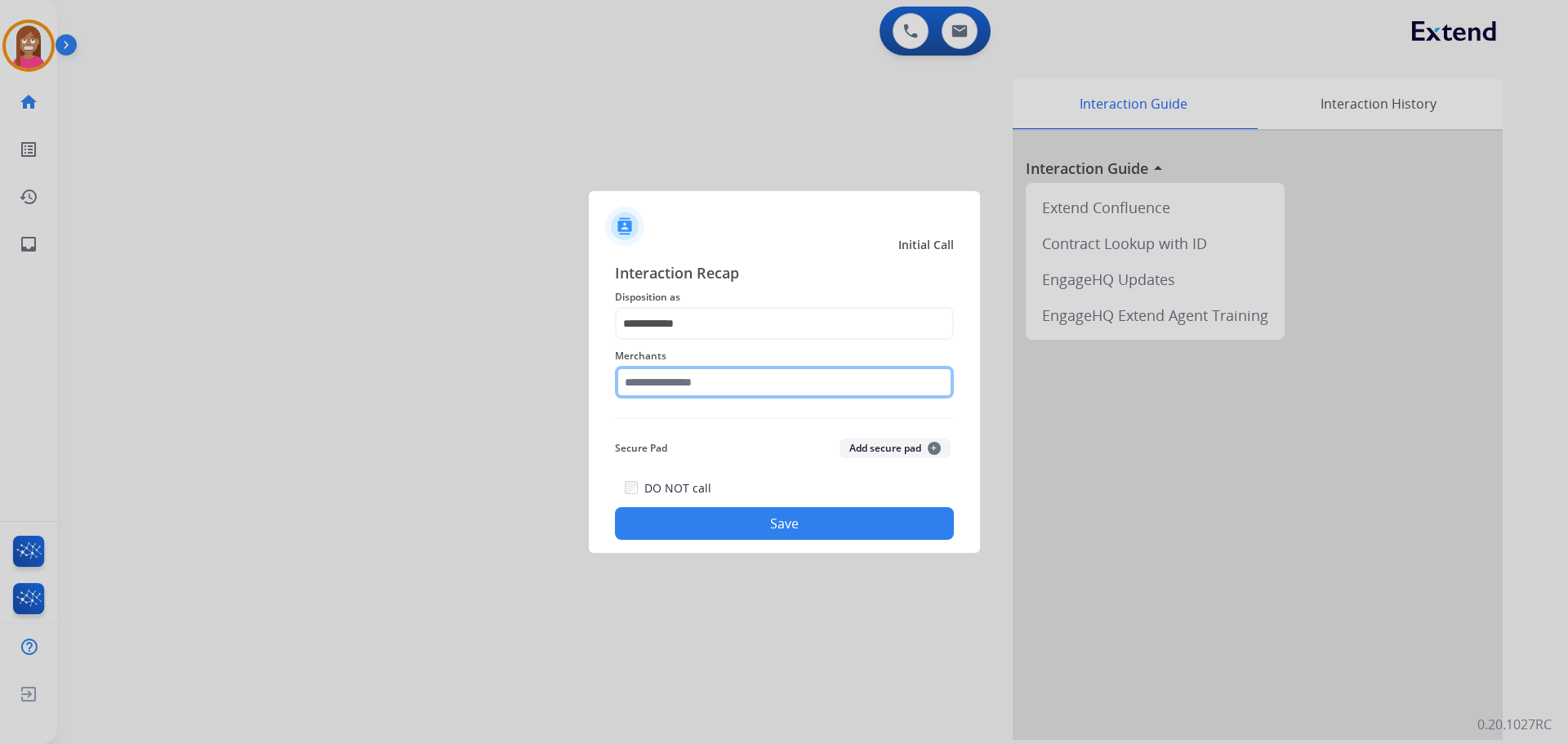
click at [652, 391] on input "text" at bounding box center [784, 382] width 339 height 33
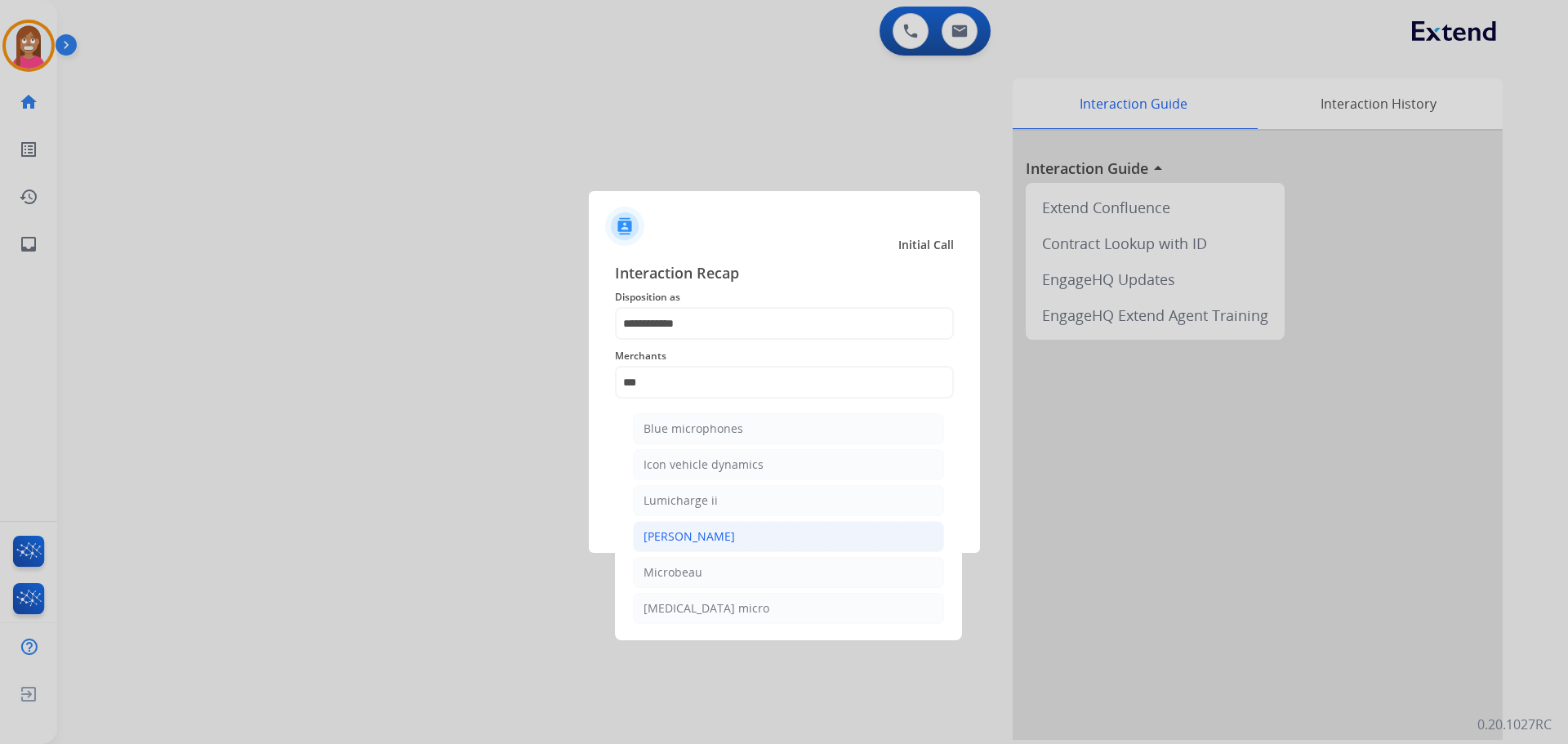
click at [681, 544] on div "[PERSON_NAME]" at bounding box center [689, 537] width 91 height 16
type input "********"
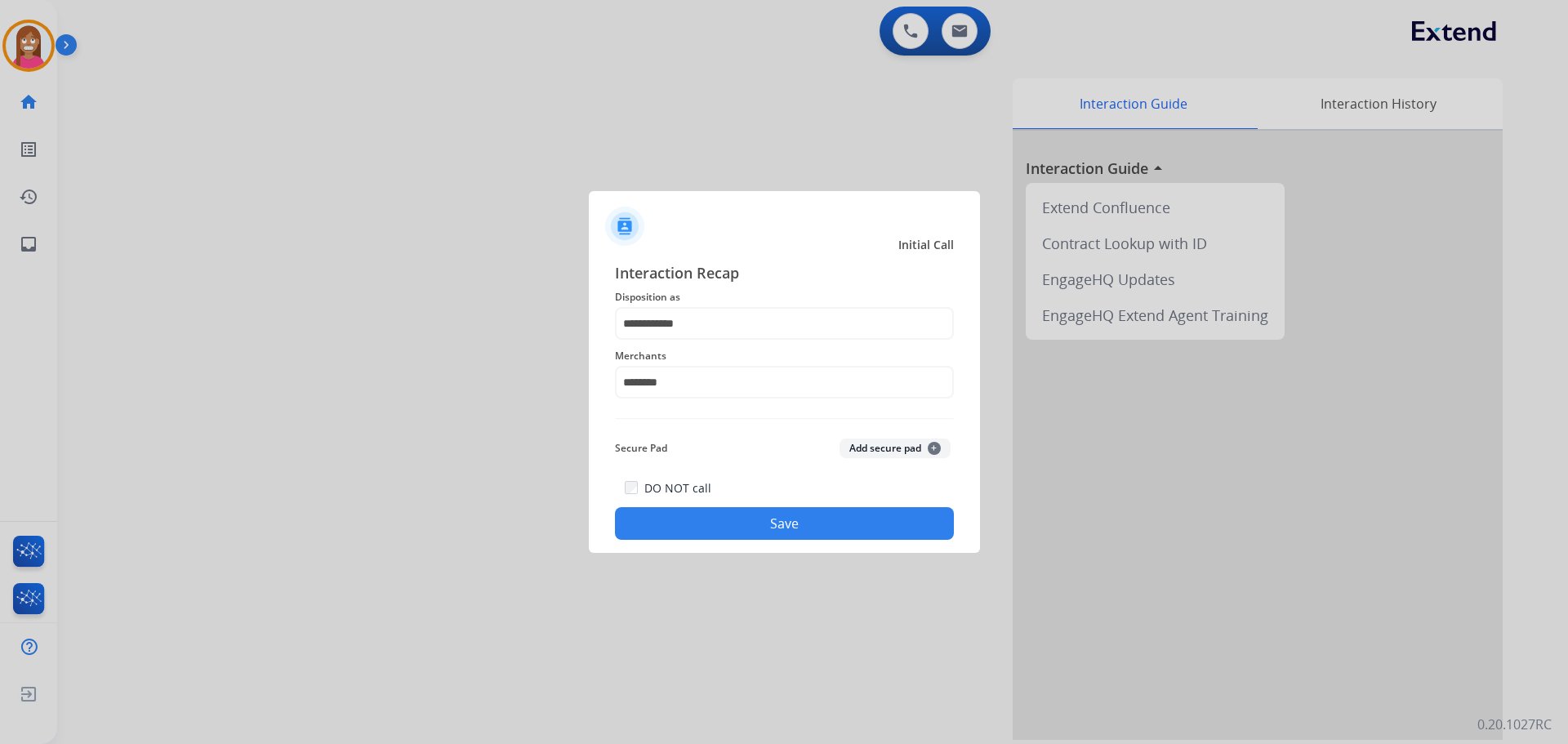
click at [703, 531] on button "Save" at bounding box center [784, 523] width 339 height 33
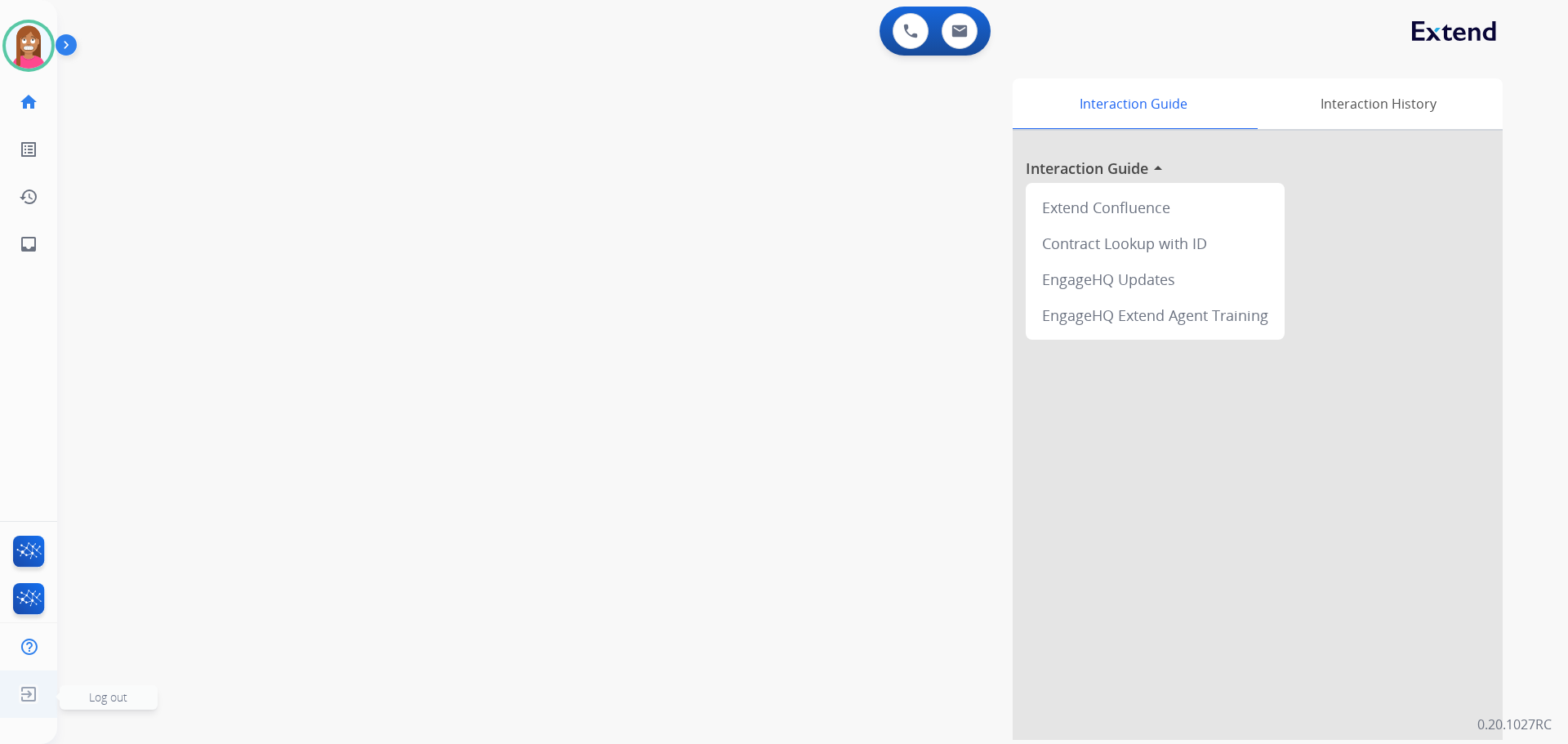
click at [20, 695] on img at bounding box center [29, 693] width 30 height 31
